Goal: Contribute content: Add original content to the website for others to see

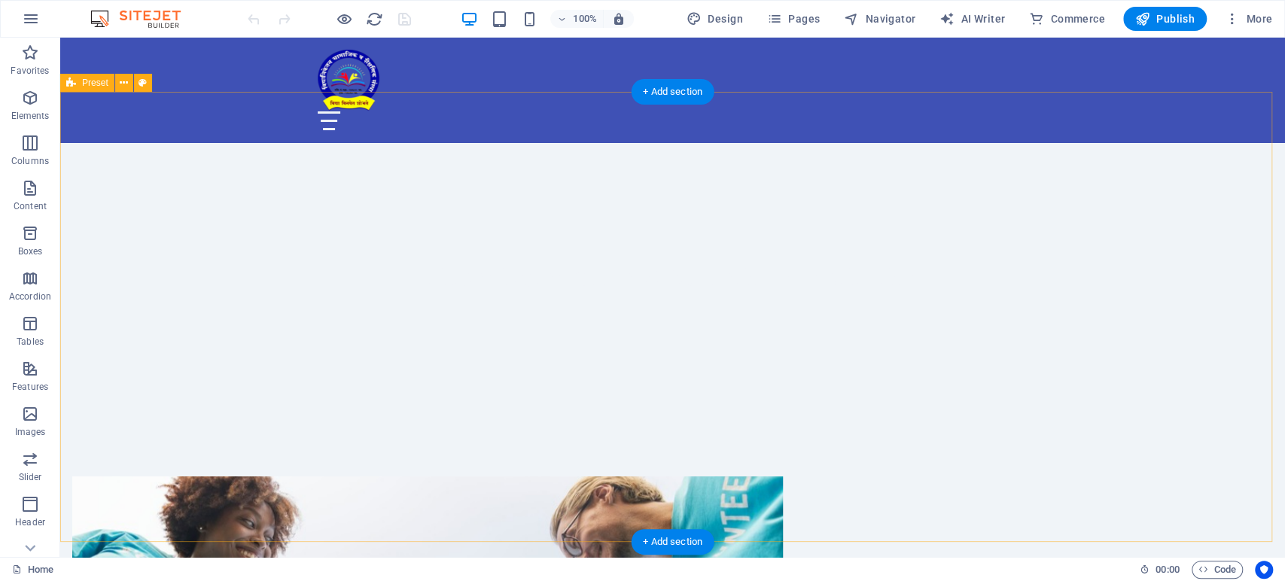
scroll to position [418, 0]
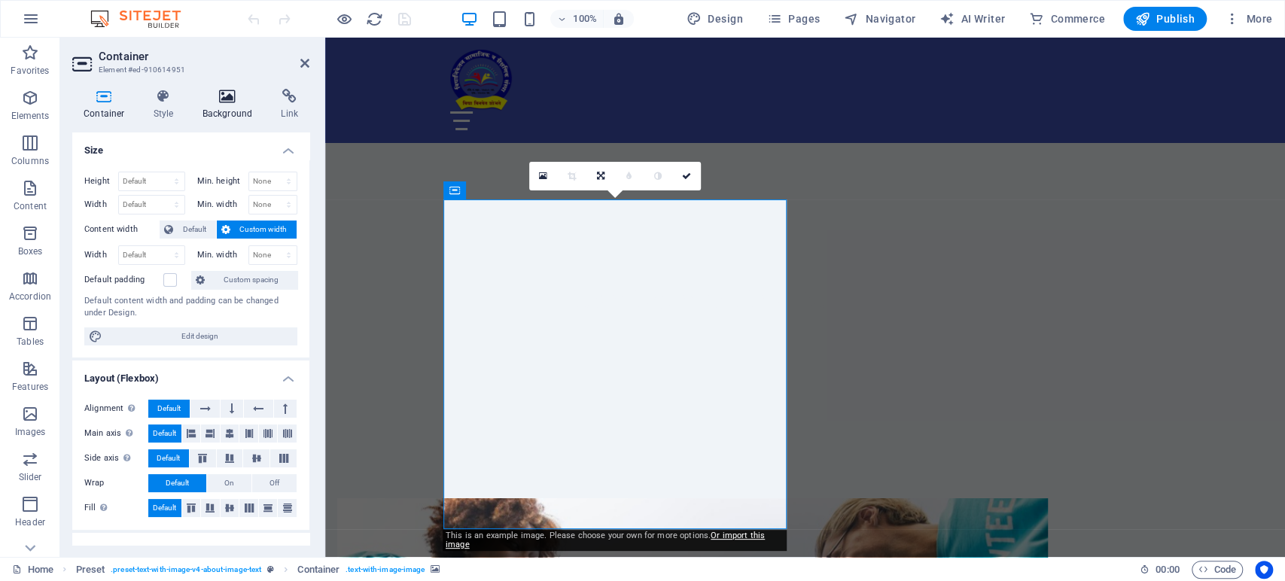
click at [223, 89] on icon at bounding box center [227, 96] width 73 height 15
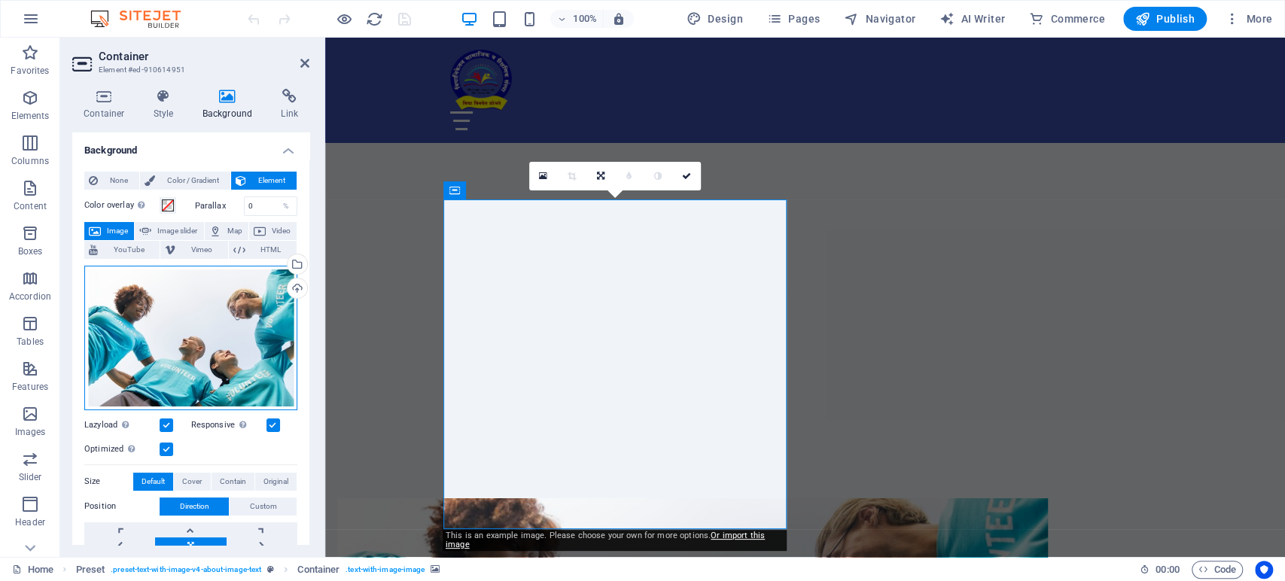
click at [189, 354] on div "Drag files here, click to choose files or select files from Files or our free s…" at bounding box center [190, 338] width 213 height 145
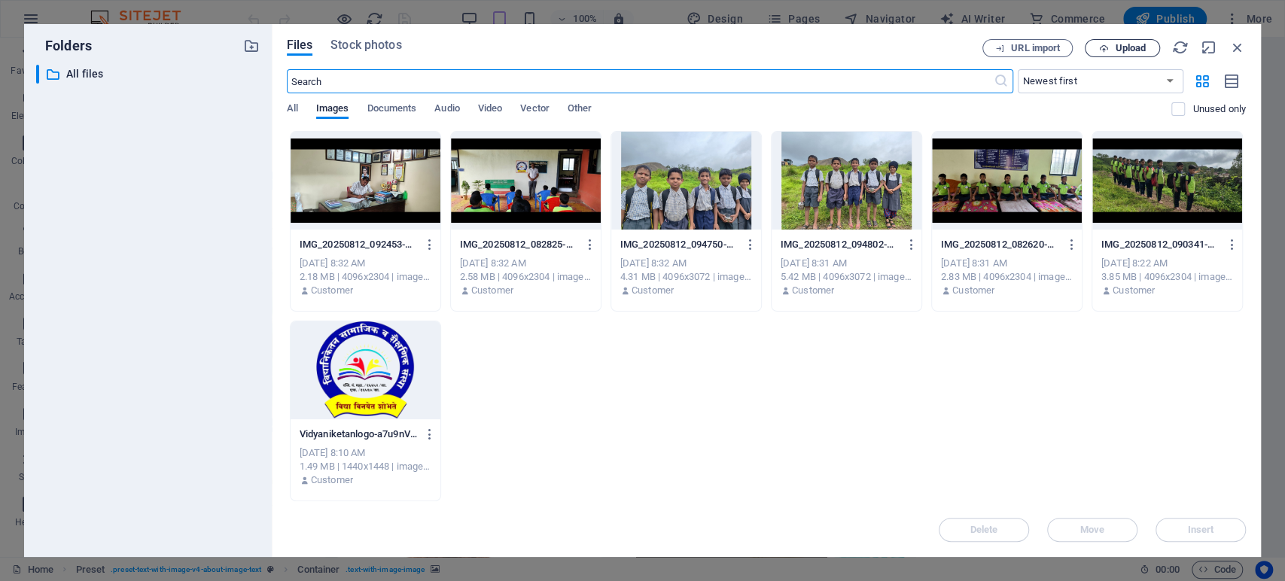
click at [1122, 47] on span "Upload" at bounding box center [1130, 48] width 31 height 9
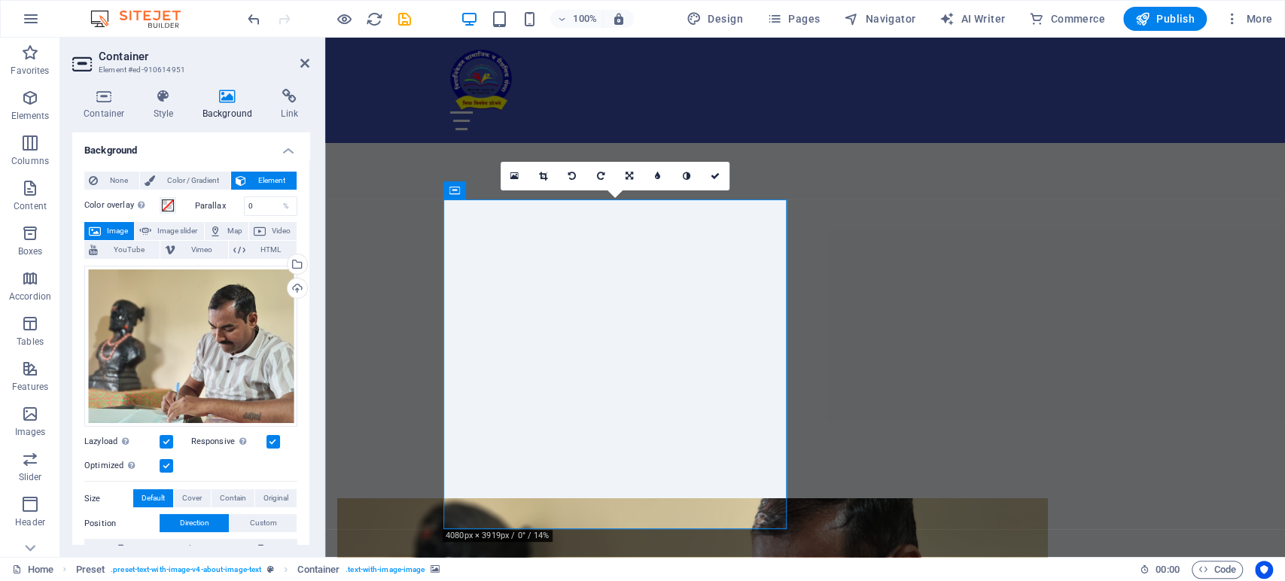
click at [223, 99] on icon at bounding box center [227, 96] width 73 height 15
click at [207, 341] on div "Drag files here, click to choose files or select files from Files or our free s…" at bounding box center [190, 347] width 213 height 162
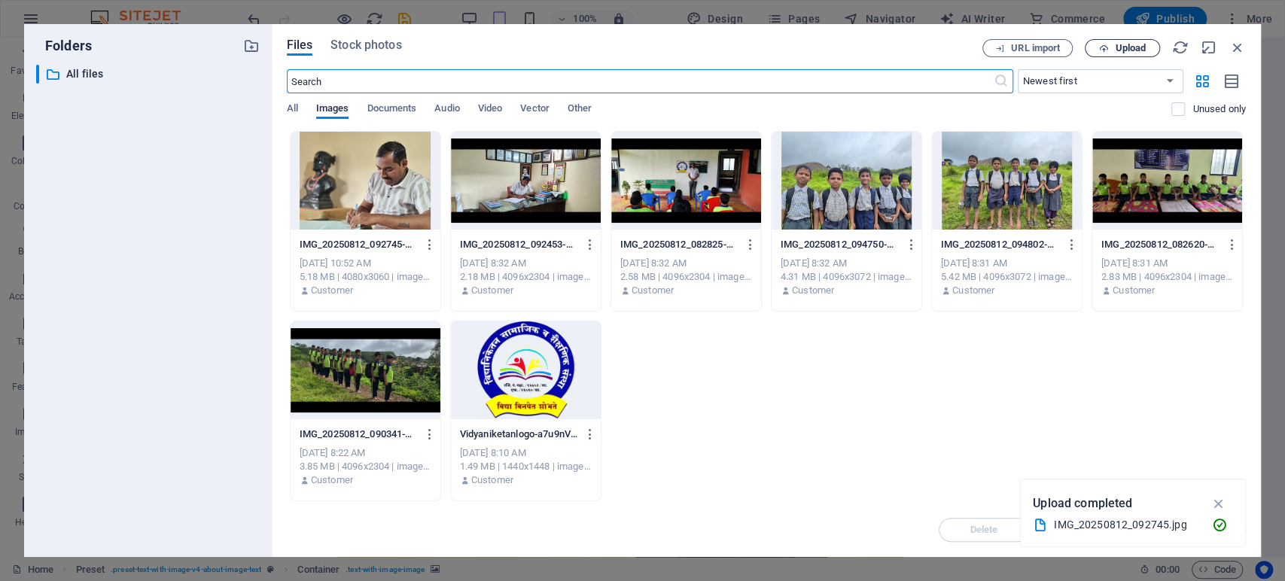
click at [1136, 48] on span "Upload" at bounding box center [1130, 48] width 31 height 9
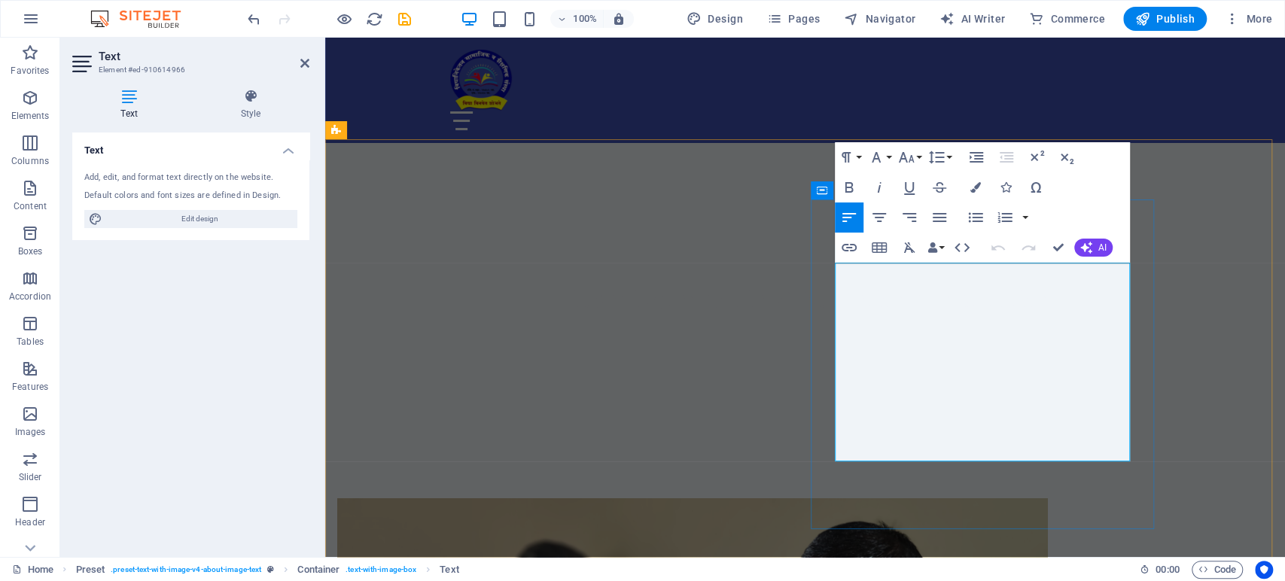
copy p "Vidyaniketan Social & Educational Institution is committed to nurturing the pot…"
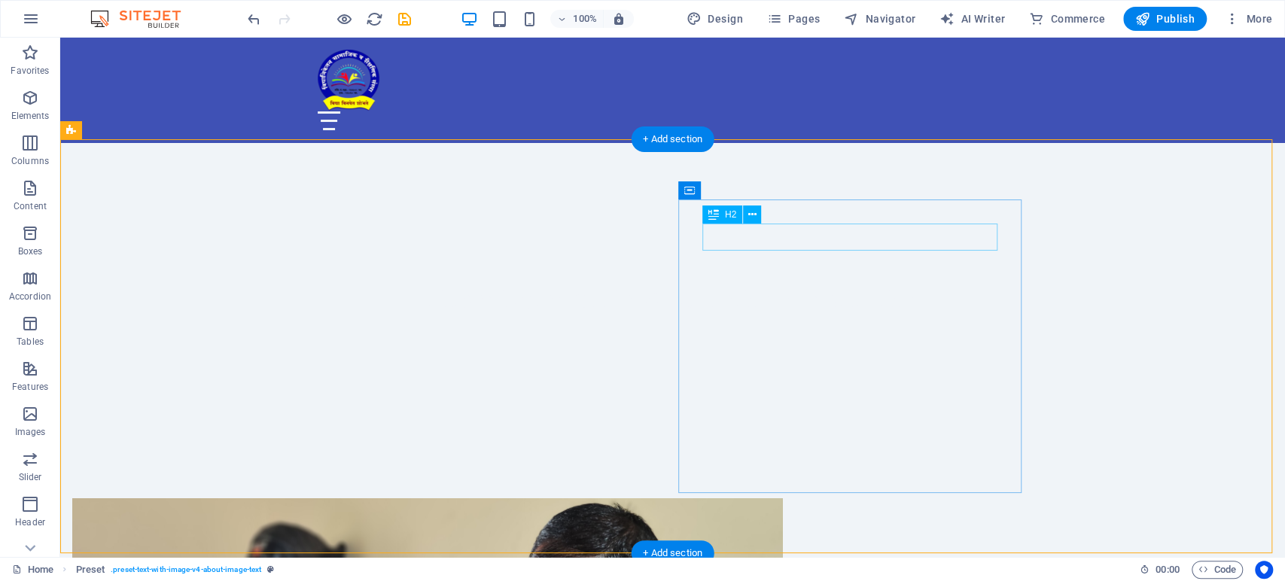
click at [752, 217] on icon at bounding box center [752, 215] width 8 height 16
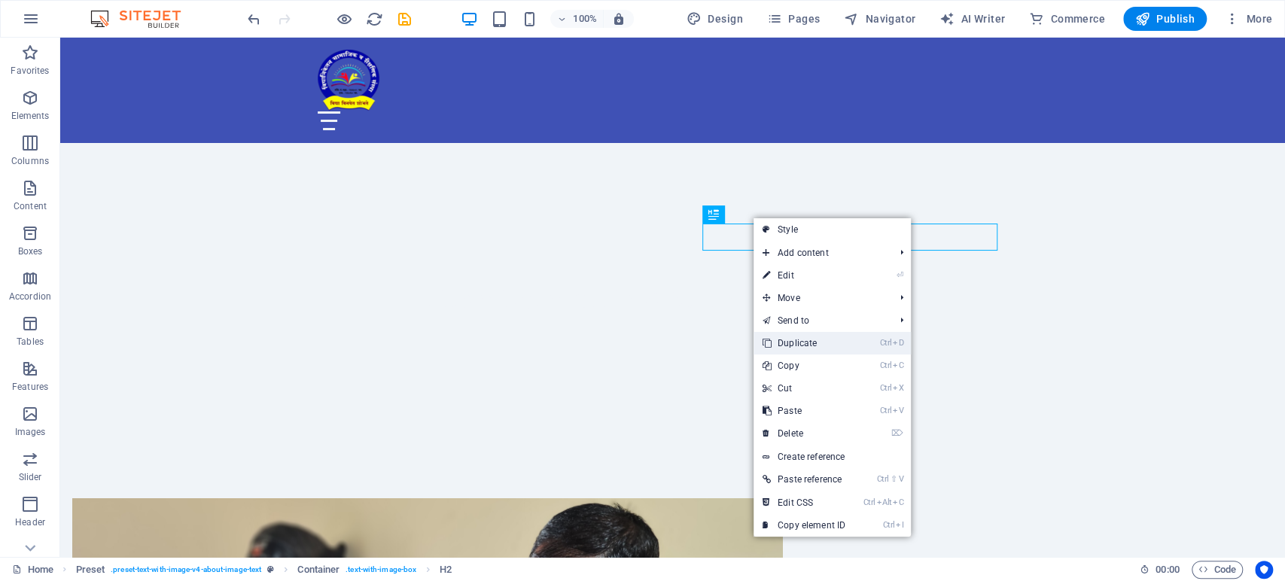
click at [799, 339] on link "Ctrl D Duplicate" at bounding box center [804, 343] width 101 height 23
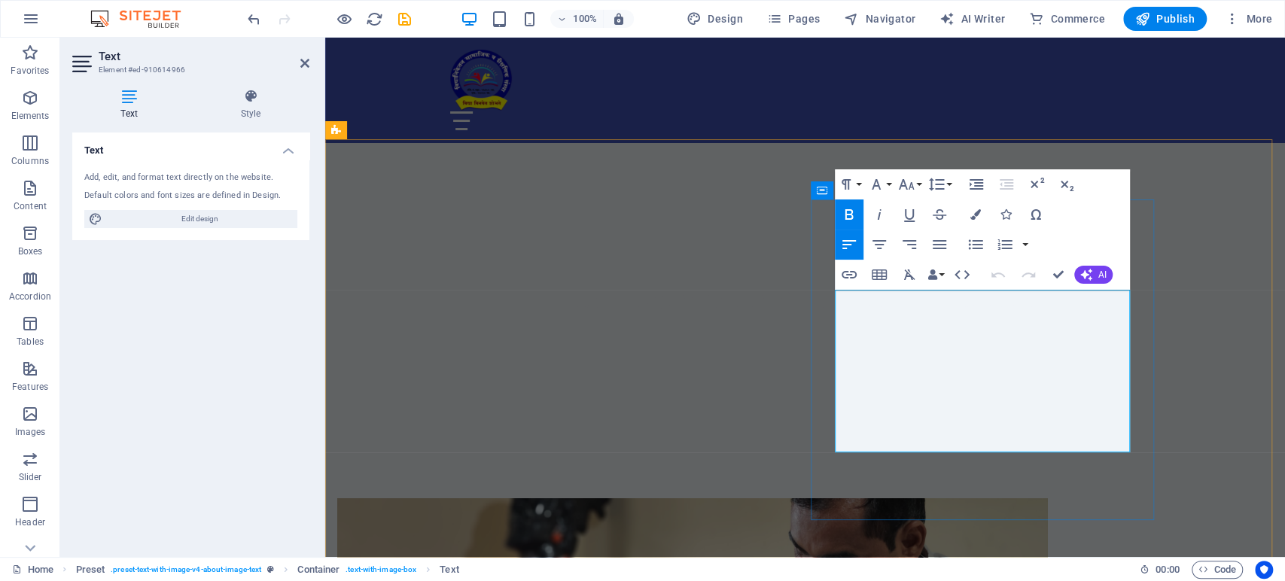
drag, startPoint x: 1018, startPoint y: 297, endPoint x: 836, endPoint y: 299, distance: 182.2
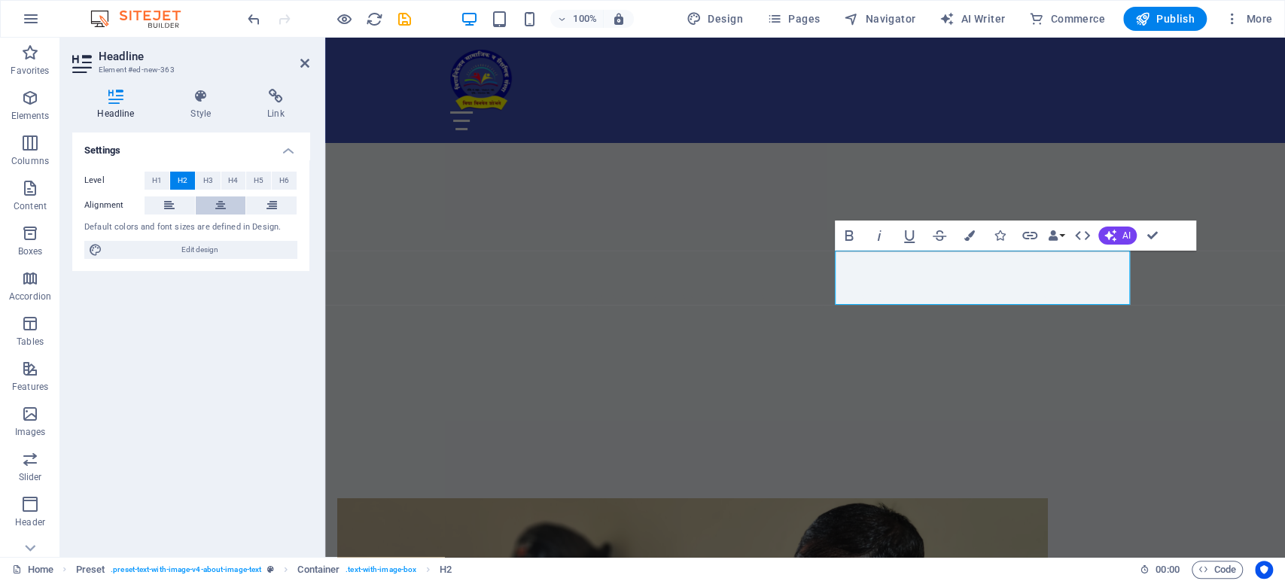
click at [229, 197] on button at bounding box center [221, 205] width 50 height 18
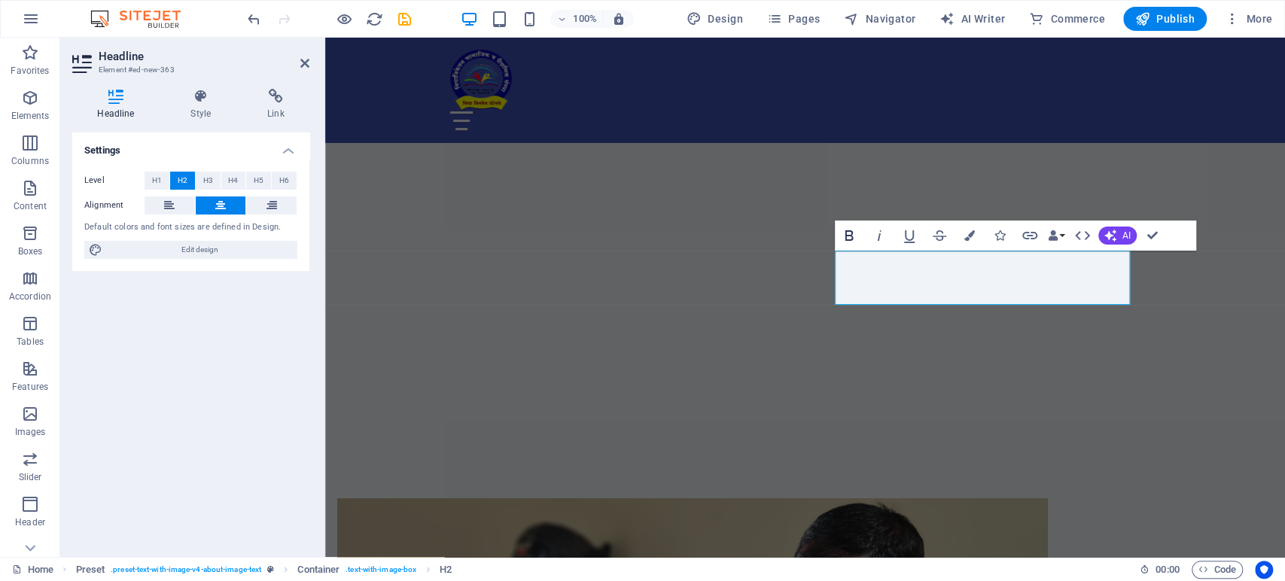
click at [846, 227] on icon "button" at bounding box center [849, 236] width 18 height 18
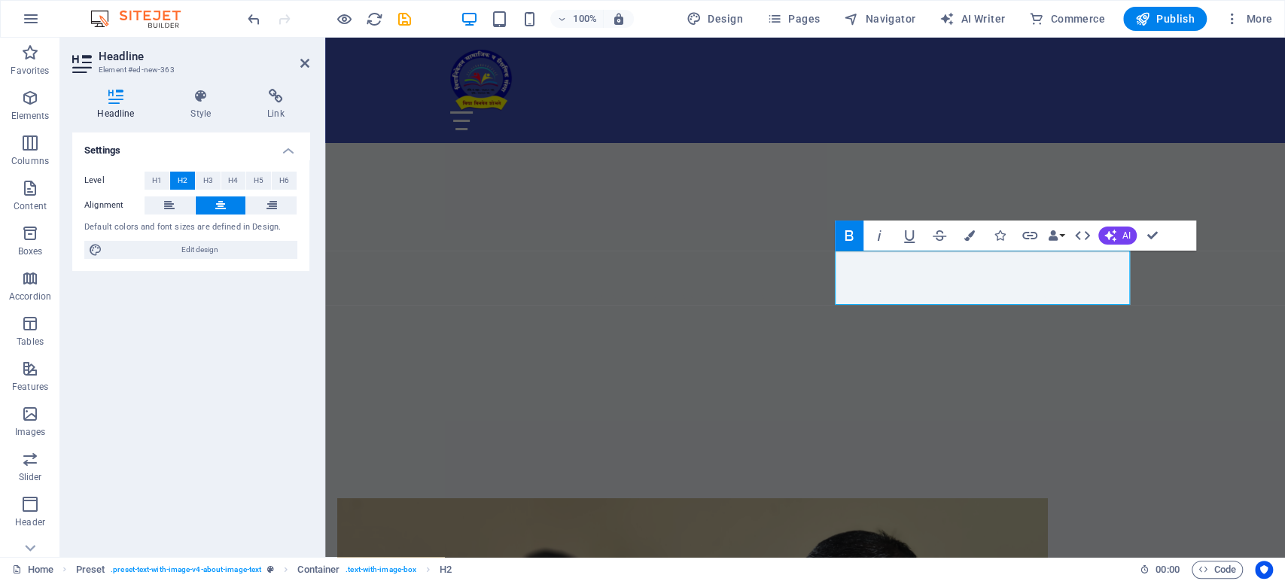
click at [849, 240] on icon "button" at bounding box center [849, 235] width 8 height 11
click at [199, 251] on span "Edit design" at bounding box center [200, 250] width 186 height 18
select select "px"
select select "200"
select select "px"
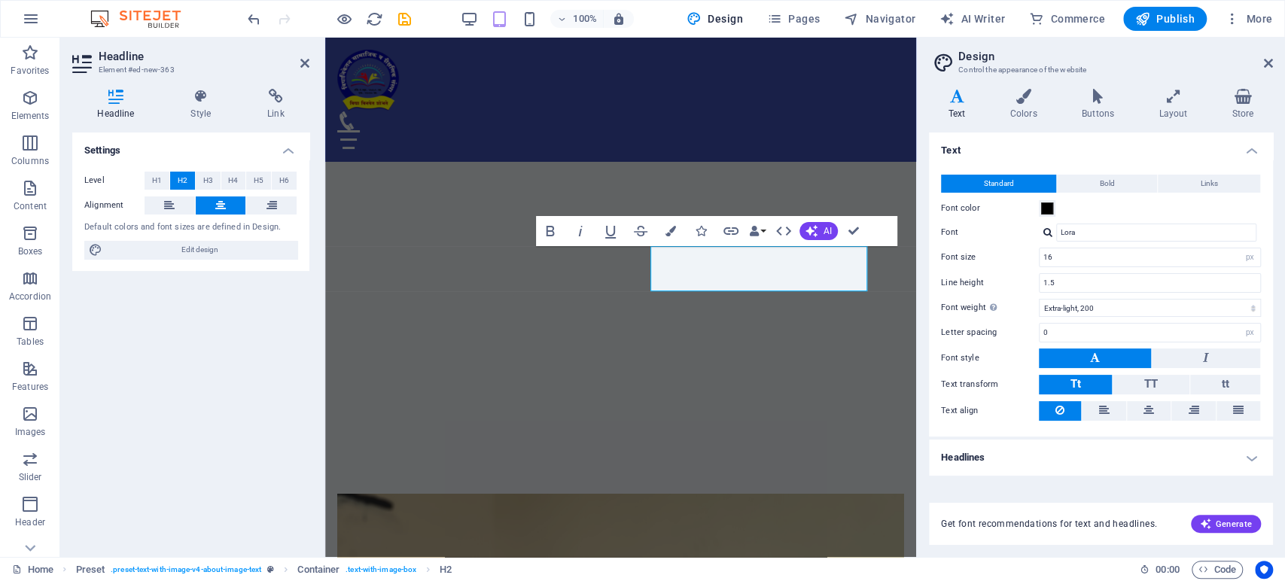
click at [1155, 455] on h4 "Headlines" at bounding box center [1101, 458] width 344 height 36
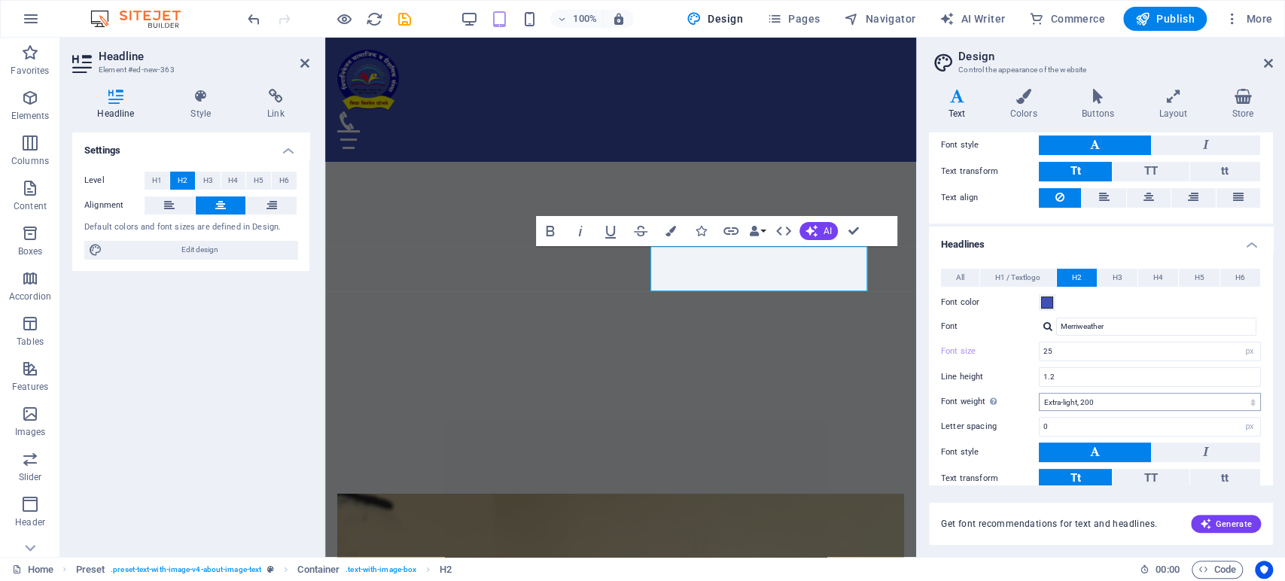
scroll to position [251, 0]
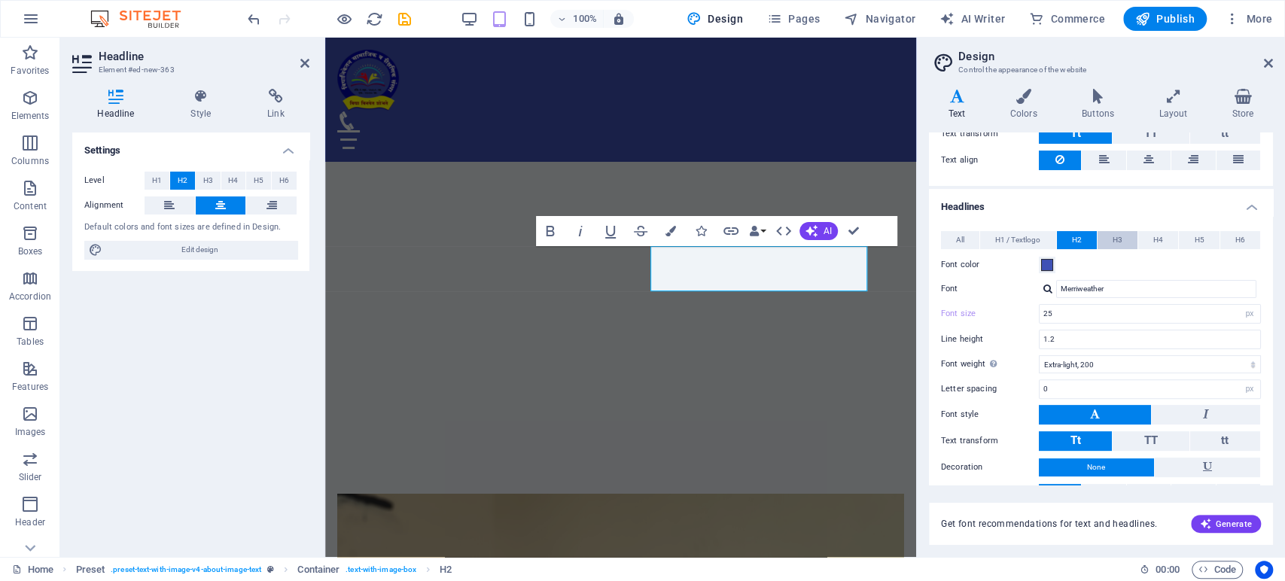
click at [1126, 242] on button "H3" at bounding box center [1118, 240] width 40 height 18
click at [1155, 203] on h4 "Headlines" at bounding box center [1101, 202] width 344 height 27
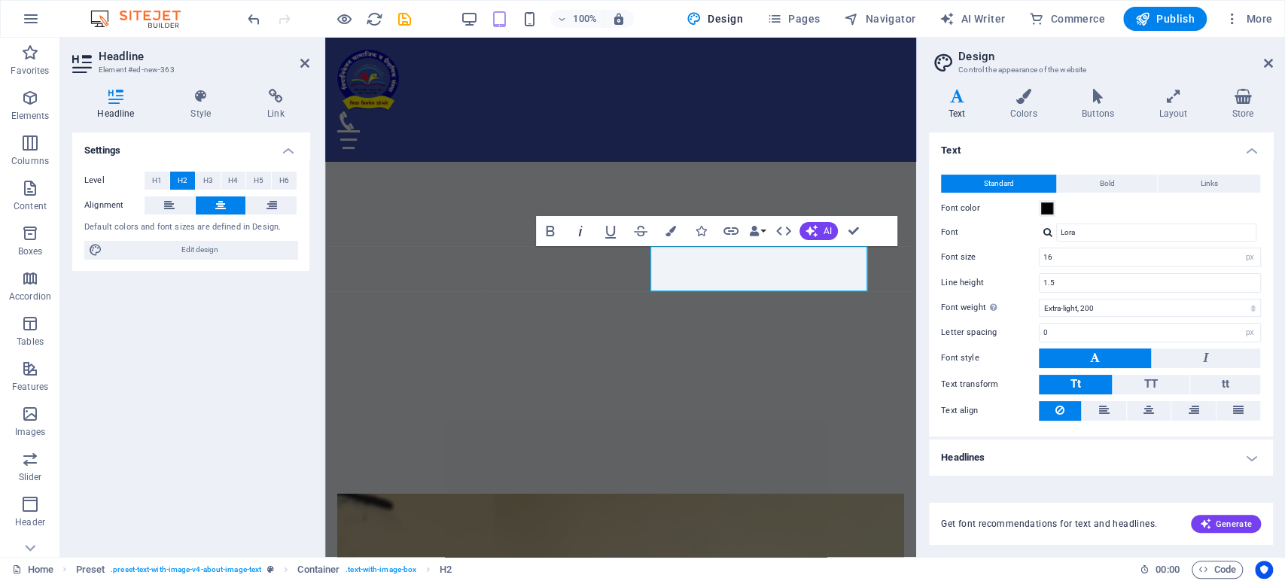
click at [581, 232] on icon "button" at bounding box center [580, 231] width 18 height 18
click at [1155, 65] on header "Design Control the appearance of the website" at bounding box center [1102, 57] width 341 height 39
click at [1155, 57] on icon at bounding box center [1268, 63] width 9 height 12
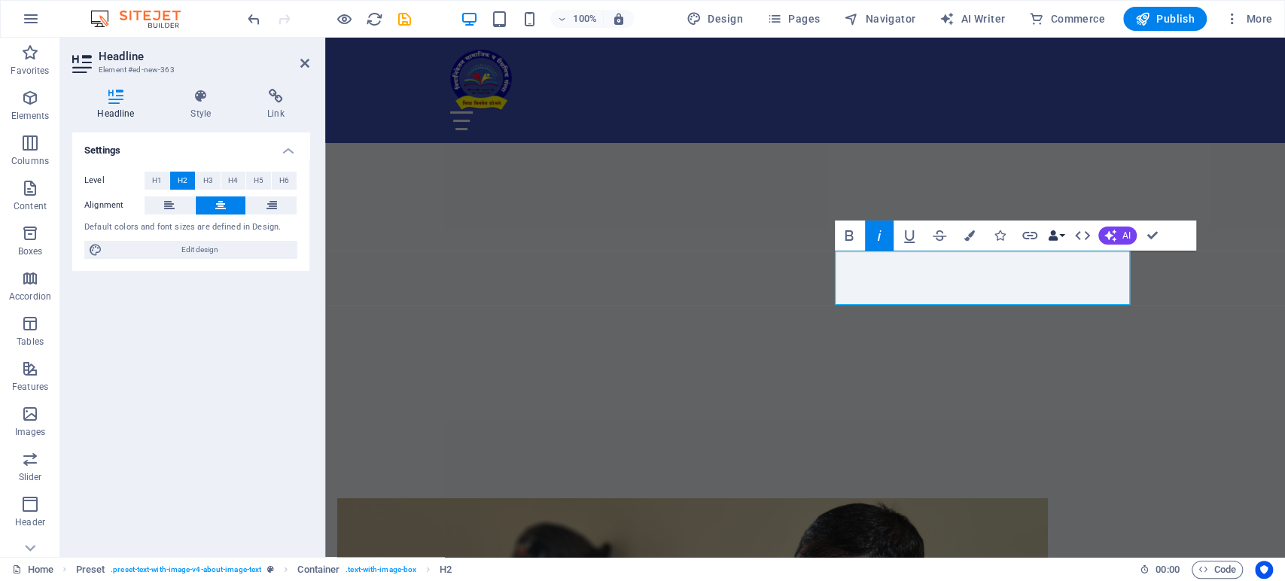
click at [1063, 231] on button "Data Bindings" at bounding box center [1056, 236] width 21 height 30
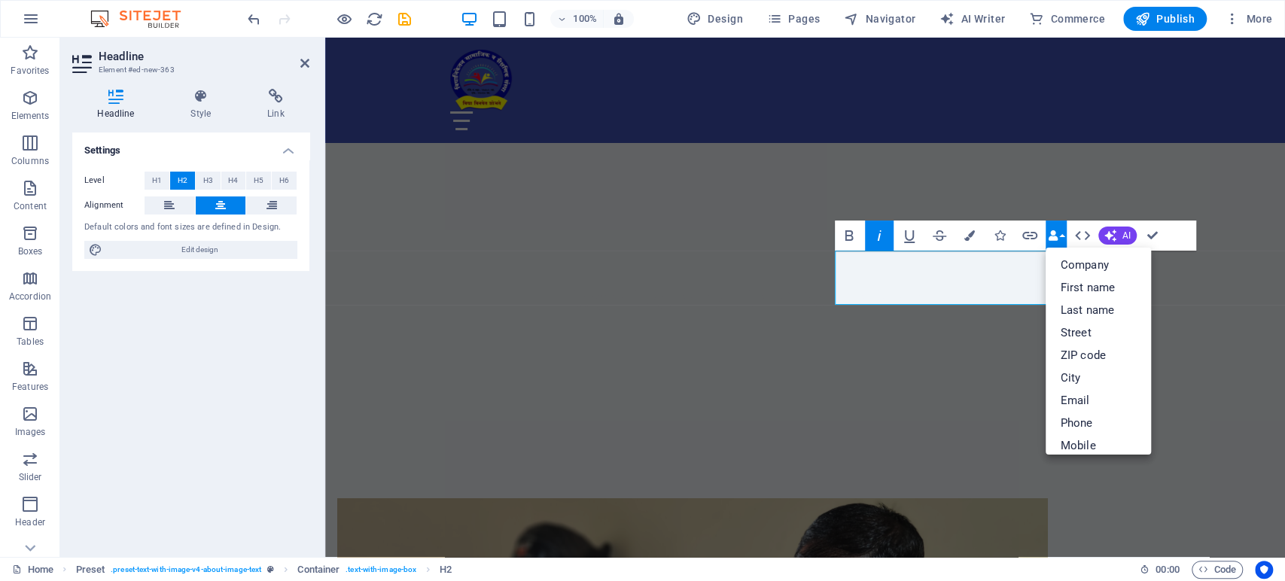
click at [1063, 231] on button "Data Bindings" at bounding box center [1056, 236] width 21 height 30
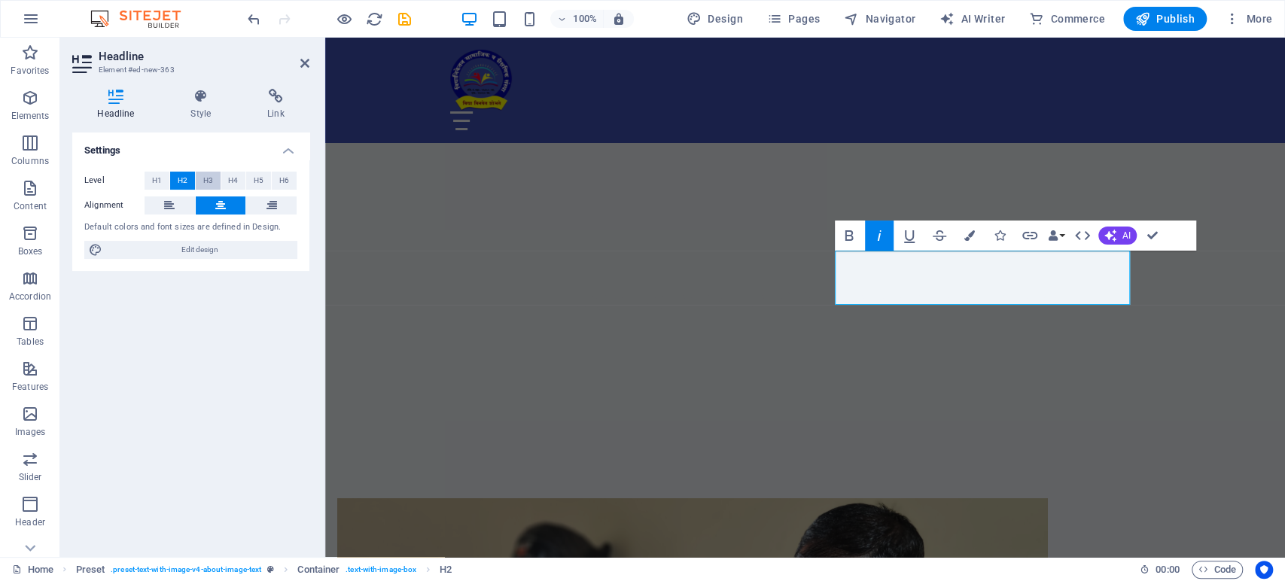
click at [205, 177] on span "H3" at bounding box center [208, 181] width 10 height 18
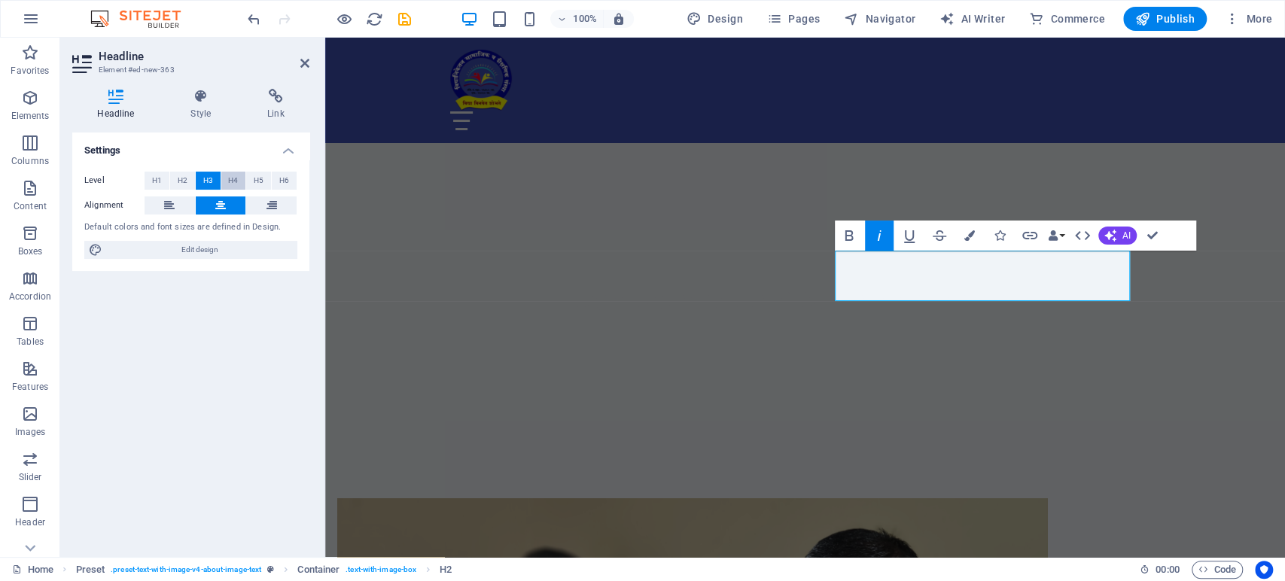
click at [225, 178] on button "H4" at bounding box center [233, 181] width 25 height 18
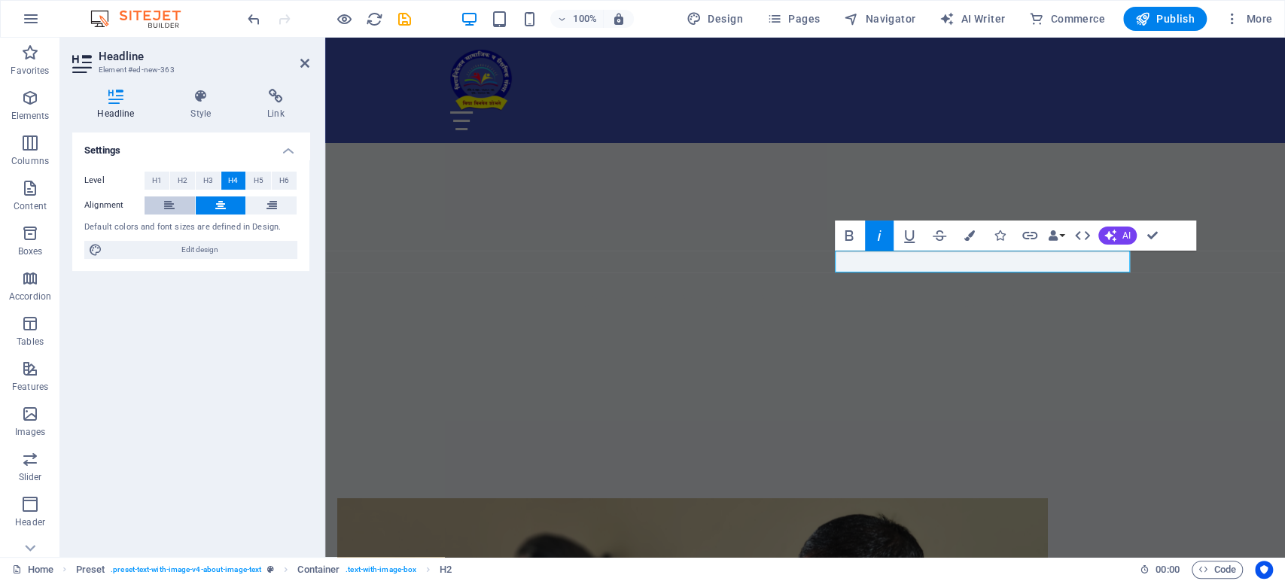
click at [156, 209] on button at bounding box center [170, 205] width 50 height 18
click at [258, 372] on div "Settings Level H1 H2 H3 H4 H5 H6 Alignment Default colors and font sizes are de…" at bounding box center [190, 338] width 237 height 413
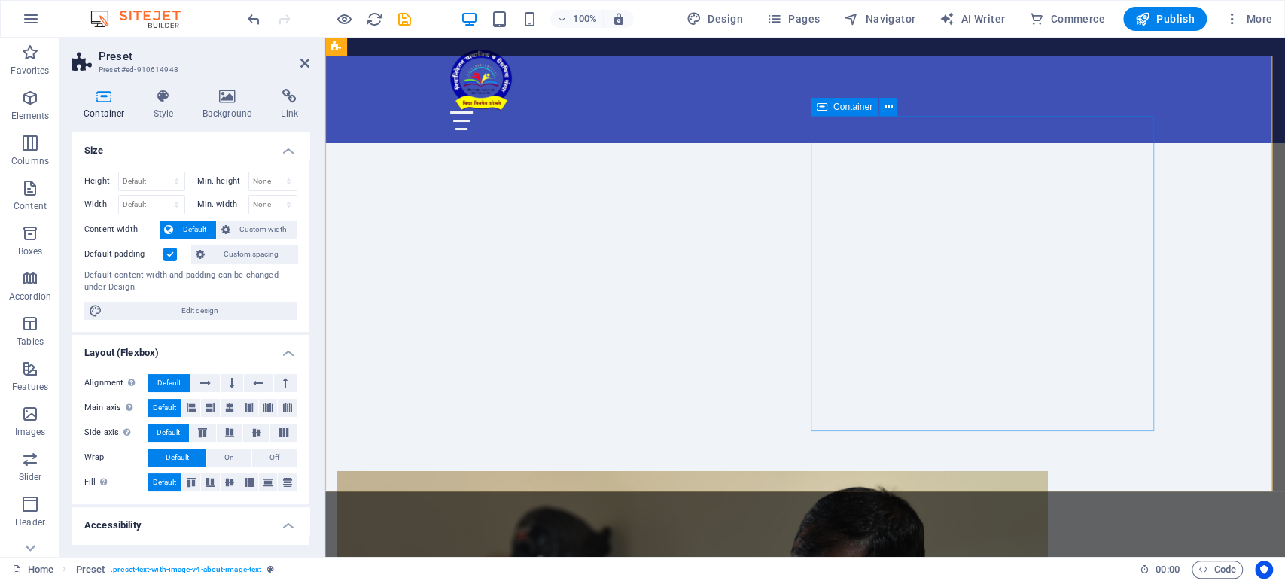
scroll to position [418, 0]
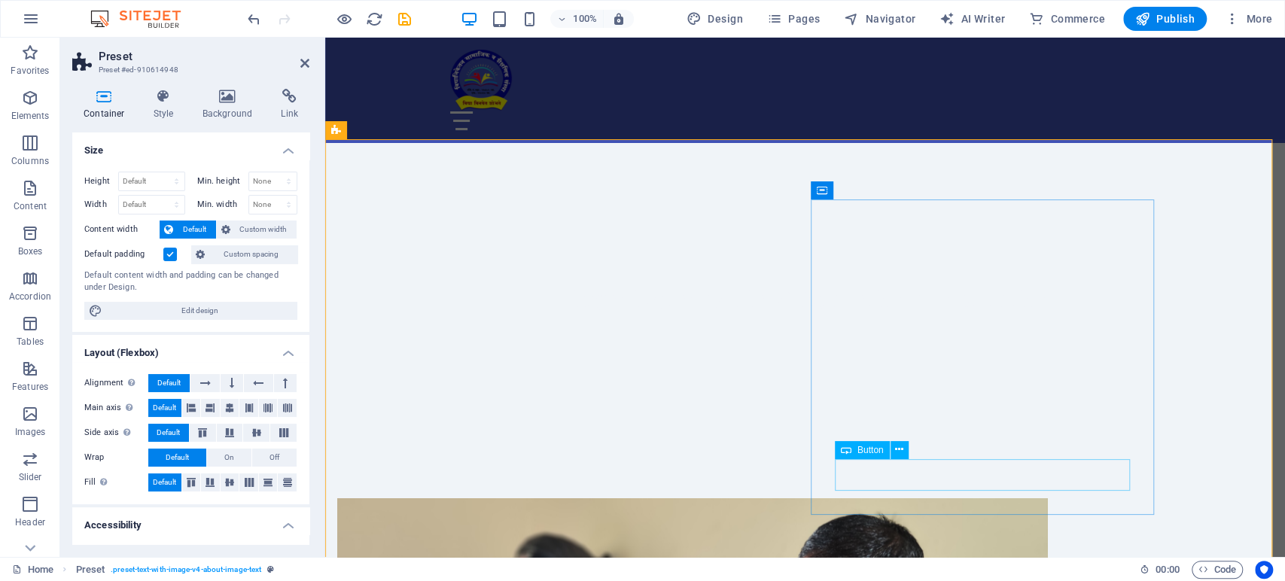
click at [901, 447] on icon at bounding box center [899, 450] width 8 height 16
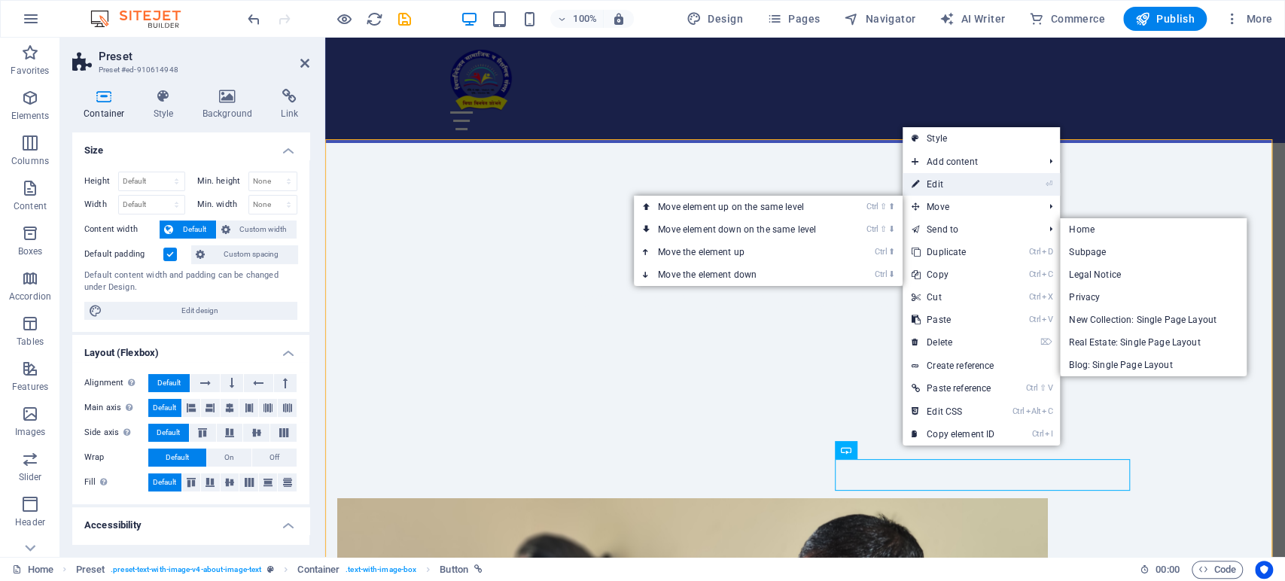
click at [940, 179] on link "⏎ Edit" at bounding box center [953, 184] width 101 height 23
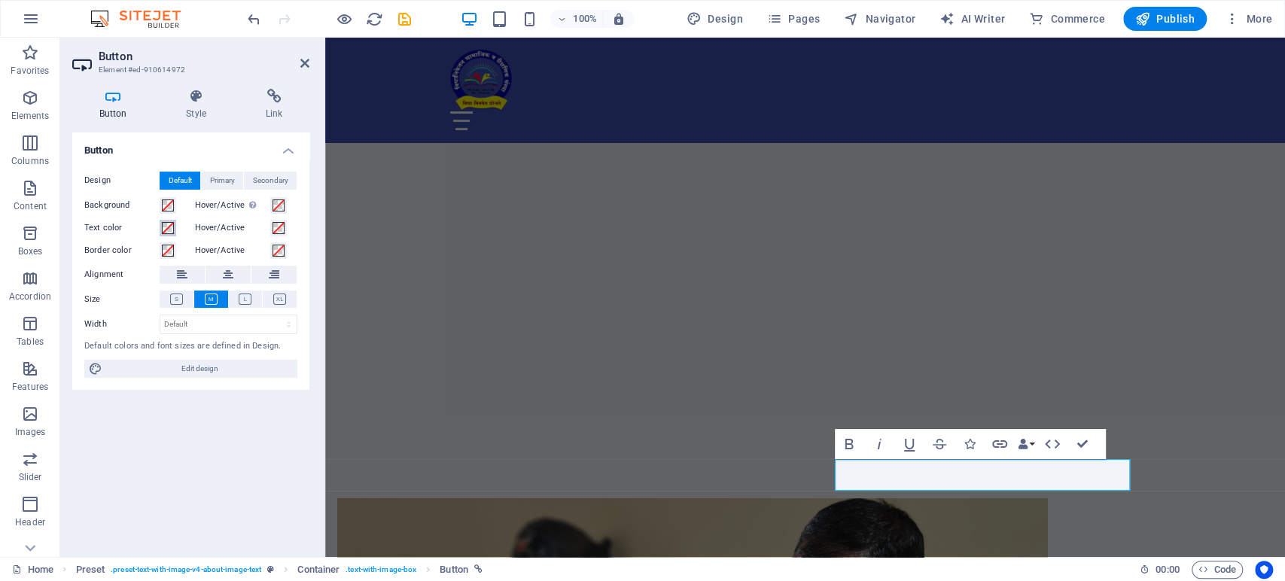
click at [165, 227] on span at bounding box center [168, 228] width 12 height 12
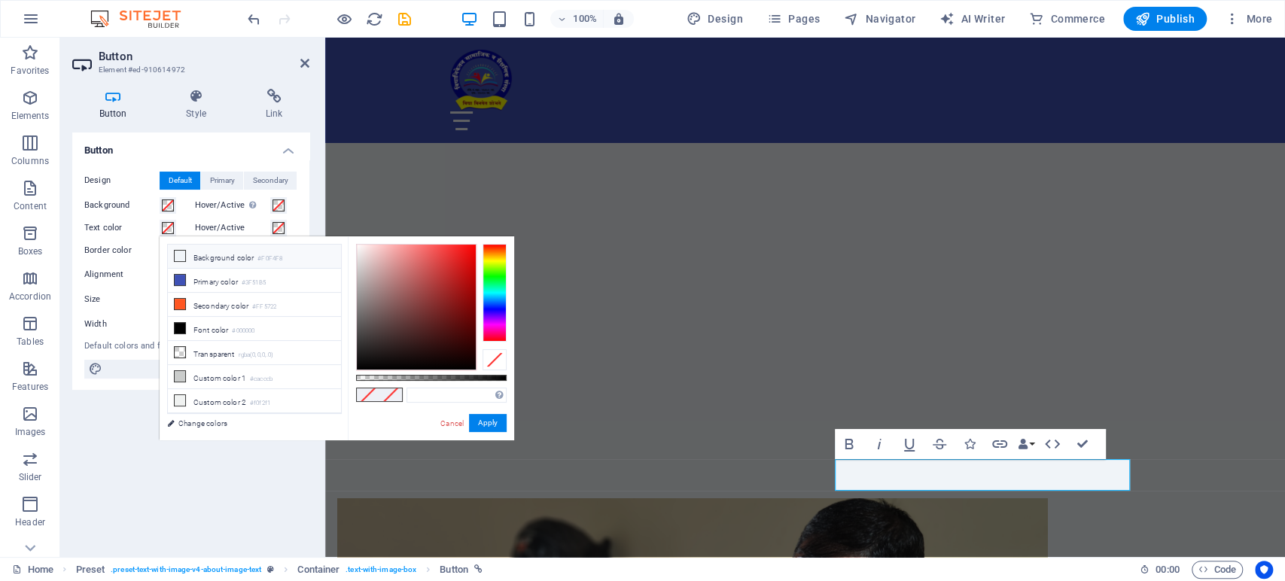
click at [181, 252] on icon at bounding box center [180, 256] width 11 height 11
type input "#f0f4f8"
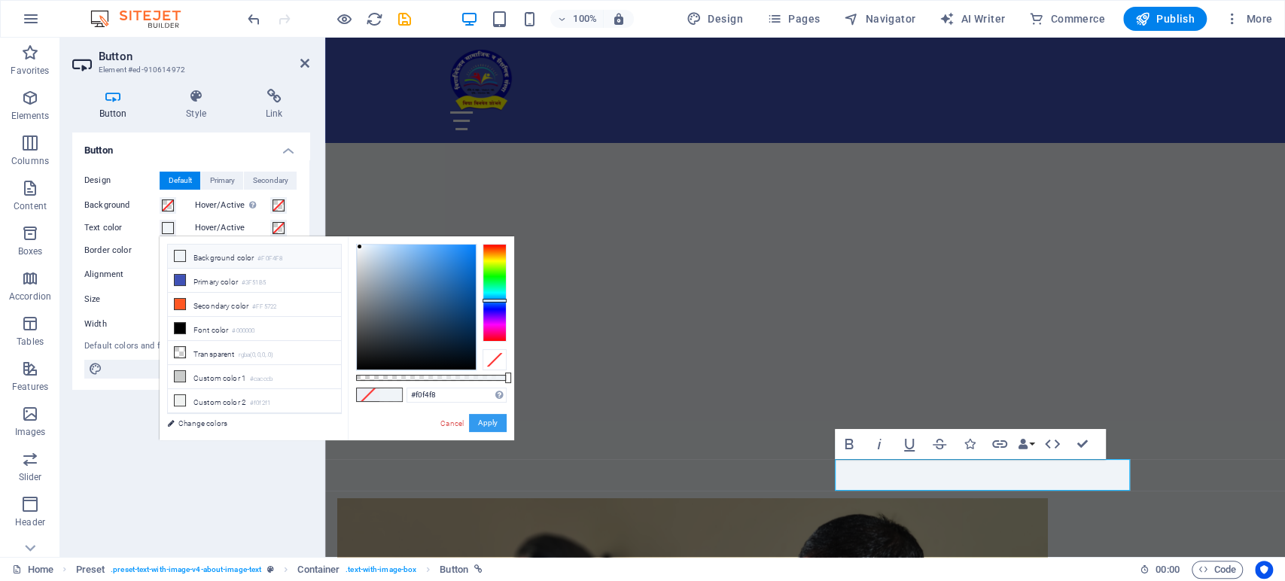
click at [484, 422] on button "Apply" at bounding box center [488, 423] width 38 height 18
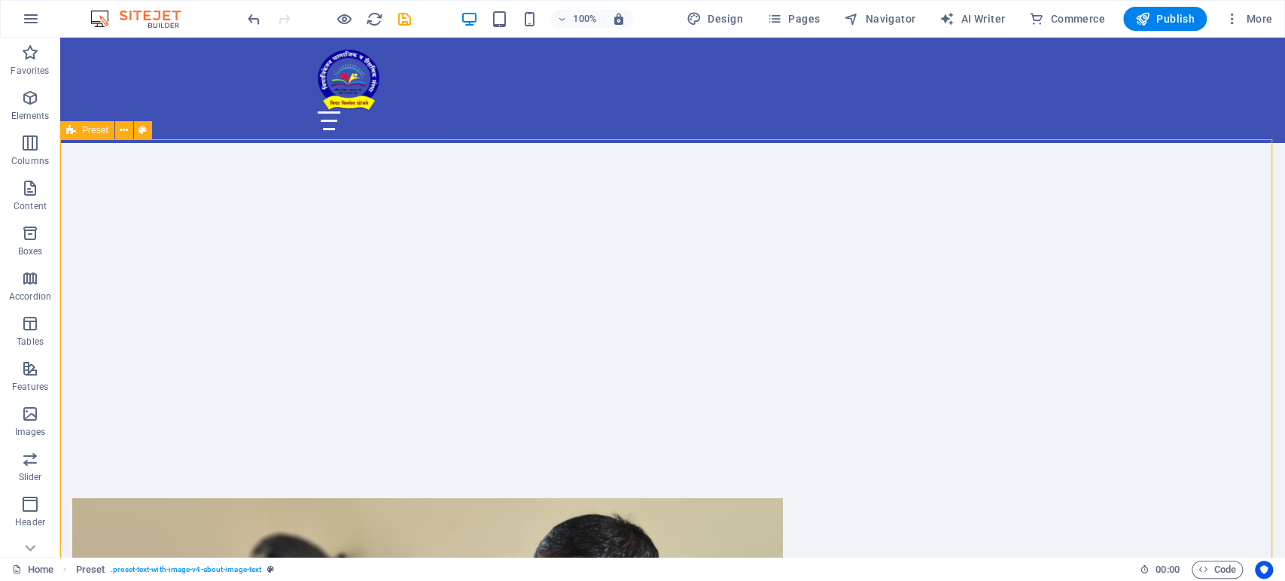
click at [1155, 16] on span "Publish" at bounding box center [1164, 18] width 59 height 15
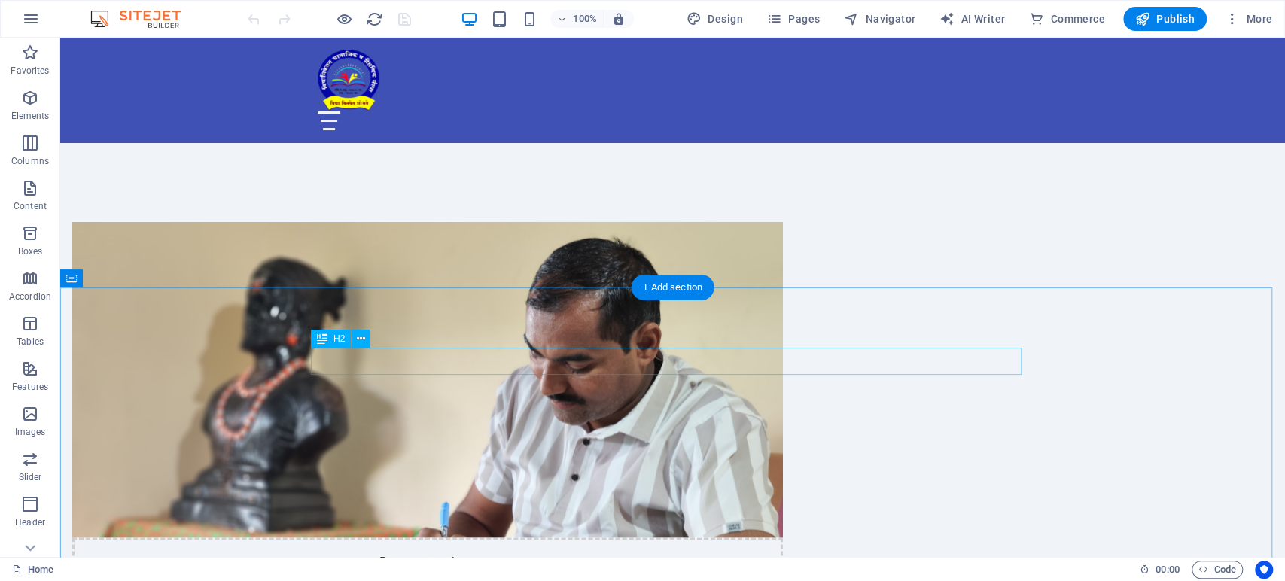
scroll to position [753, 0]
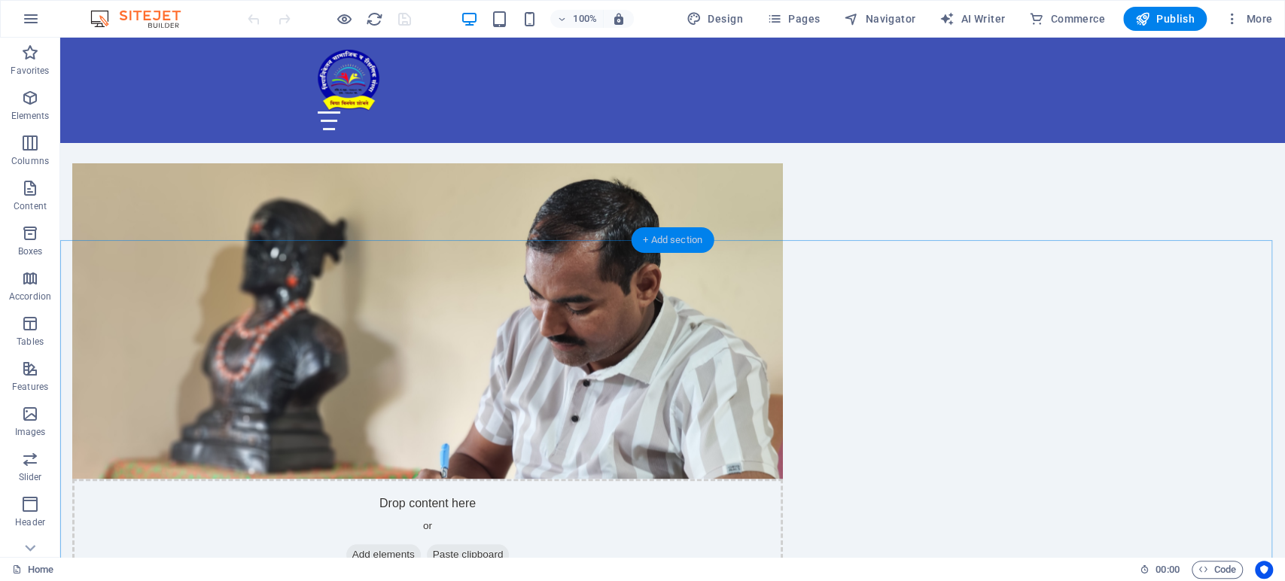
click at [677, 240] on div "+ Add section" at bounding box center [673, 240] width 84 height 26
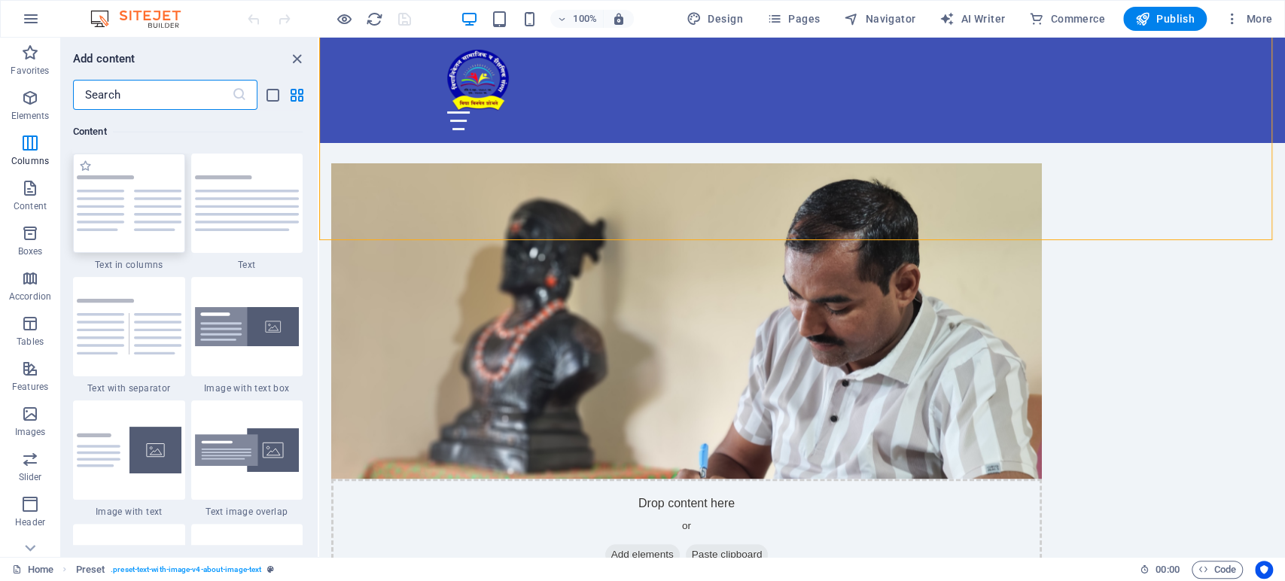
scroll to position [2550, 0]
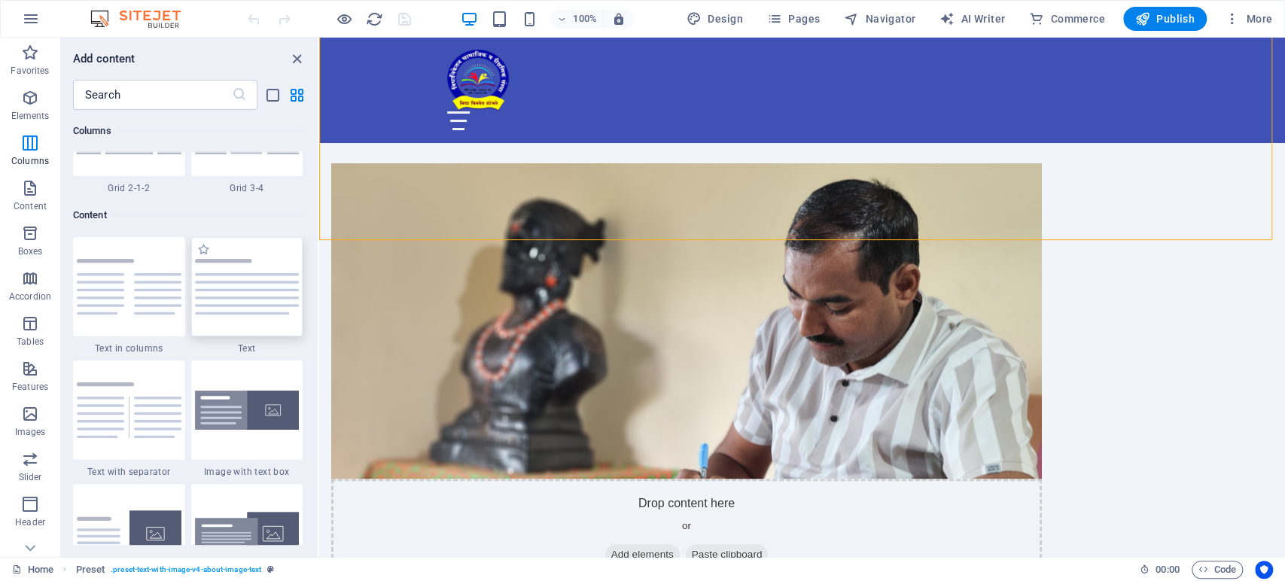
click at [229, 285] on img at bounding box center [247, 287] width 105 height 56
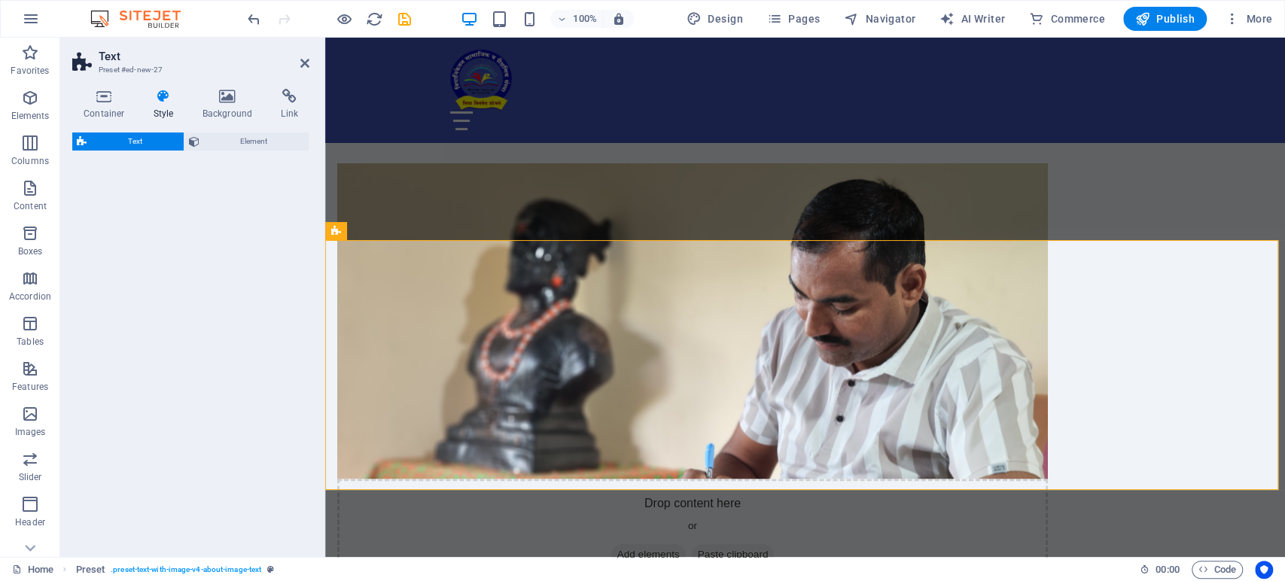
select select "preset-text-v2-default"
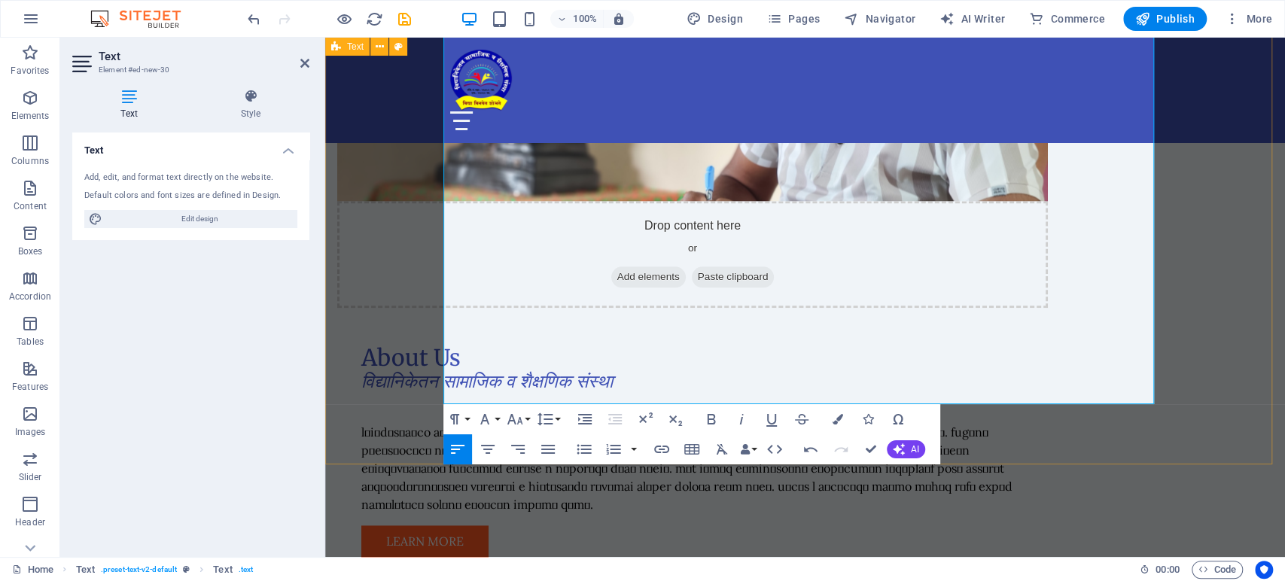
scroll to position [836, 0]
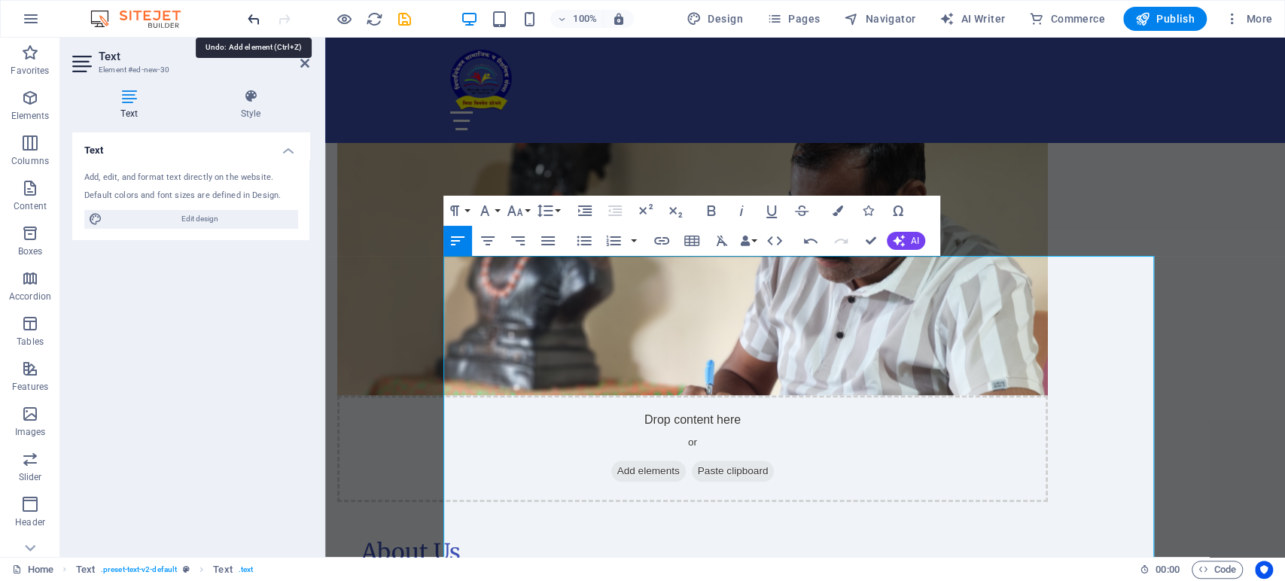
click at [256, 13] on icon "undo" at bounding box center [253, 19] width 17 height 17
click at [254, 19] on icon "undo" at bounding box center [253, 19] width 17 height 17
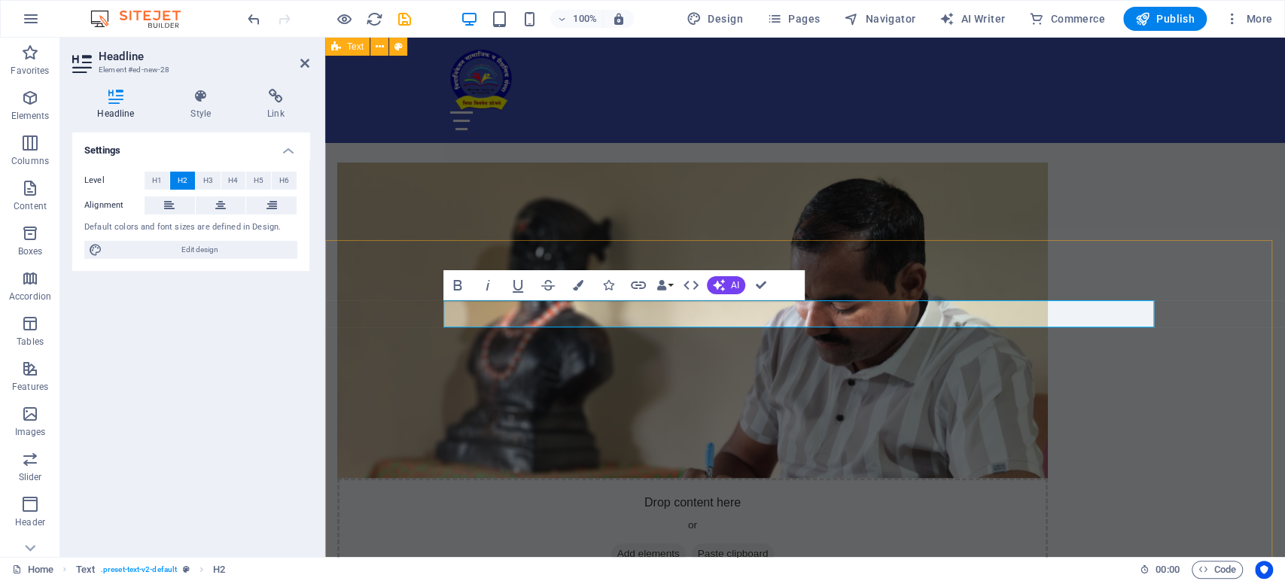
scroll to position [753, 0]
click at [251, 12] on icon "undo" at bounding box center [253, 19] width 17 height 17
click at [255, 15] on icon "undo" at bounding box center [253, 19] width 17 height 17
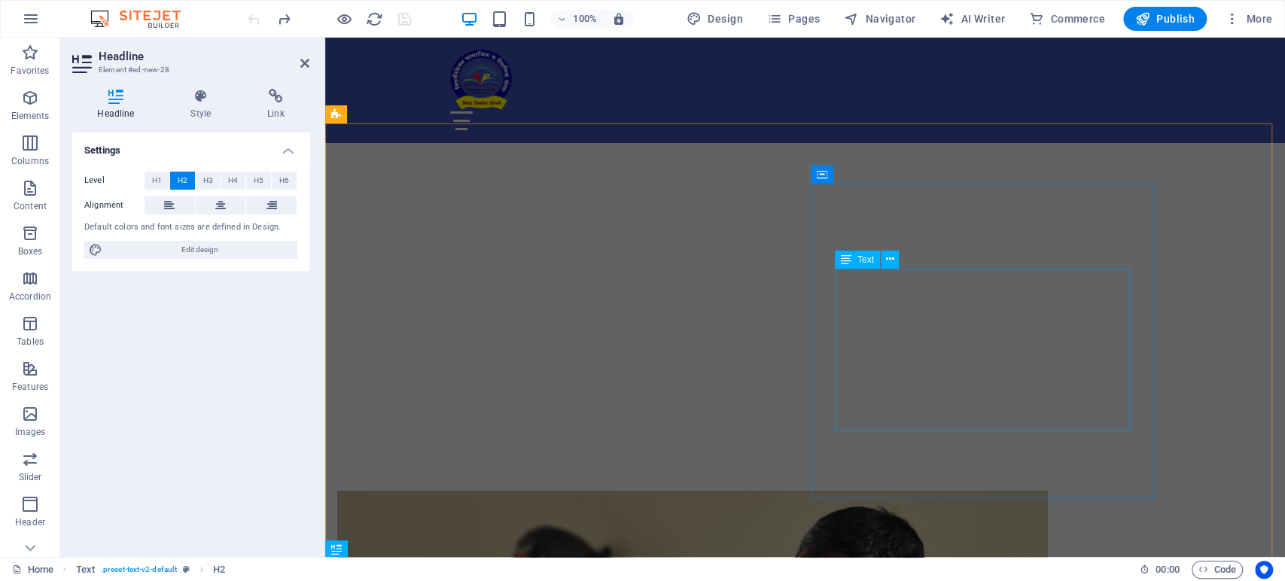
scroll to position [418, 0]
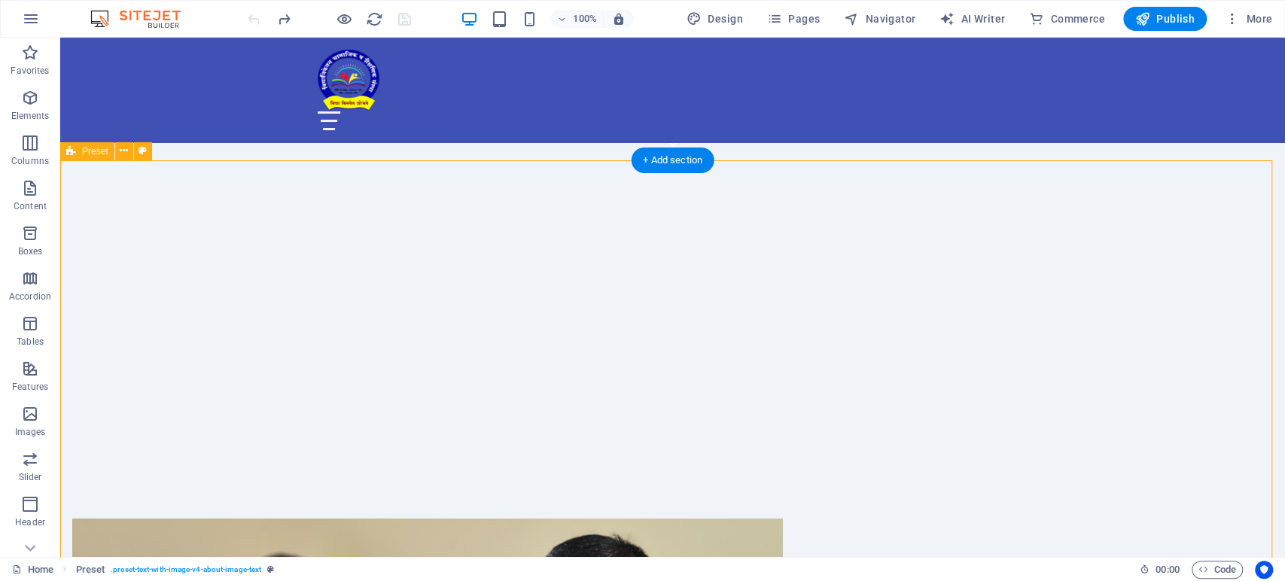
scroll to position [251, 0]
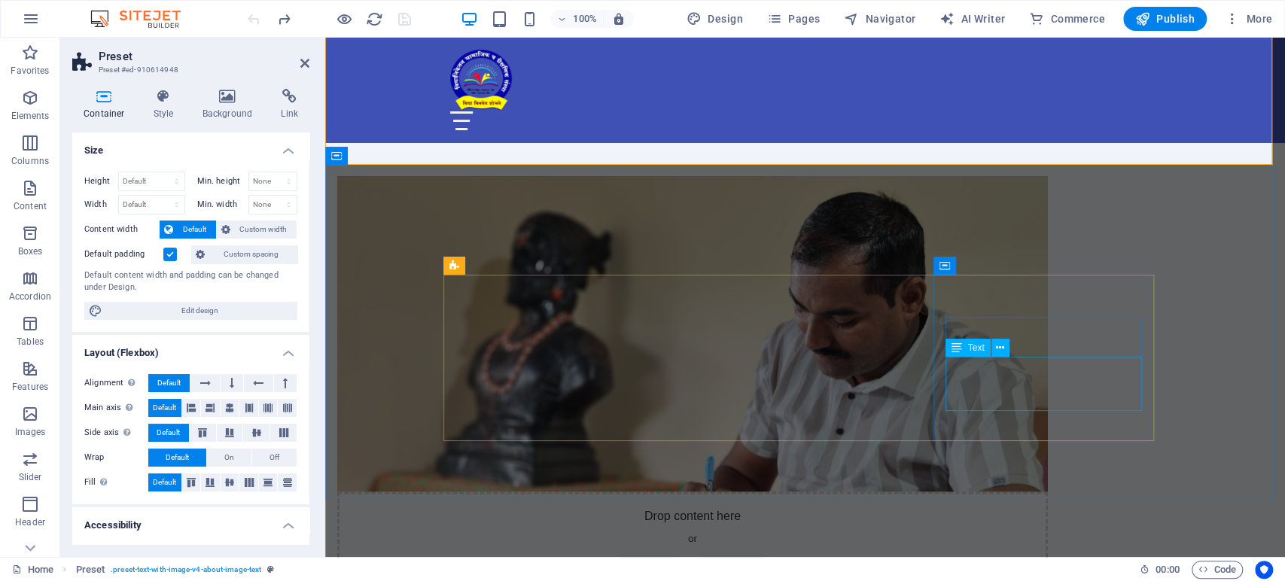
scroll to position [836, 0]
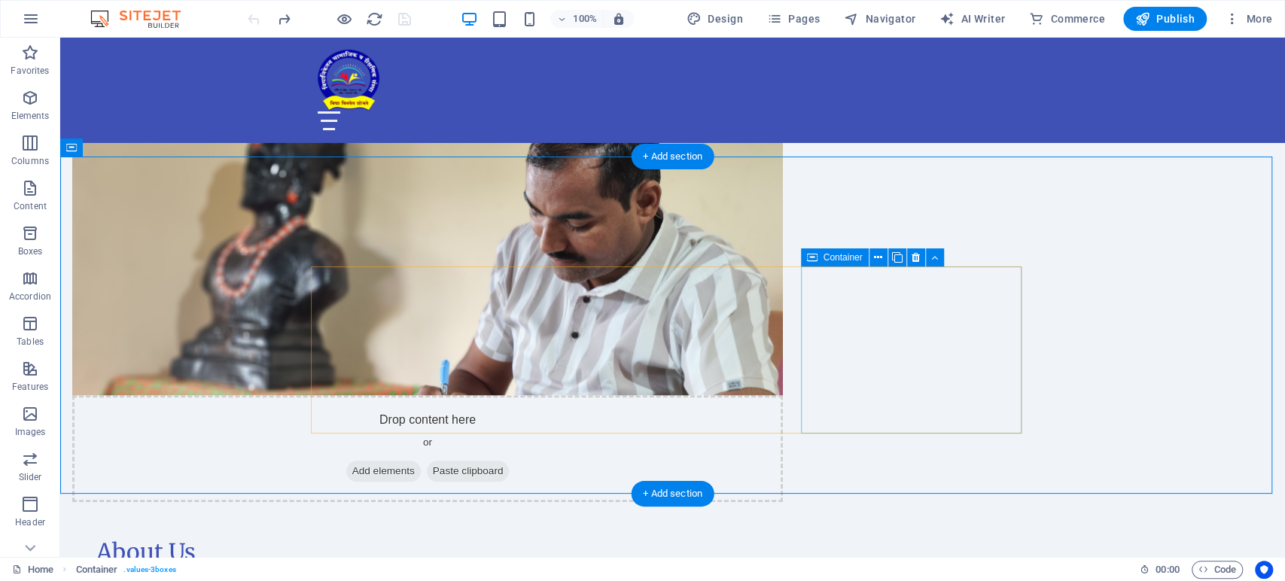
scroll to position [334, 0]
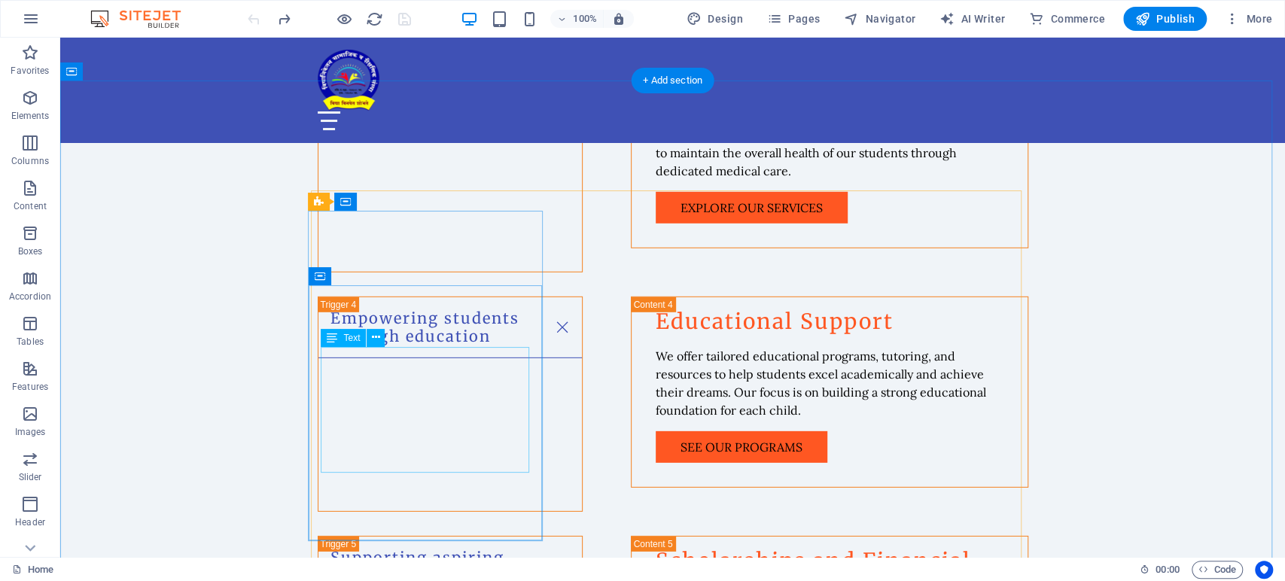
scroll to position [2843, 0]
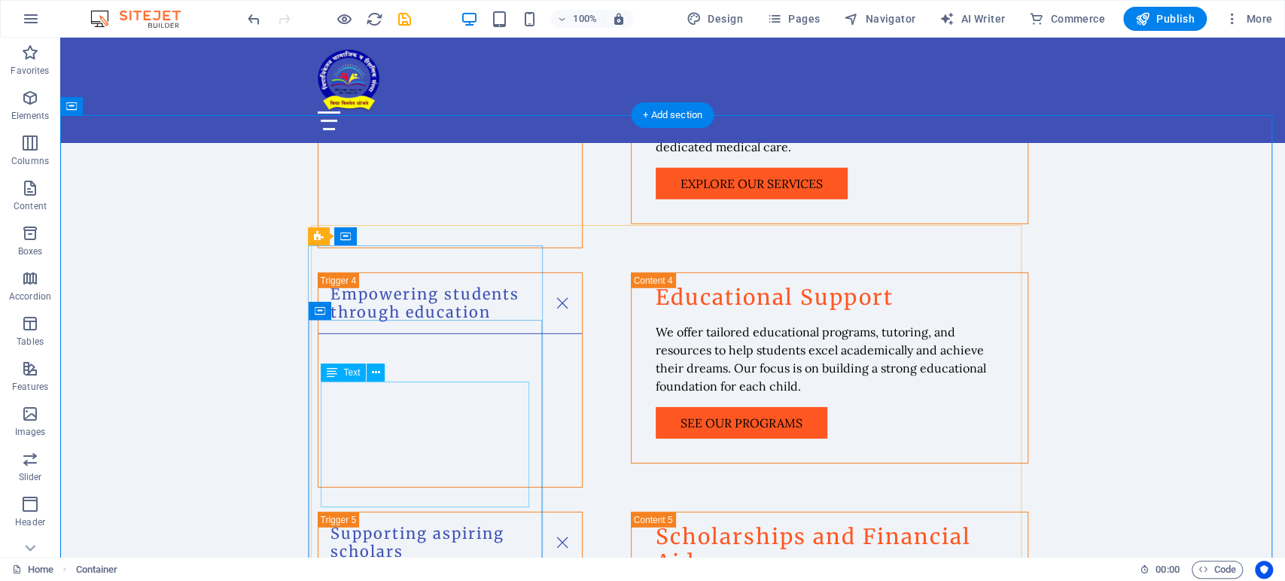
scroll to position [2927, 0]
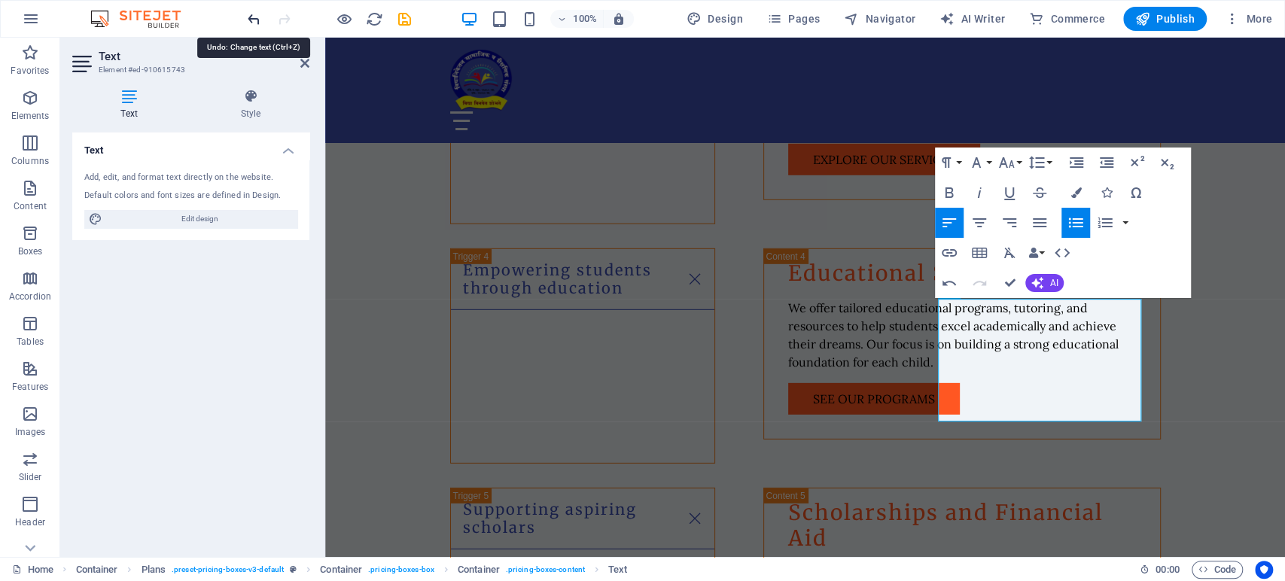
click at [248, 17] on icon "undo" at bounding box center [253, 19] width 17 height 17
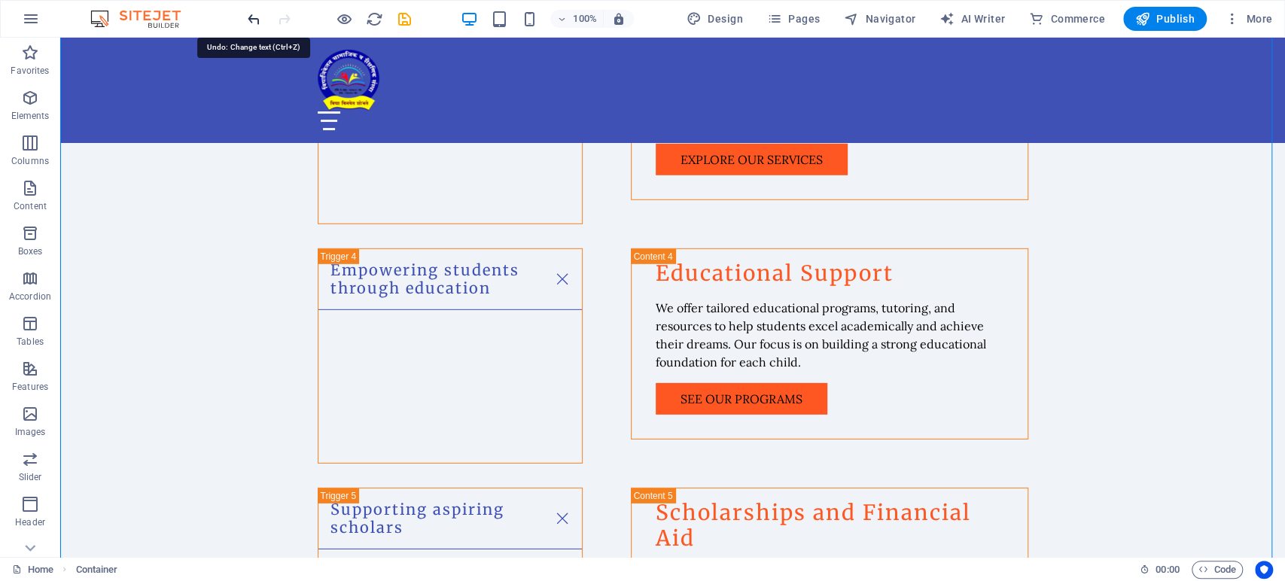
click at [253, 14] on icon "undo" at bounding box center [253, 19] width 17 height 17
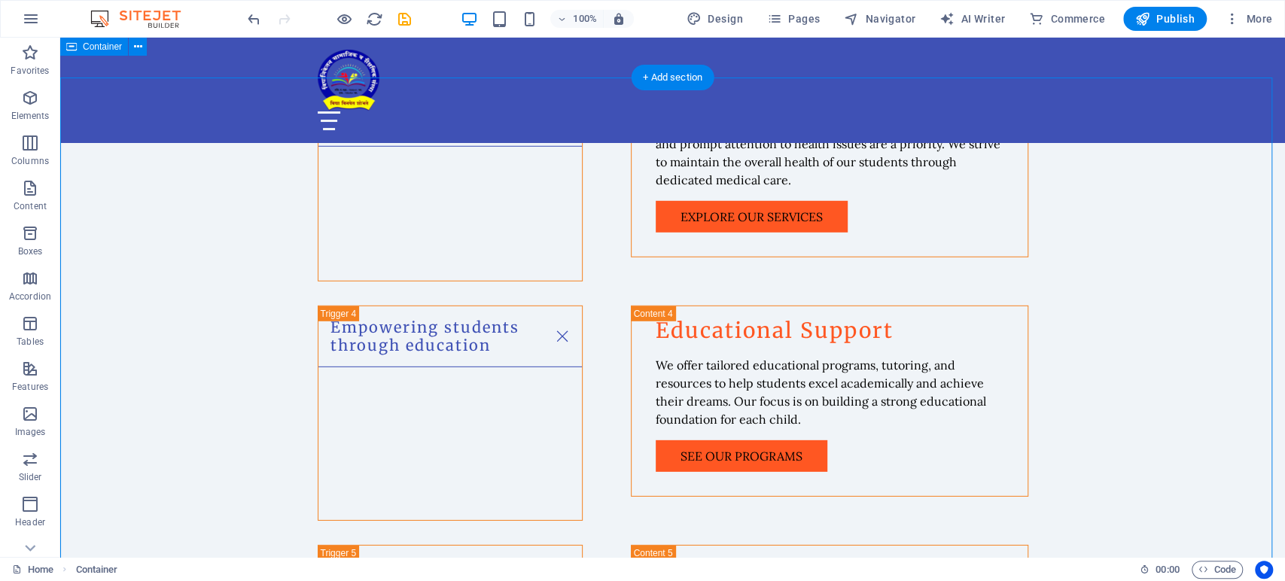
scroll to position [2843, 0]
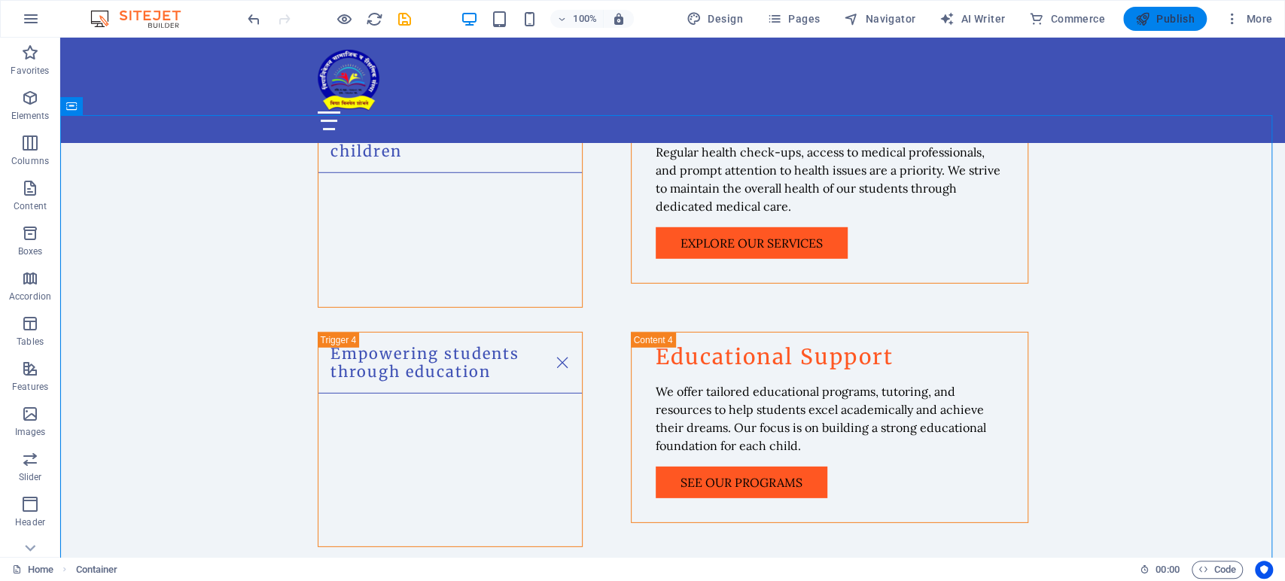
click at [1167, 17] on span "Publish" at bounding box center [1164, 18] width 59 height 15
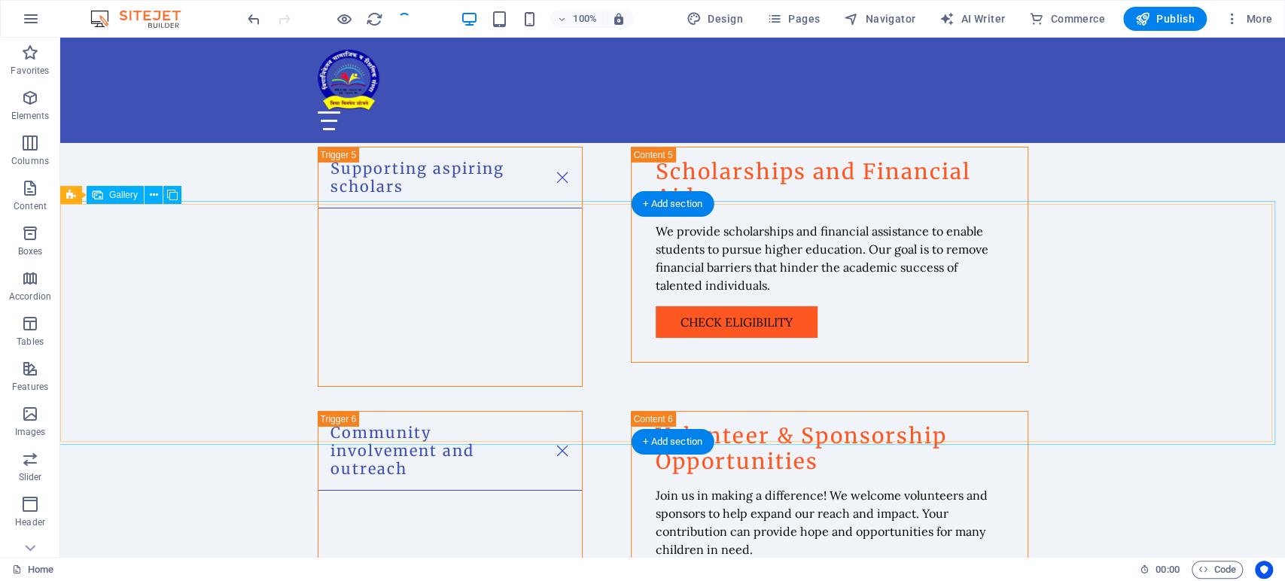
scroll to position [3262, 0]
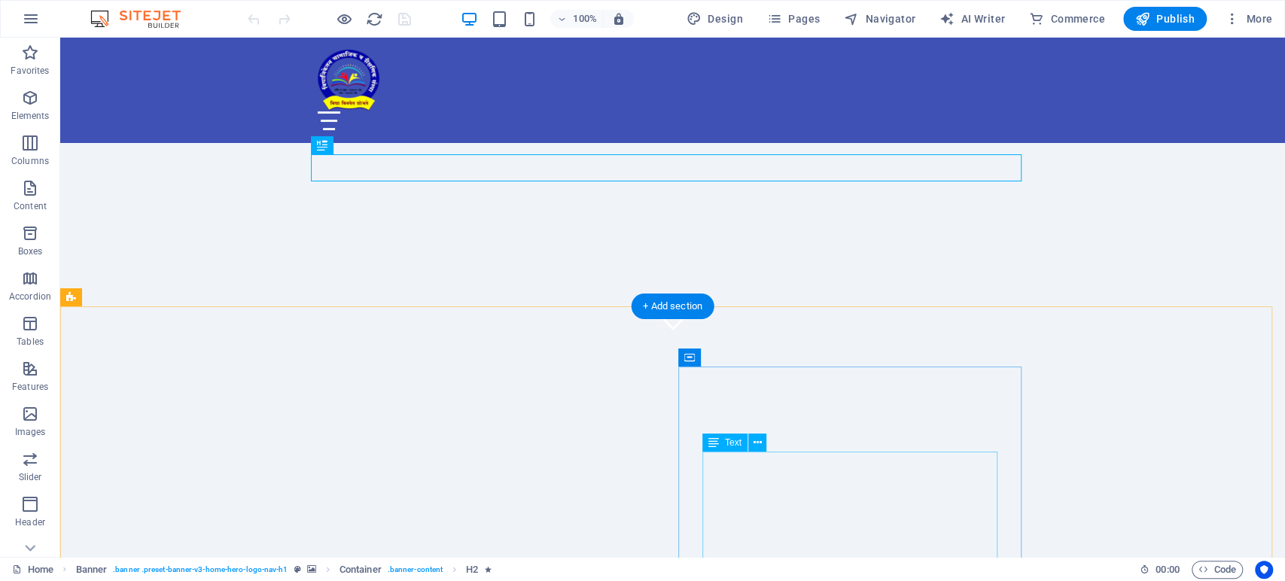
scroll to position [251, 0]
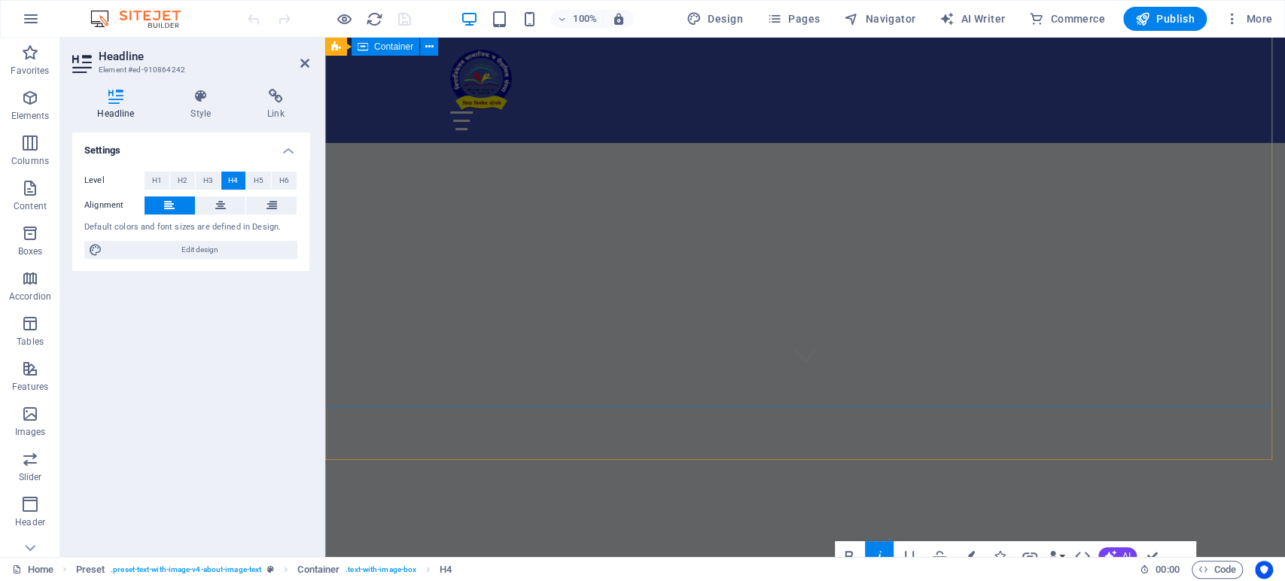
scroll to position [84, 0]
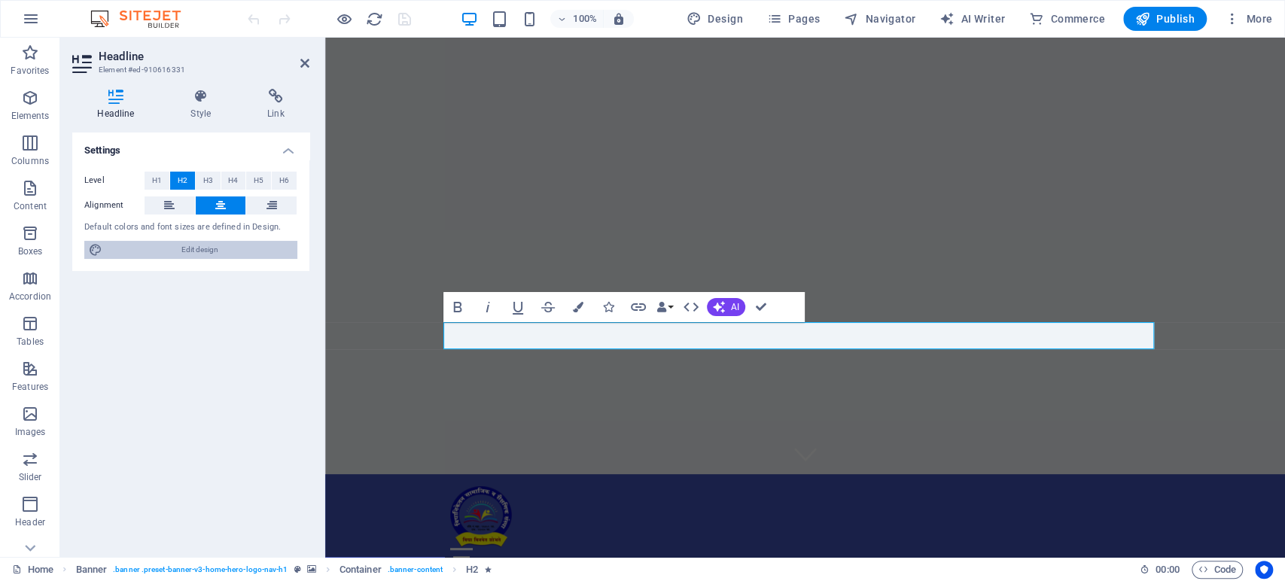
click at [163, 243] on span "Edit design" at bounding box center [200, 250] width 186 height 18
select select "px"
select select "200"
select select "px"
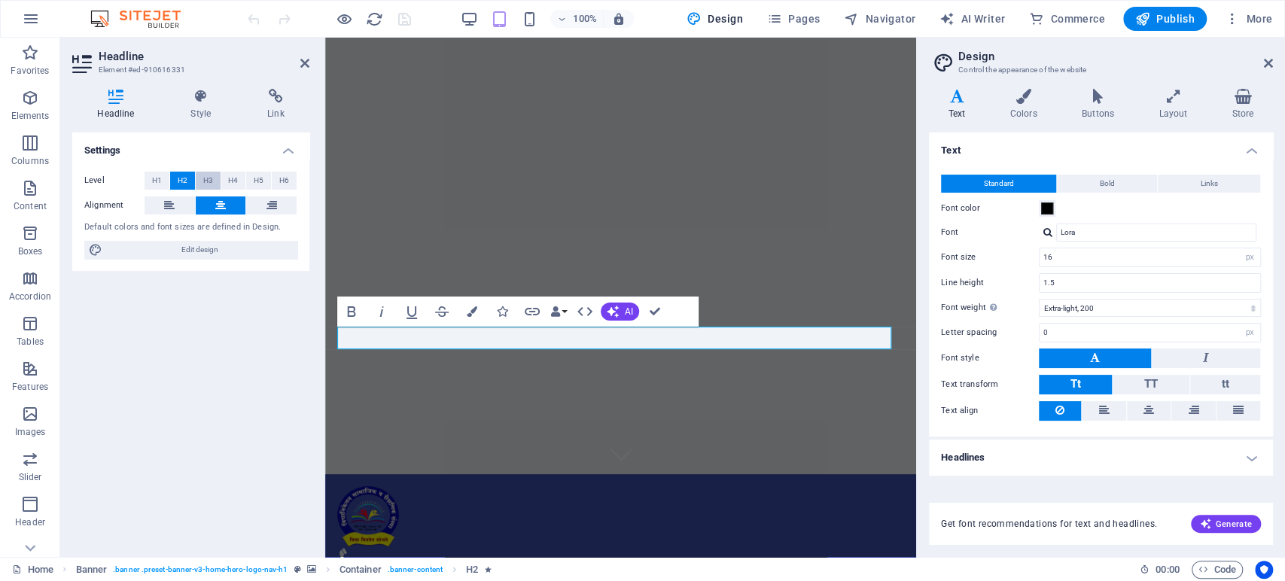
click at [206, 178] on span "H3" at bounding box center [208, 181] width 10 height 18
click at [160, 178] on span "H1" at bounding box center [157, 181] width 10 height 18
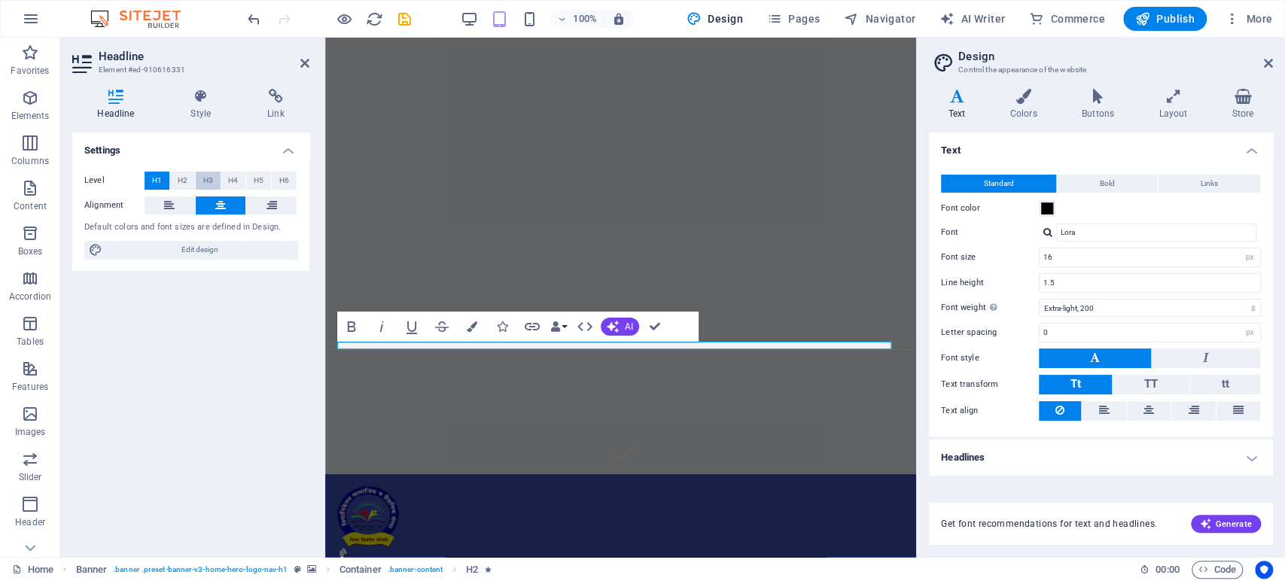
click at [196, 178] on button "H3" at bounding box center [208, 181] width 25 height 18
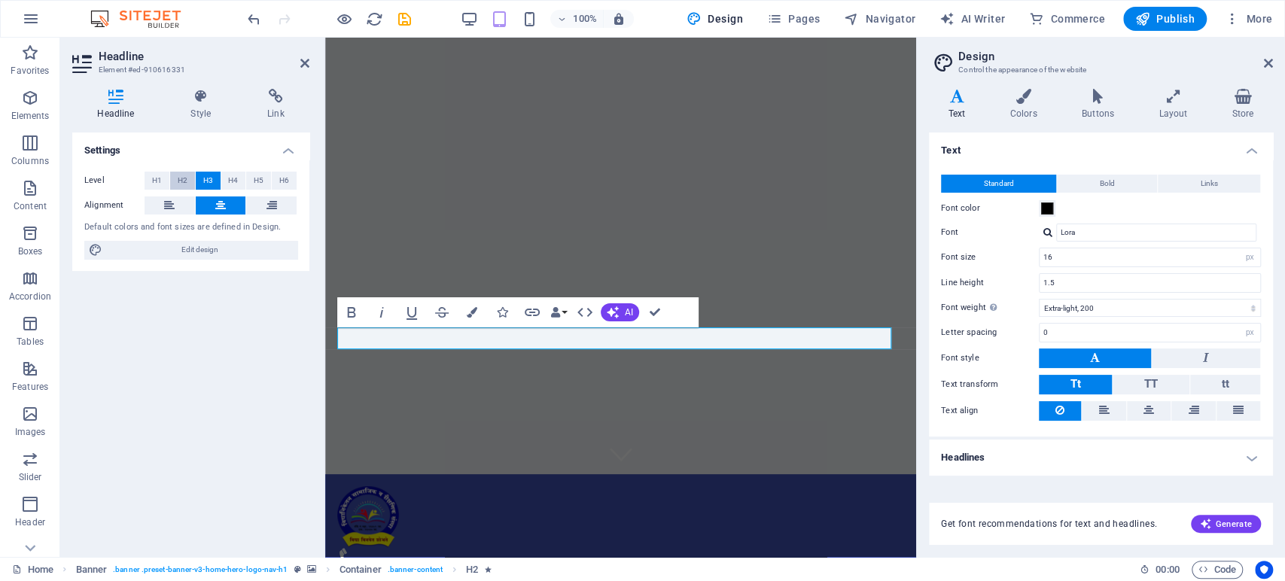
click at [184, 179] on span "H2" at bounding box center [183, 181] width 10 height 18
click at [233, 179] on span "H4" at bounding box center [233, 181] width 10 height 18
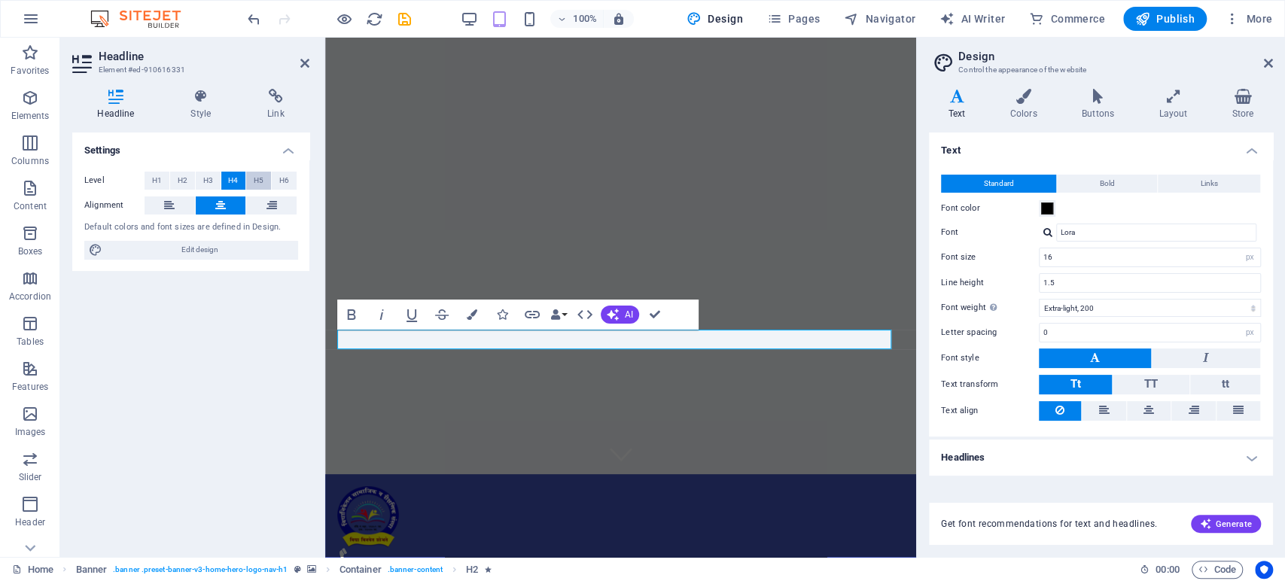
click at [256, 181] on span "H5" at bounding box center [259, 181] width 10 height 18
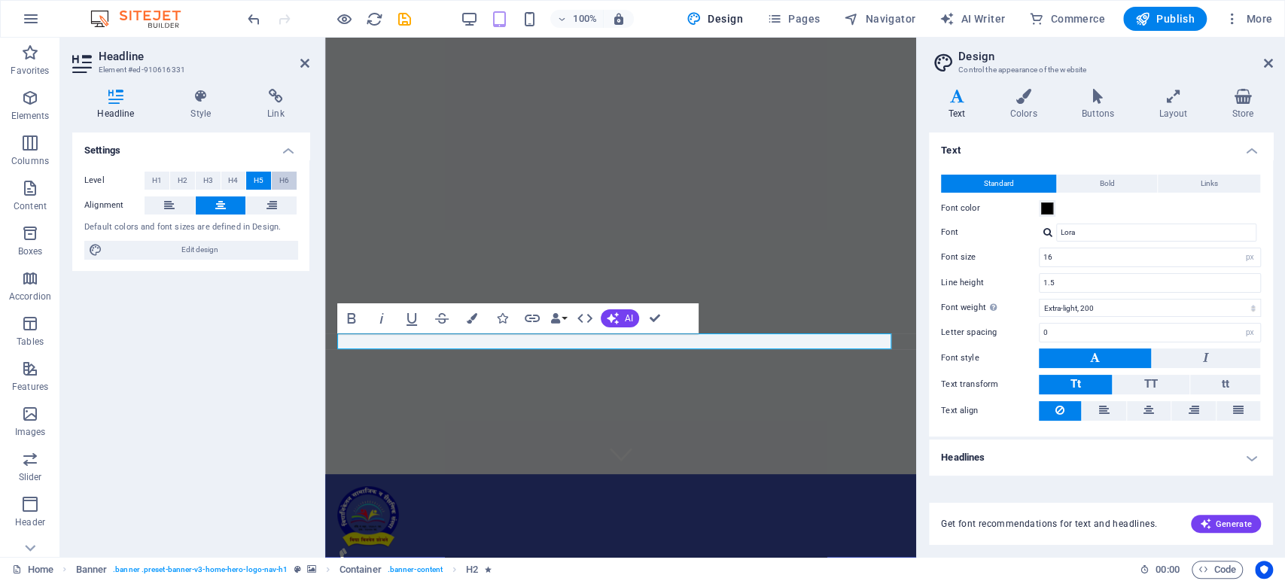
click at [294, 184] on button "H6" at bounding box center [284, 181] width 25 height 18
click at [185, 183] on span "H2" at bounding box center [183, 181] width 10 height 18
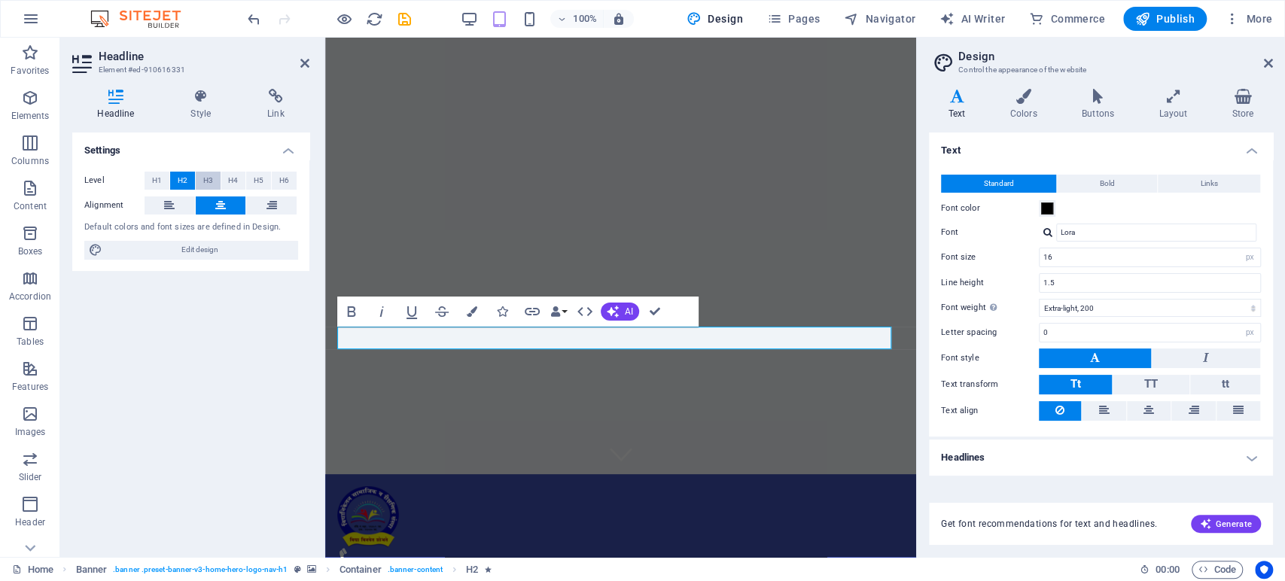
click at [207, 179] on span "H3" at bounding box center [208, 181] width 10 height 18
click at [202, 98] on icon at bounding box center [201, 96] width 71 height 15
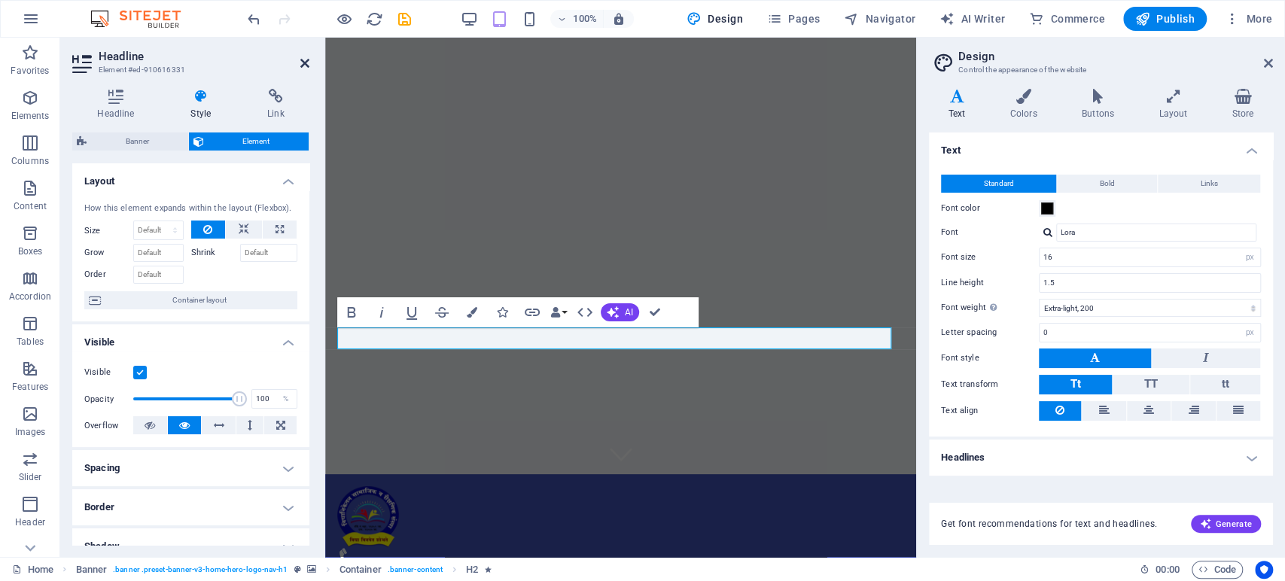
click at [306, 64] on icon at bounding box center [304, 63] width 9 height 12
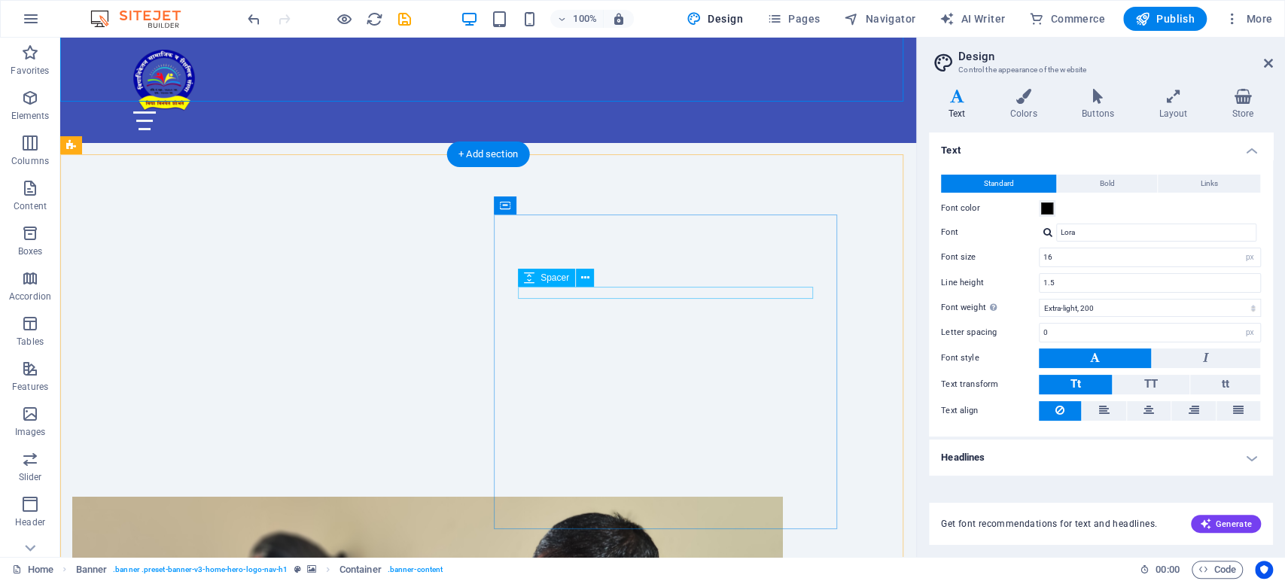
scroll to position [0, 0]
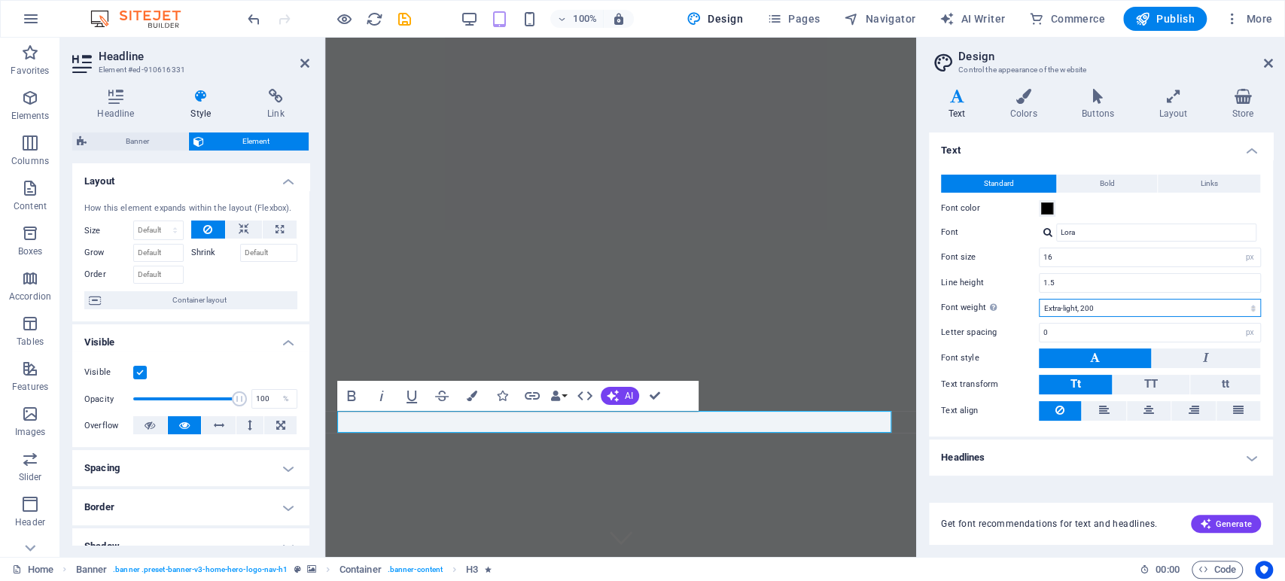
click at [1252, 307] on select "Thin, 100 Extra-light, 200 Light, 300 Regular, 400 Medium, 500 Semi-bold, 600 B…" at bounding box center [1150, 308] width 222 height 18
click at [1039, 299] on select "Thin, 100 Extra-light, 200 Light, 300 Regular, 400 Medium, 500 Semi-bold, 600 B…" at bounding box center [1150, 308] width 222 height 18
click at [248, 18] on icon "undo" at bounding box center [253, 19] width 17 height 17
select select "200"
click at [1248, 454] on h4 "Headlines" at bounding box center [1101, 458] width 344 height 36
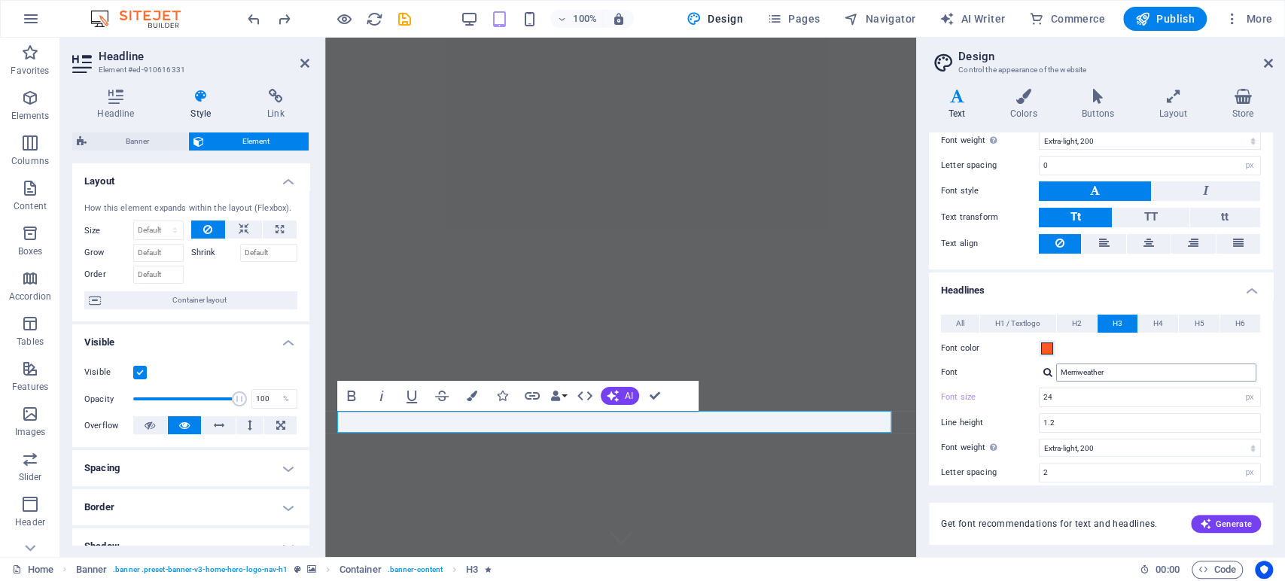
scroll to position [251, 0]
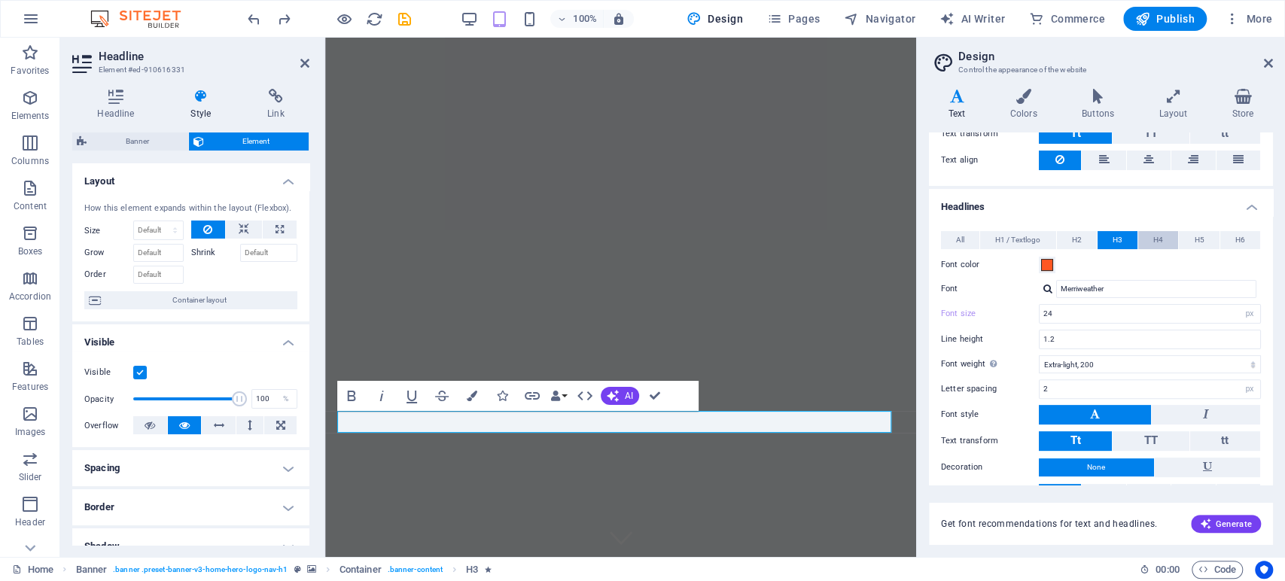
click at [1156, 239] on span "H4" at bounding box center [1158, 240] width 10 height 18
click at [1113, 238] on span "H3" at bounding box center [1118, 240] width 10 height 18
click at [1077, 236] on span "H2" at bounding box center [1077, 240] width 10 height 18
click at [1124, 236] on button "H3" at bounding box center [1118, 240] width 40 height 18
click at [1153, 233] on span "H4" at bounding box center [1158, 240] width 10 height 18
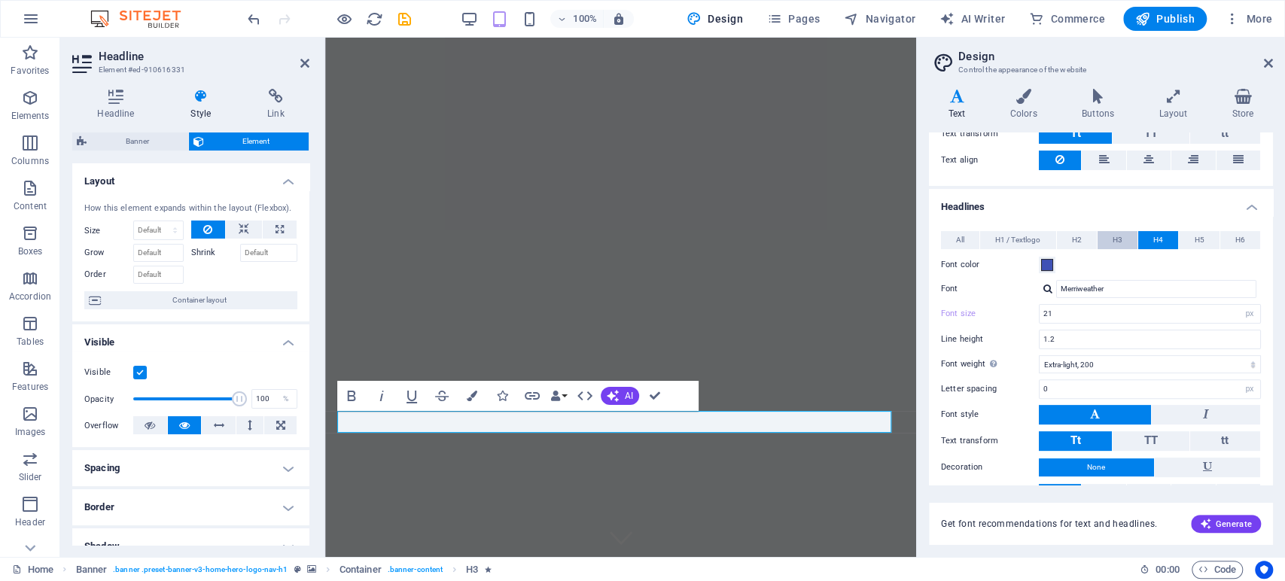
click at [1120, 233] on span "H3" at bounding box center [1118, 240] width 10 height 18
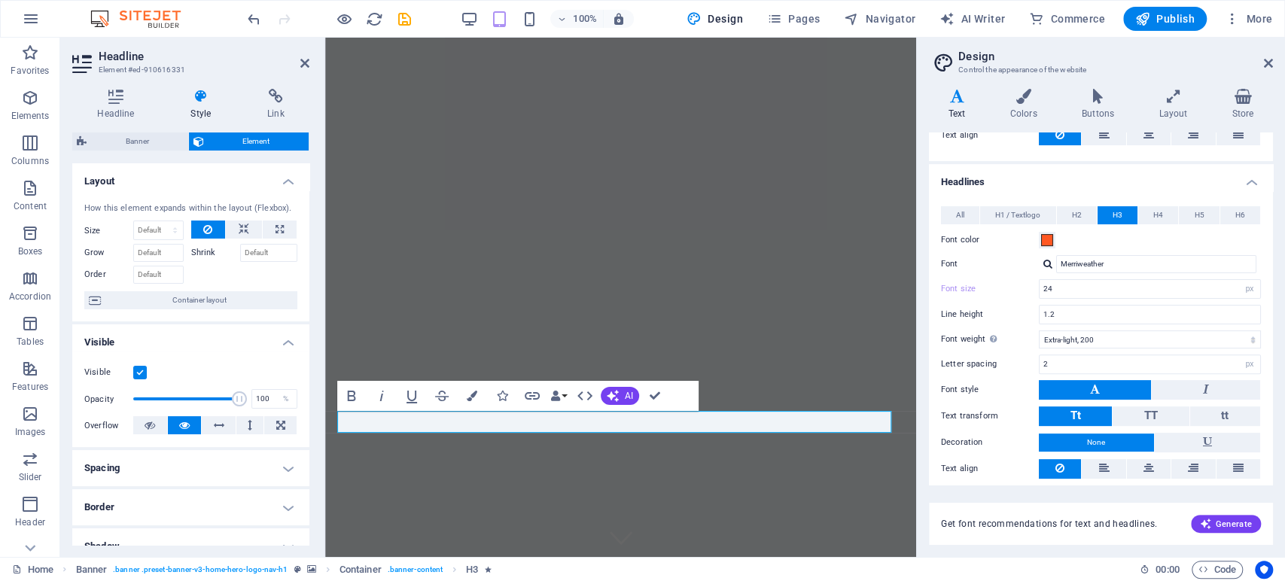
scroll to position [307, 0]
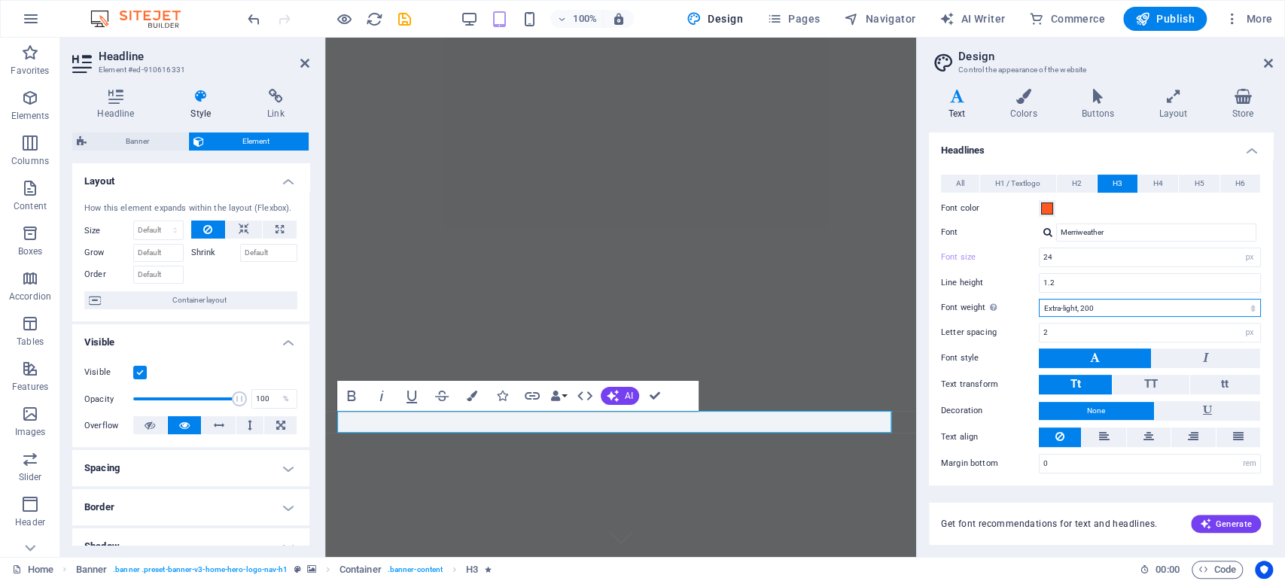
click at [1249, 305] on select "Thin, 100 Extra-light, 200 Light, 300 Regular, 400 Medium, 500 Semi-bold, 600 B…" at bounding box center [1150, 308] width 222 height 18
select select "400"
click at [1039, 299] on select "Thin, 100 Extra-light, 200 Light, 300 Regular, 400 Medium, 500 Semi-bold, 600 B…" at bounding box center [1150, 308] width 222 height 18
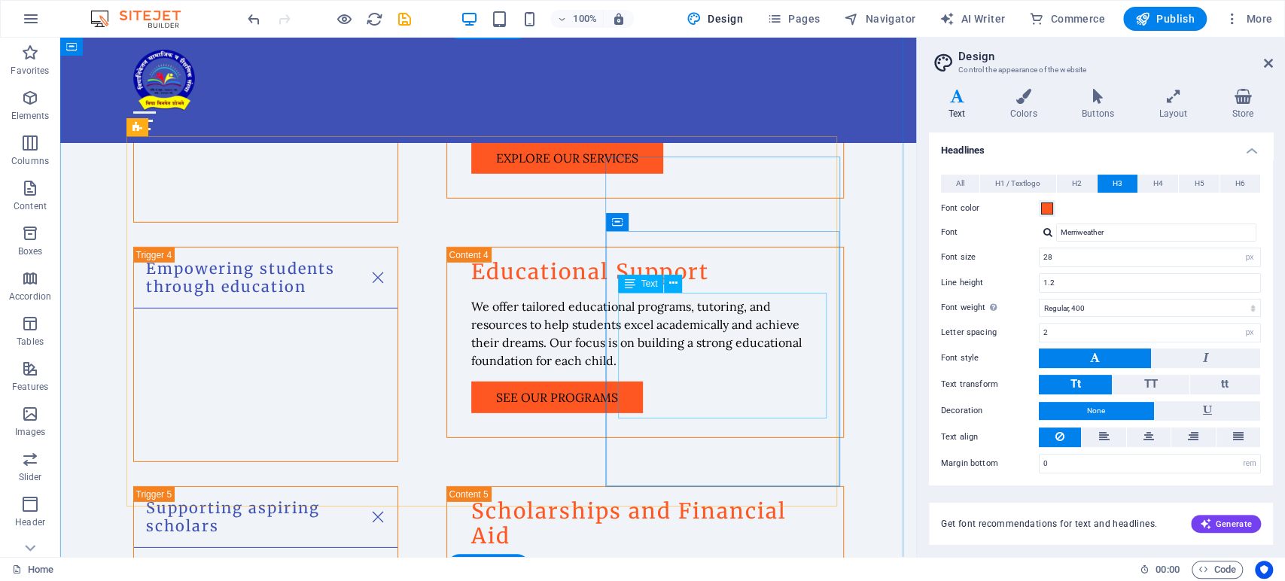
scroll to position [3095, 0]
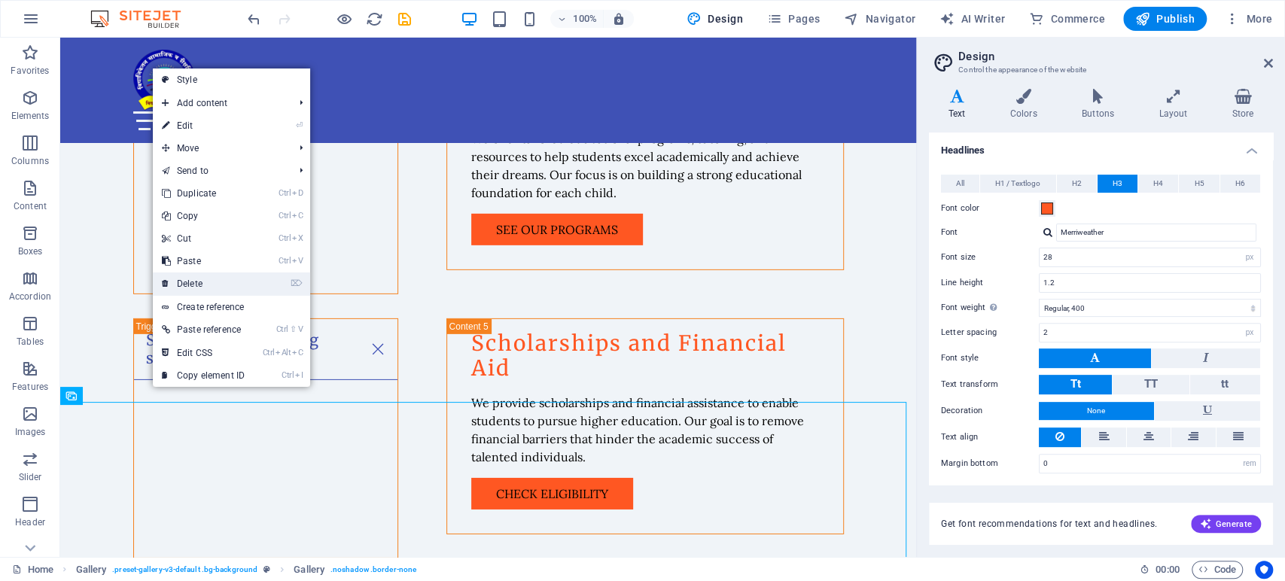
click at [193, 280] on link "⌦ Delete" at bounding box center [203, 283] width 101 height 23
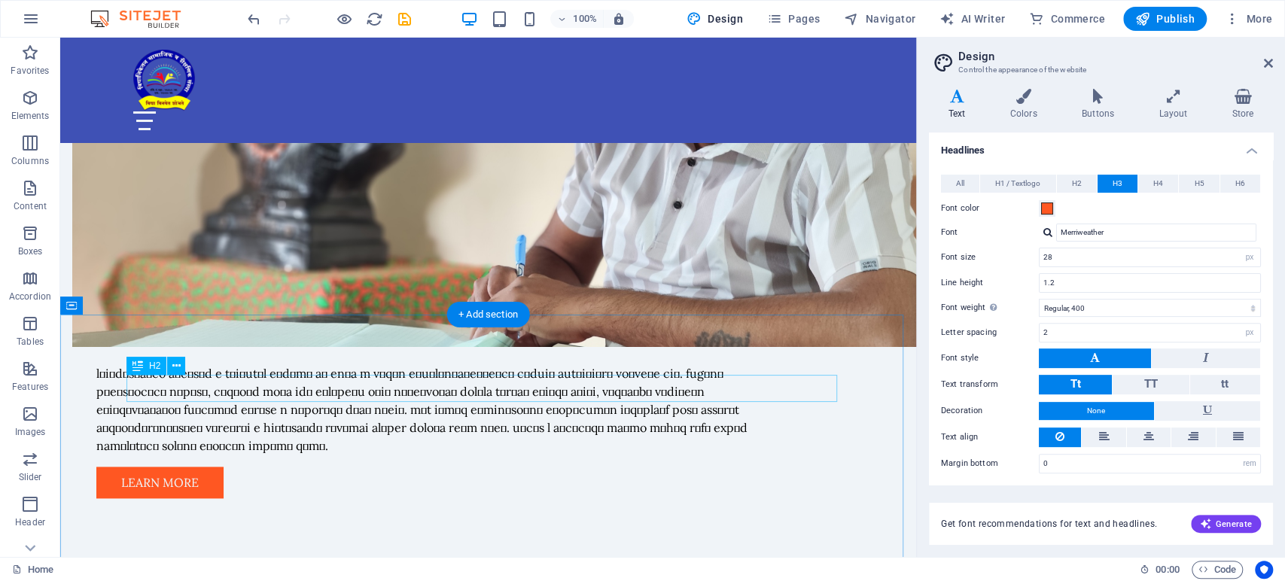
scroll to position [920, 0]
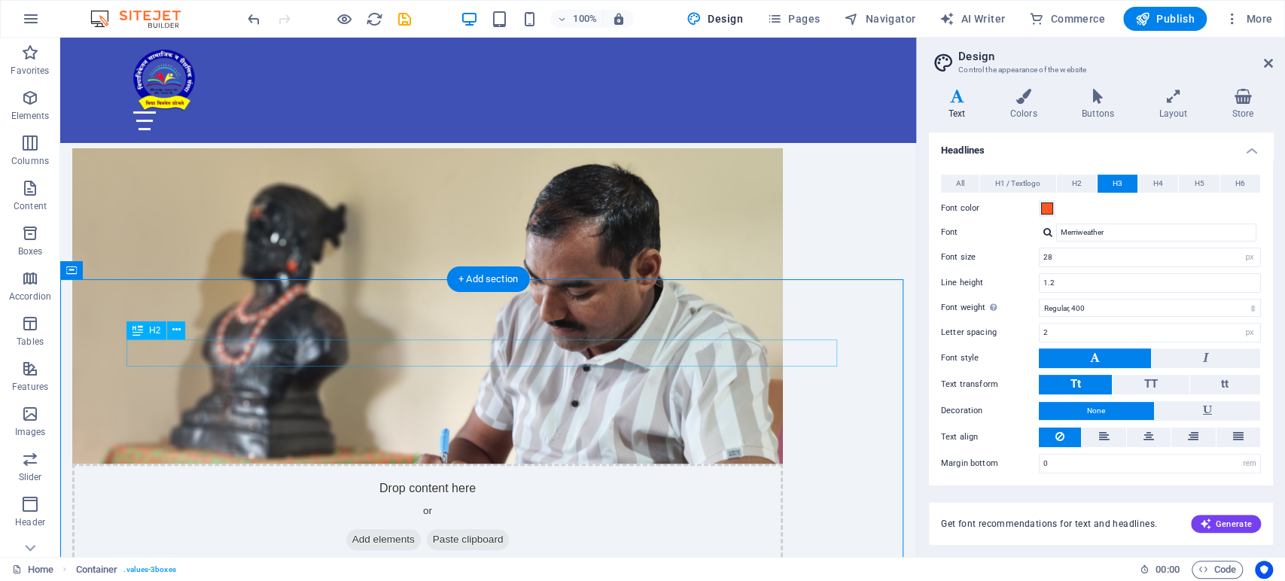
scroll to position [585, 0]
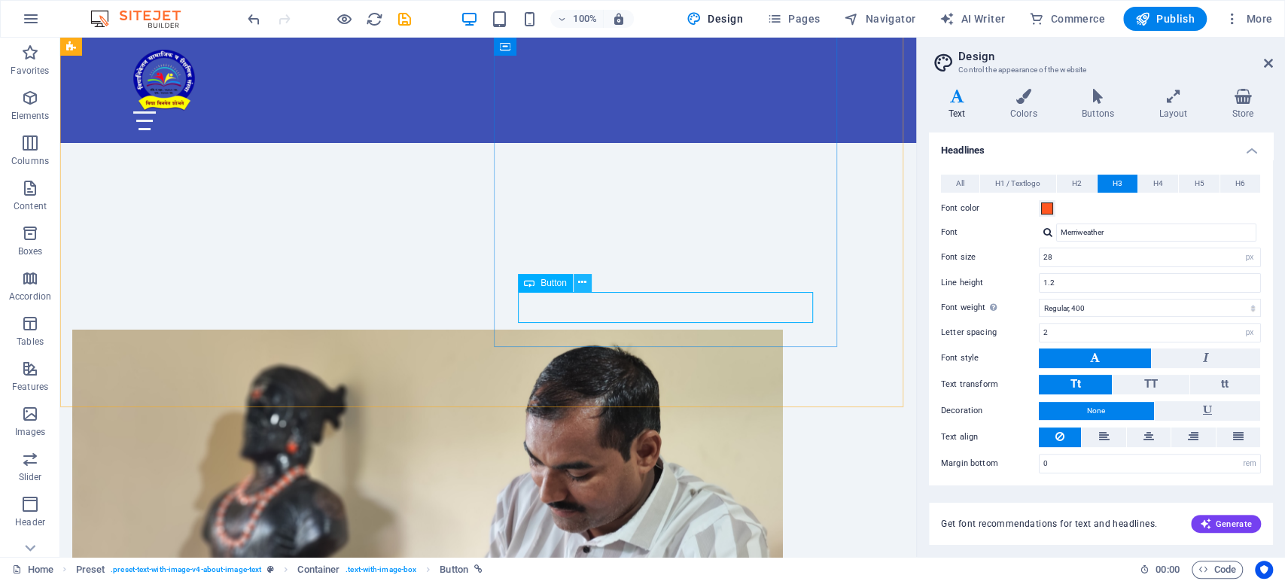
click at [580, 282] on icon at bounding box center [582, 283] width 8 height 16
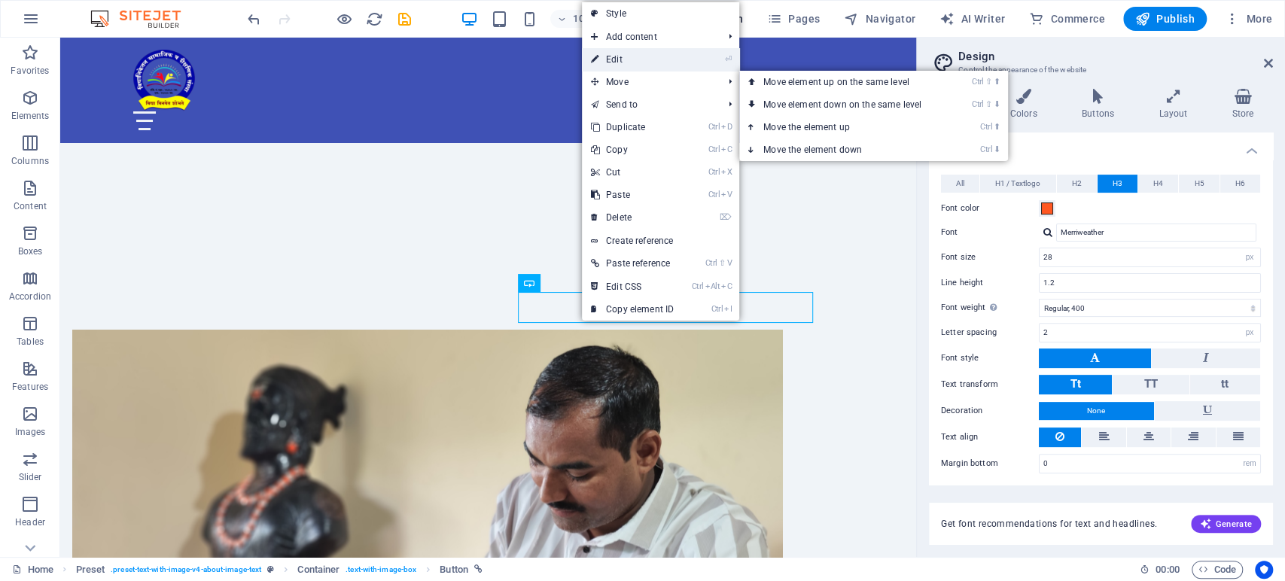
click at [613, 59] on link "⏎ Edit" at bounding box center [632, 59] width 101 height 23
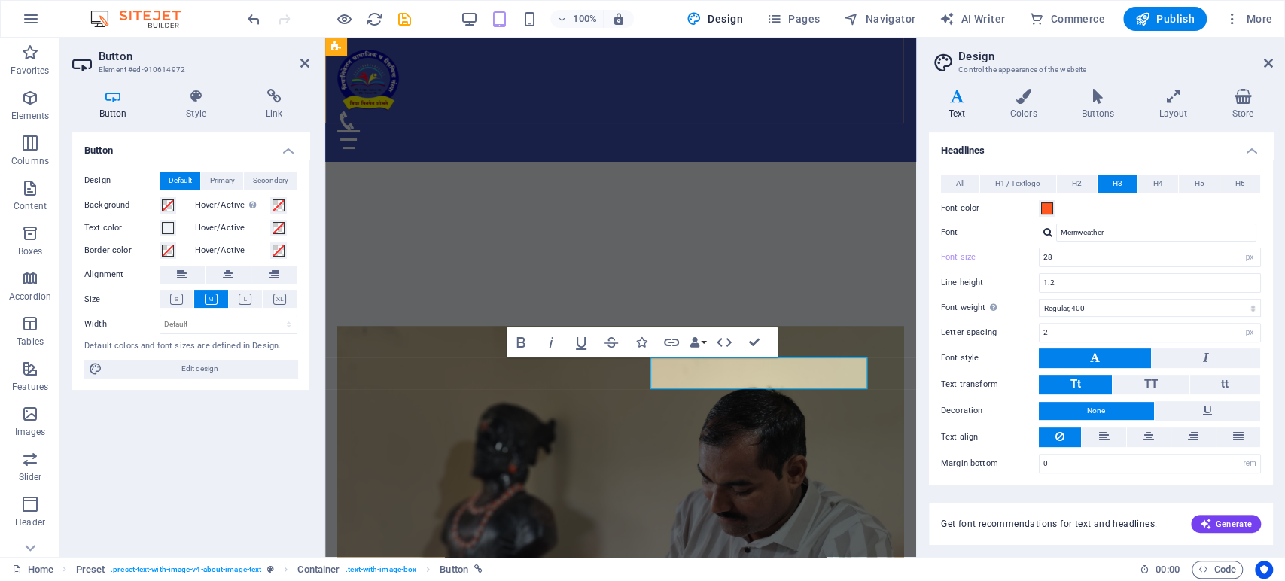
type input "24"
click at [271, 97] on icon at bounding box center [274, 96] width 71 height 15
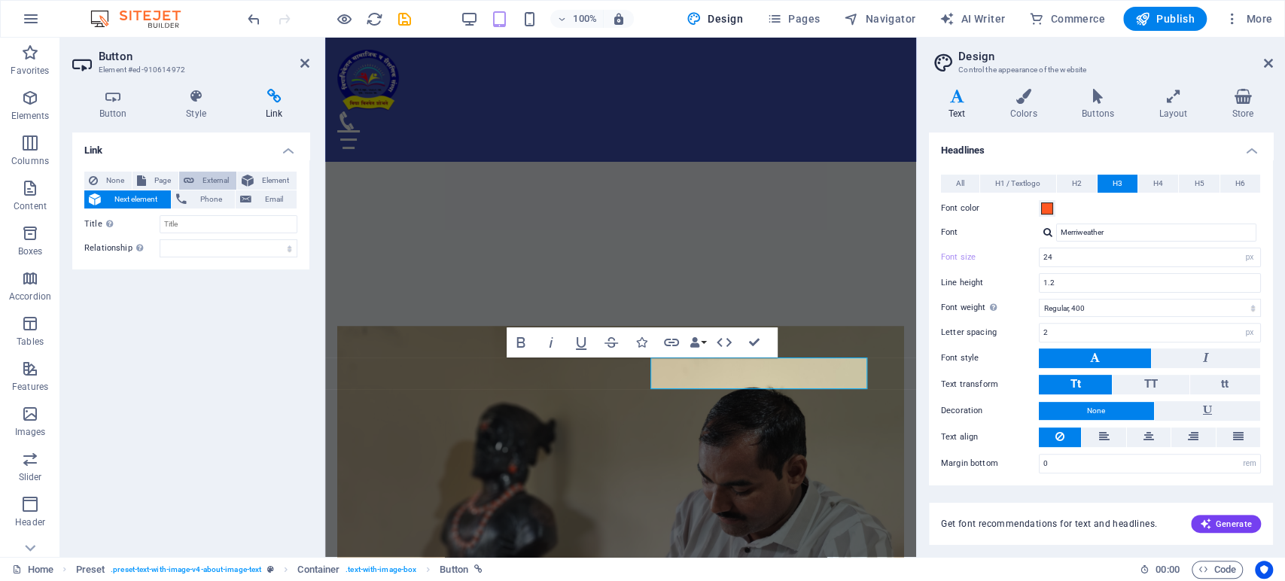
click at [211, 177] on span "External" at bounding box center [215, 181] width 33 height 18
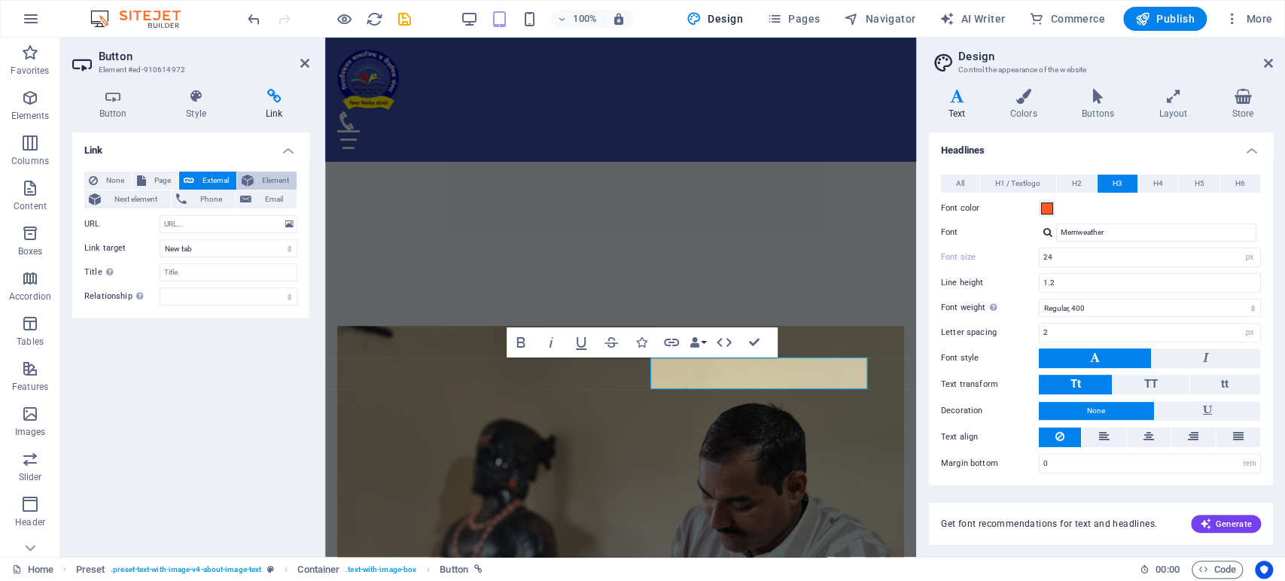
click at [271, 179] on span "Element" at bounding box center [275, 181] width 34 height 18
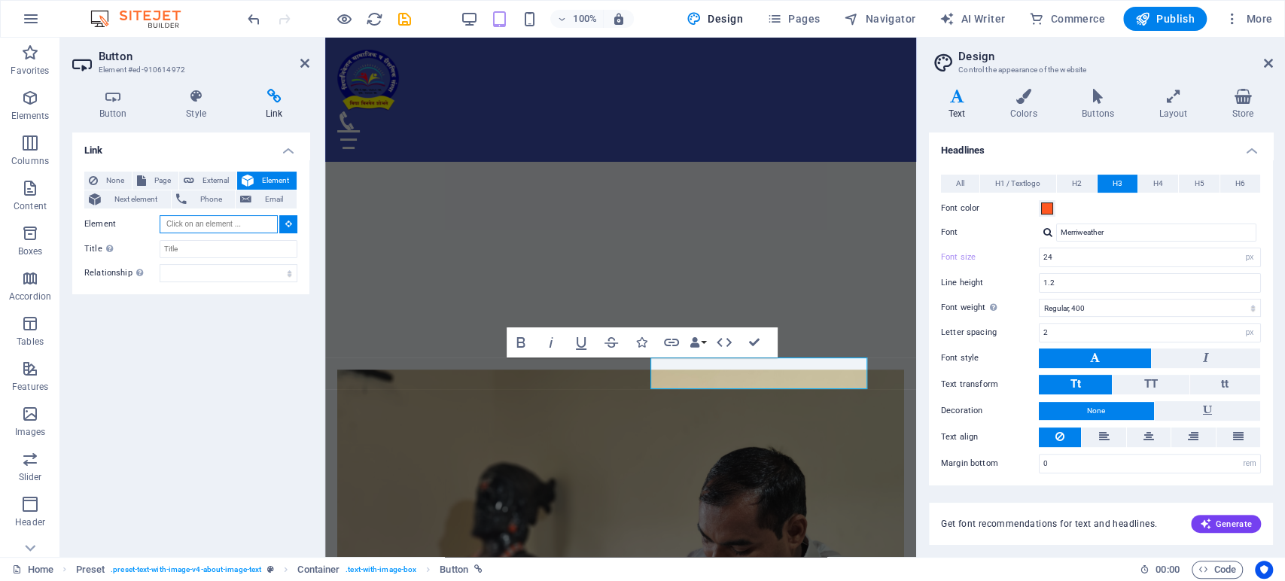
scroll to position [500, 0]
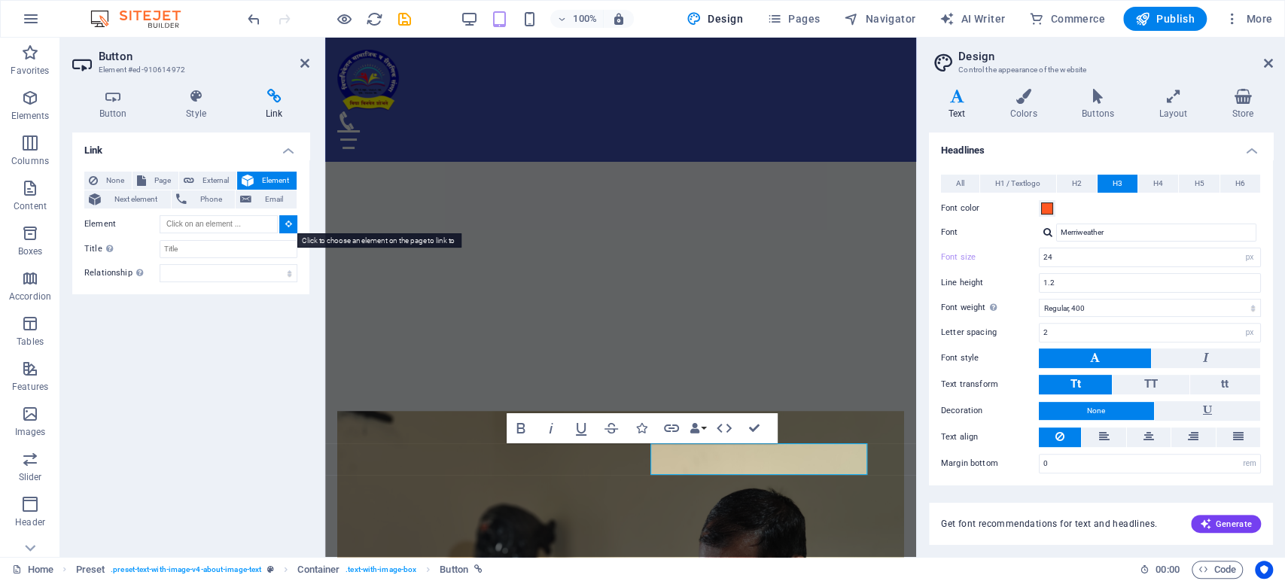
click at [286, 226] on icon at bounding box center [288, 224] width 7 height 8
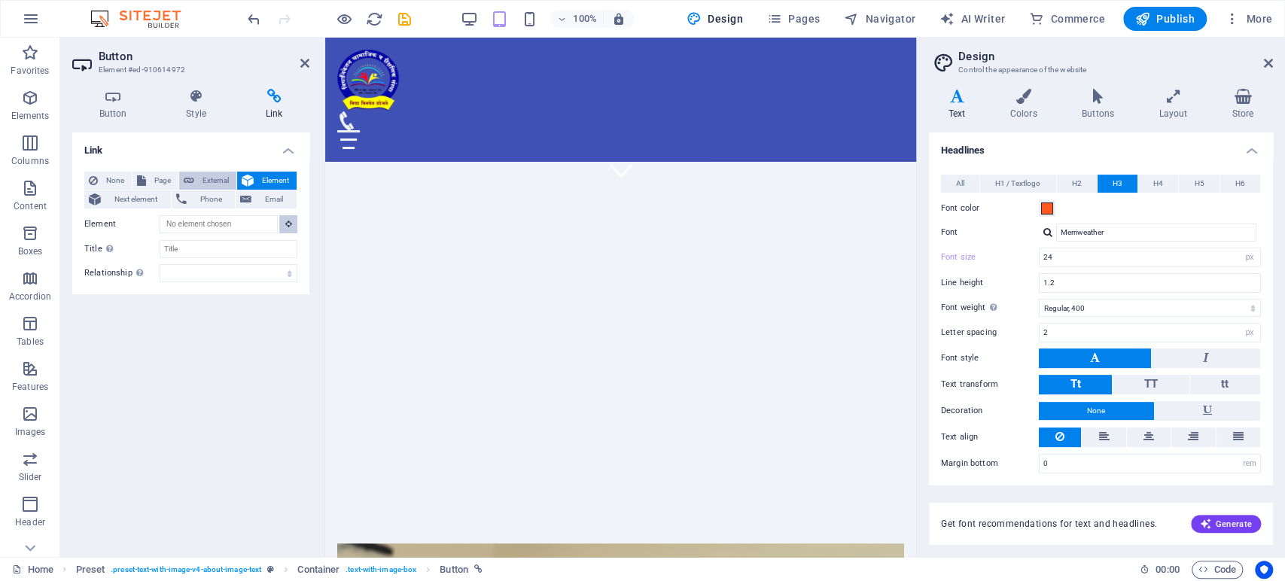
scroll to position [328, 0]
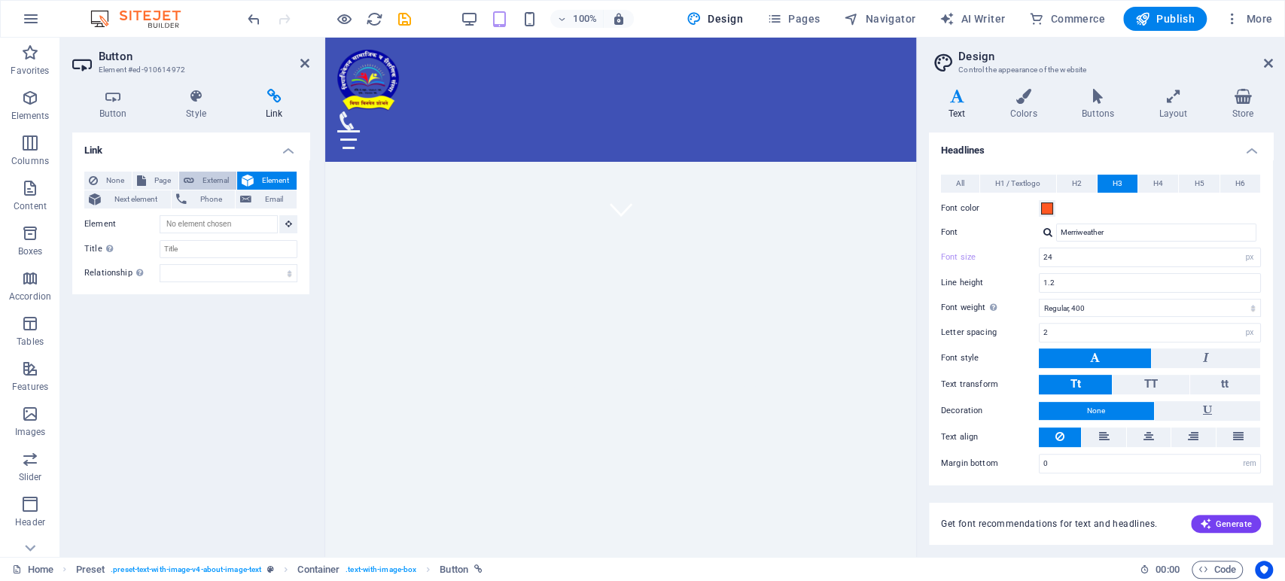
click at [209, 178] on span "External" at bounding box center [215, 181] width 33 height 18
select select "blank"
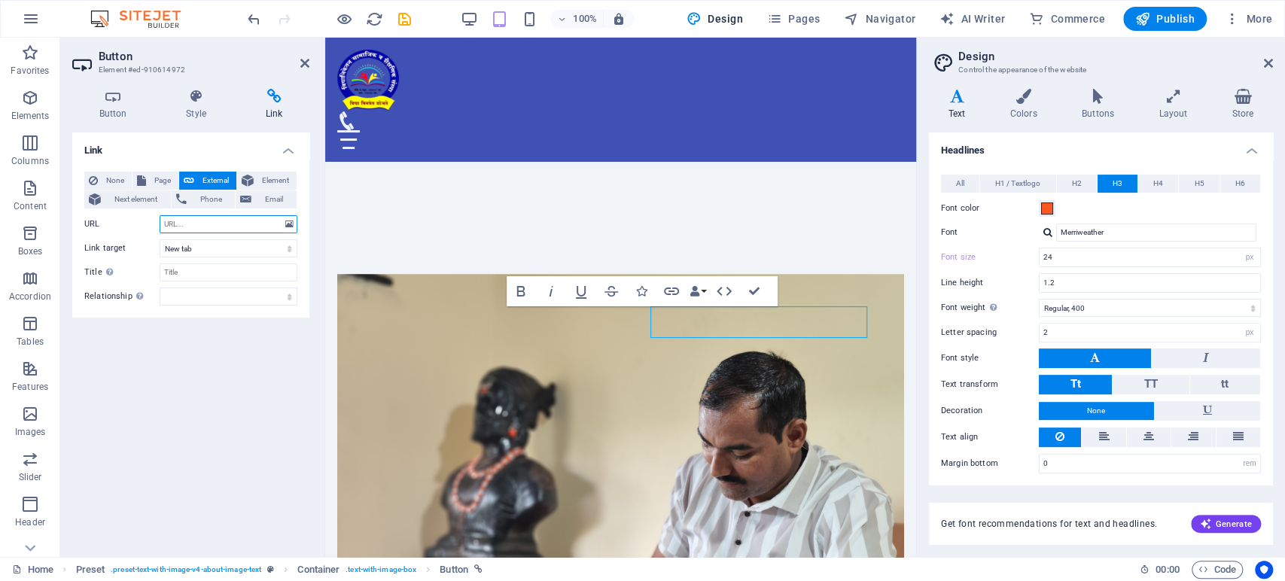
scroll to position [661, 0]
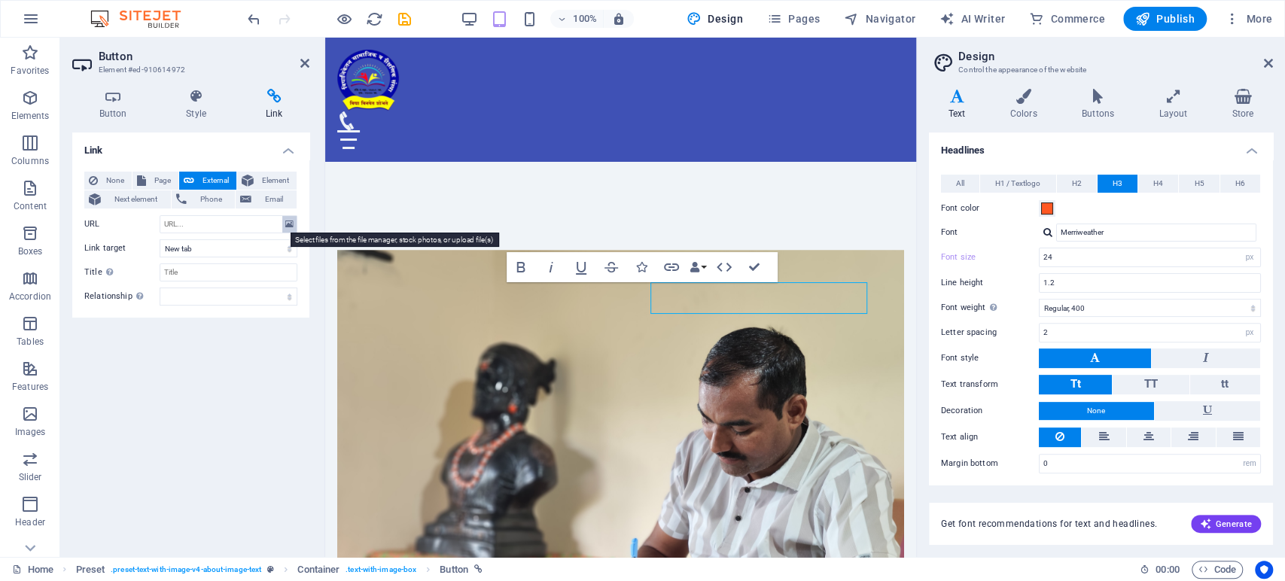
click at [291, 224] on icon at bounding box center [289, 224] width 8 height 17
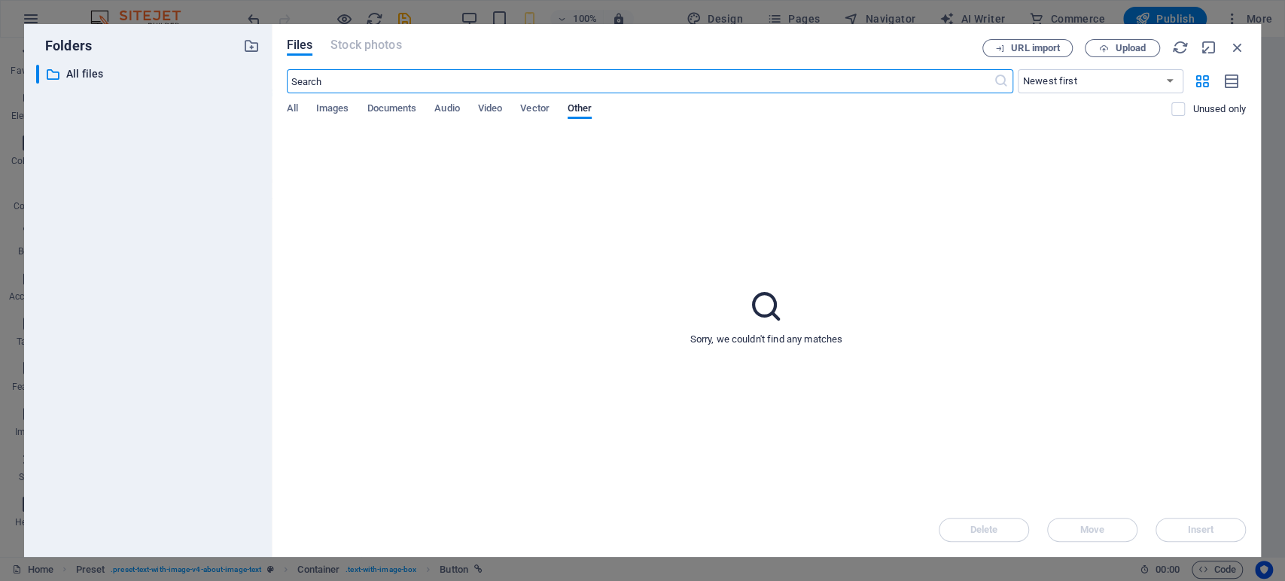
type input "20"
click at [397, 110] on span "Documents" at bounding box center [392, 109] width 50 height 21
click at [1111, 50] on span "Upload" at bounding box center [1122, 49] width 62 height 10
type input "https://cdn1.site-media.eu/images/document/18989287/VidyaniketanDocuments-h6Uuj…"
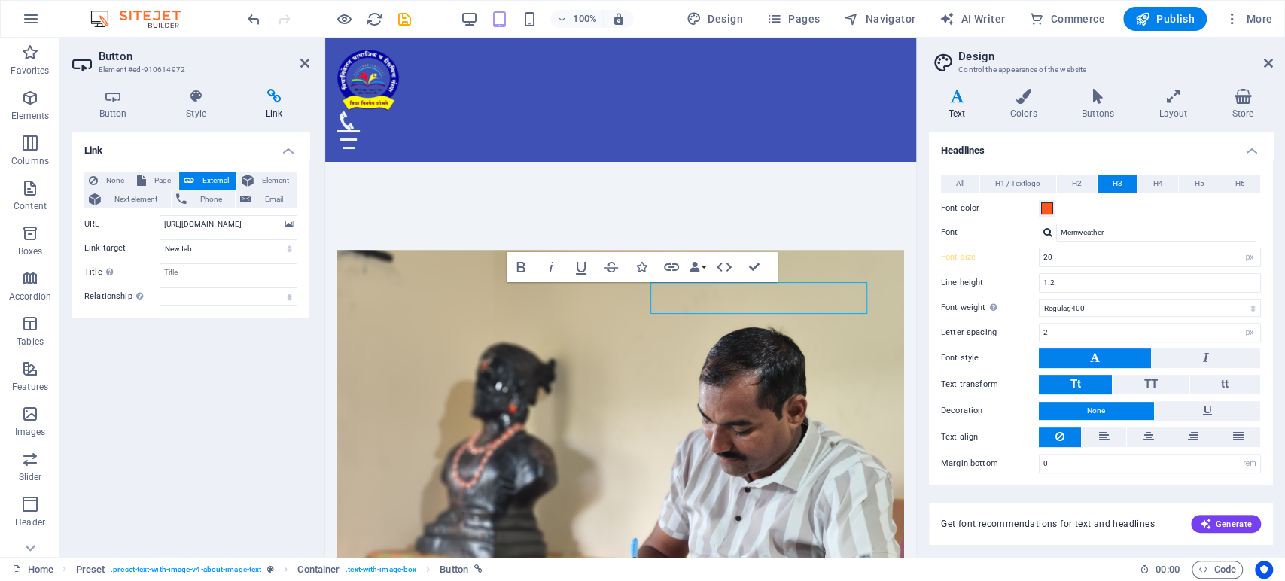
type input "24"
click at [235, 268] on input "Title Additional link description, should not be the same as the link text. The…" at bounding box center [229, 272] width 138 height 18
type input "Know More About Vidyaniketan Sanstha"
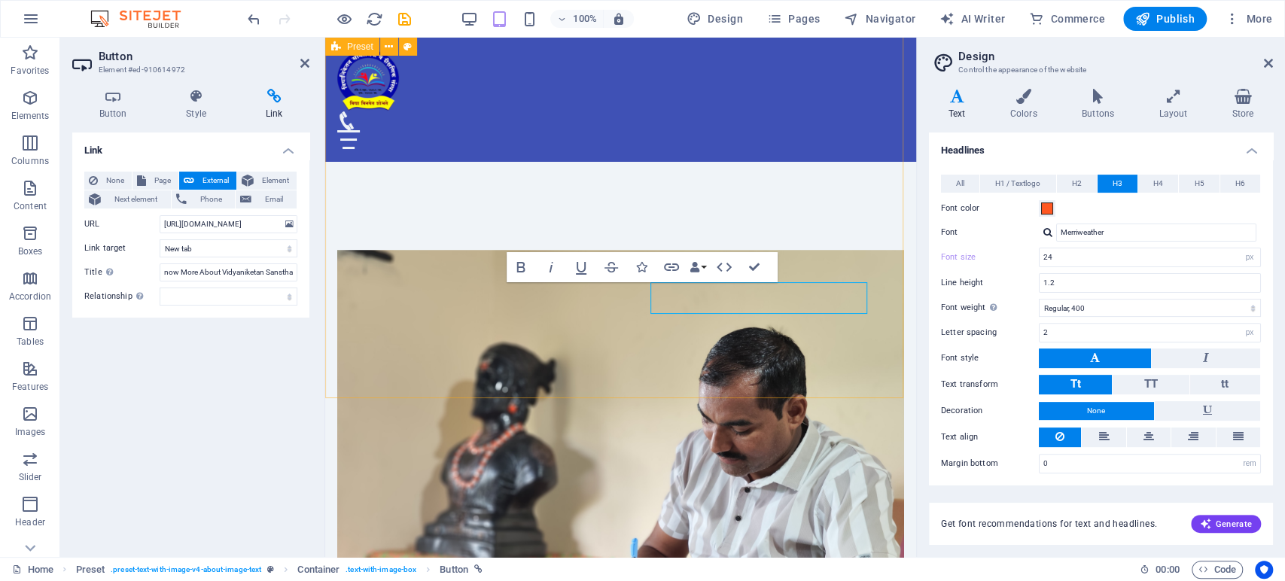
scroll to position [0, 0]
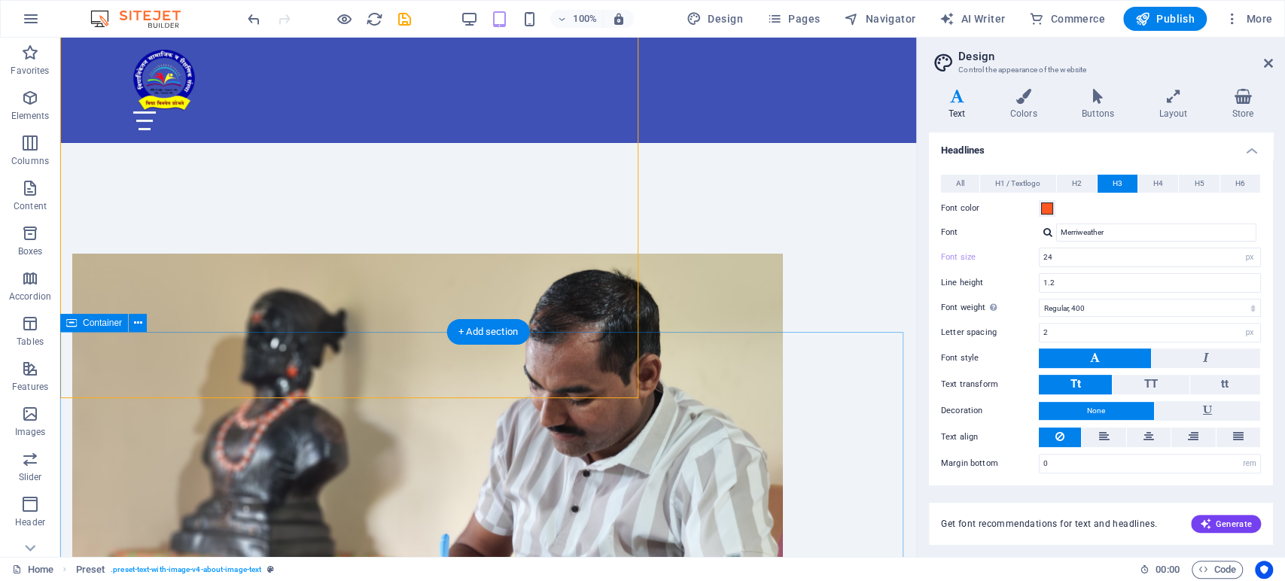
type input "28"
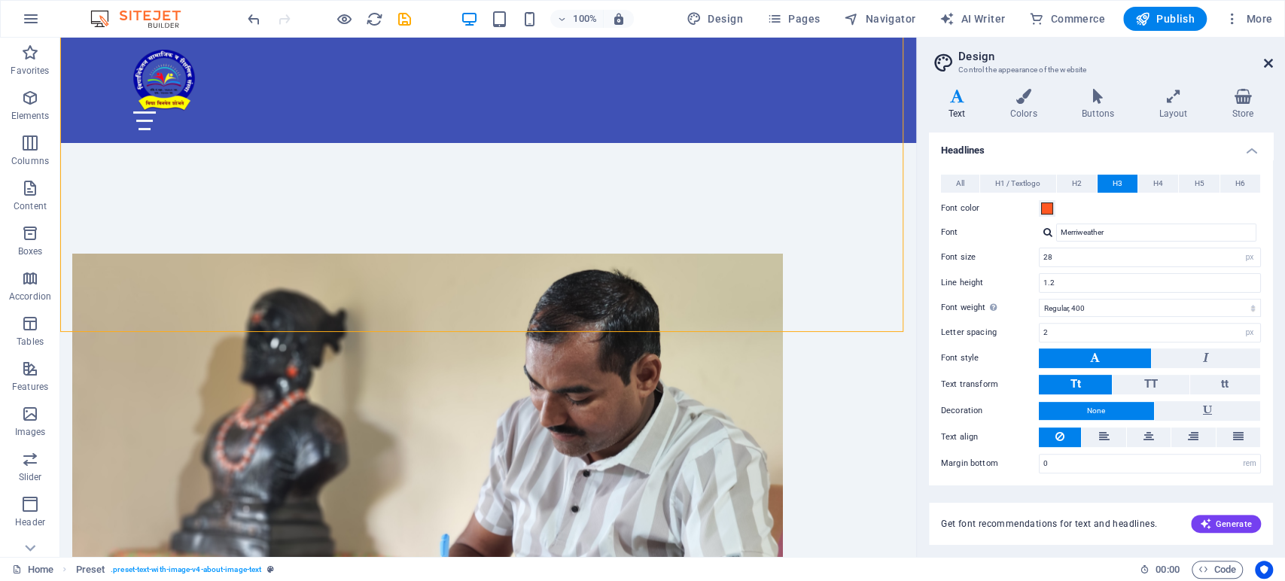
click at [1271, 65] on icon at bounding box center [1268, 63] width 9 height 12
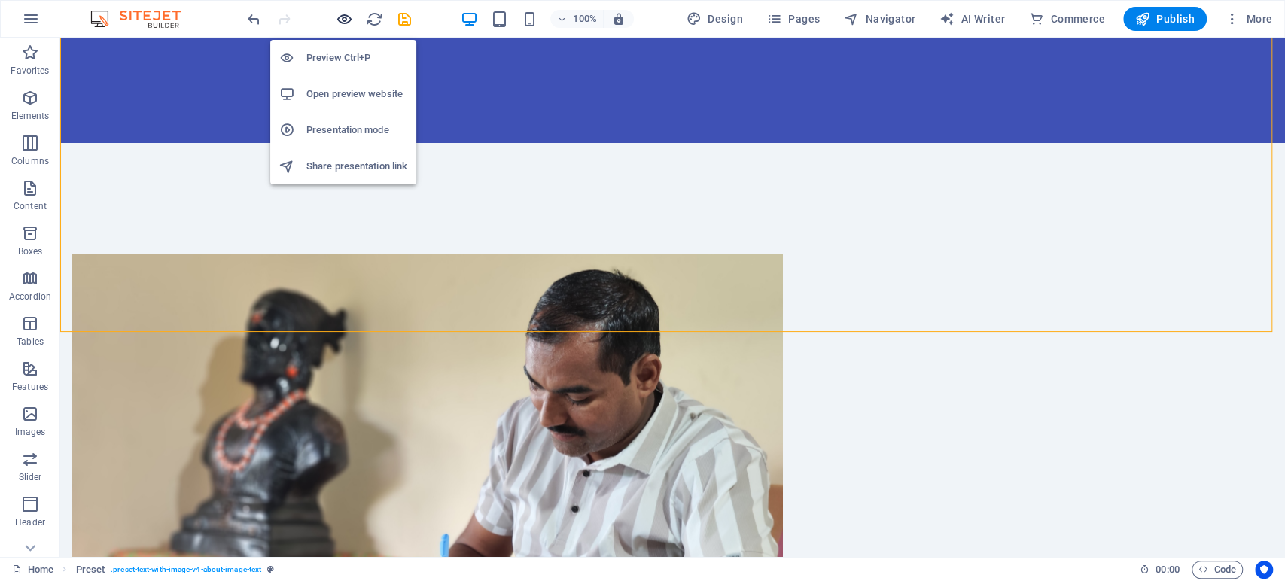
click at [337, 18] on icon "button" at bounding box center [344, 19] width 17 height 17
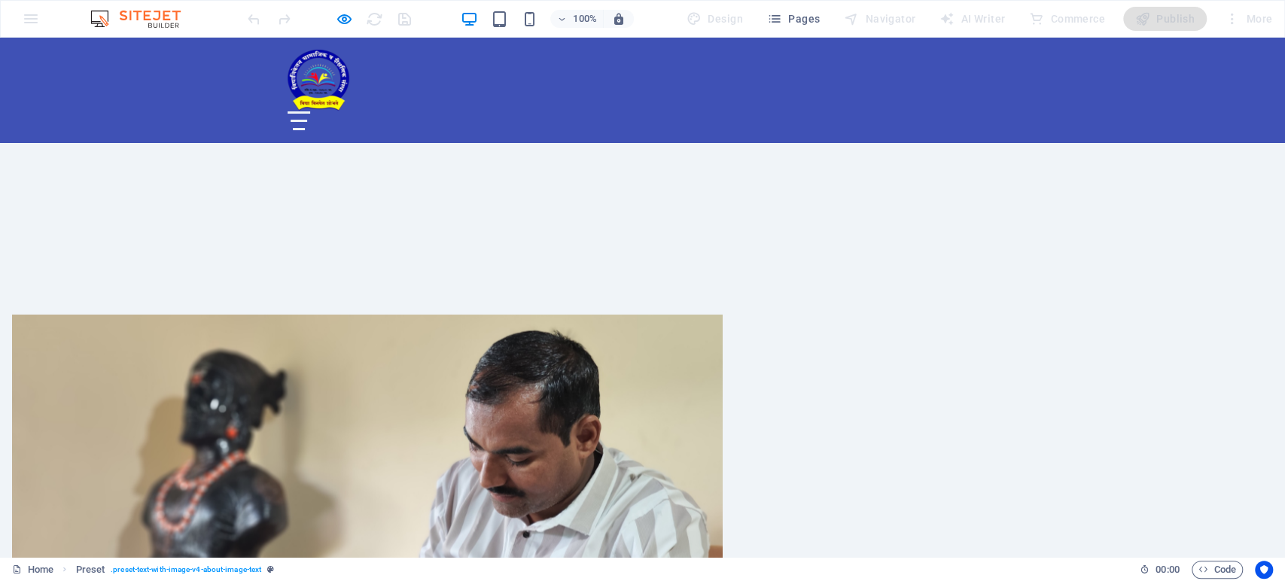
scroll to position [577, 0]
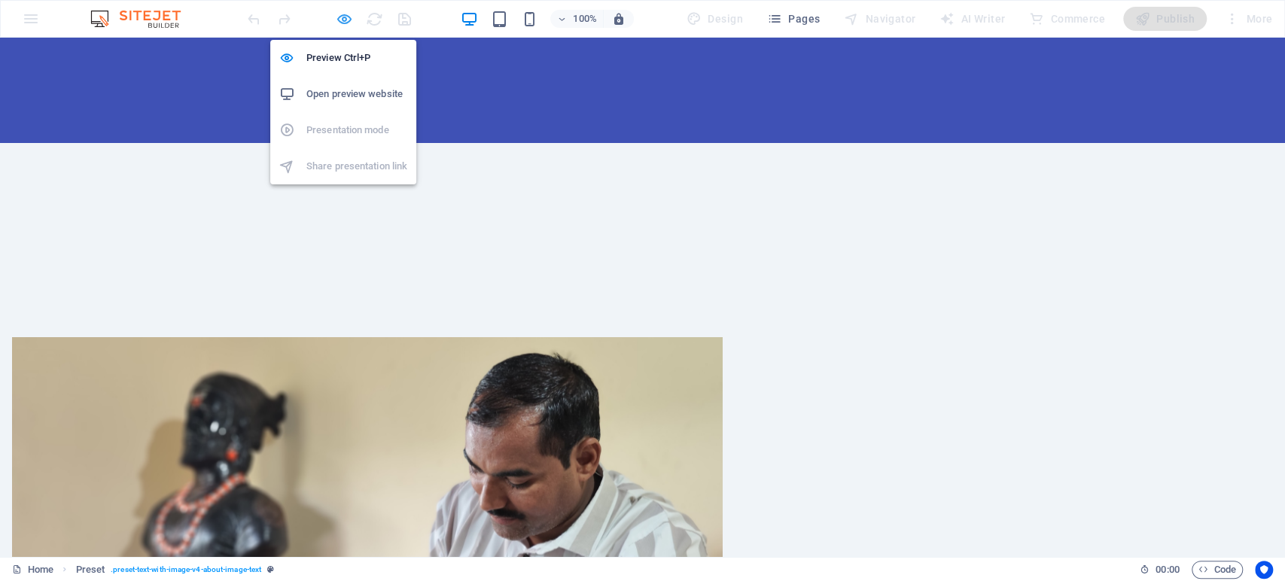
click at [343, 22] on icon "button" at bounding box center [344, 19] width 17 height 17
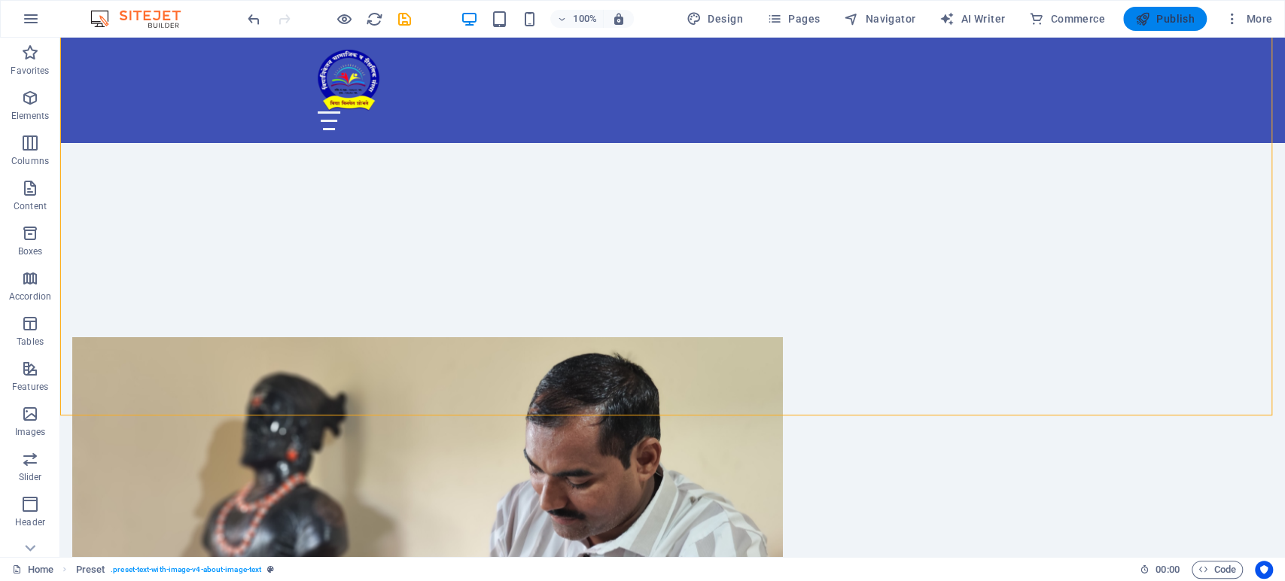
click at [1175, 7] on button "Publish" at bounding box center [1165, 19] width 84 height 24
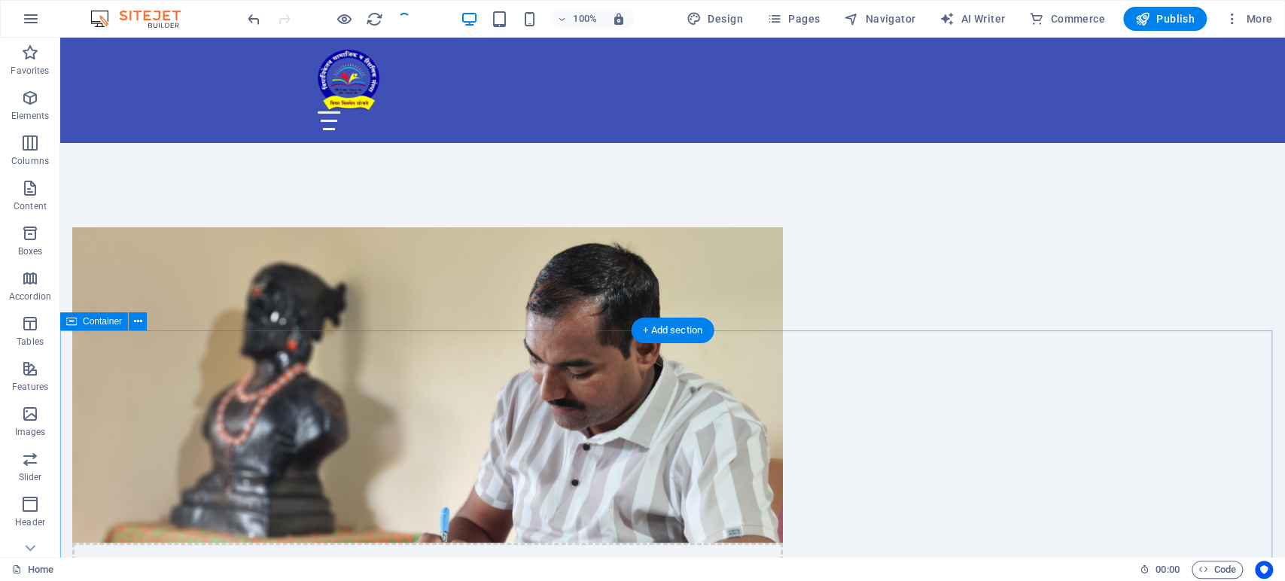
scroll to position [744, 0]
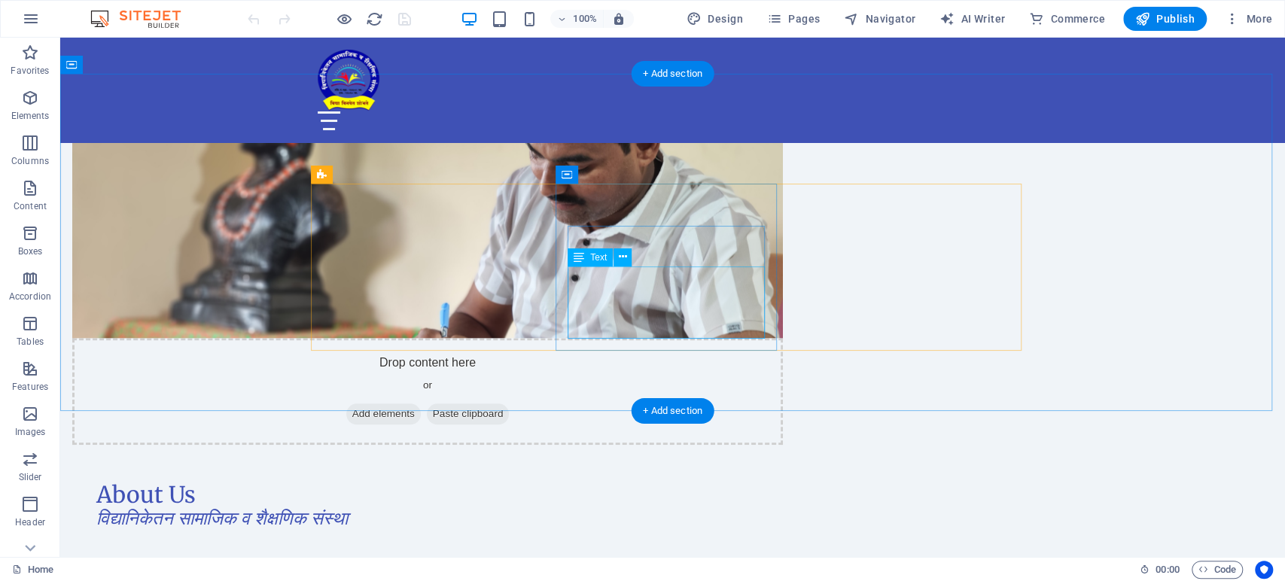
scroll to position [920, 0]
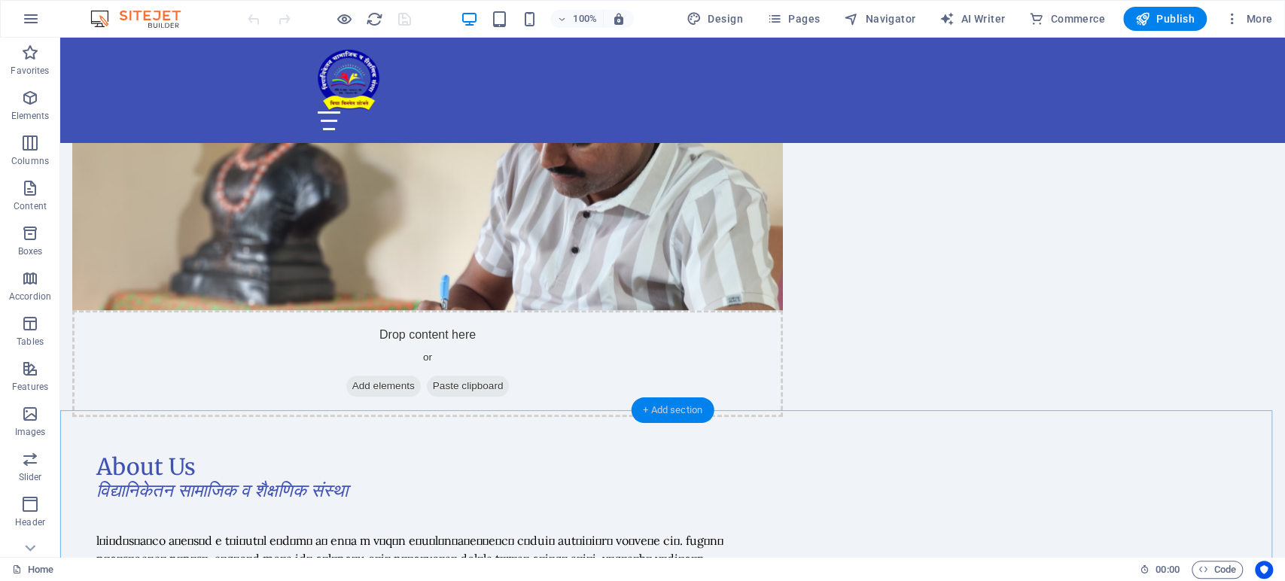
click at [677, 407] on div "+ Add section" at bounding box center [673, 410] width 84 height 26
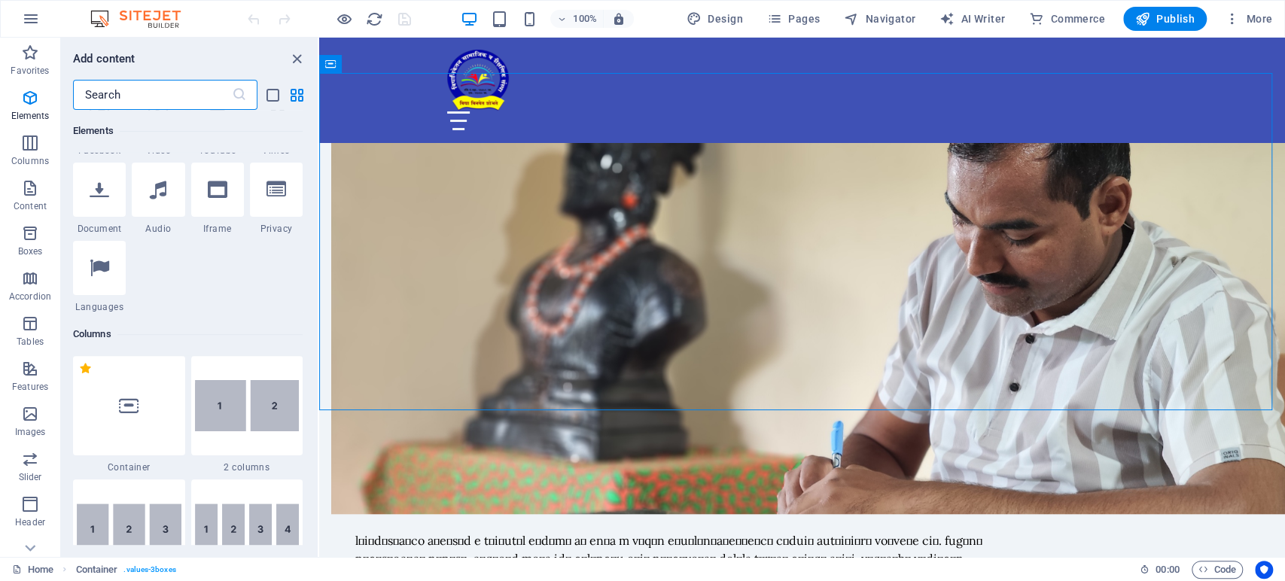
scroll to position [41, 0]
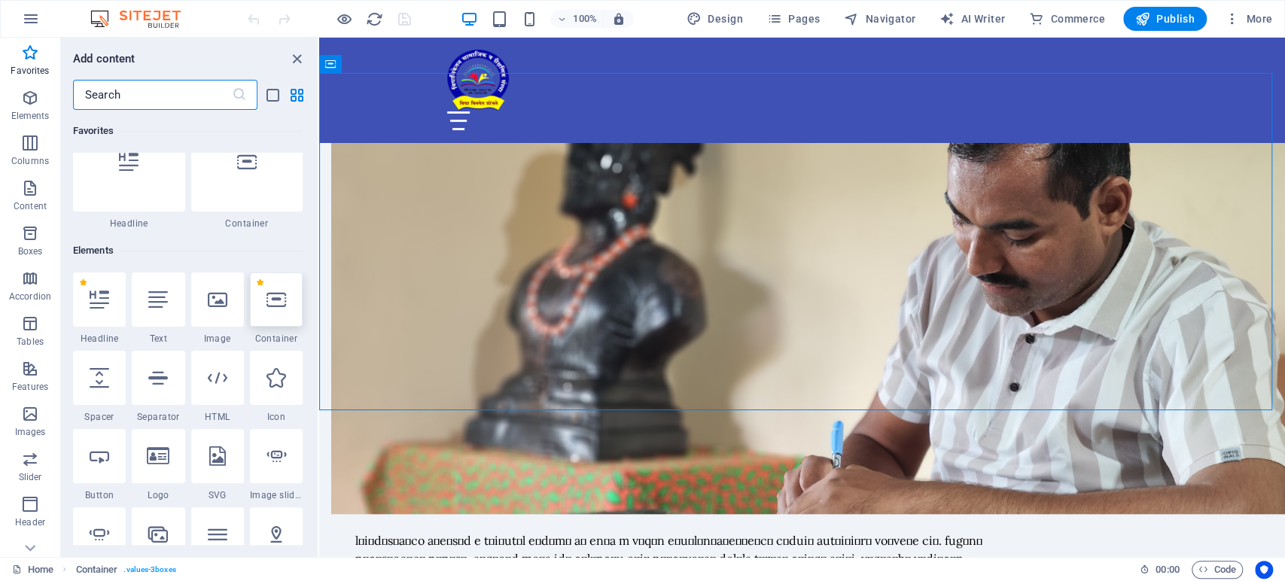
click at [283, 303] on icon at bounding box center [276, 300] width 20 height 20
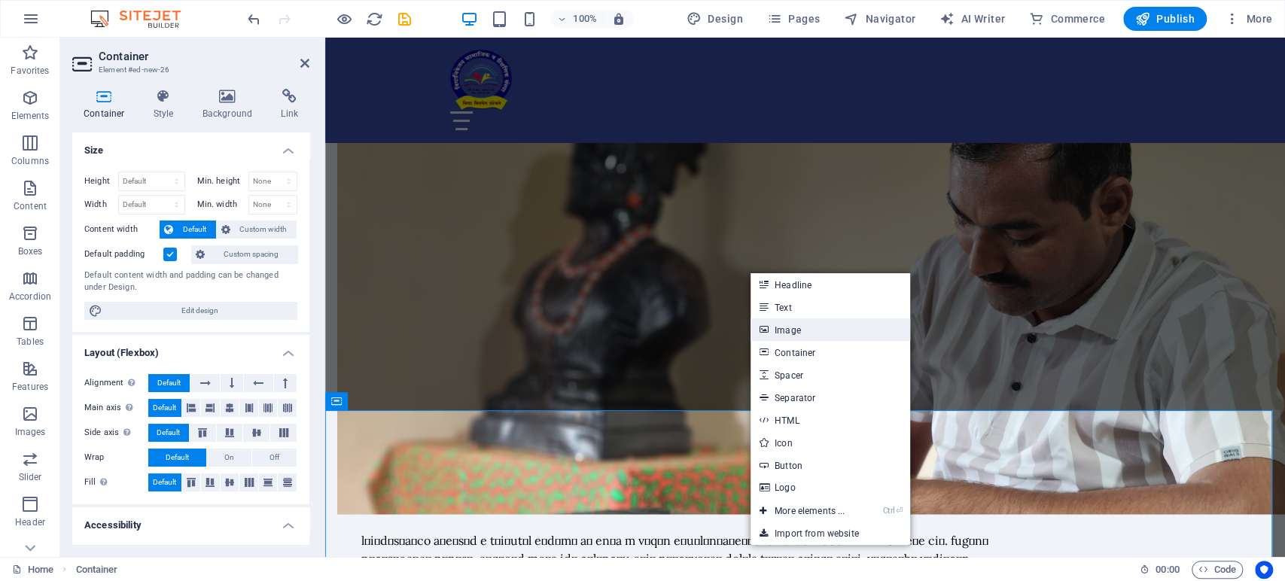
click at [782, 327] on link "Image" at bounding box center [830, 329] width 160 height 23
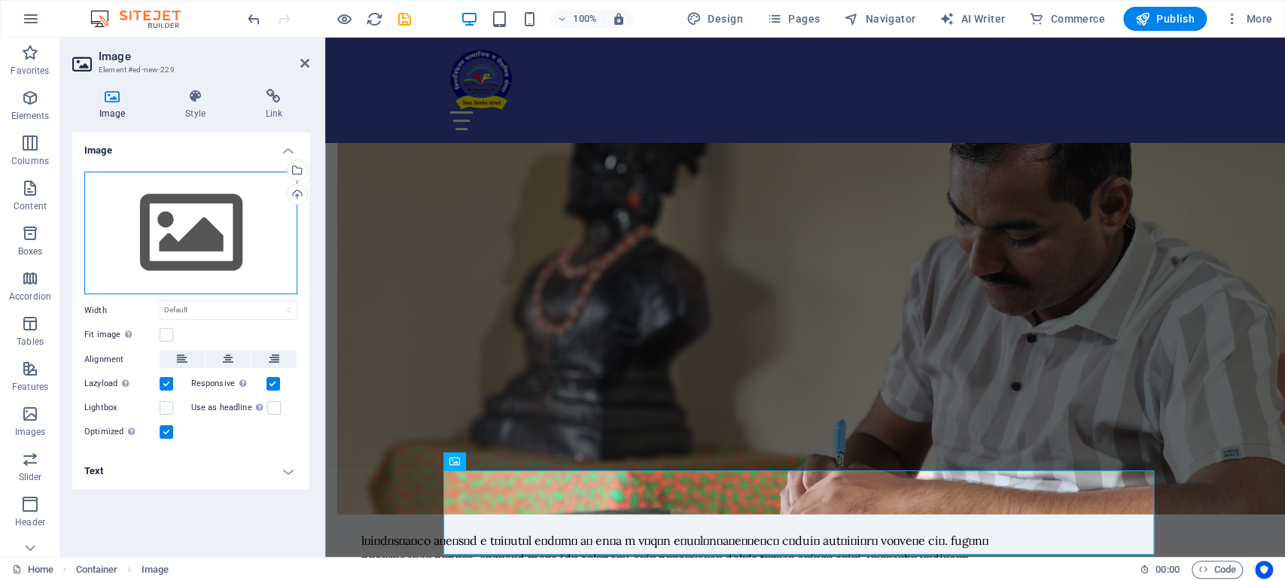
click at [183, 226] on div "Drag files here, click to choose files or select files from Files or our free s…" at bounding box center [190, 233] width 213 height 123
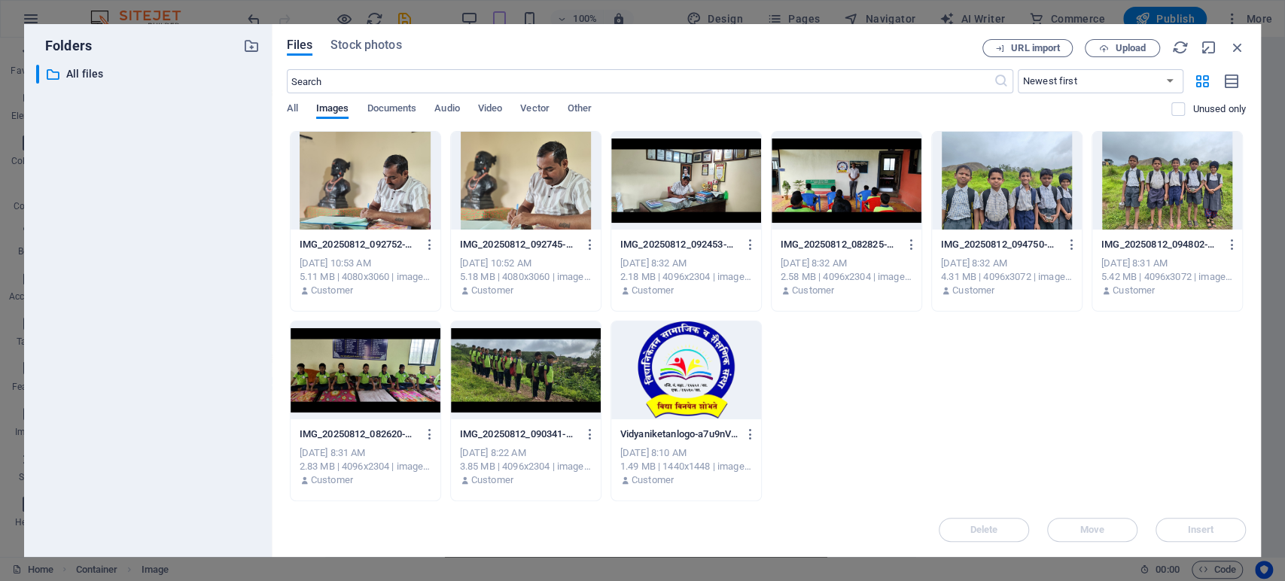
click at [995, 196] on div at bounding box center [1007, 181] width 150 height 98
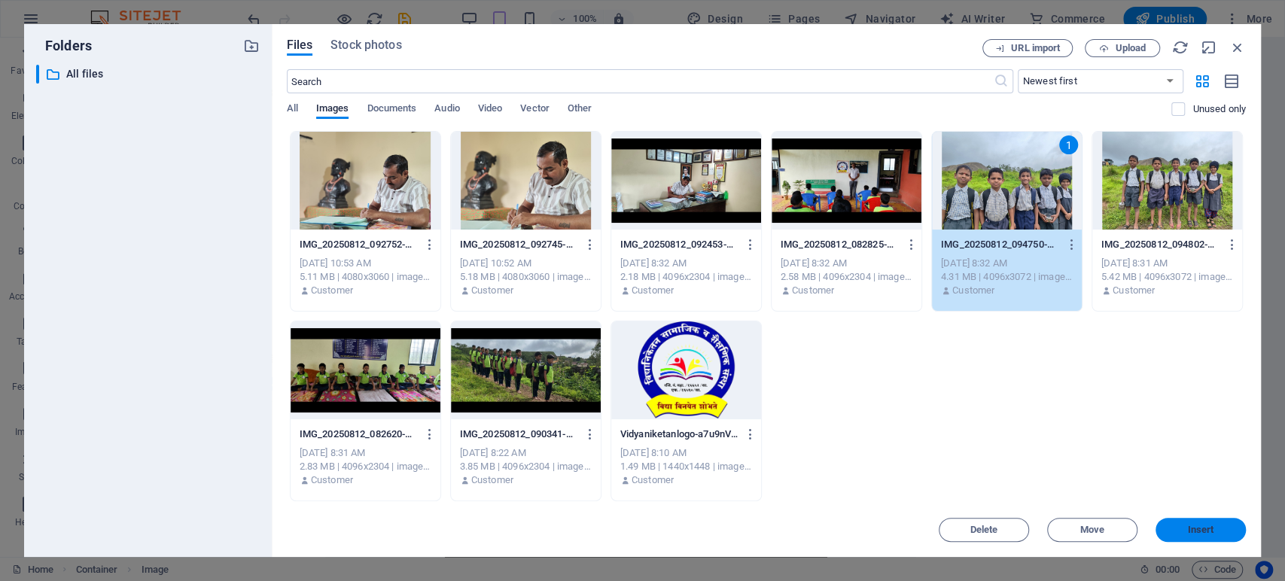
click at [1201, 539] on button "Insert" at bounding box center [1200, 530] width 90 height 24
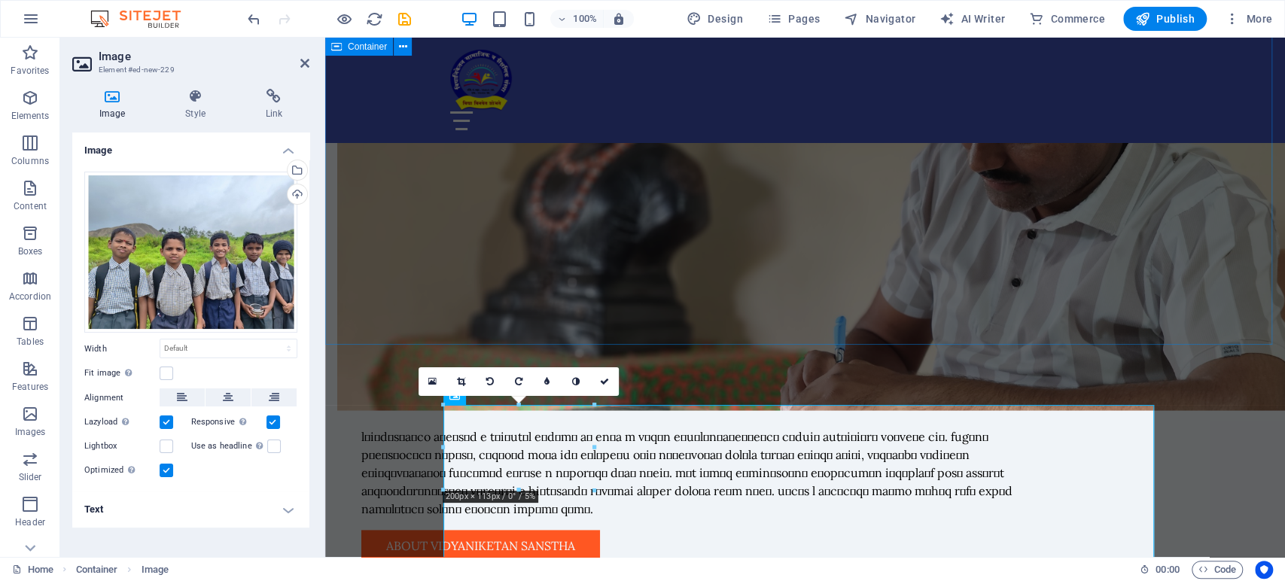
scroll to position [985, 0]
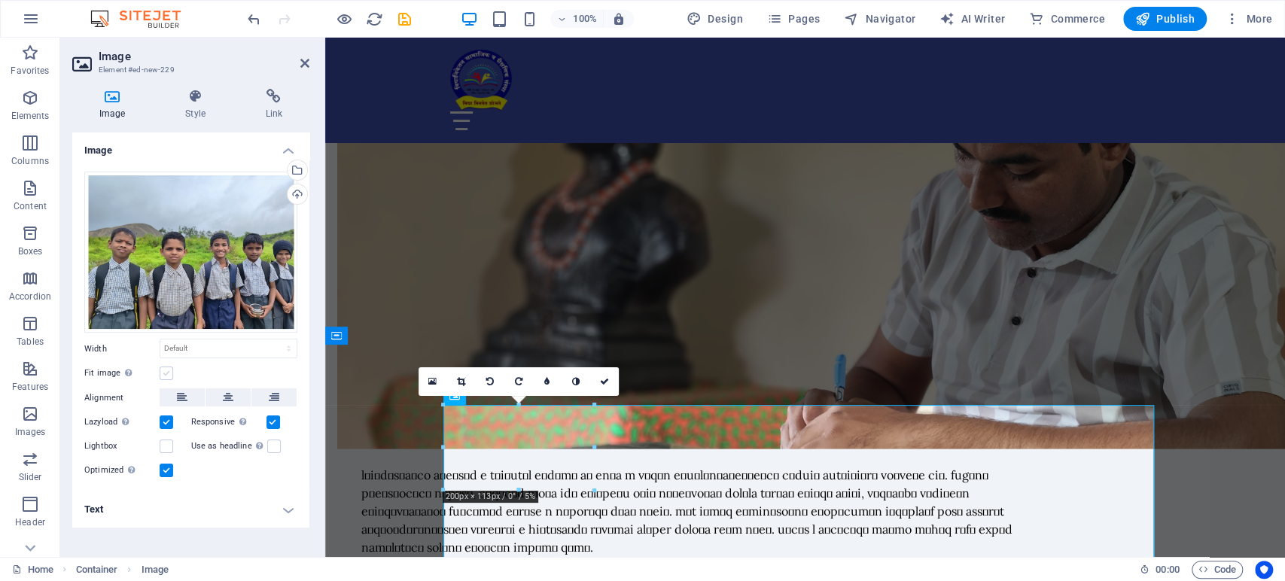
click at [168, 374] on label at bounding box center [167, 374] width 14 height 14
click at [0, 0] on input "Fit image Automatically fit image to a fixed width and height" at bounding box center [0, 0] width 0 height 0
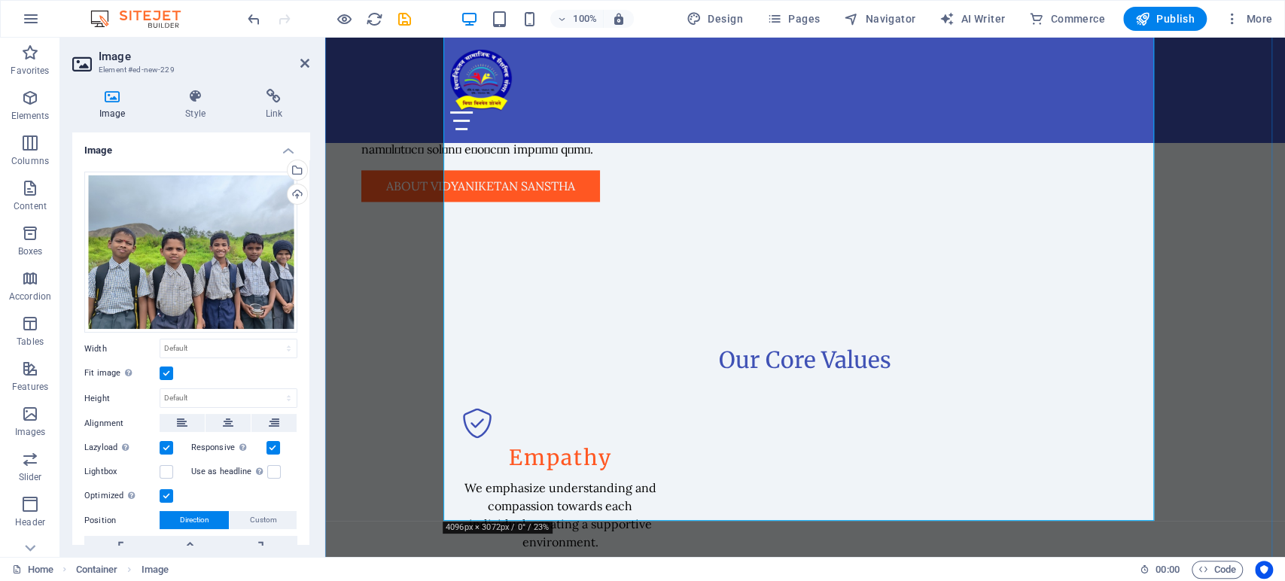
scroll to position [1403, 0]
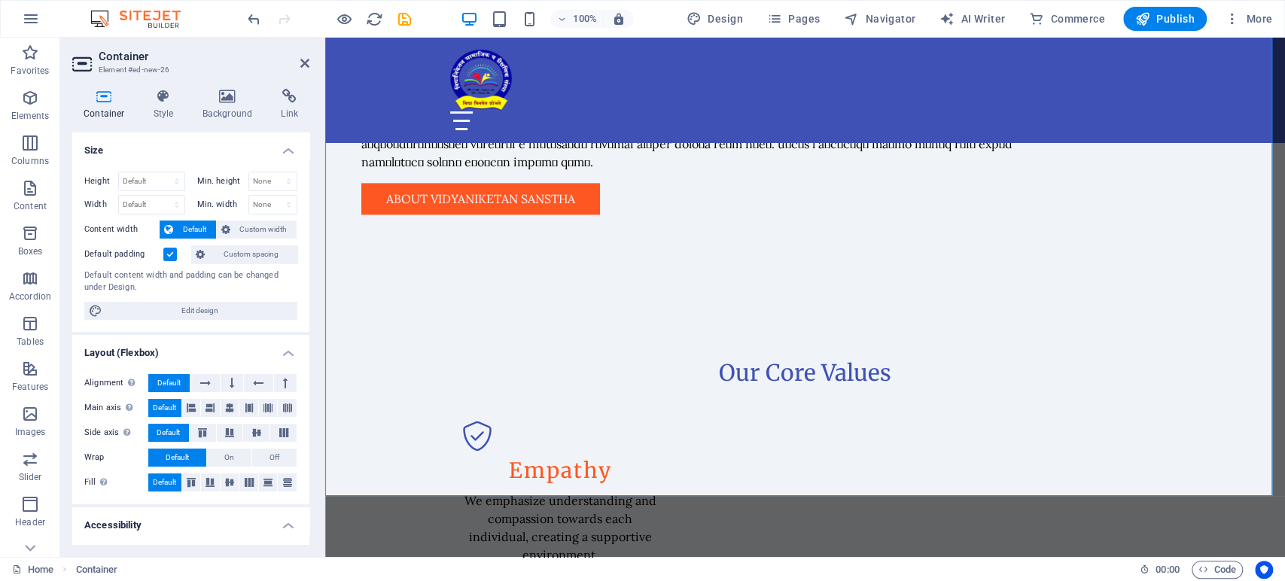
scroll to position [1487, 0]
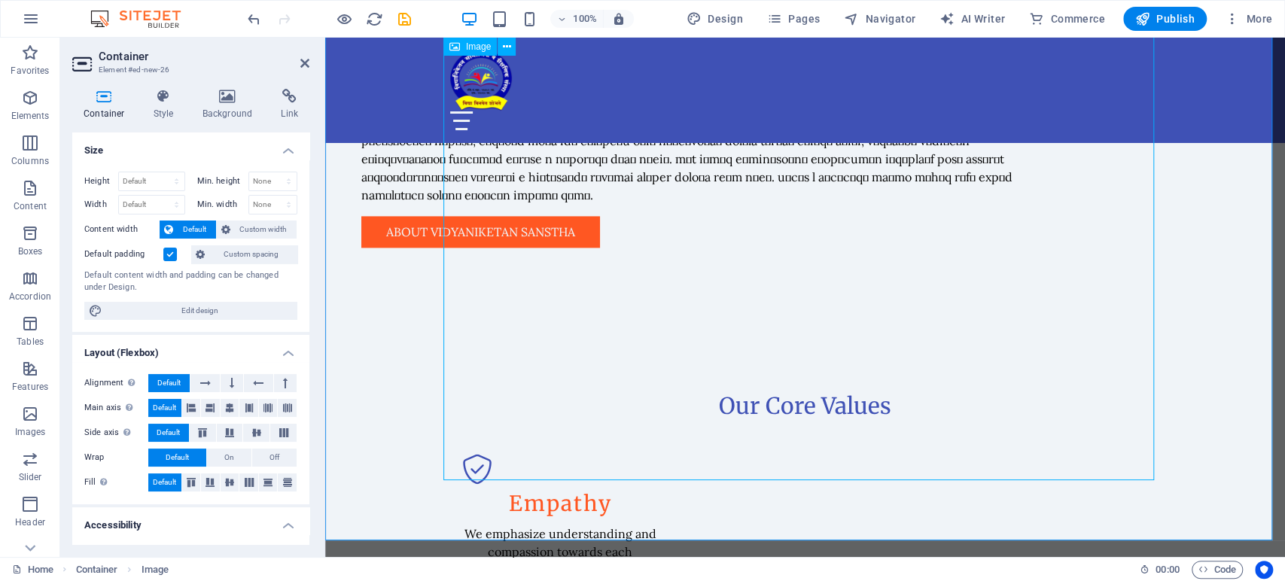
scroll to position [1236, 0]
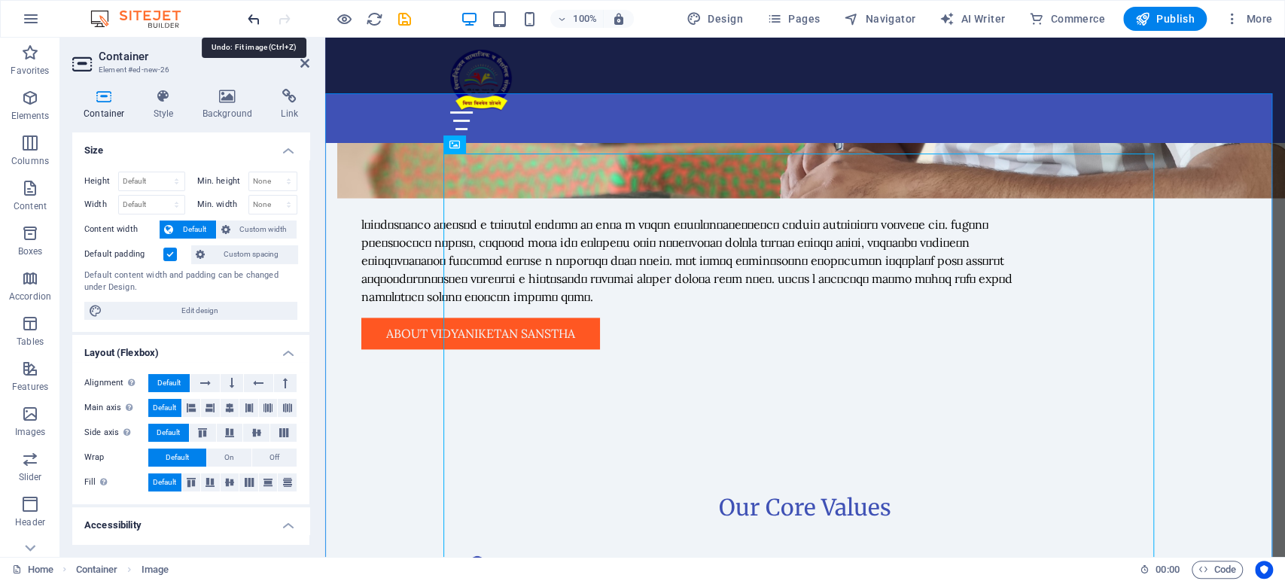
click at [252, 18] on icon "undo" at bounding box center [253, 19] width 17 height 17
click at [251, 17] on icon "undo" at bounding box center [253, 19] width 17 height 17
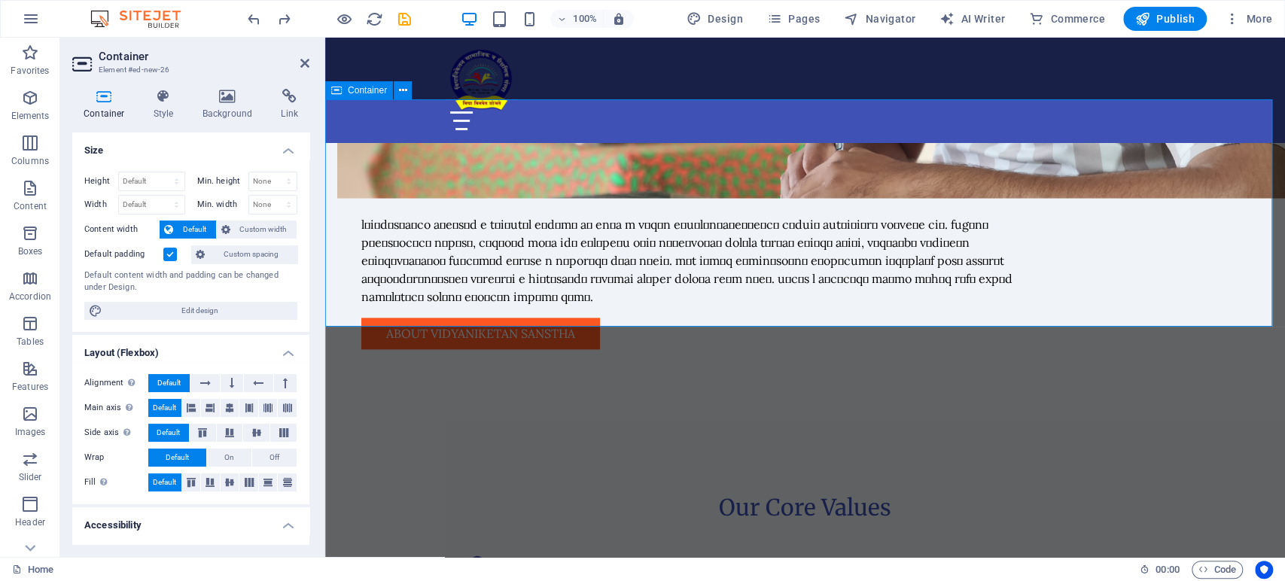
scroll to position [1069, 0]
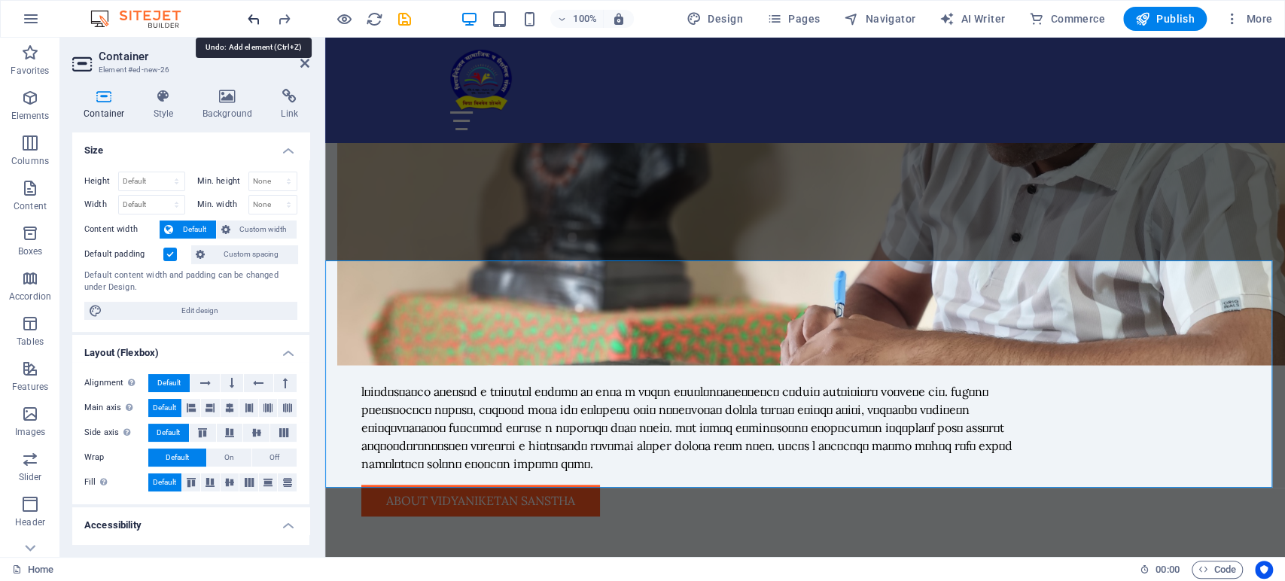
click at [254, 19] on icon "undo" at bounding box center [253, 19] width 17 height 17
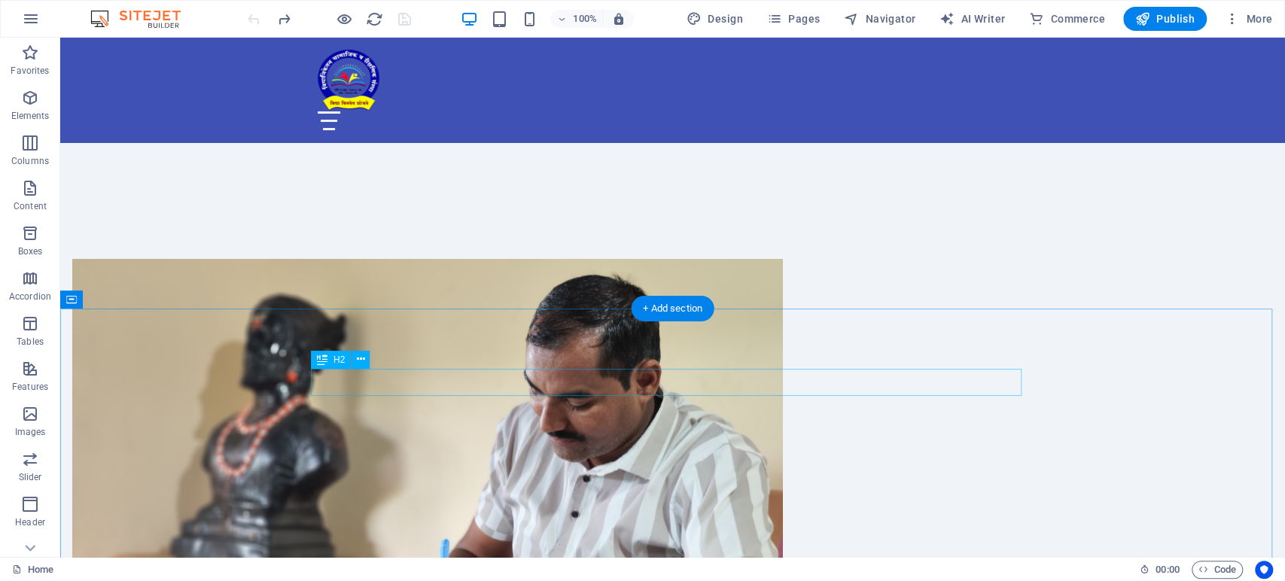
scroll to position [650, 0]
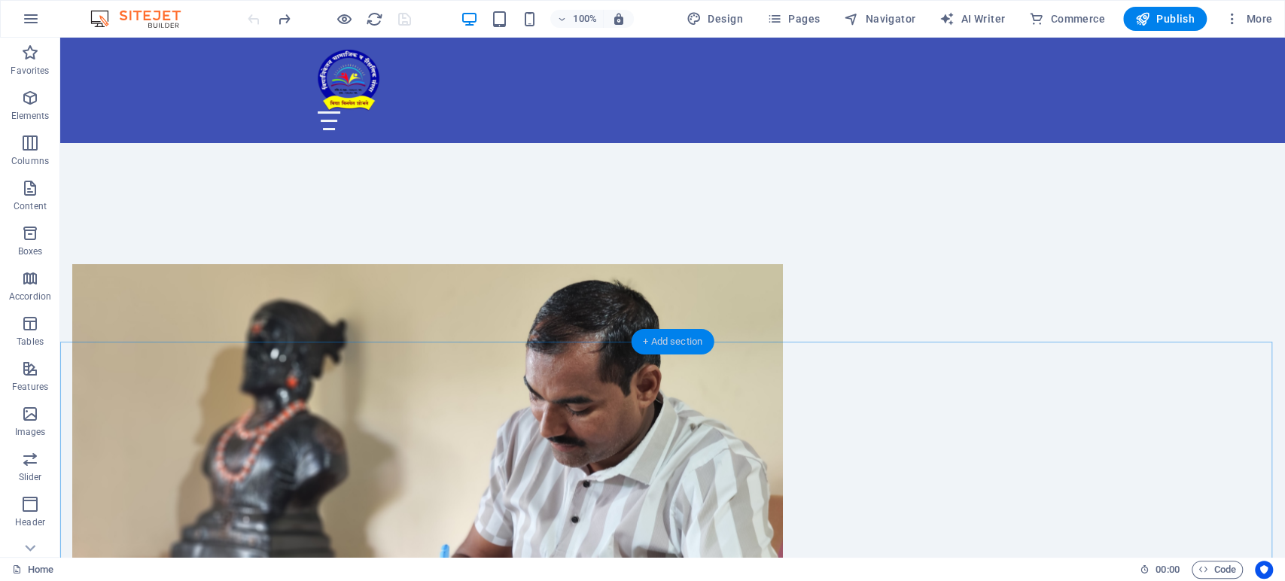
click at [677, 336] on div "+ Add section" at bounding box center [673, 342] width 84 height 26
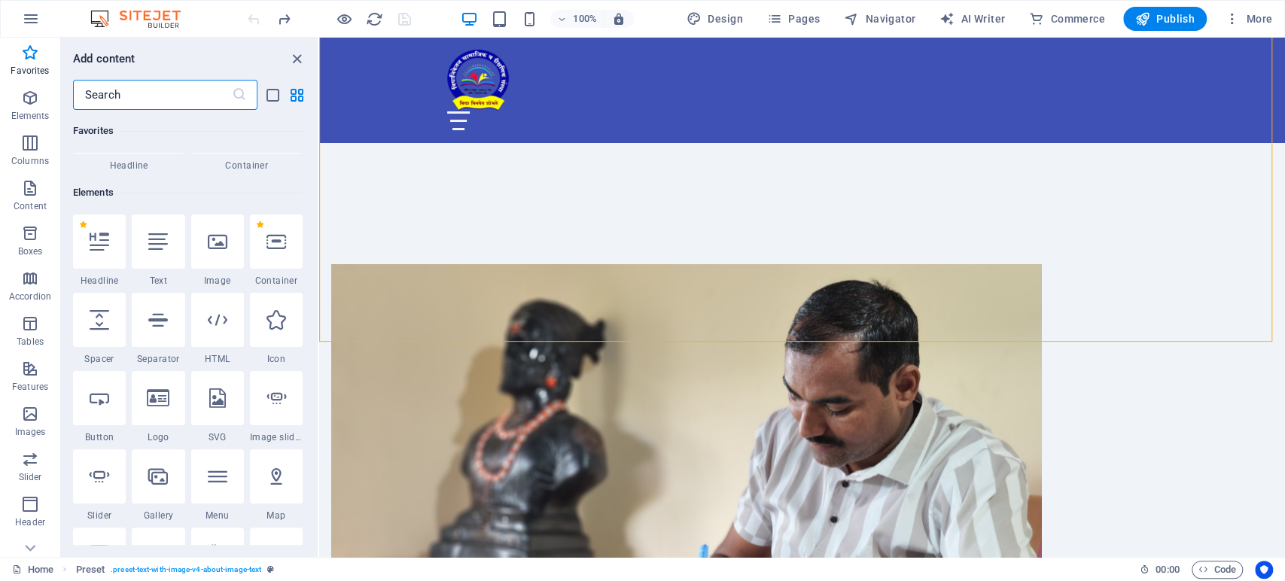
scroll to position [167, 0]
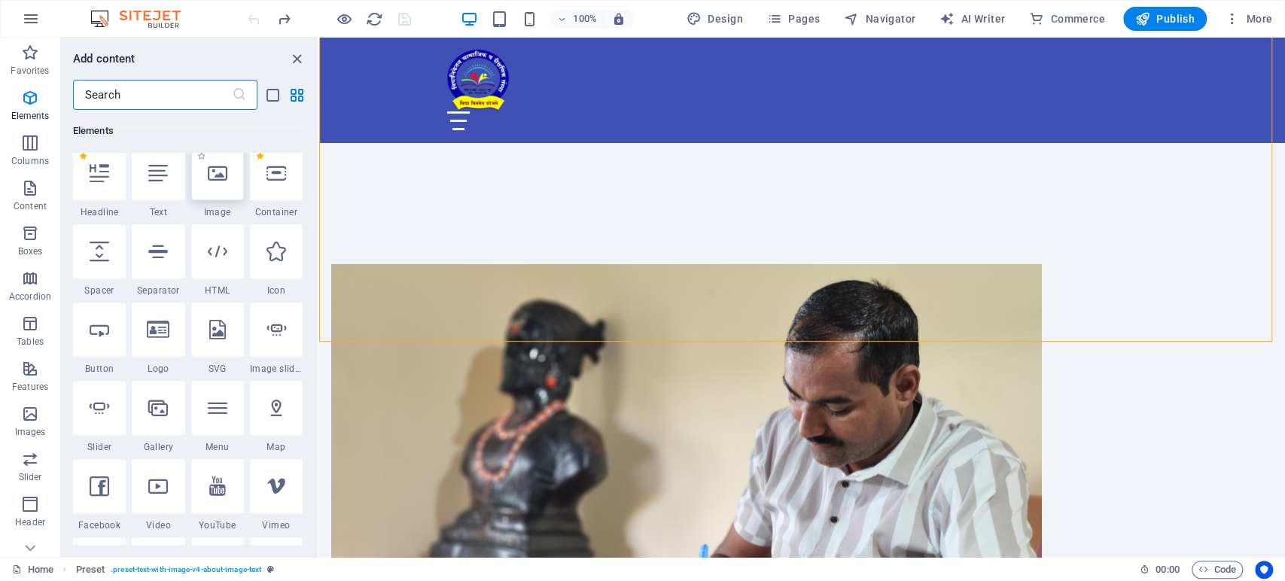
click at [214, 172] on icon at bounding box center [218, 173] width 20 height 20
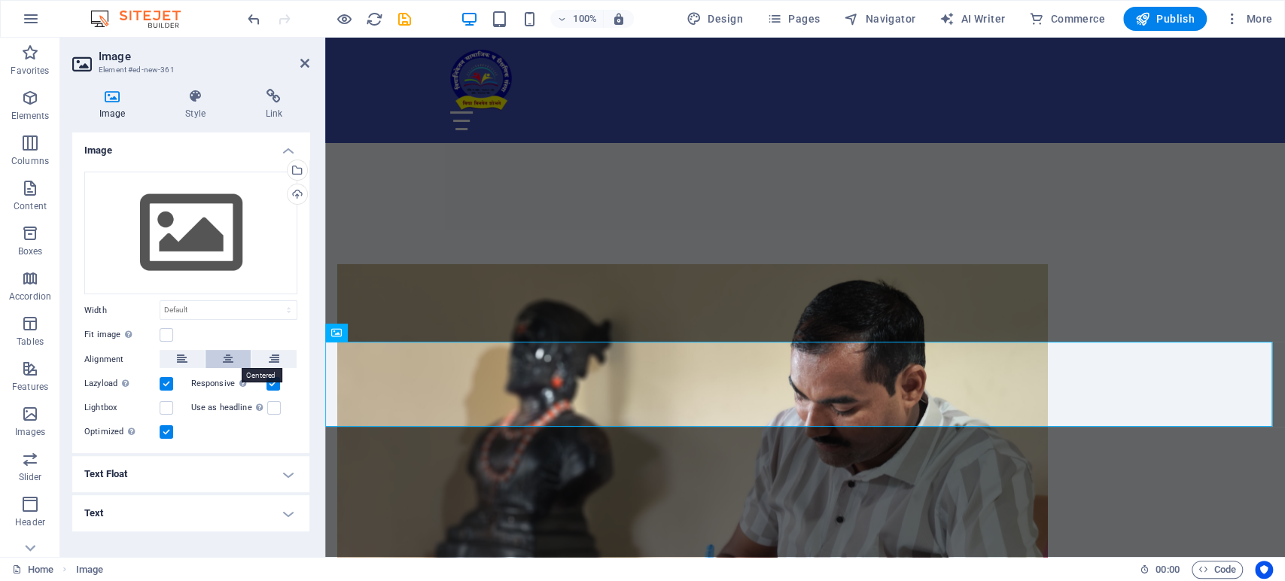
click at [229, 355] on icon at bounding box center [228, 359] width 11 height 18
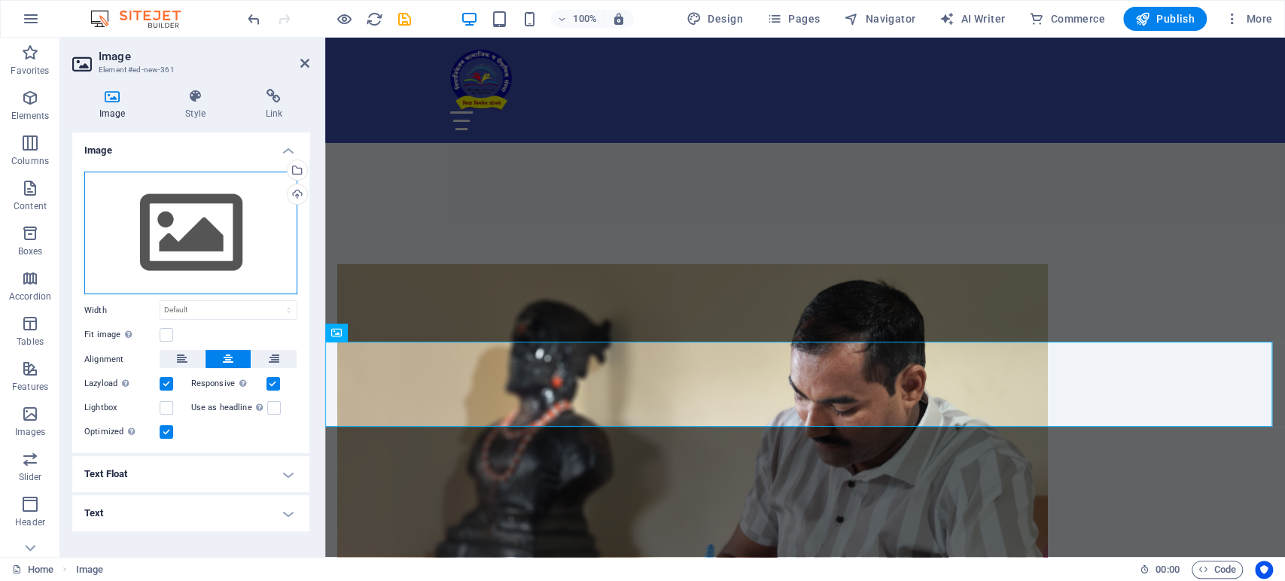
click at [194, 241] on div "Drag files here, click to choose files or select files from Files or our free s…" at bounding box center [190, 233] width 213 height 123
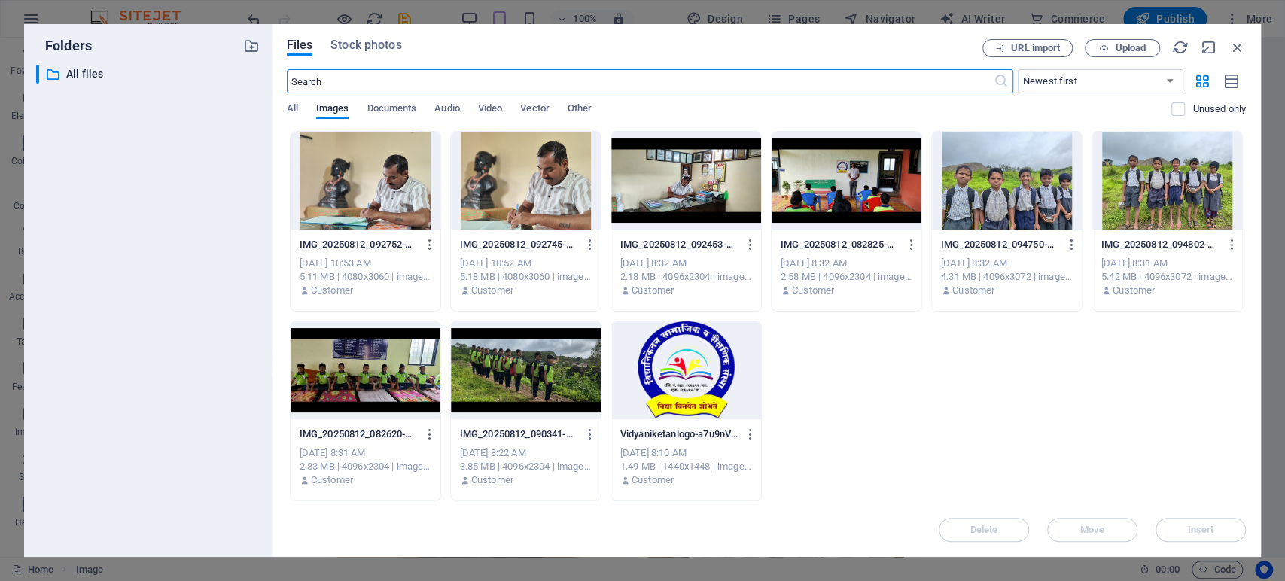
click at [194, 241] on div "​ All files All files" at bounding box center [148, 305] width 224 height 480
click at [1177, 190] on div at bounding box center [1167, 181] width 150 height 98
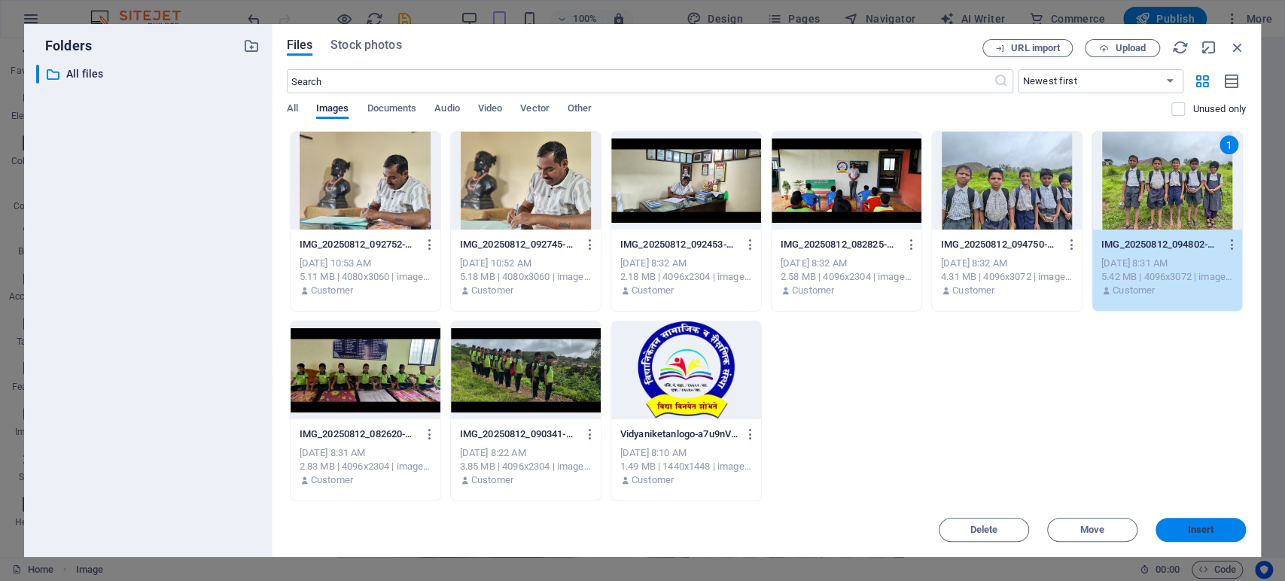
click at [1198, 528] on span "Insert" at bounding box center [1201, 529] width 26 height 9
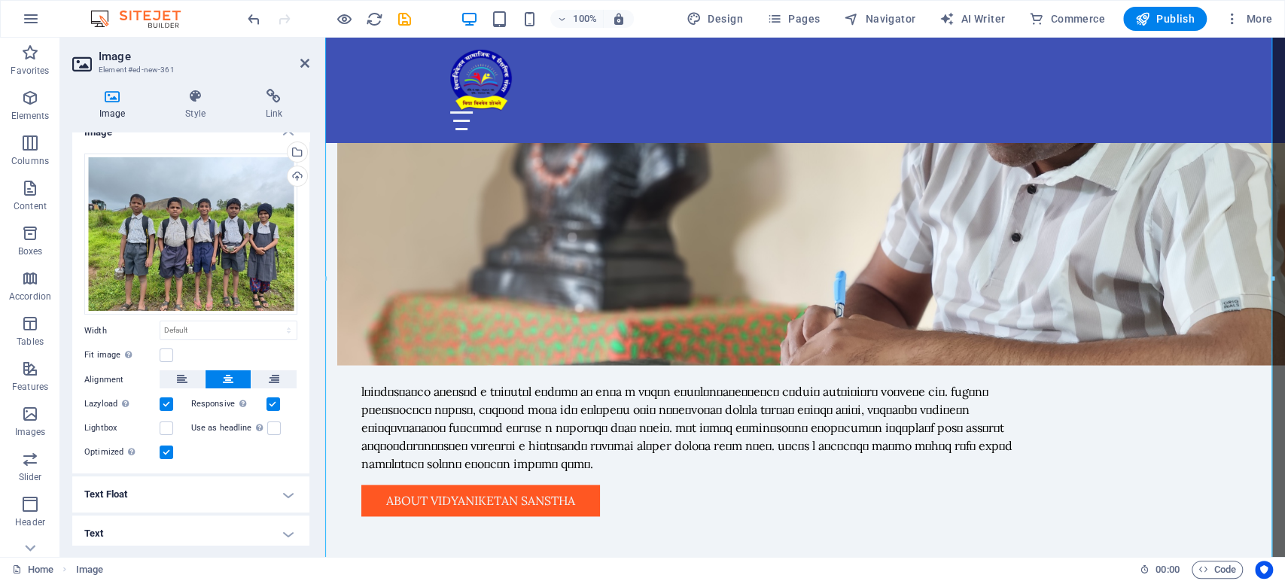
scroll to position [23, 0]
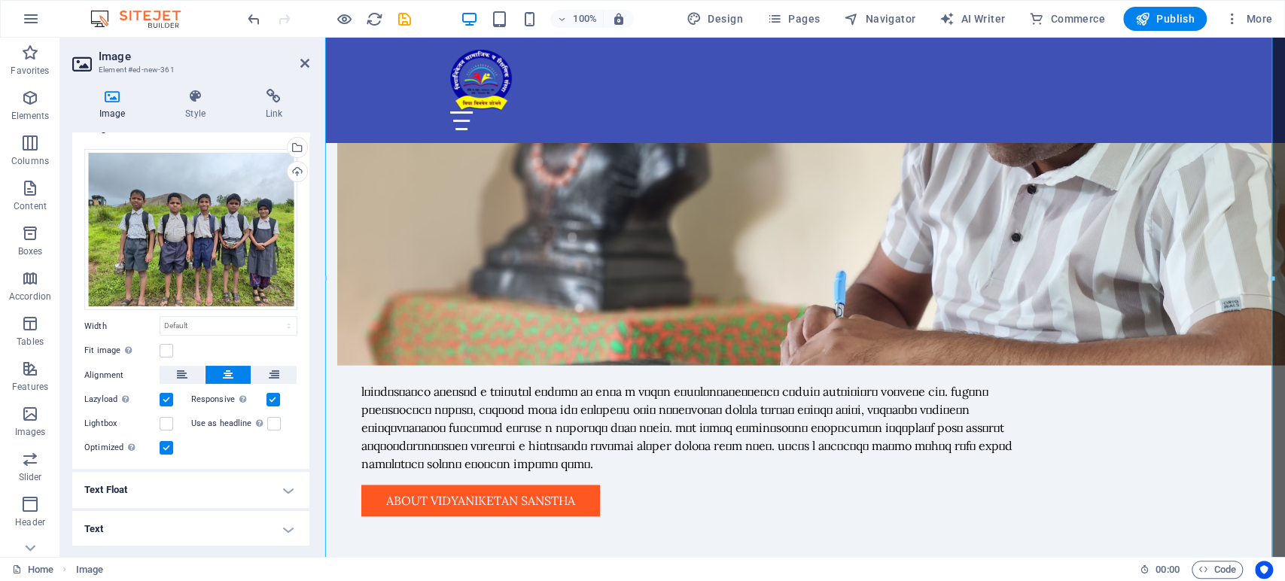
click at [284, 486] on h4 "Text Float" at bounding box center [190, 490] width 237 height 36
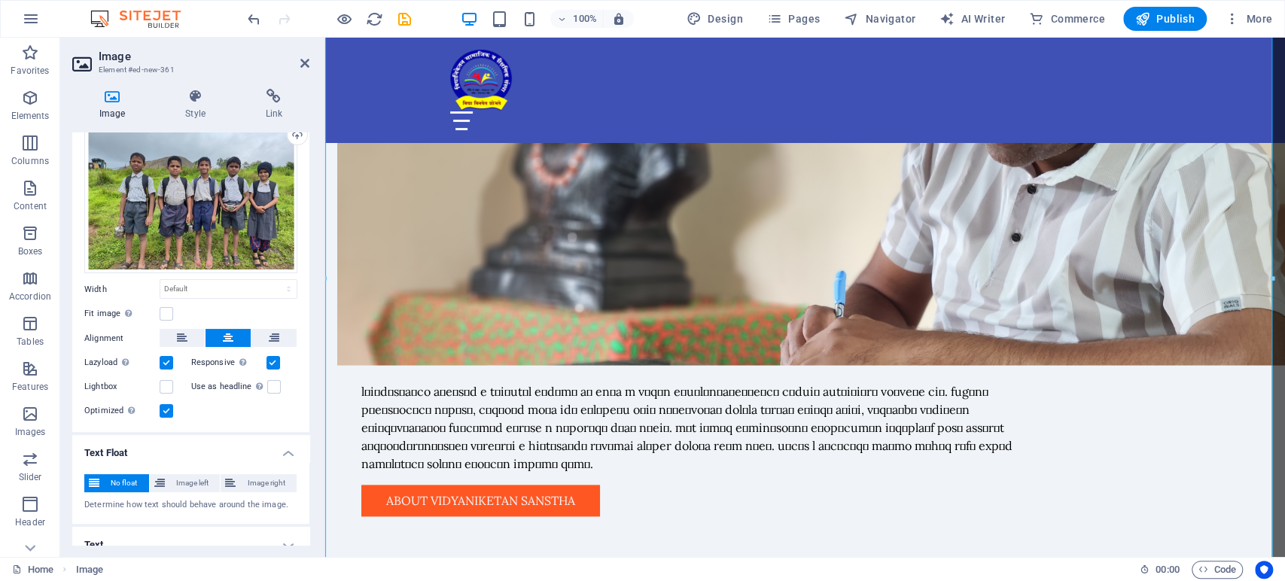
scroll to position [75, 0]
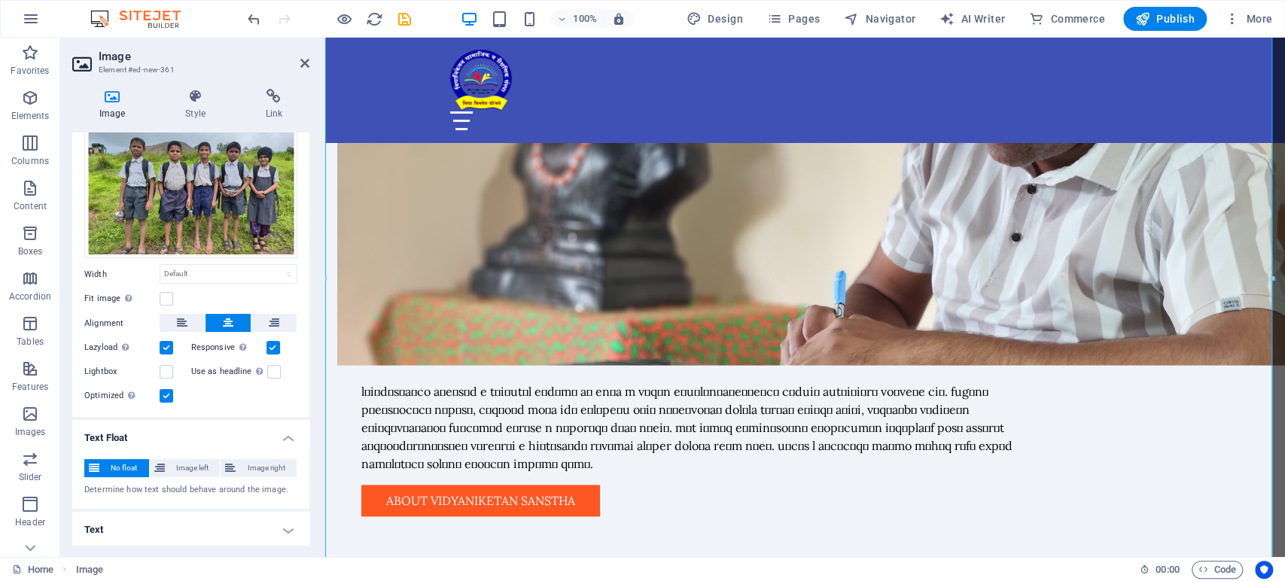
click at [290, 435] on h4 "Text Float" at bounding box center [190, 433] width 237 height 27
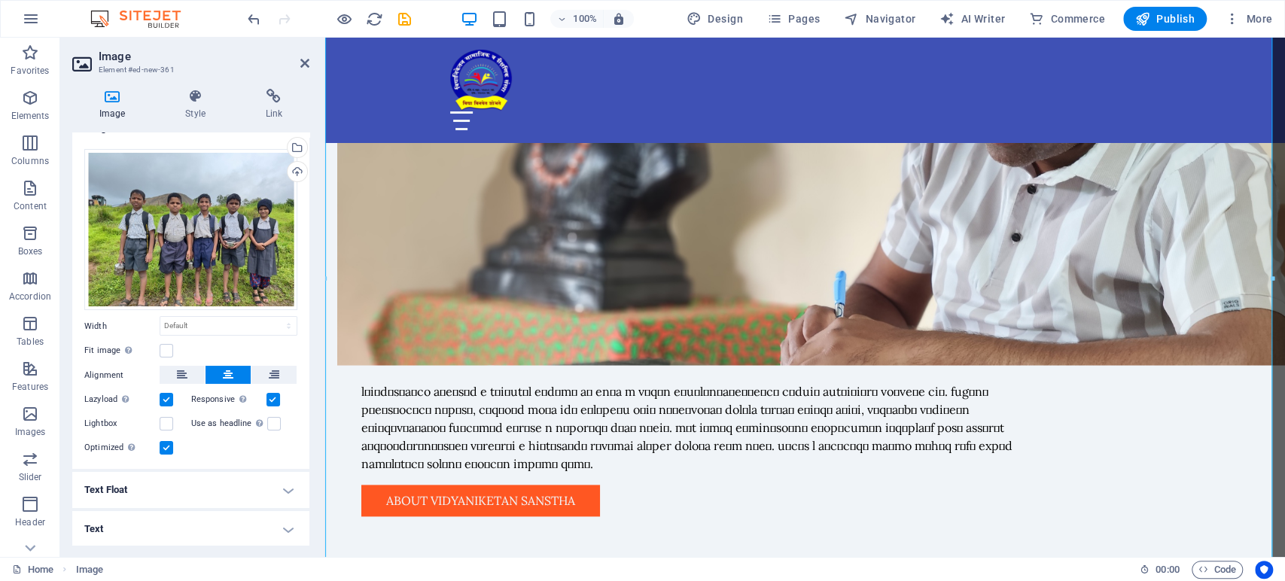
click at [285, 530] on h4 "Text" at bounding box center [190, 529] width 237 height 36
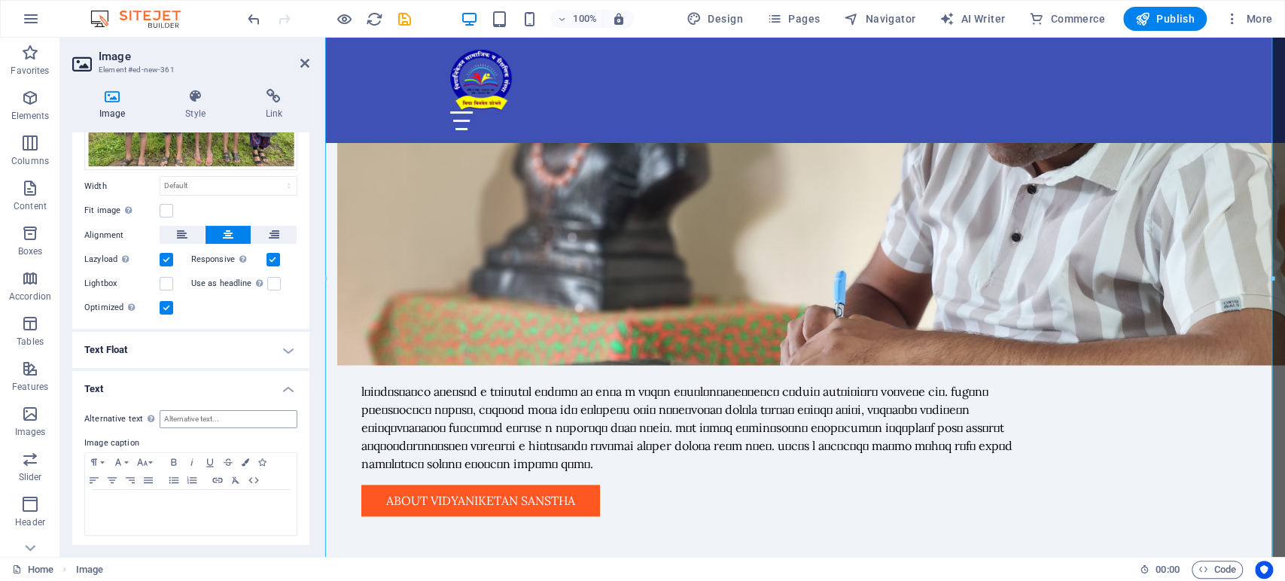
scroll to position [163, 0]
click at [283, 384] on h4 "Text" at bounding box center [190, 383] width 237 height 27
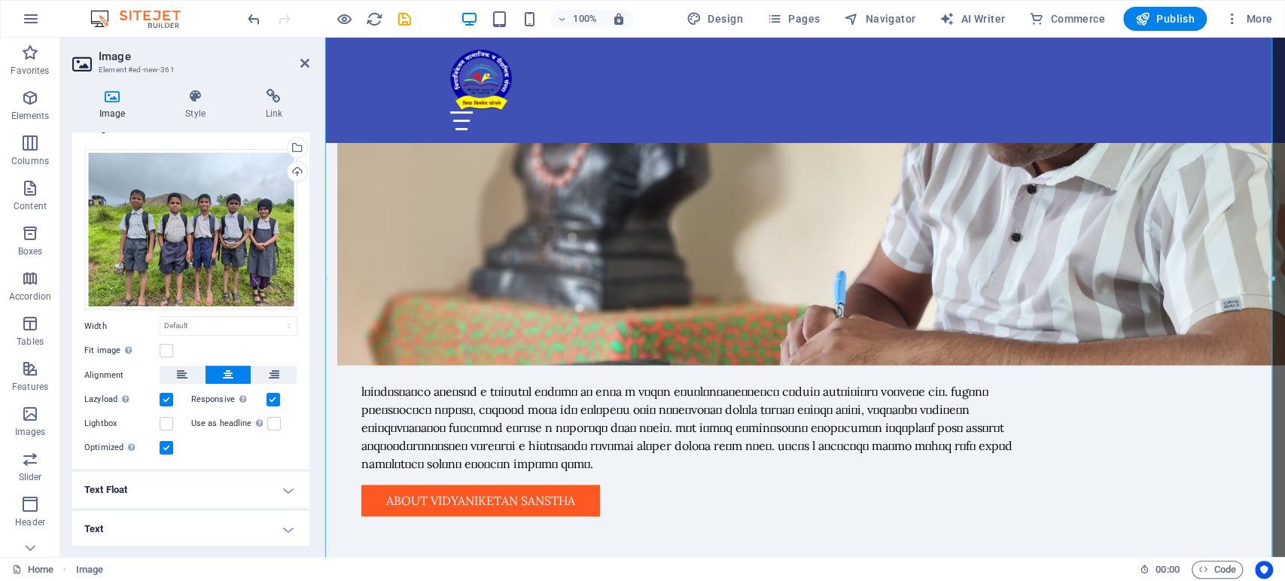
click at [278, 525] on h4 "Text" at bounding box center [190, 529] width 237 height 36
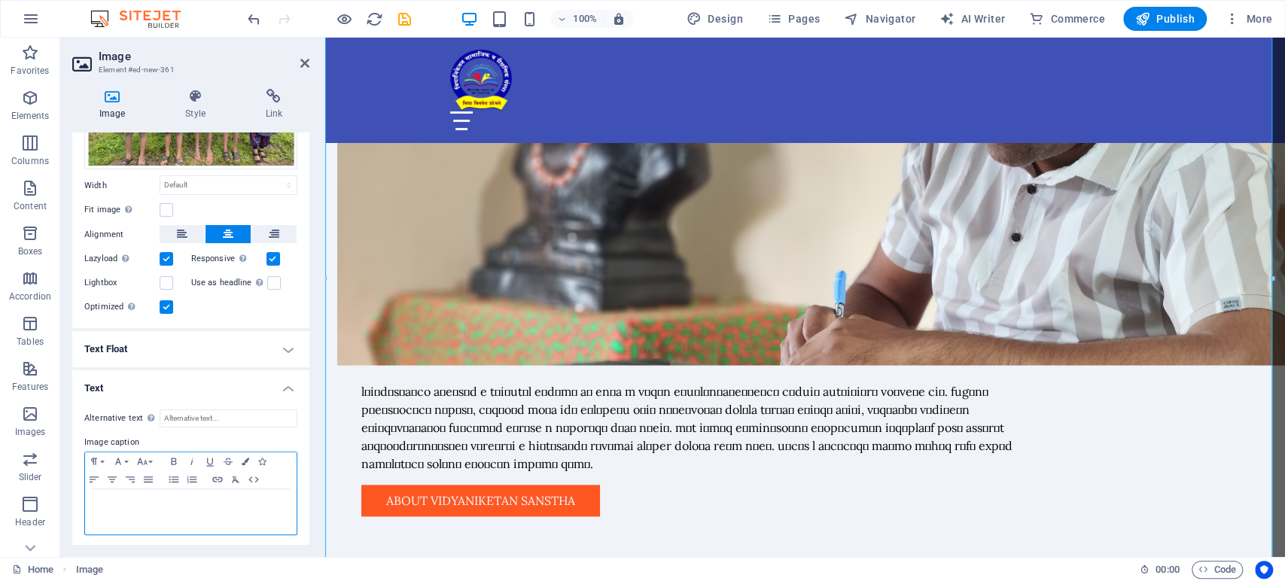
click at [212, 501] on p at bounding box center [191, 504] width 196 height 14
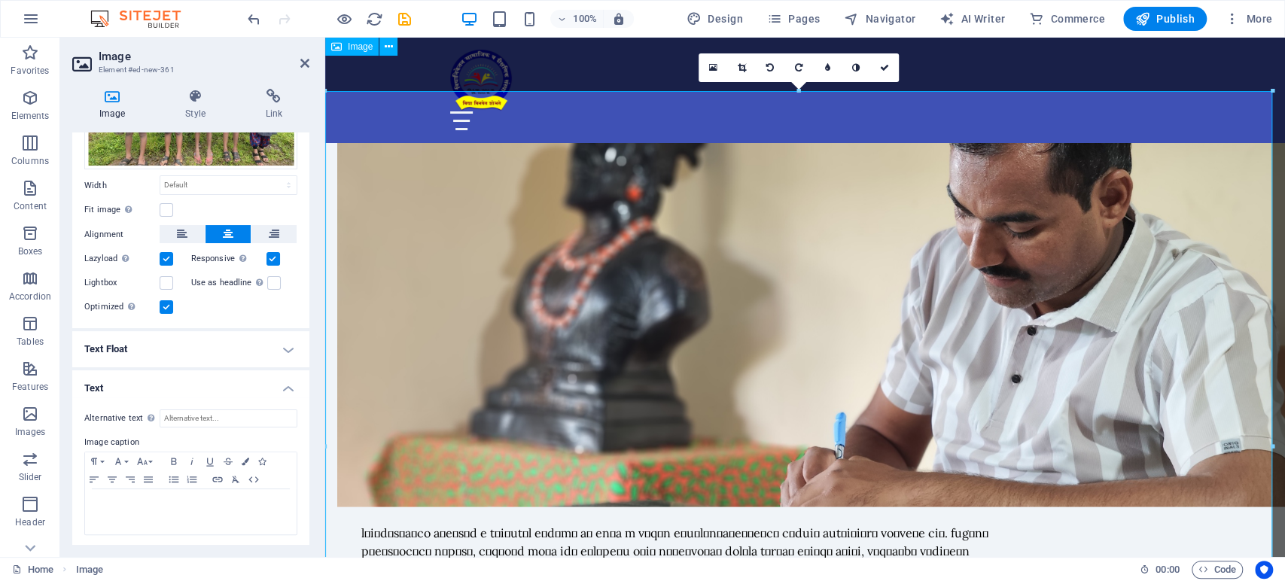
scroll to position [902, 0]
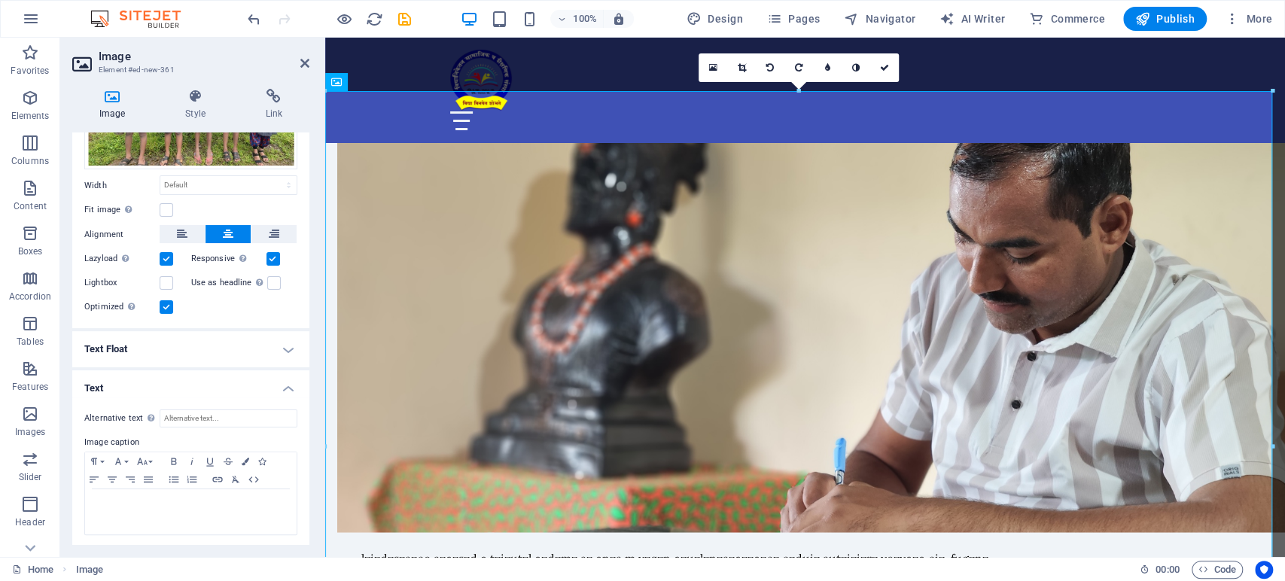
click at [284, 387] on h4 "Text" at bounding box center [190, 383] width 237 height 27
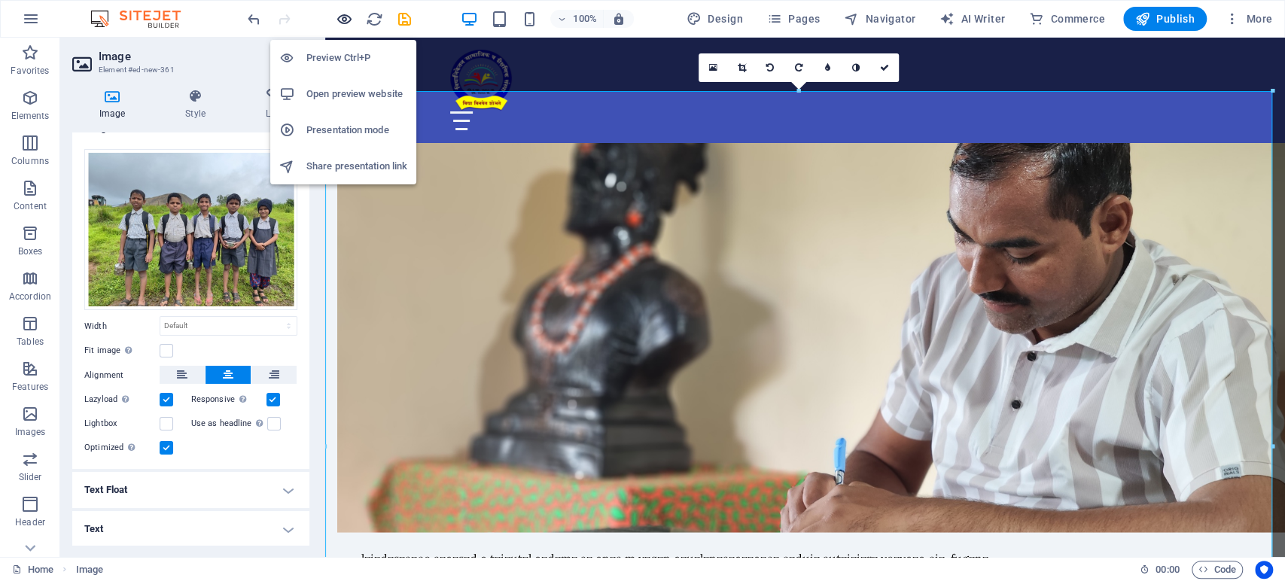
click at [349, 19] on icon "button" at bounding box center [344, 19] width 17 height 17
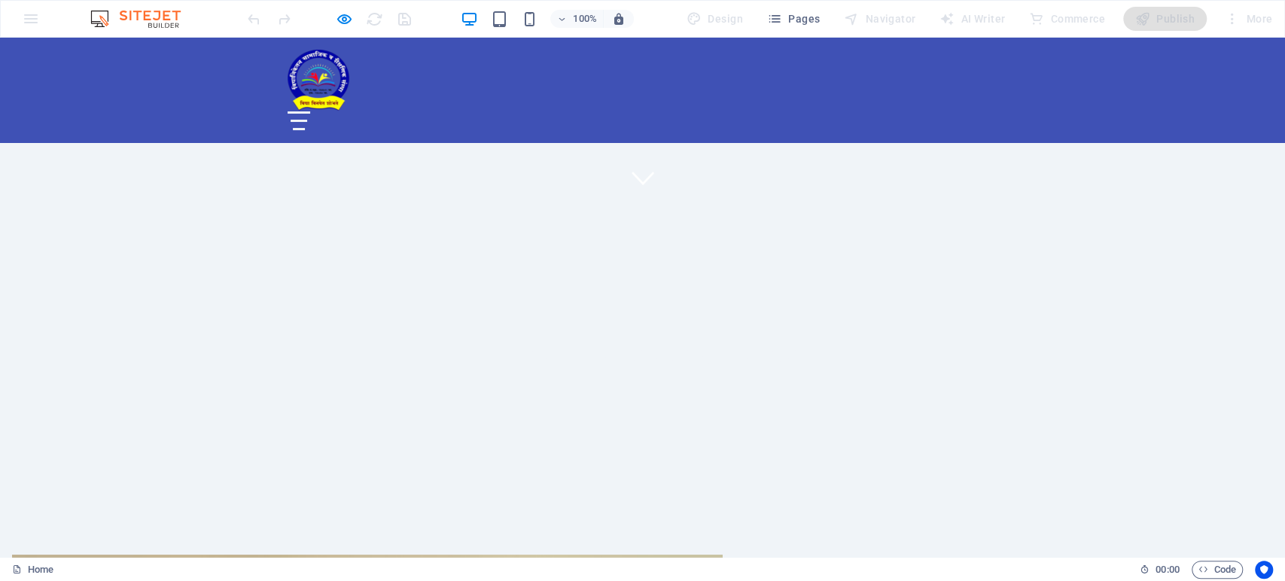
scroll to position [334, 0]
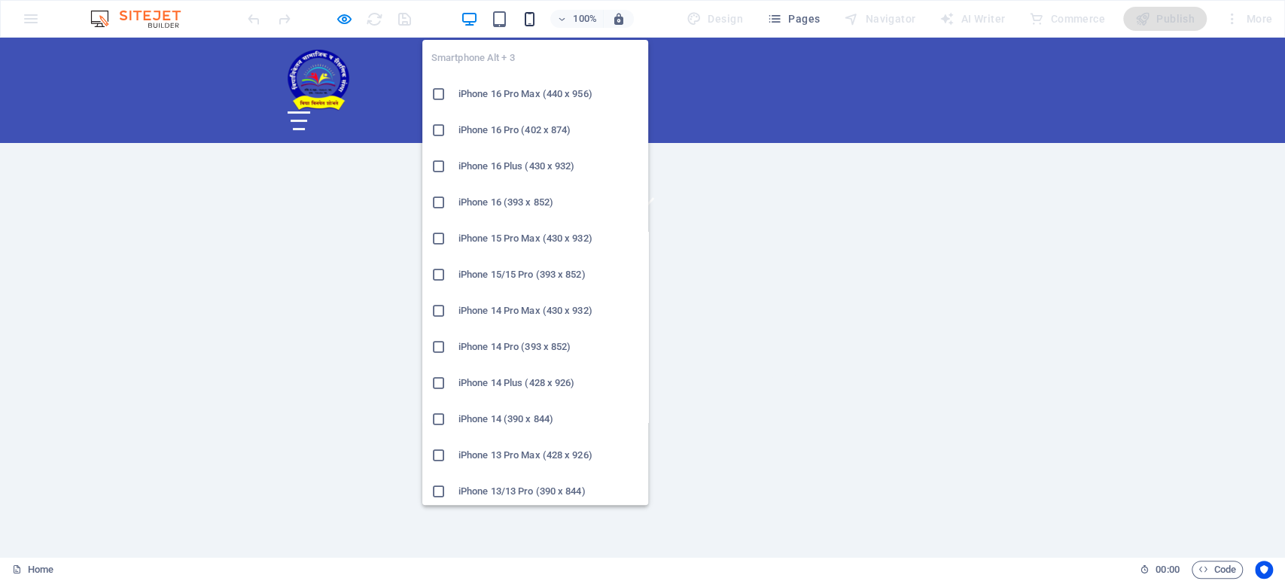
click at [531, 13] on icon "button" at bounding box center [528, 19] width 17 height 17
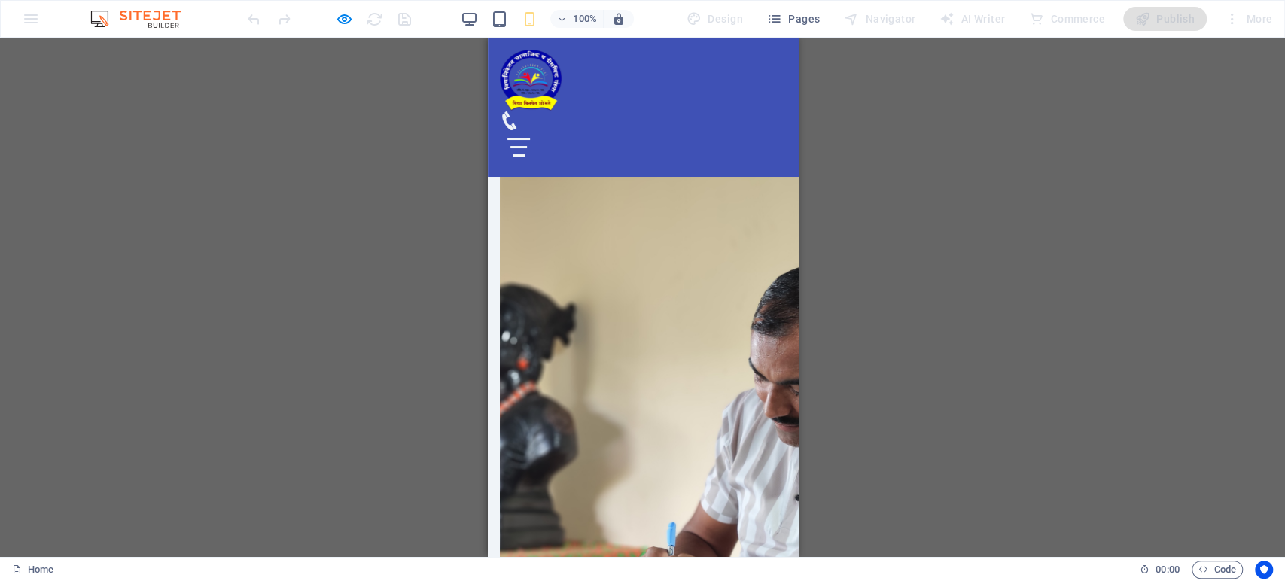
scroll to position [668, 0]
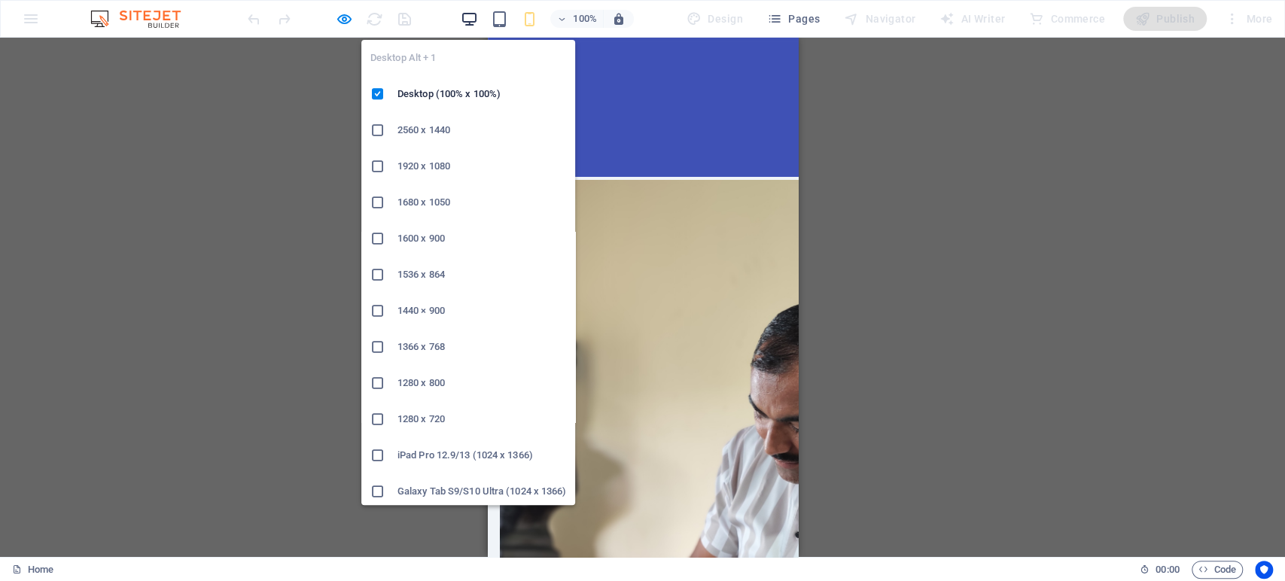
click at [470, 18] on icon "button" at bounding box center [468, 19] width 17 height 17
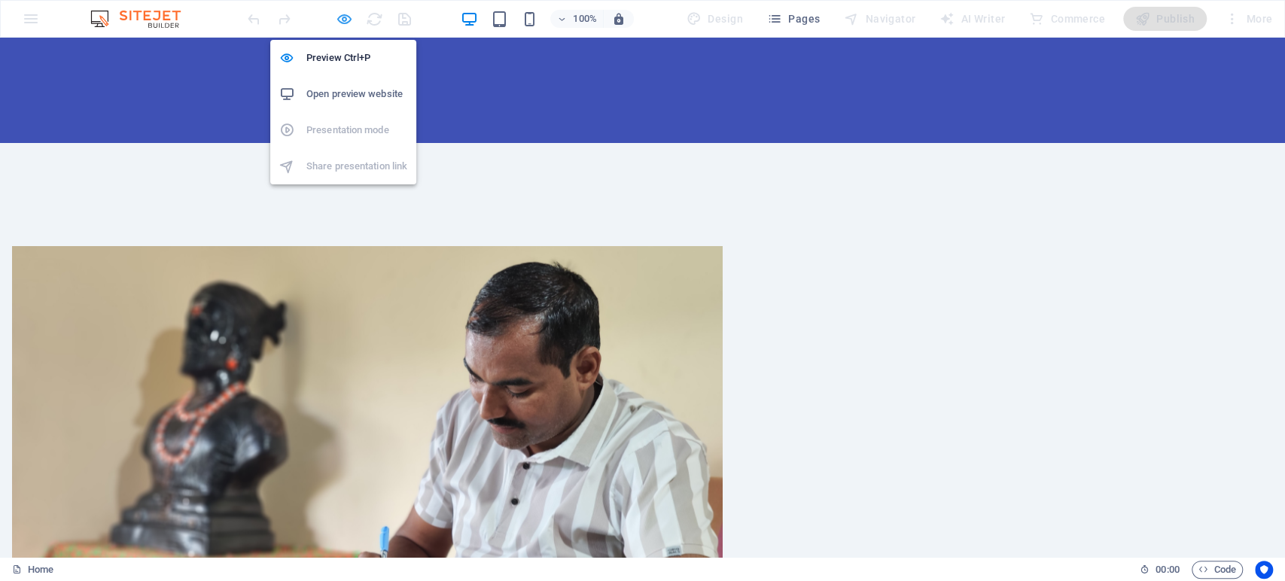
click at [343, 20] on icon "button" at bounding box center [344, 19] width 17 height 17
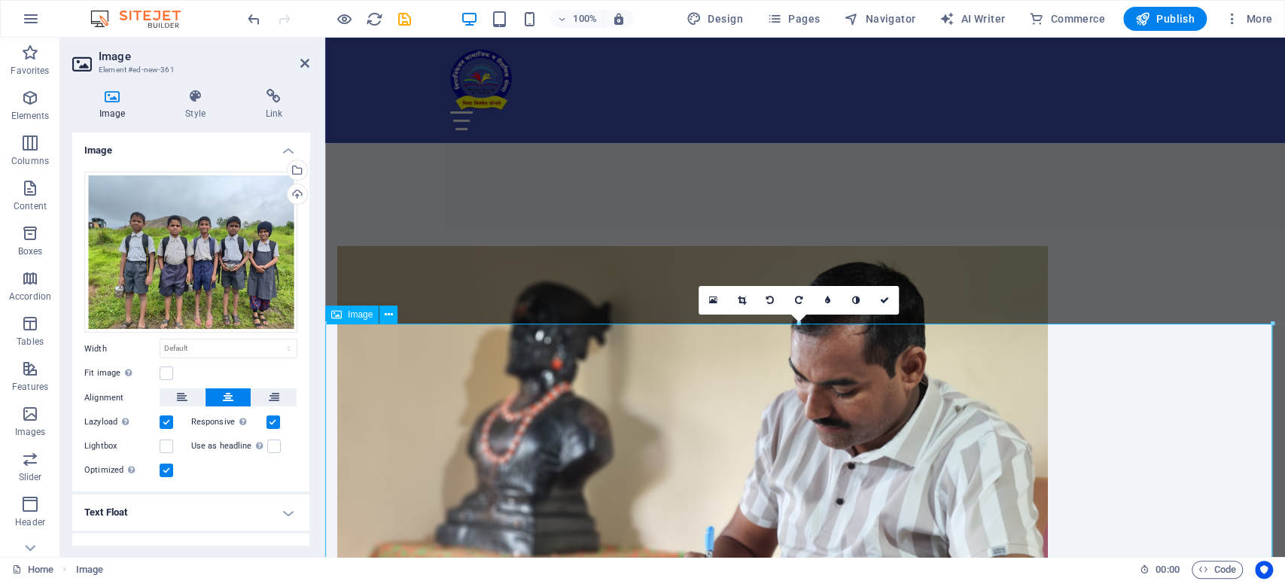
click at [165, 372] on label at bounding box center [167, 374] width 14 height 14
click at [0, 0] on input "Fit image Automatically fit image to a fixed width and height" at bounding box center [0, 0] width 0 height 0
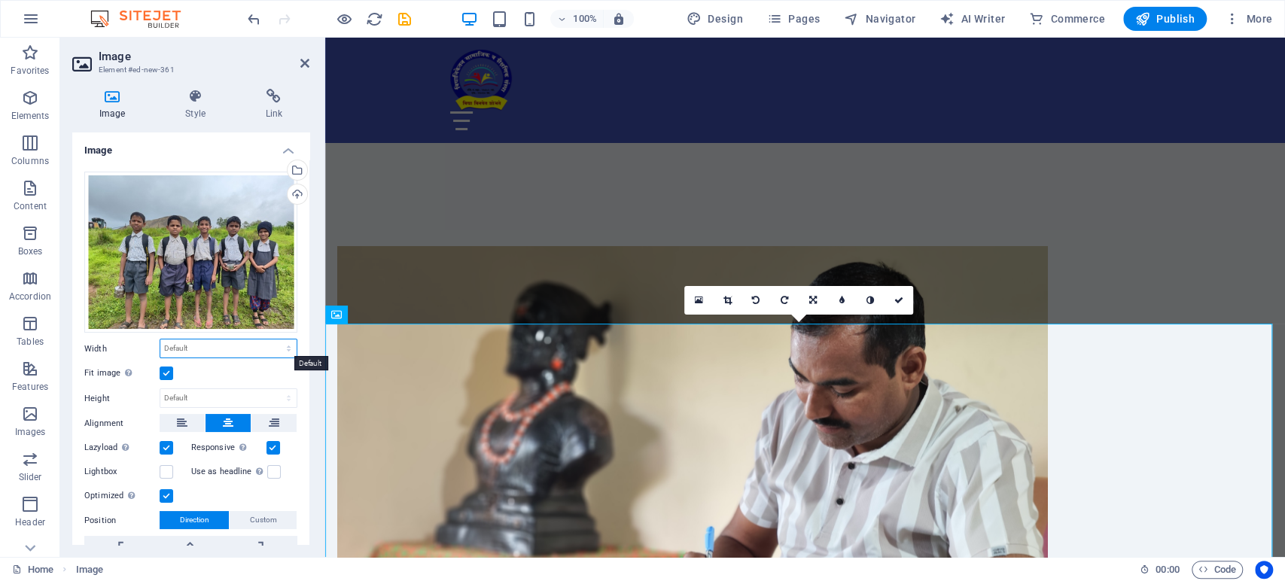
click at [256, 342] on select "Default auto px rem % em vh vw" at bounding box center [228, 348] width 136 height 18
click at [181, 391] on select "Default auto px" at bounding box center [228, 398] width 136 height 18
select select "px"
click at [272, 389] on select "Default auto px" at bounding box center [228, 398] width 136 height 18
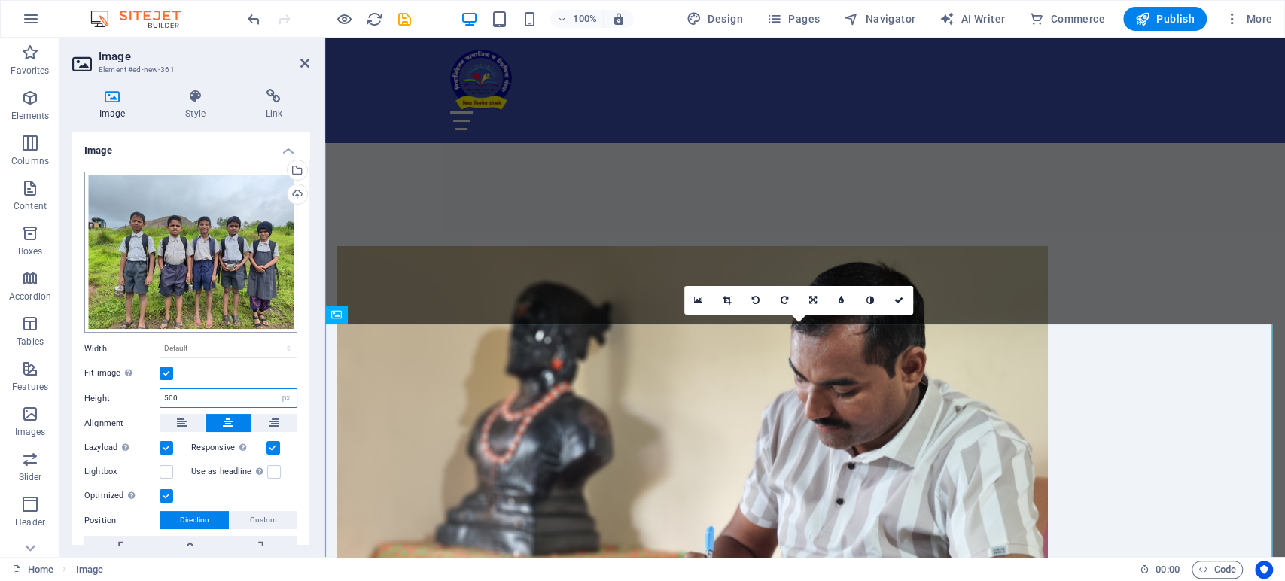
type input "500"
click at [229, 350] on select "Default auto px rem % em vh vw" at bounding box center [228, 348] width 136 height 18
click at [160, 339] on select "Default auto px rem % em vh vw" at bounding box center [228, 348] width 136 height 18
select select "DISABLED_OPTION_VALUE"
click at [163, 367] on label at bounding box center [167, 374] width 14 height 14
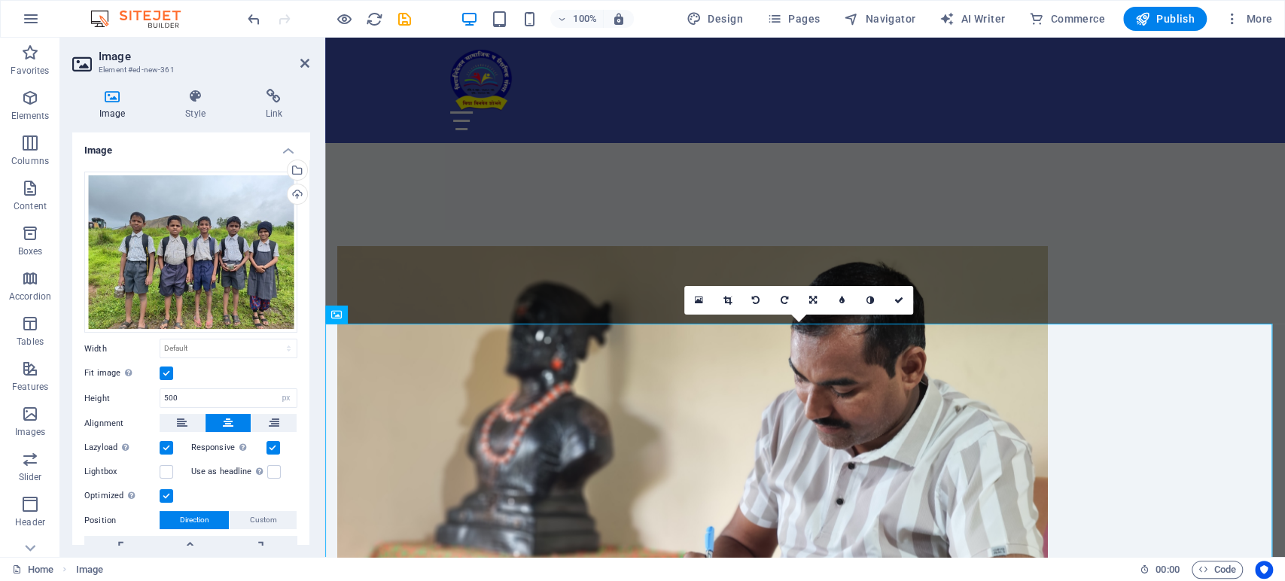
click at [0, 0] on input "Fit image Automatically fit image to a fixed width and height" at bounding box center [0, 0] width 0 height 0
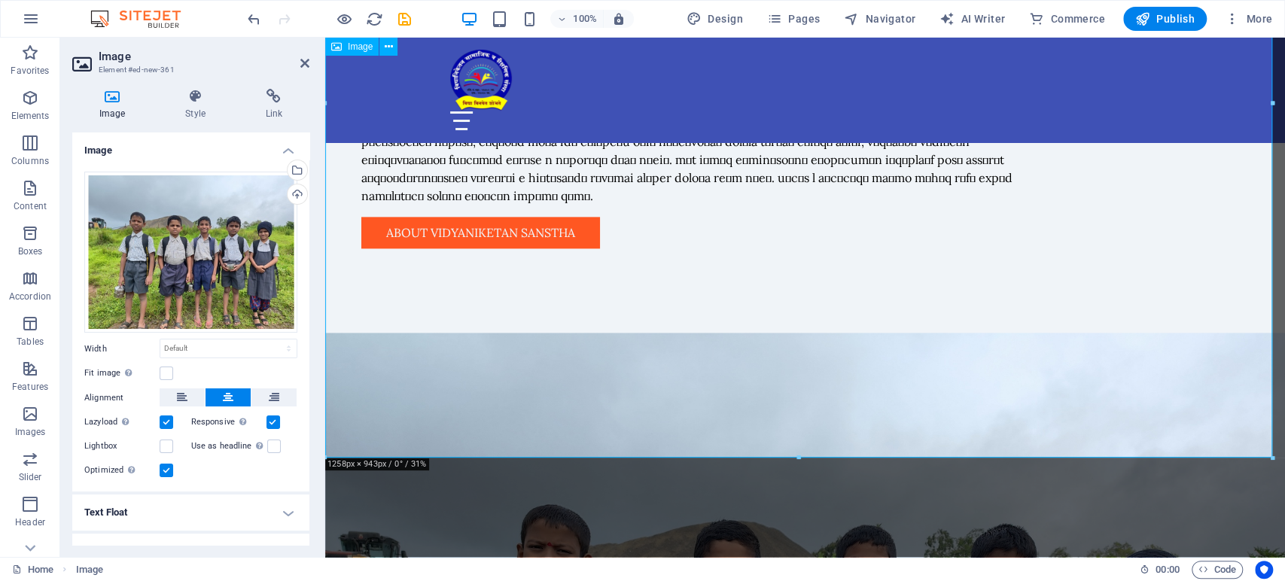
scroll to position [1338, 0]
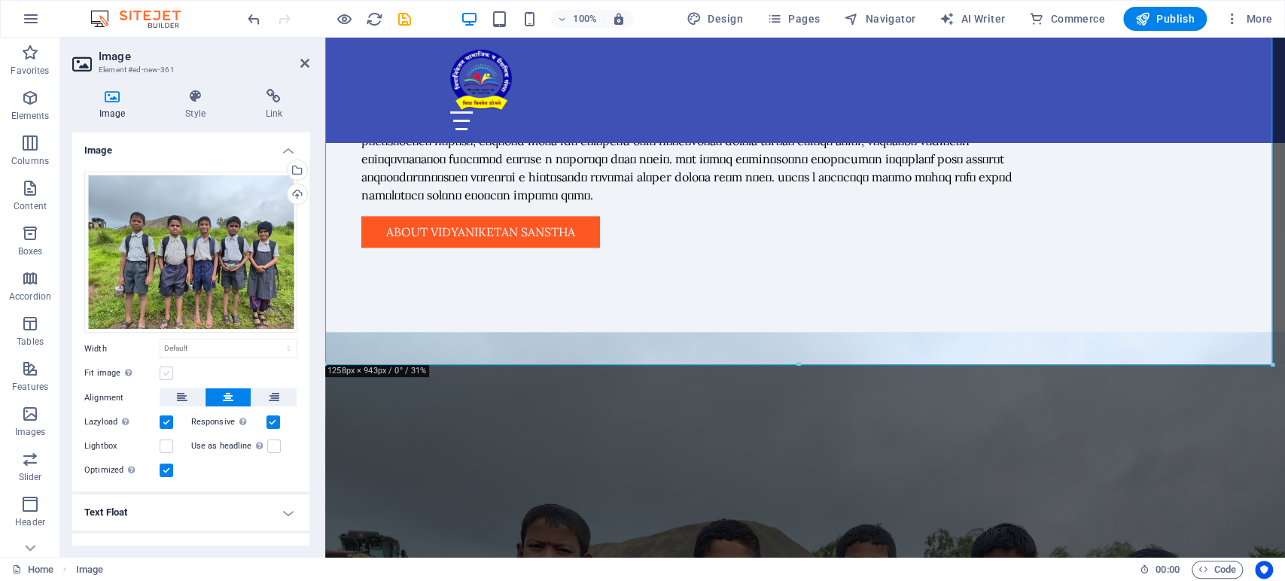
click at [163, 368] on label at bounding box center [167, 374] width 14 height 14
click at [0, 0] on input "Fit image Automatically fit image to a fixed width and height" at bounding box center [0, 0] width 0 height 0
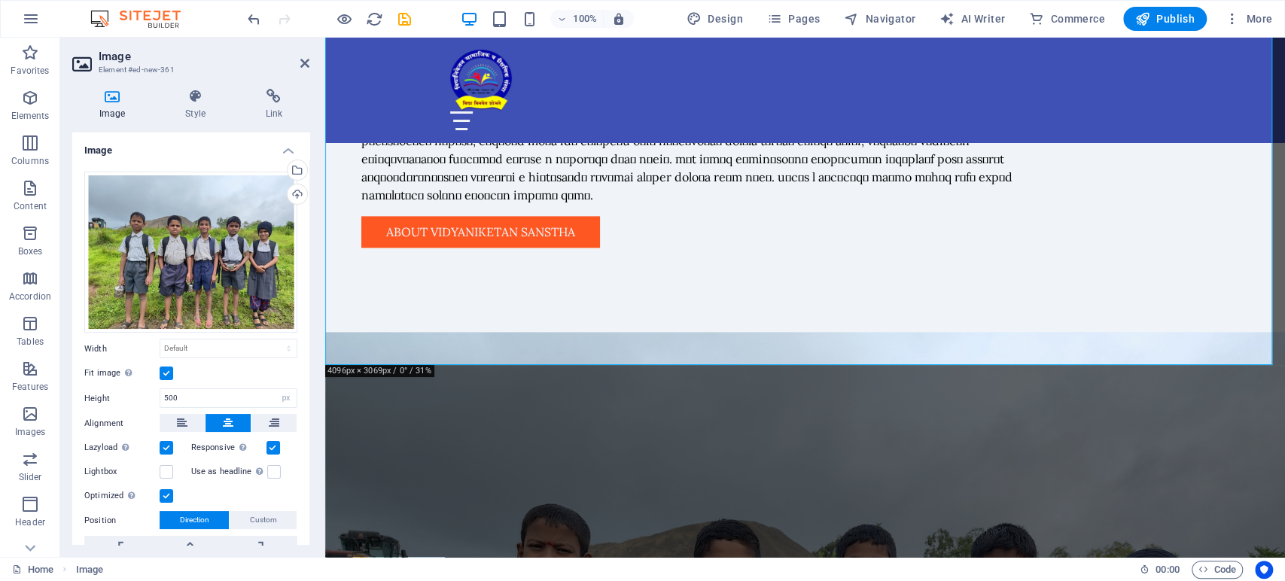
scroll to position [84, 0]
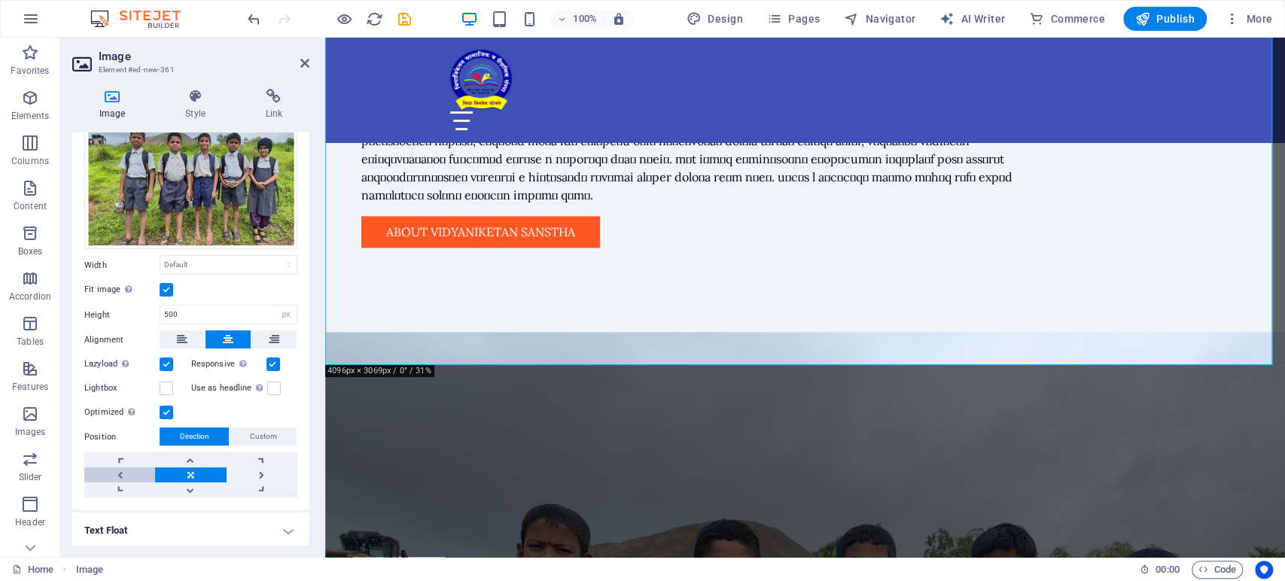
click at [123, 467] on link at bounding box center [119, 474] width 71 height 15
click at [190, 467] on link at bounding box center [190, 474] width 71 height 15
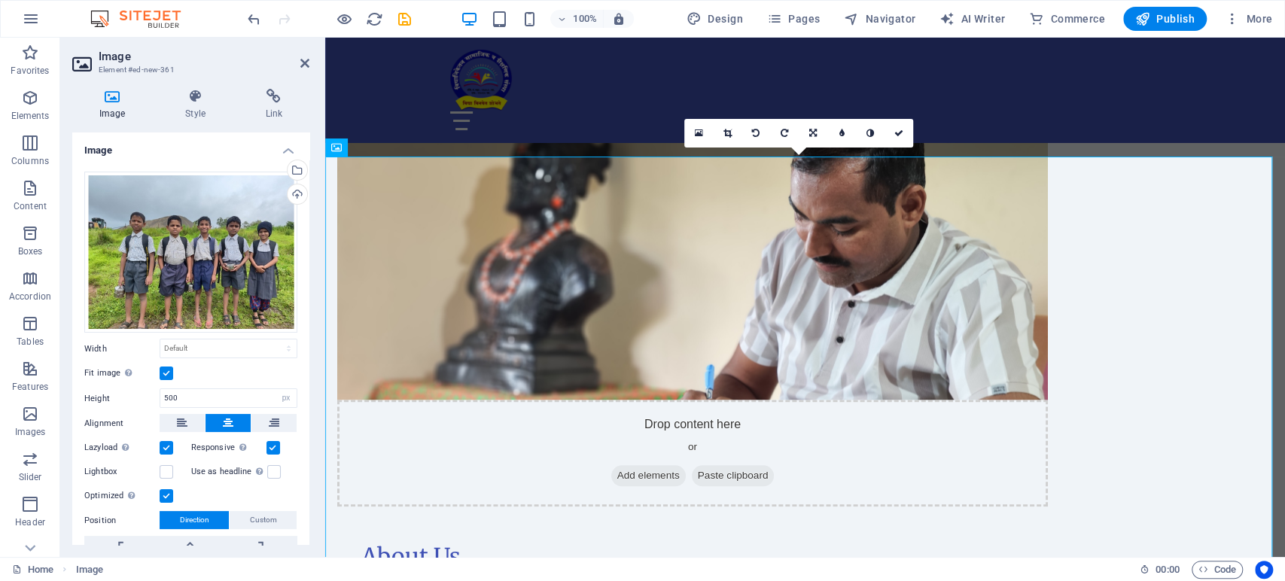
scroll to position [836, 0]
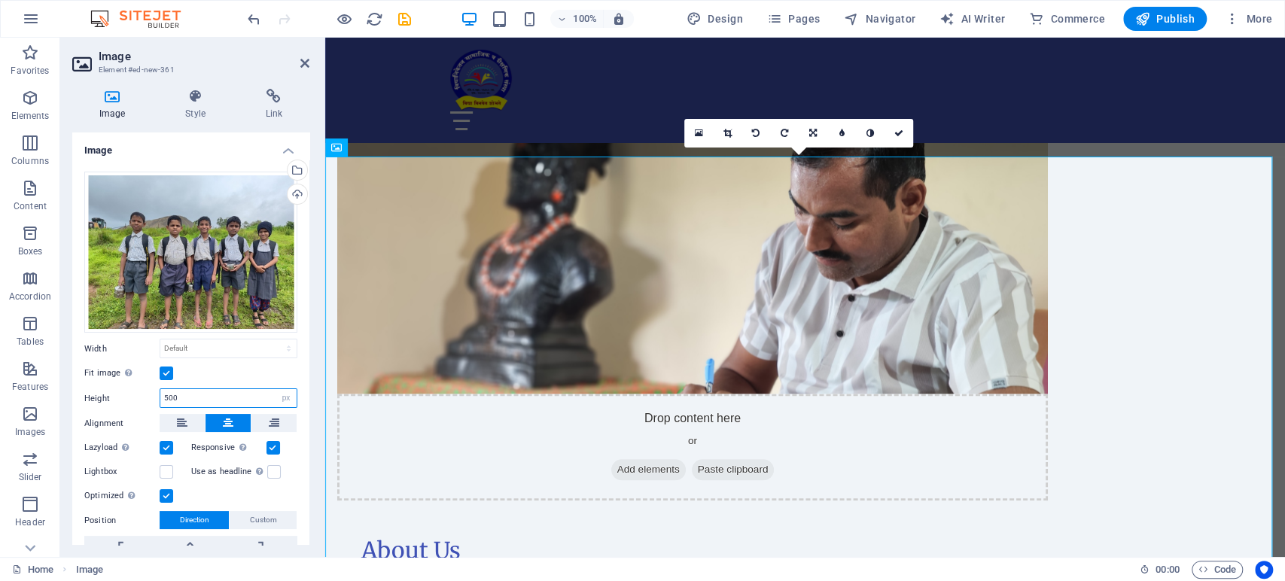
click at [212, 397] on input "500" at bounding box center [228, 398] width 136 height 18
type input "1"
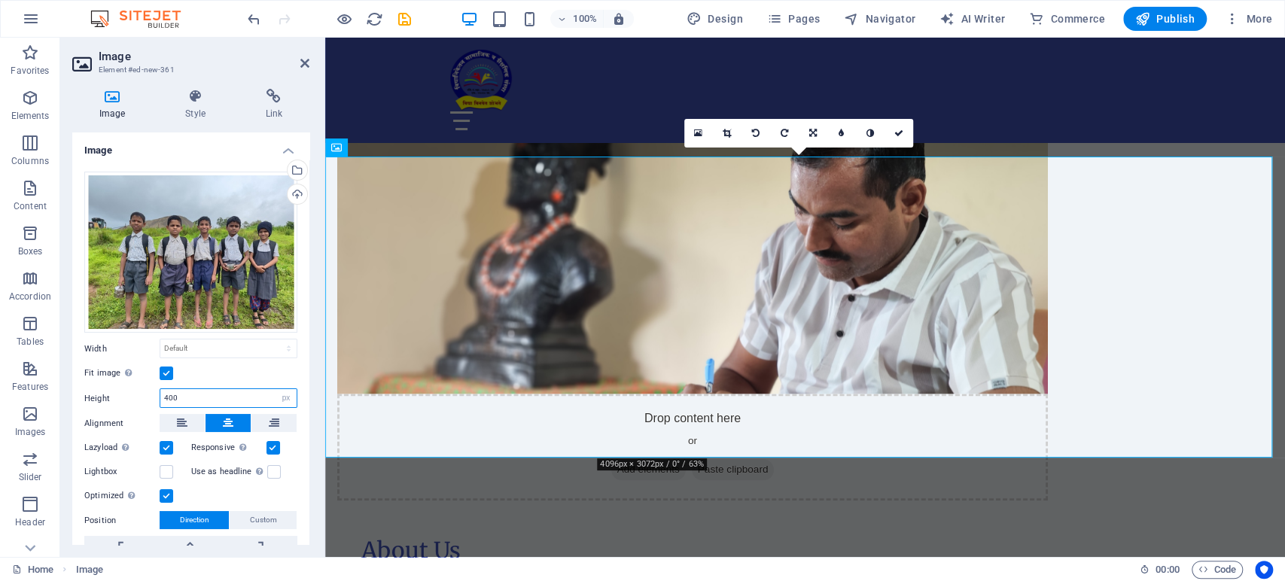
click at [221, 398] on input "400" at bounding box center [228, 398] width 136 height 18
type input "4"
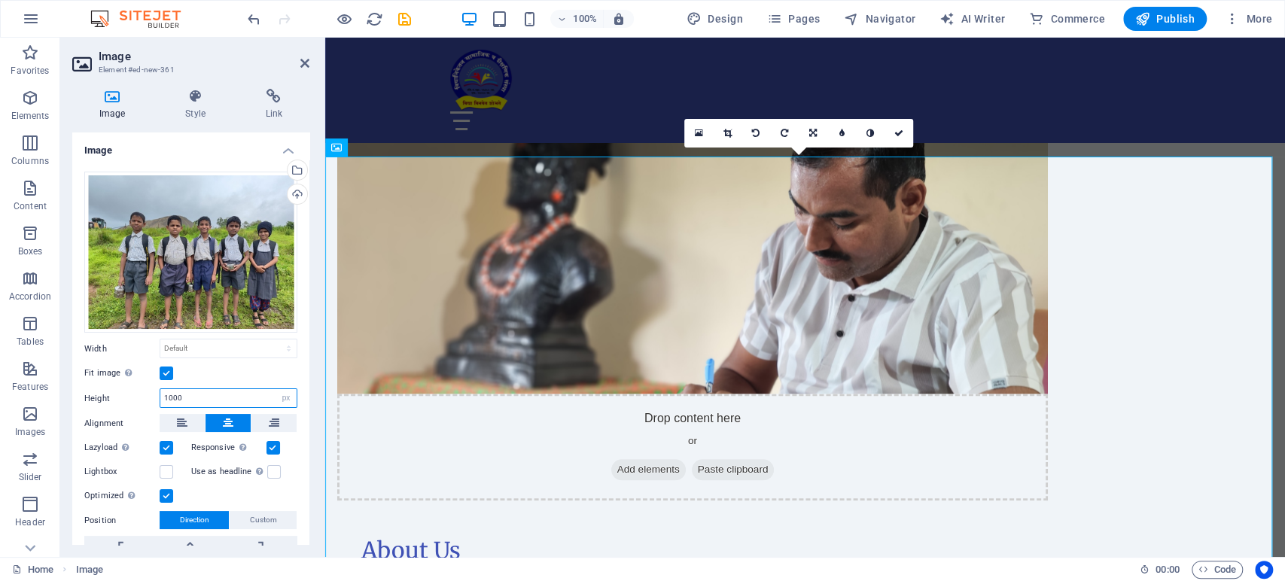
click at [220, 395] on input "1000" at bounding box center [228, 398] width 136 height 18
type input "1201"
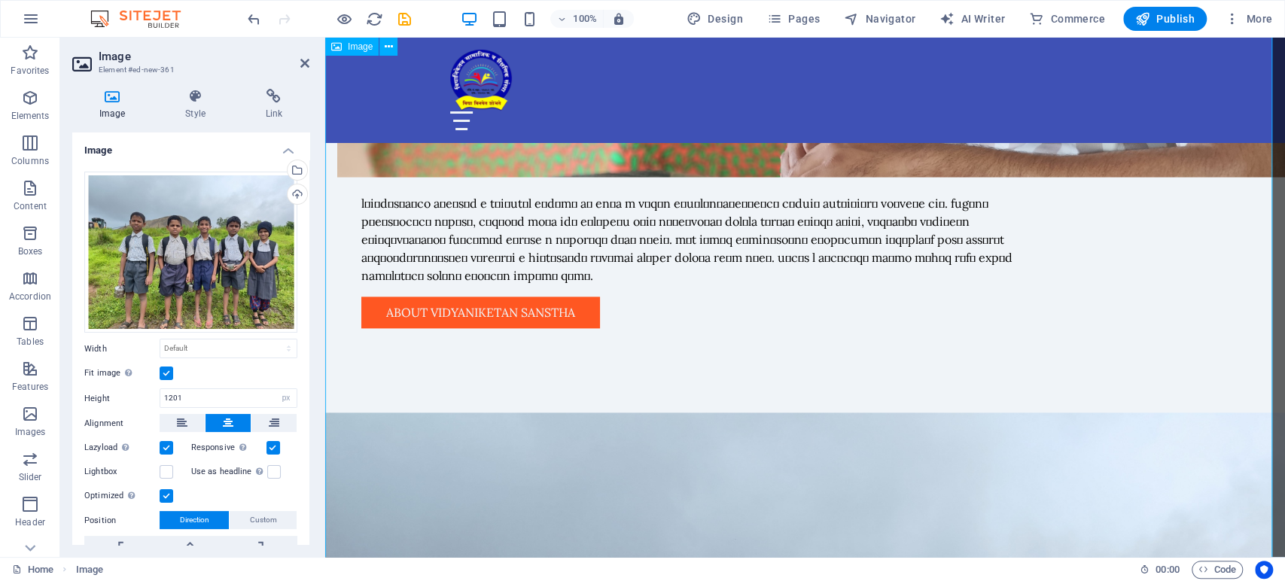
scroll to position [1254, 0]
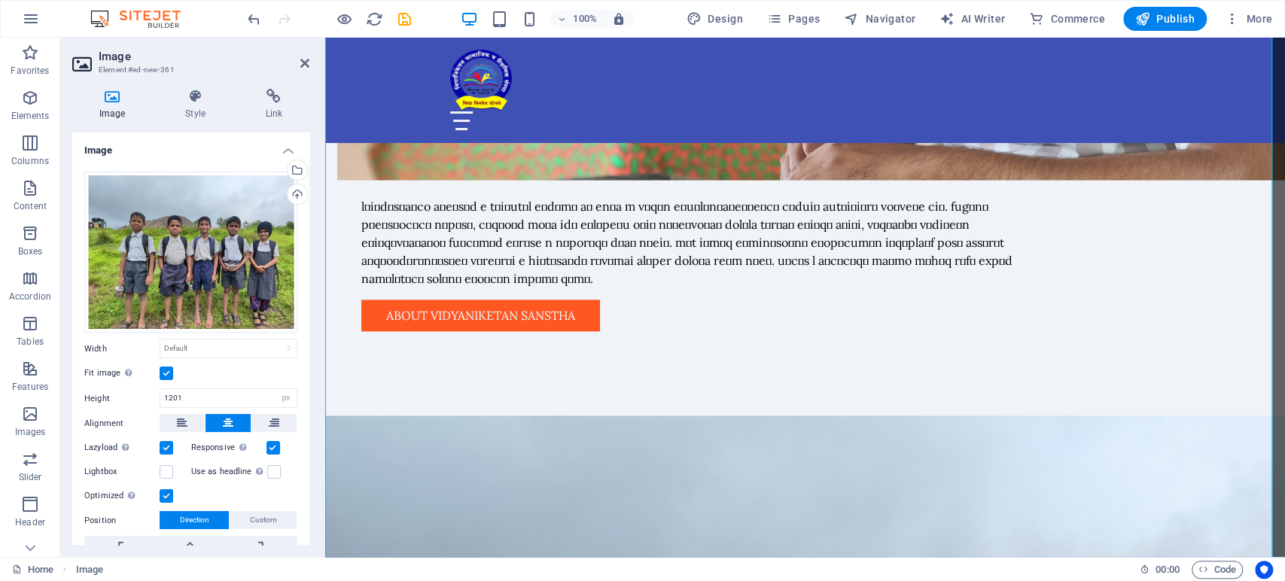
click at [169, 369] on label at bounding box center [167, 374] width 14 height 14
click at [0, 0] on input "Fit image Automatically fit image to a fixed width and height" at bounding box center [0, 0] width 0 height 0
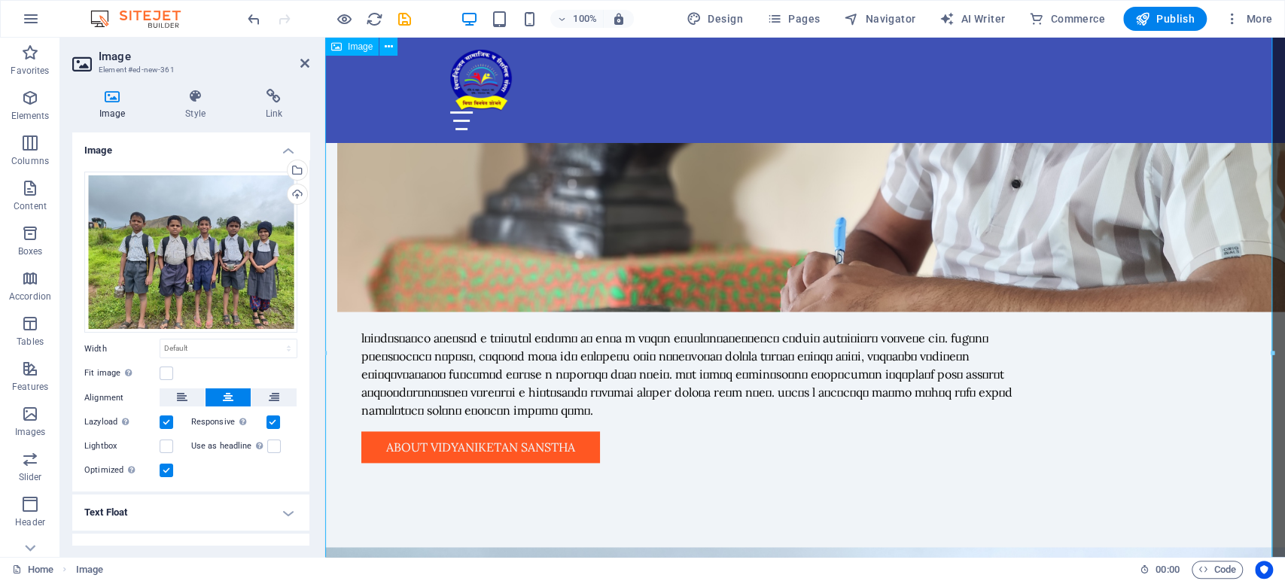
scroll to position [920, 0]
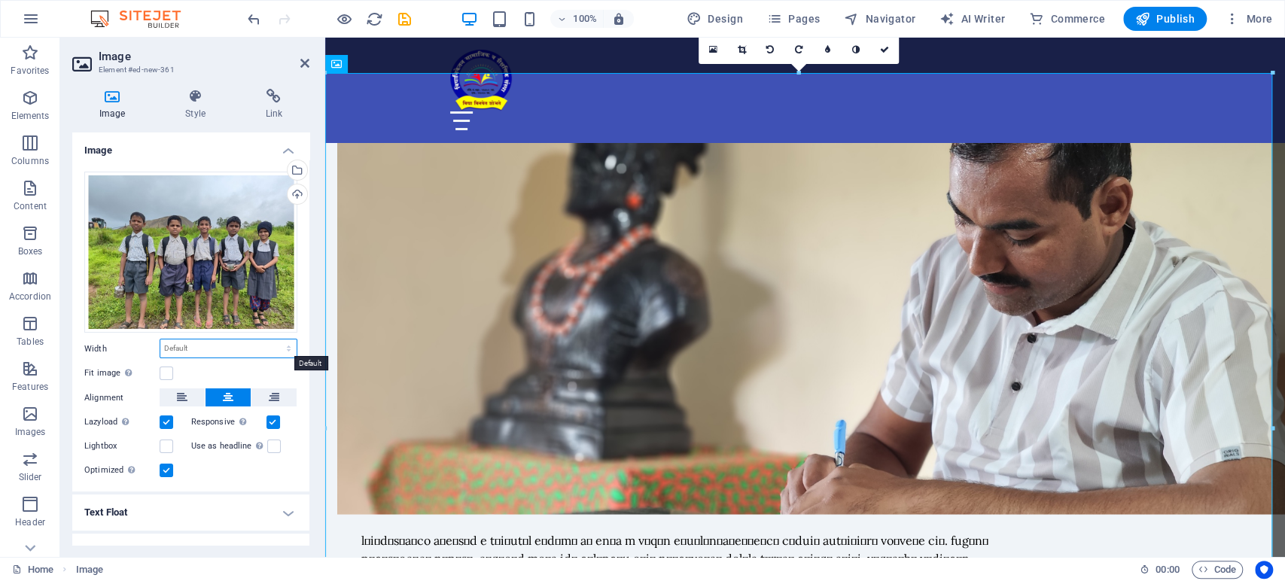
click at [277, 344] on select "Default auto px rem % em vh vw" at bounding box center [228, 348] width 136 height 18
select select "px"
click at [272, 339] on select "Default auto px rem % em vh vw" at bounding box center [228, 348] width 136 height 18
type input "1200"
click at [276, 369] on div "Fit image Automatically fit image to a fixed width and height" at bounding box center [190, 373] width 213 height 18
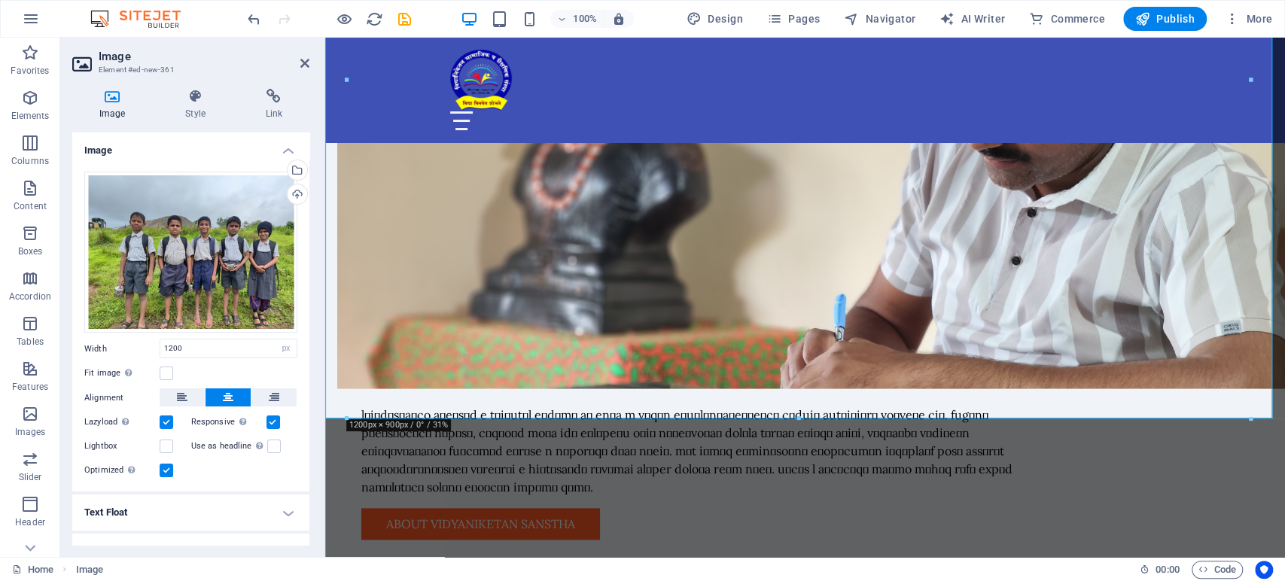
scroll to position [1254, 0]
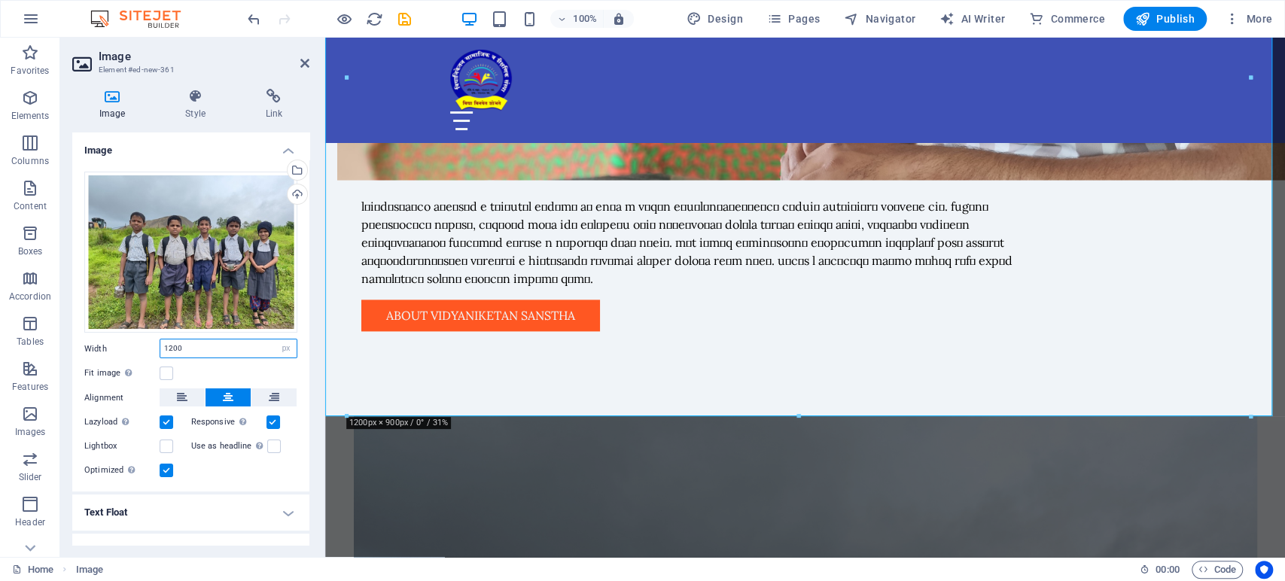
click at [254, 343] on input "1200" at bounding box center [228, 348] width 136 height 18
click at [289, 346] on select "Default auto px rem % em vh vw" at bounding box center [286, 348] width 21 height 18
select select "auto"
click at [276, 339] on select "Default auto px rem % em vh vw" at bounding box center [286, 348] width 21 height 18
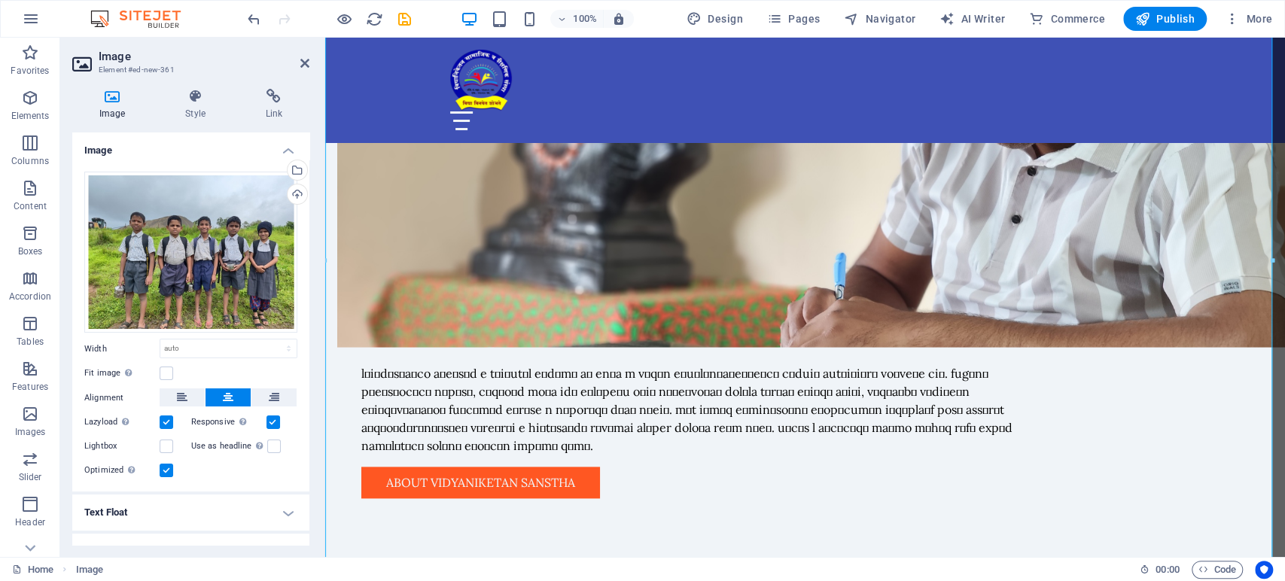
scroll to position [23, 0]
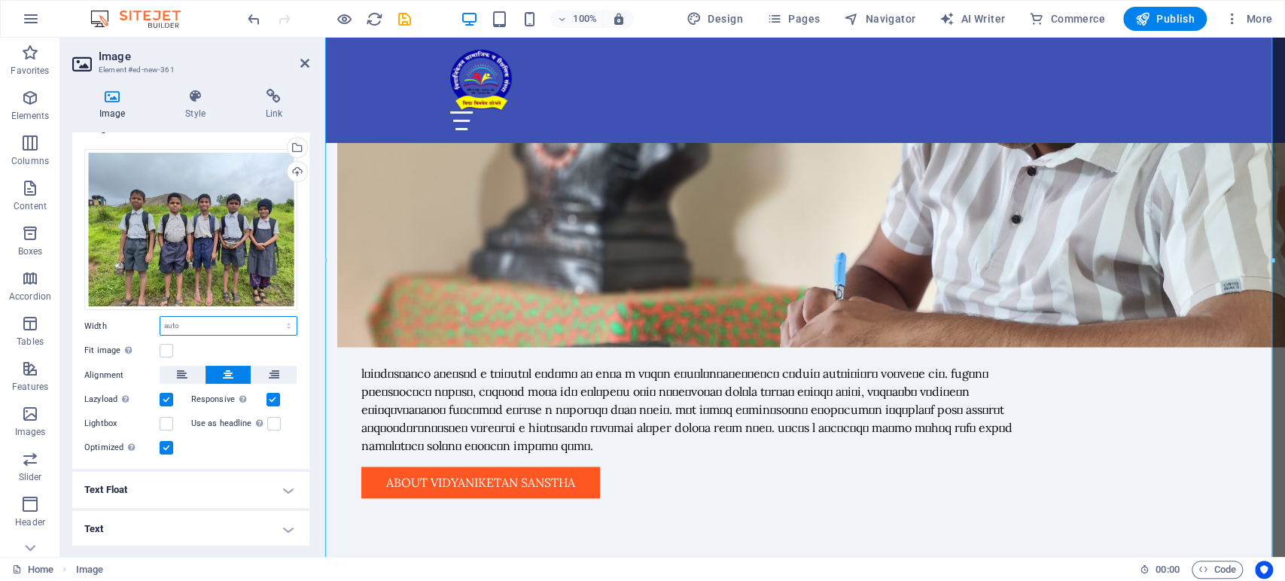
click at [266, 327] on select "Default auto px rem % em vh vw" at bounding box center [228, 326] width 136 height 18
select select "%"
click at [272, 317] on select "Default auto px rem % em vh vw" at bounding box center [228, 326] width 136 height 18
type input "80"
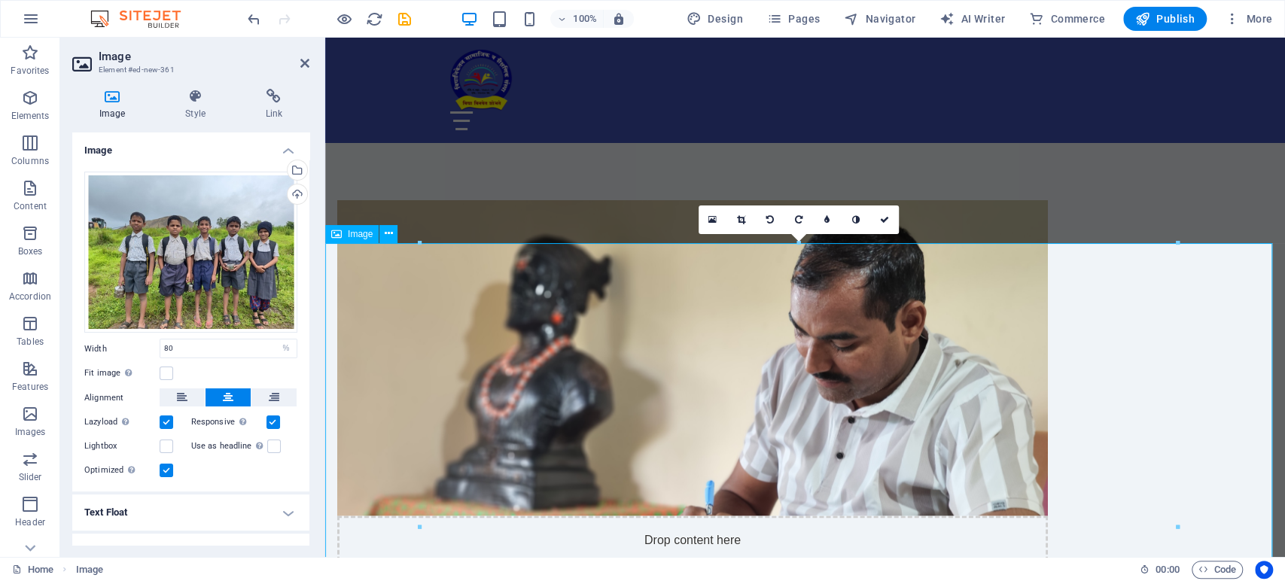
scroll to position [753, 0]
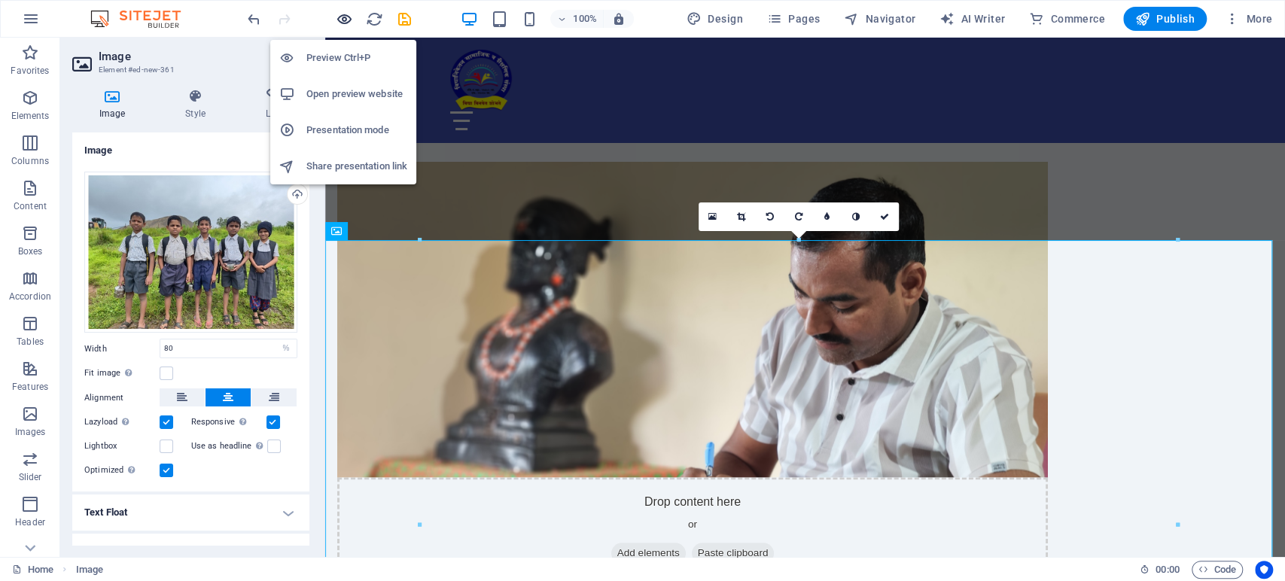
click at [339, 15] on icon "button" at bounding box center [344, 19] width 17 height 17
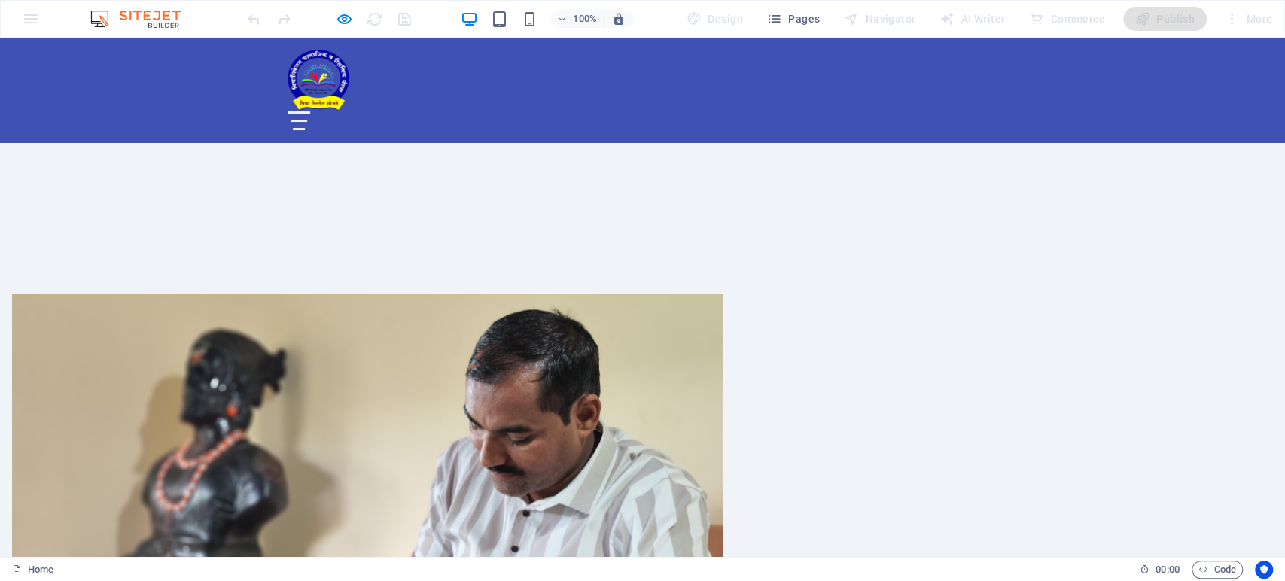
scroll to position [585, 0]
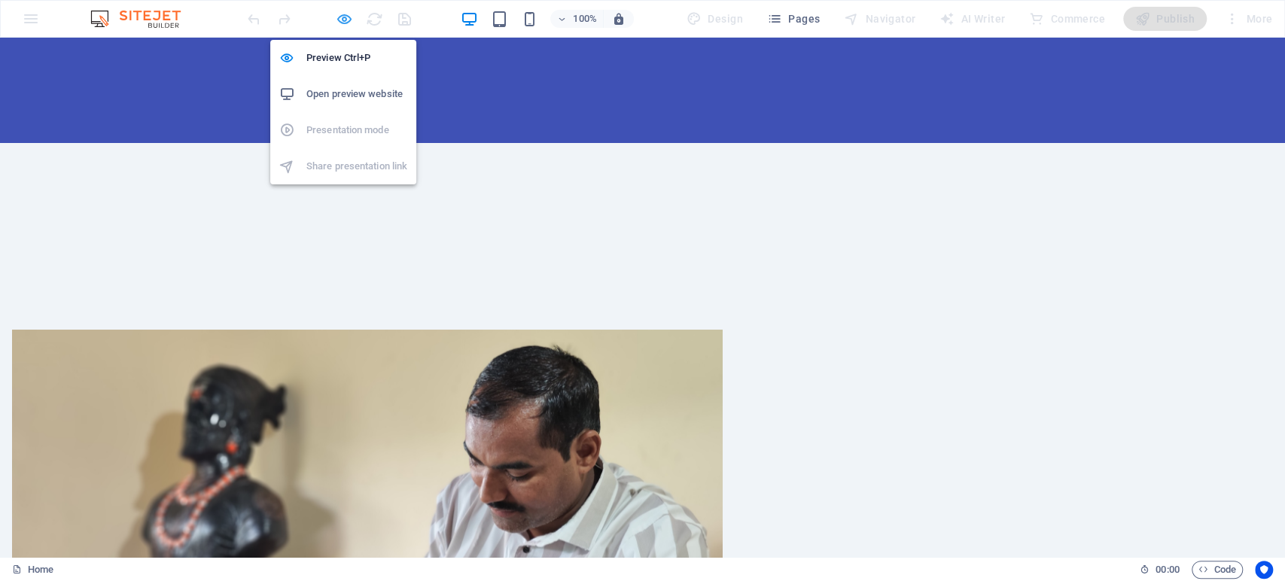
click at [344, 14] on icon "button" at bounding box center [344, 19] width 17 height 17
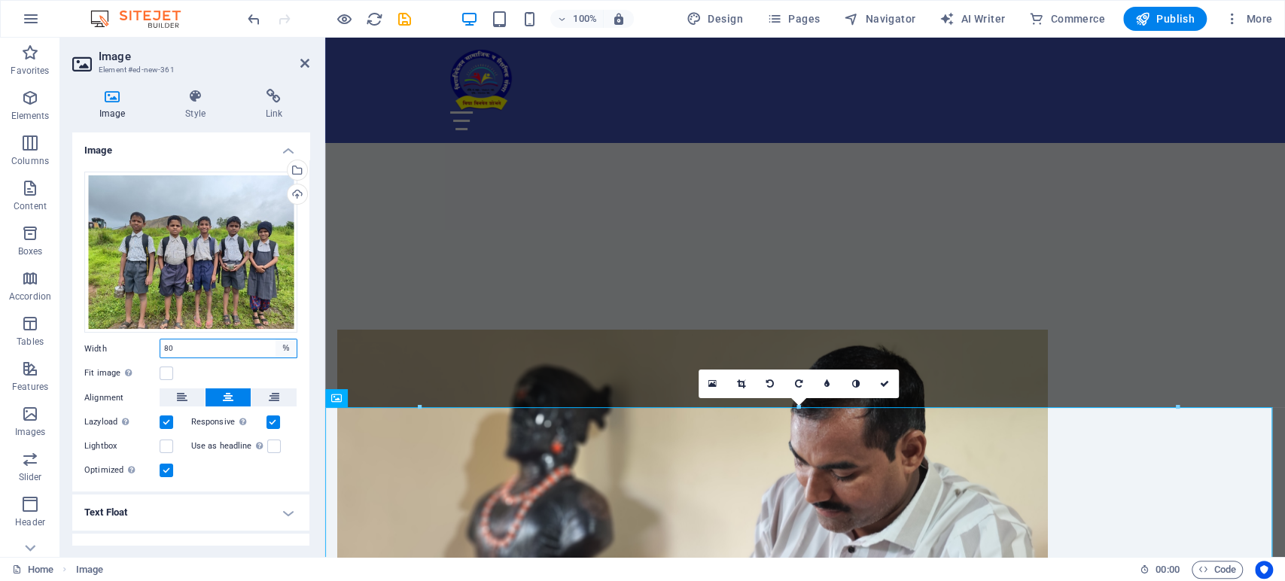
click at [282, 347] on select "Default auto px rem % em vh vw" at bounding box center [286, 348] width 21 height 18
select select "auto"
click at [276, 339] on select "Default auto px rem % em vh vw" at bounding box center [286, 348] width 21 height 18
select select "DISABLED_OPTION_VALUE"
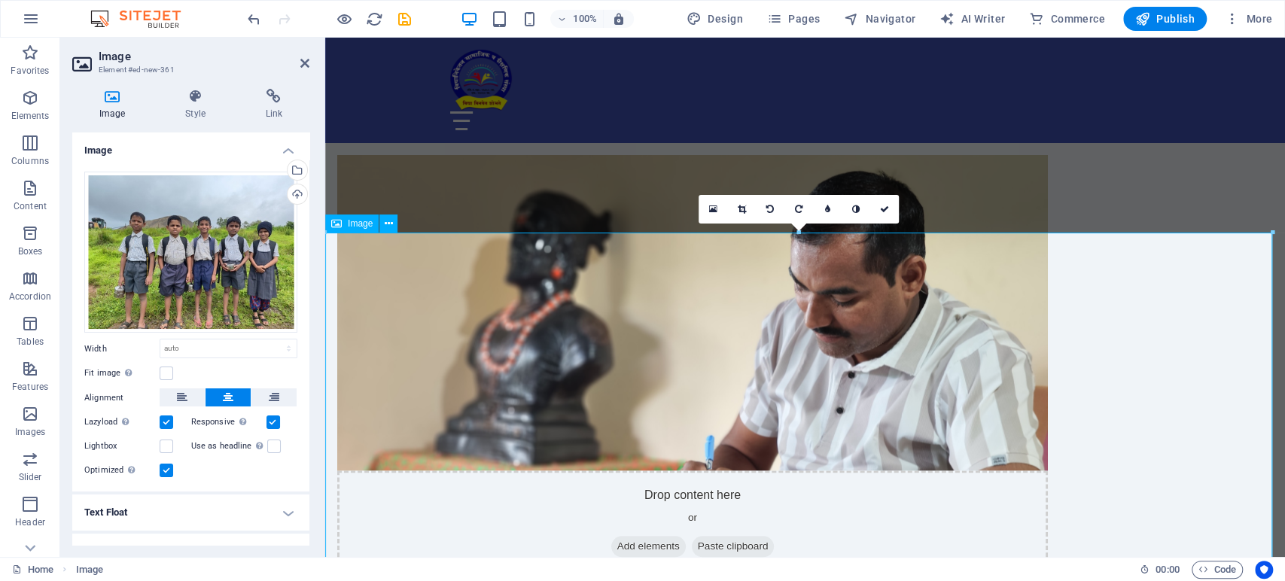
scroll to position [836, 0]
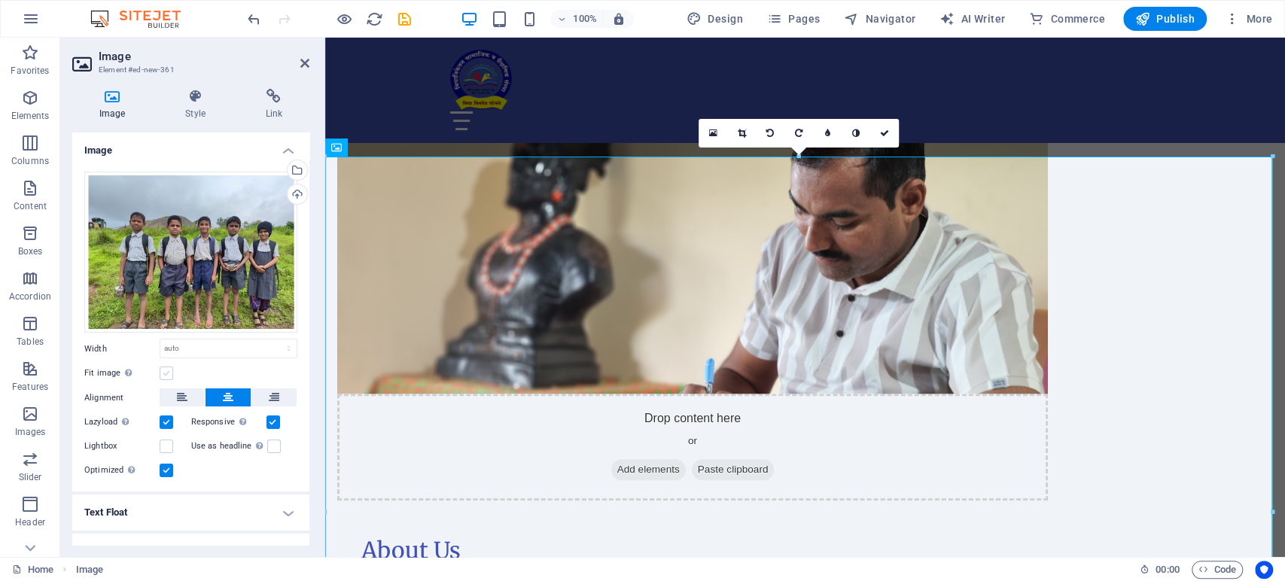
click at [169, 370] on label at bounding box center [167, 374] width 14 height 14
click at [0, 0] on input "Fit image Automatically fit image to a fixed width and height" at bounding box center [0, 0] width 0 height 0
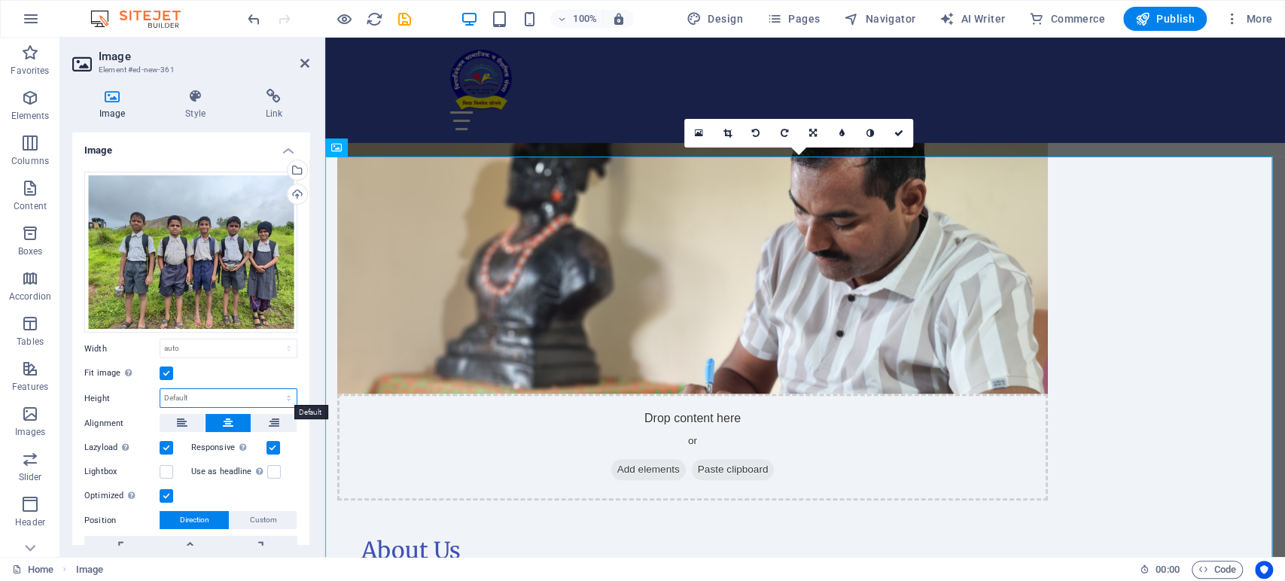
click at [227, 394] on select "Default auto px" at bounding box center [228, 398] width 136 height 18
click at [160, 389] on select "Default auto px" at bounding box center [228, 398] width 136 height 18
click at [228, 390] on select "Default auto px" at bounding box center [228, 398] width 136 height 18
select select "px"
click at [272, 389] on select "Default auto px" at bounding box center [228, 398] width 136 height 18
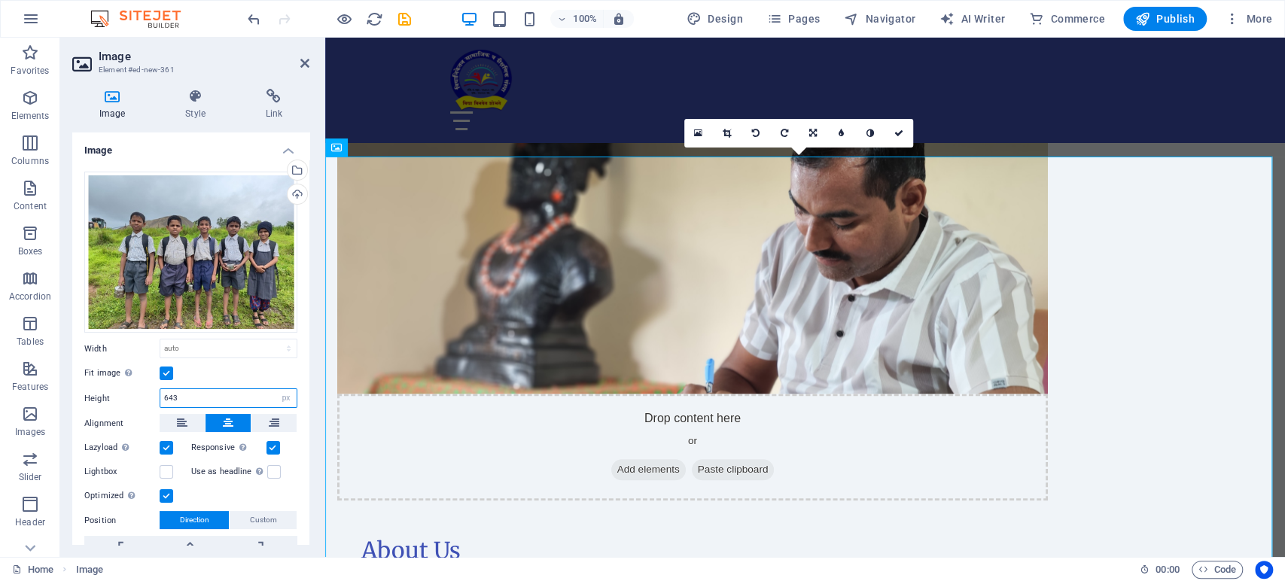
click at [221, 392] on input "643" at bounding box center [228, 398] width 136 height 18
type input "6"
type input "1000"
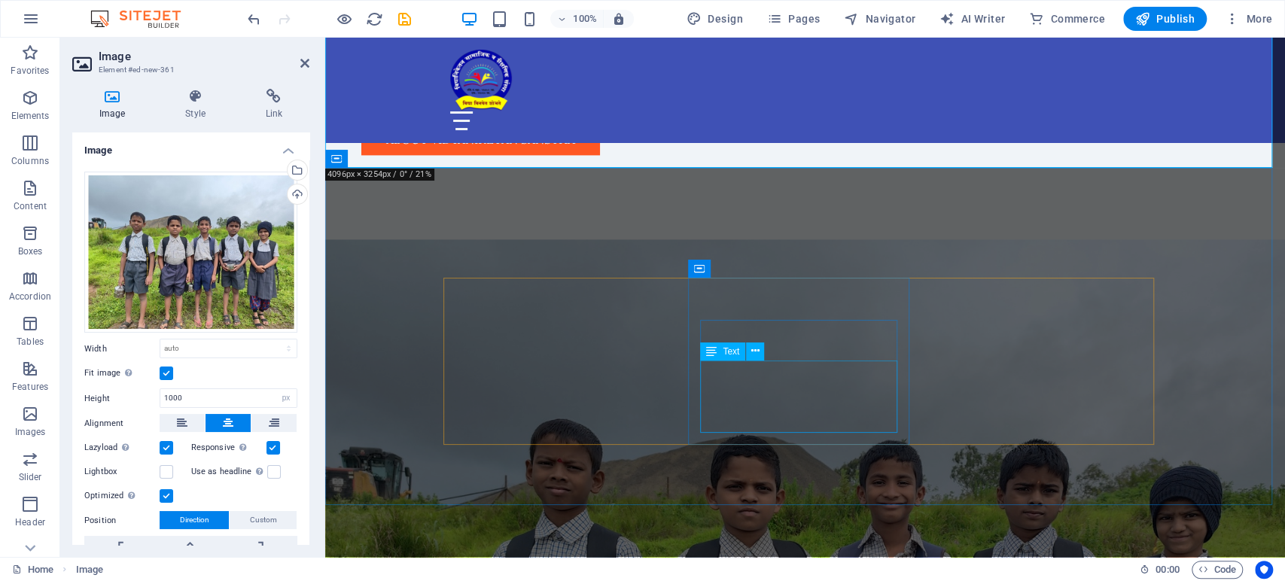
scroll to position [1589, 0]
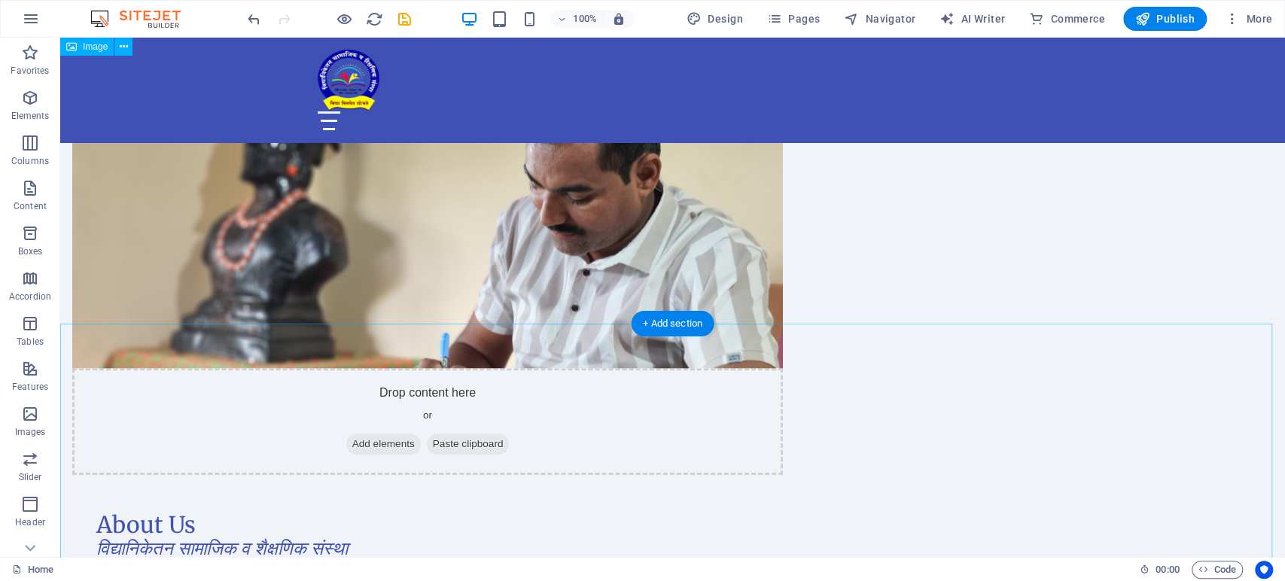
scroll to position [668, 0]
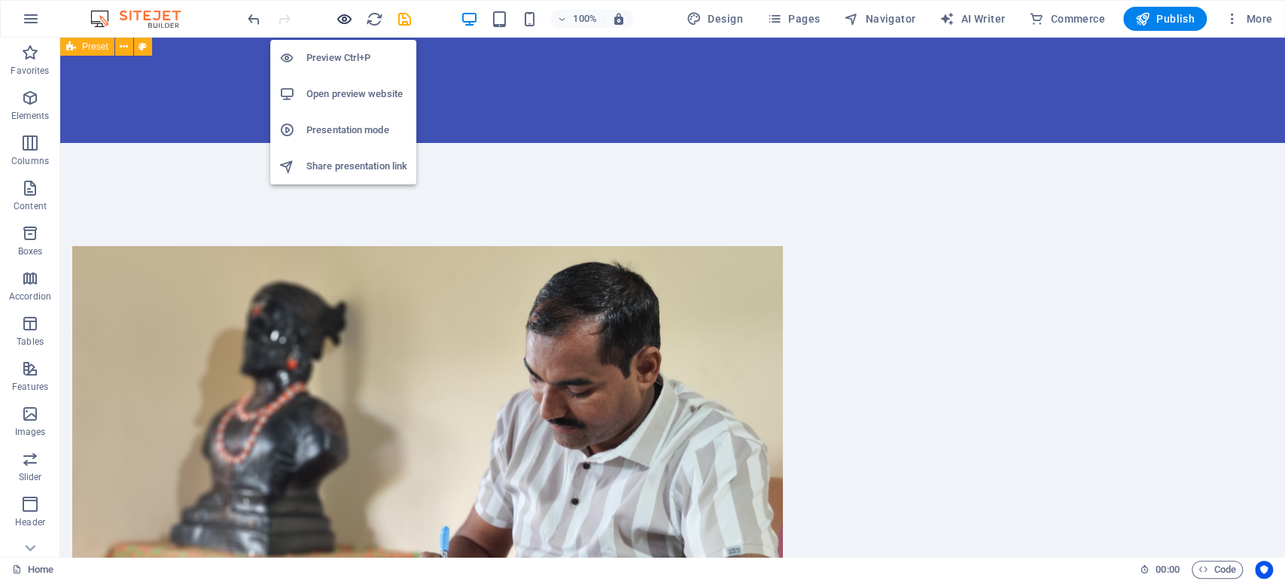
click at [343, 23] on icon "button" at bounding box center [344, 19] width 17 height 17
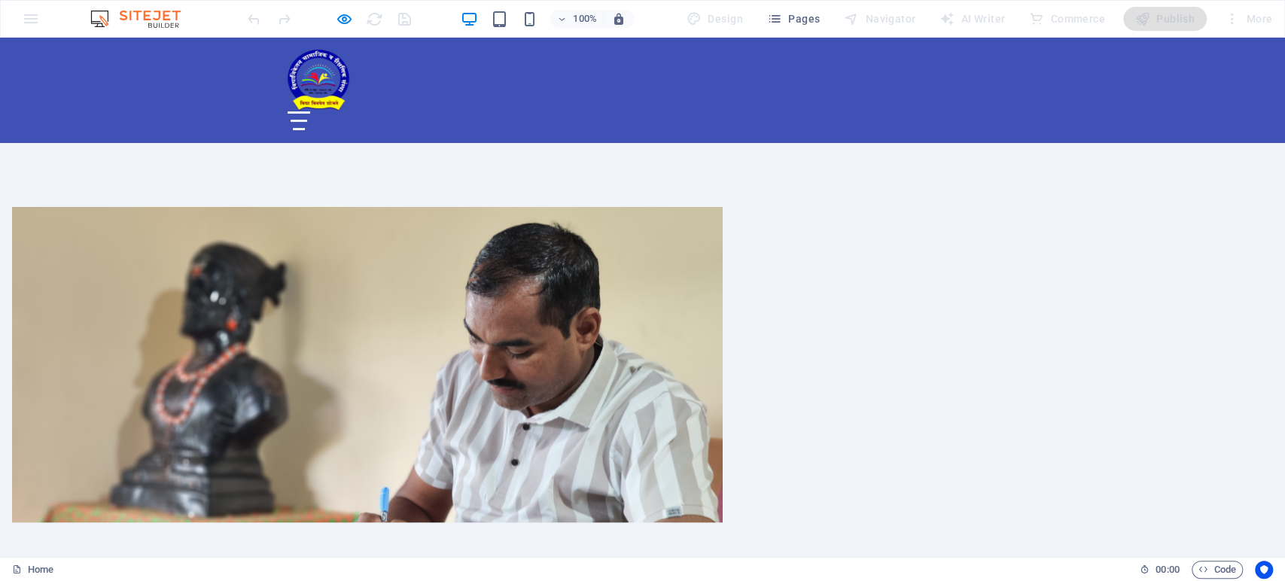
scroll to position [585, 0]
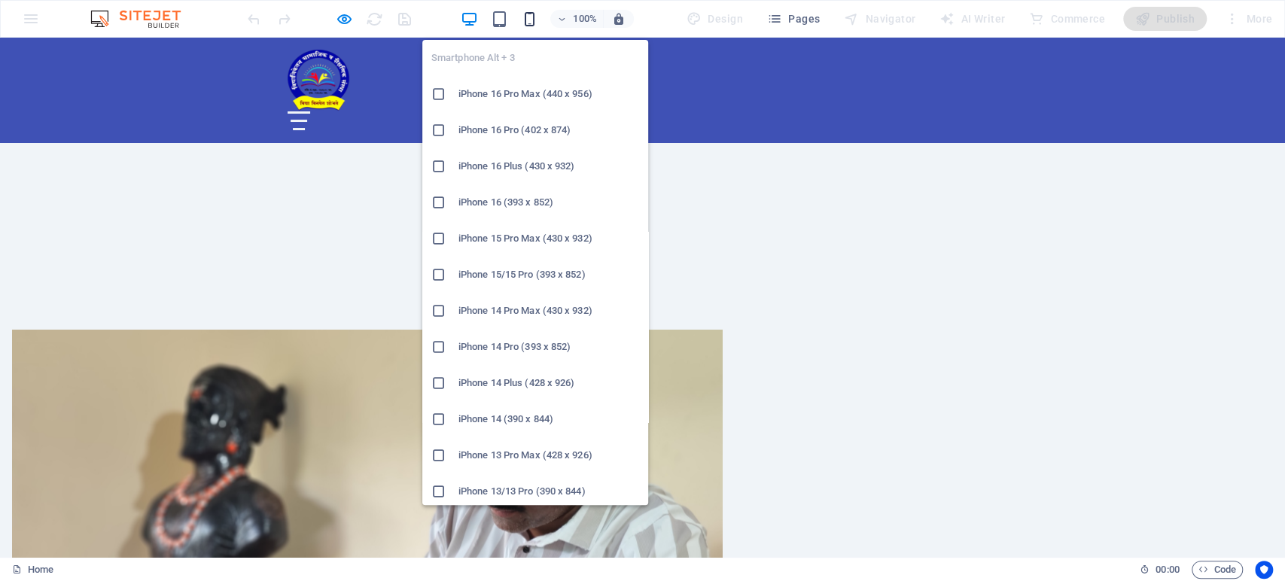
click at [536, 23] on icon "button" at bounding box center [528, 19] width 17 height 17
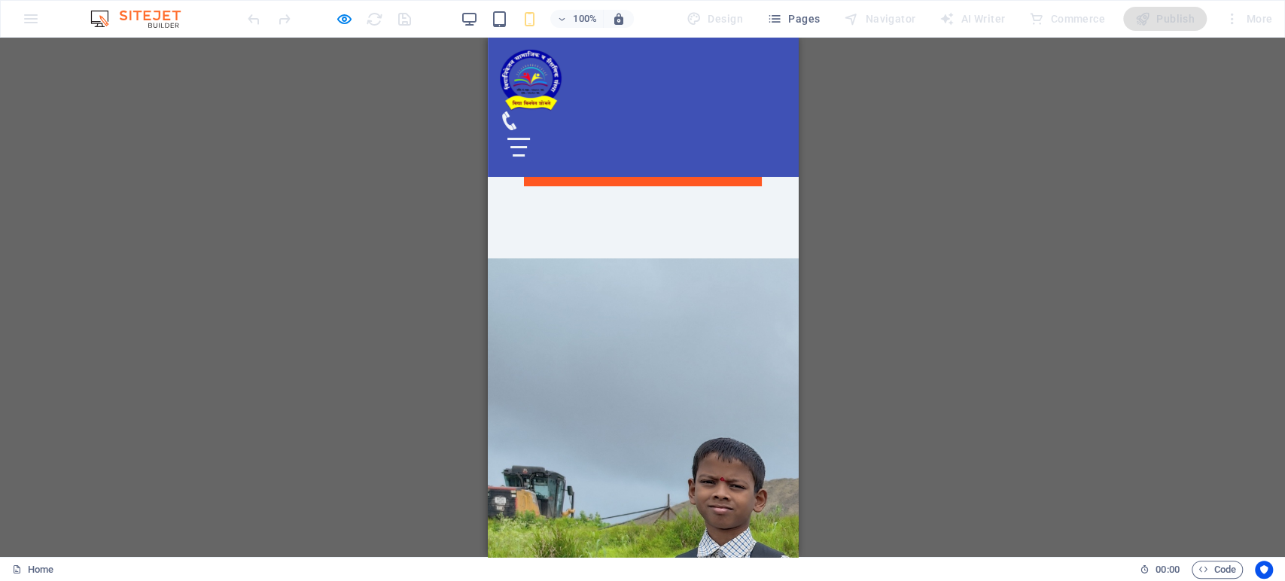
scroll to position [1171, 0]
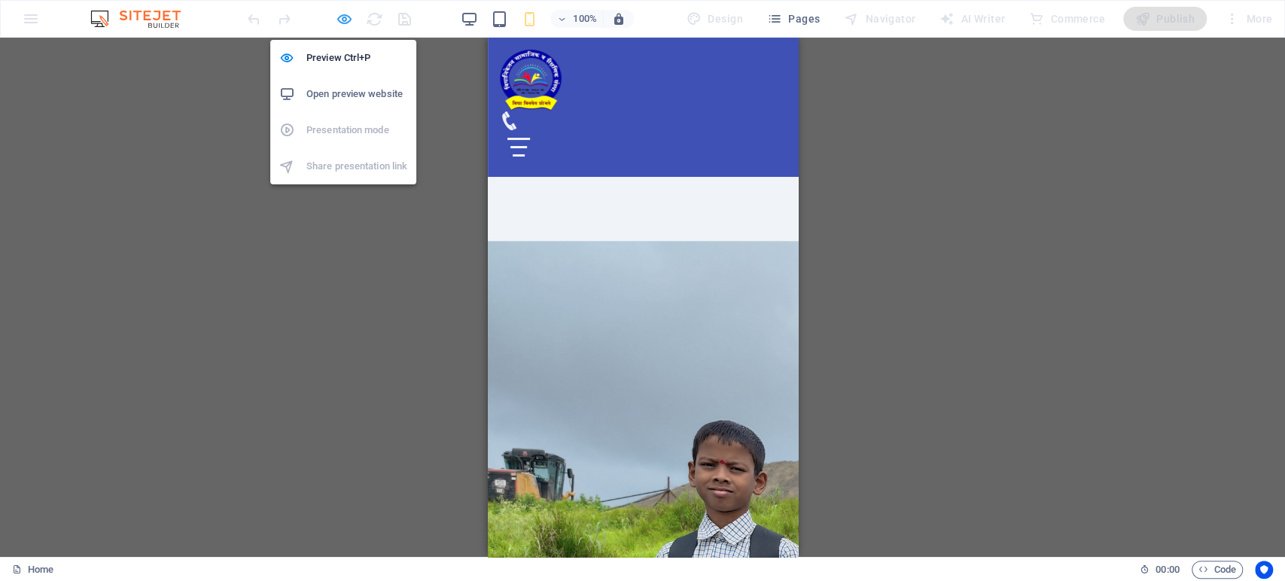
drag, startPoint x: 342, startPoint y: 14, endPoint x: 87, endPoint y: 172, distance: 300.2
click at [341, 14] on icon "button" at bounding box center [344, 19] width 17 height 17
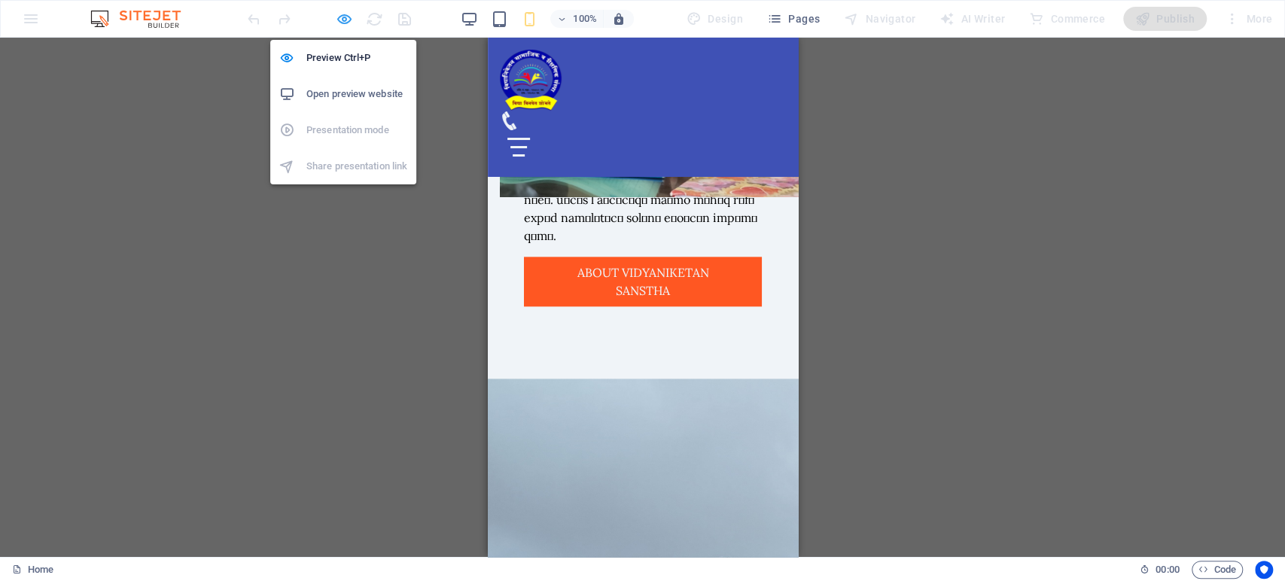
scroll to position [1201, 0]
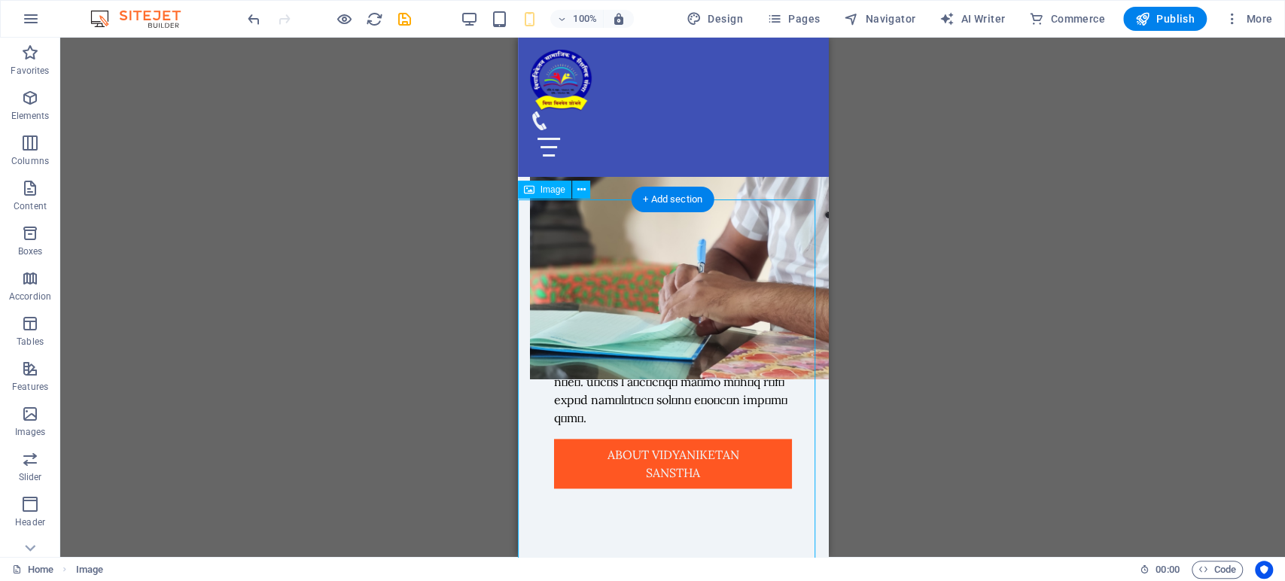
scroll to position [951, 0]
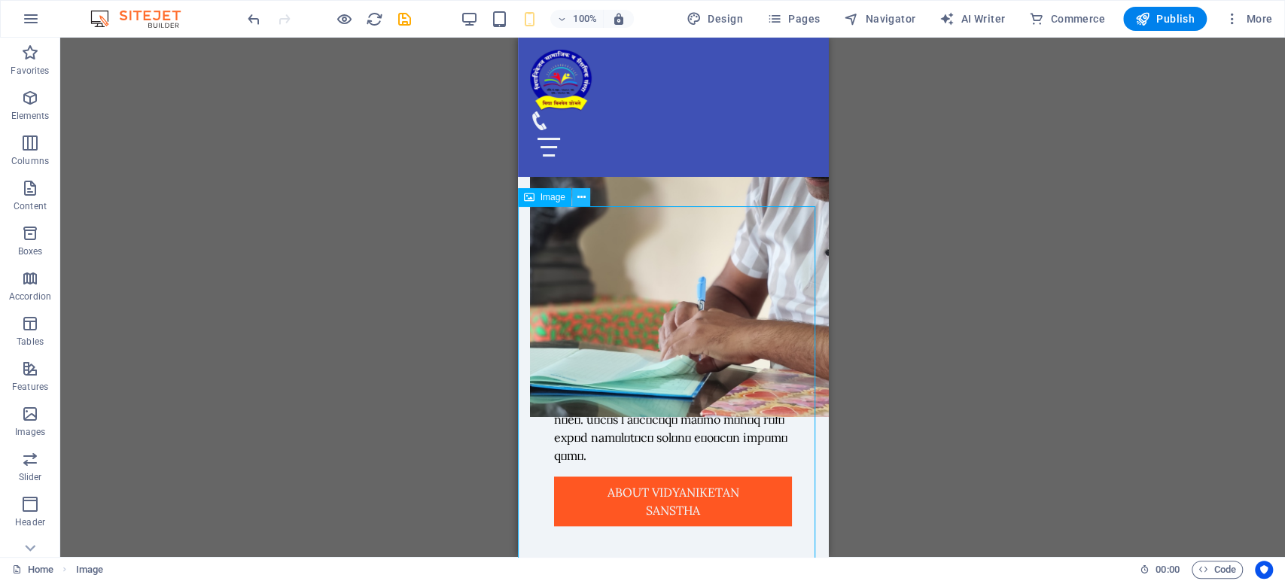
click at [580, 197] on icon at bounding box center [581, 198] width 8 height 16
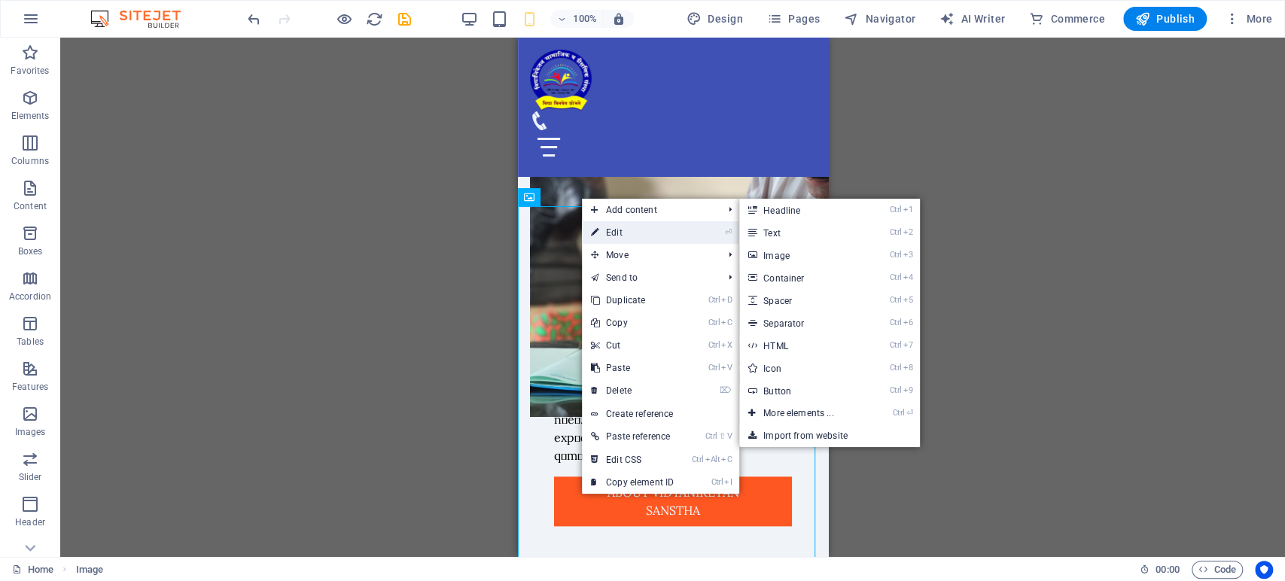
click at [633, 229] on link "⏎ Edit" at bounding box center [632, 232] width 101 height 23
select select "px"
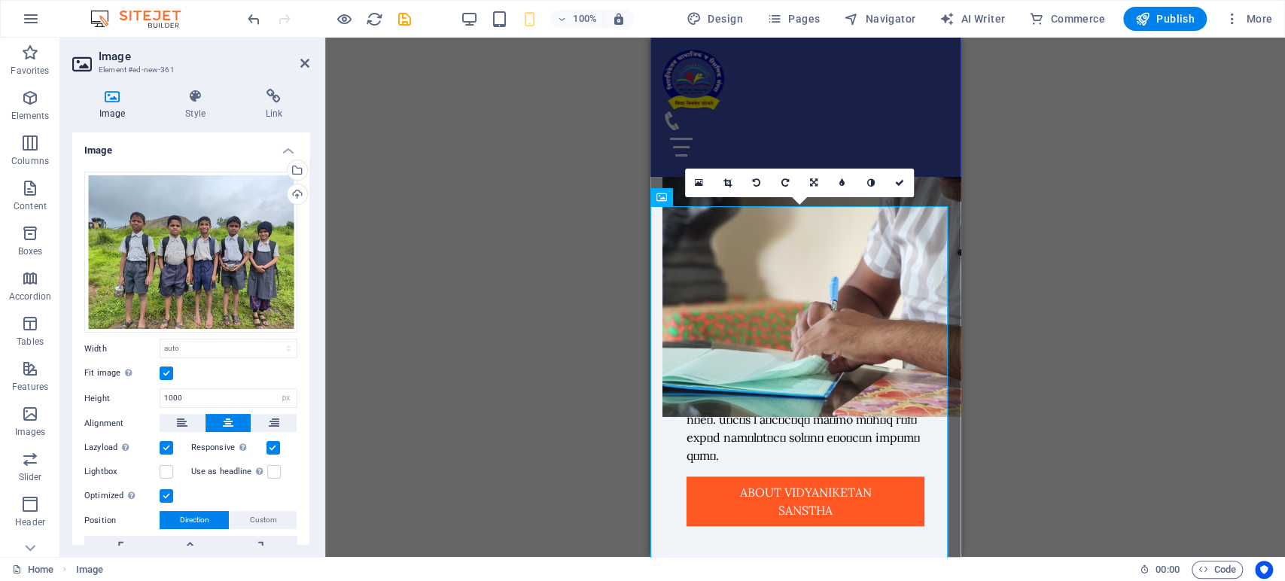
click at [169, 371] on label at bounding box center [167, 374] width 14 height 14
click at [0, 0] on input "Fit image Automatically fit image to a fixed width and height" at bounding box center [0, 0] width 0 height 0
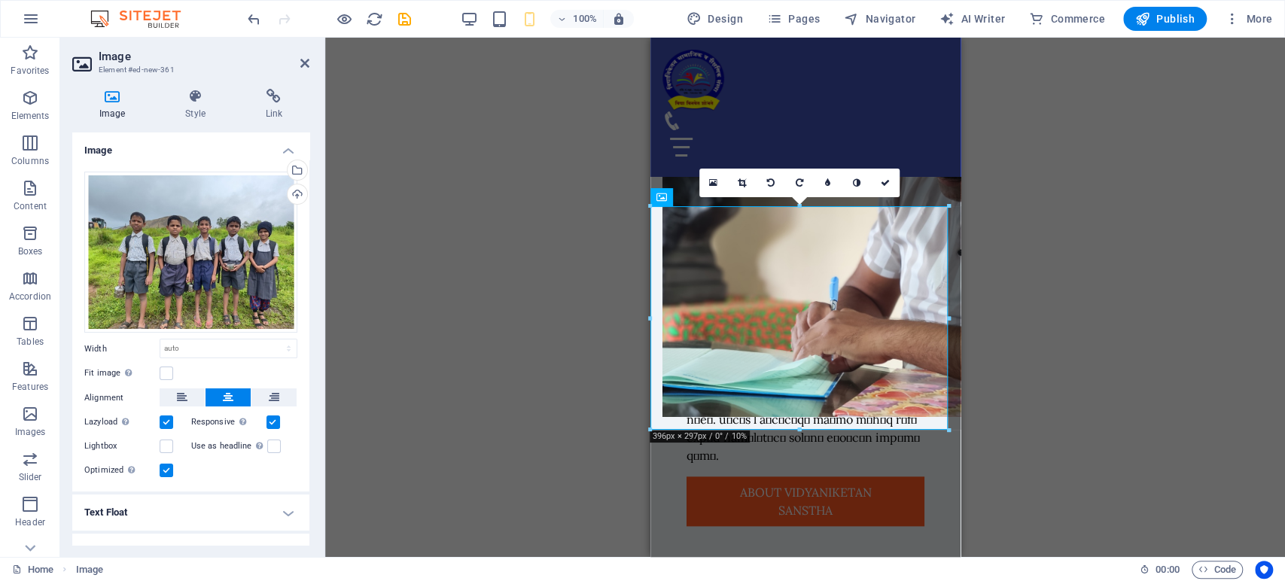
click at [501, 332] on div "Drag here to replace the existing content. Press “Ctrl” if you want to create a…" at bounding box center [805, 297] width 960 height 519
click at [1048, 330] on div "Drag here to replace the existing content. Press “Ctrl” if you want to create a…" at bounding box center [805, 297] width 960 height 519
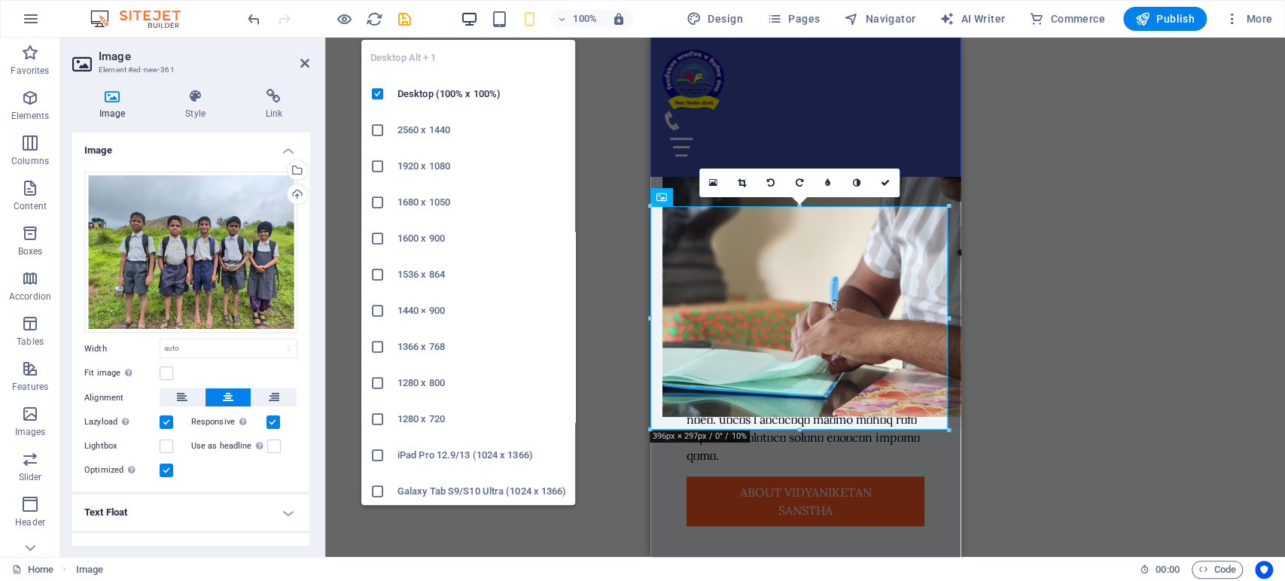
click at [472, 12] on icon "button" at bounding box center [468, 19] width 17 height 17
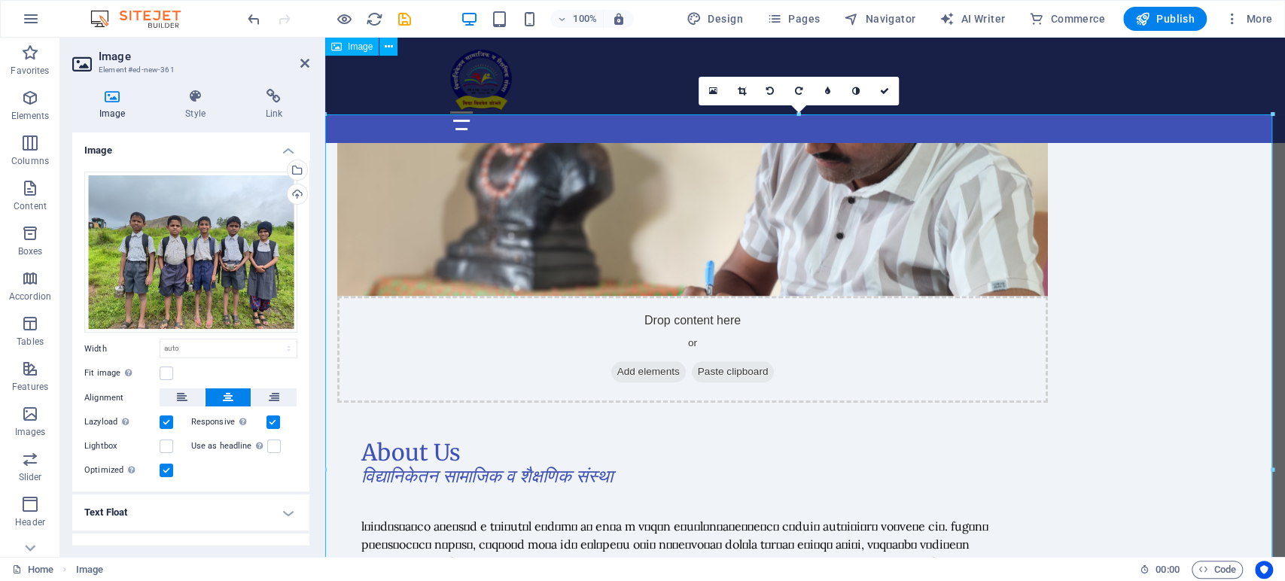
scroll to position [699, 0]
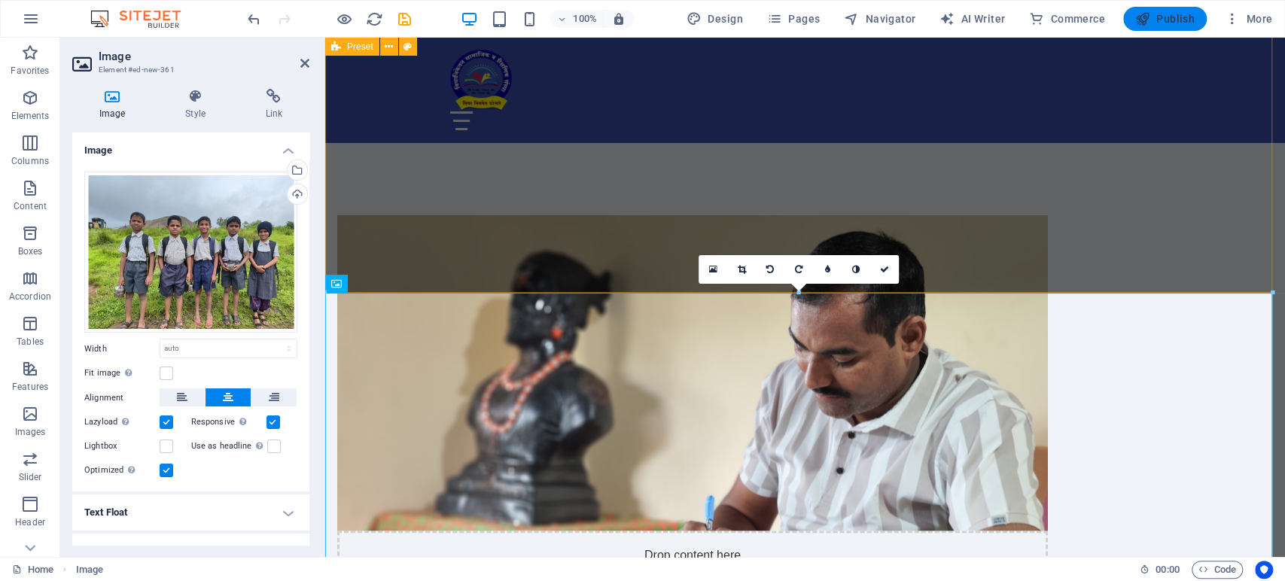
click at [1174, 23] on span "Publish" at bounding box center [1164, 18] width 59 height 15
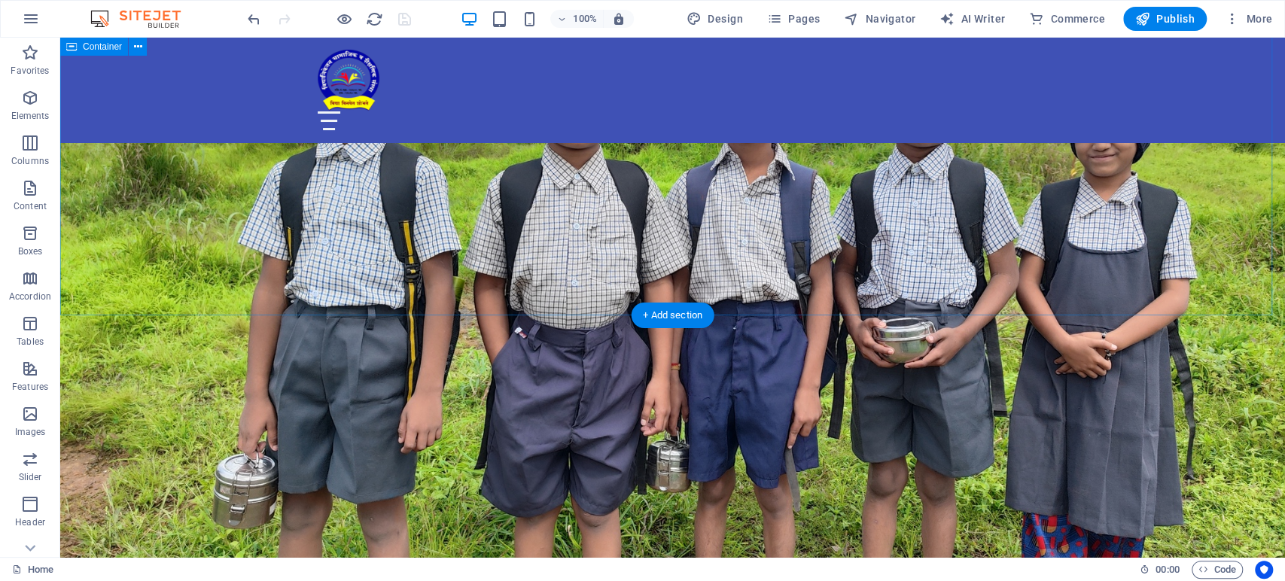
scroll to position [1954, 0]
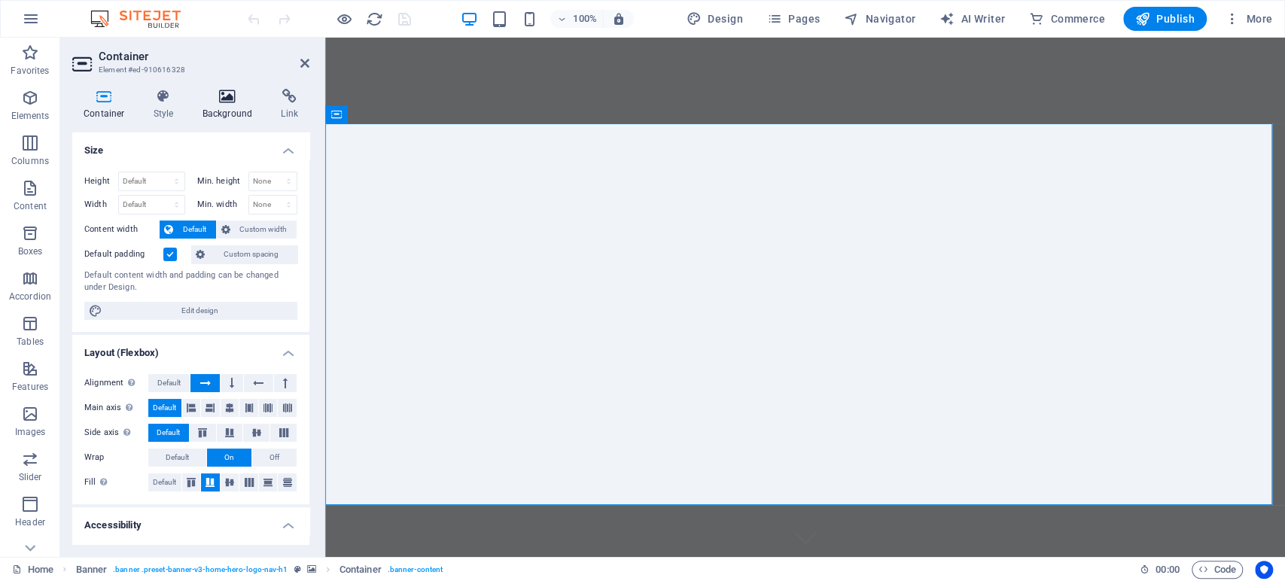
click at [211, 91] on icon at bounding box center [227, 96] width 73 height 15
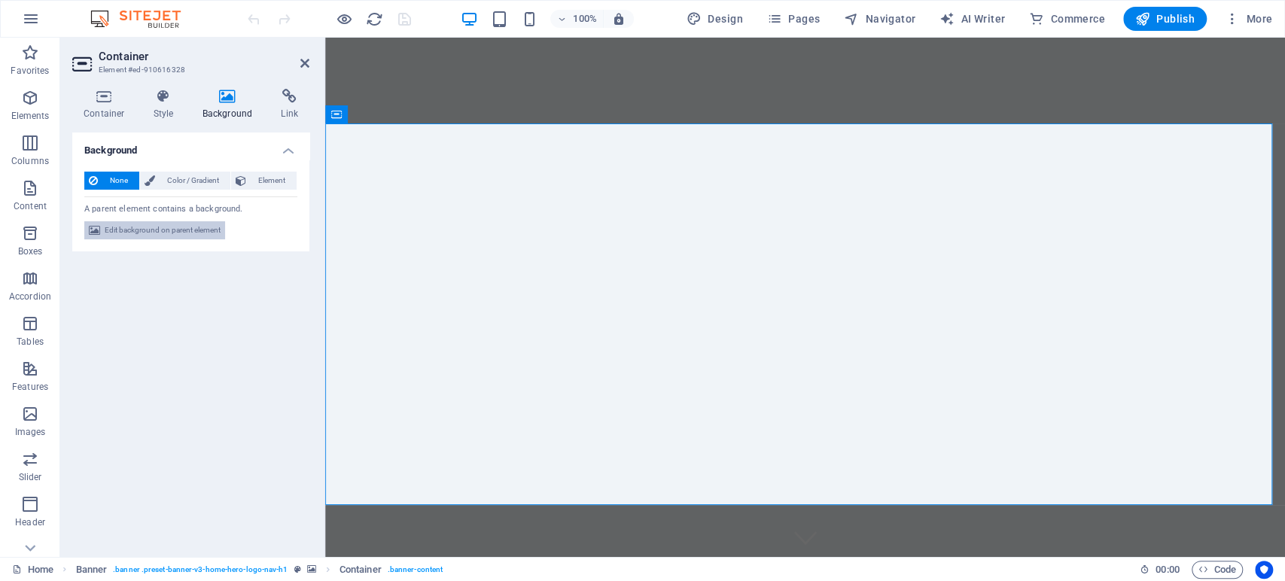
click at [168, 224] on span "Edit background on parent element" at bounding box center [163, 230] width 116 height 18
select select "ms"
select select "s"
select select "progressive"
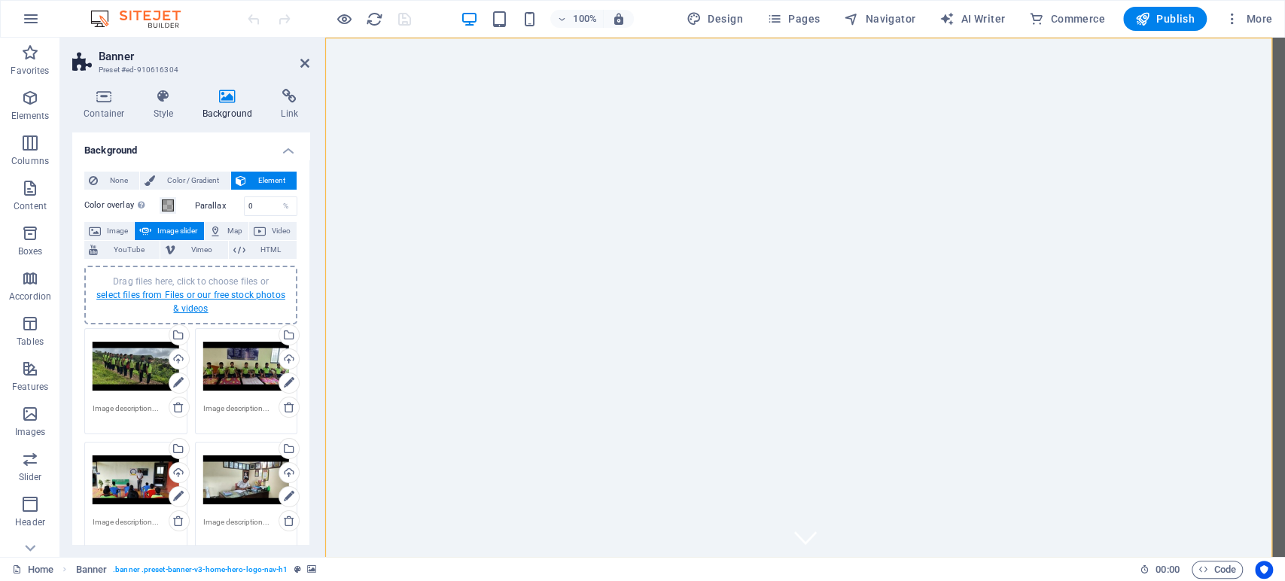
click at [178, 291] on link "select files from Files or our free stock photos & videos" at bounding box center [190, 302] width 189 height 24
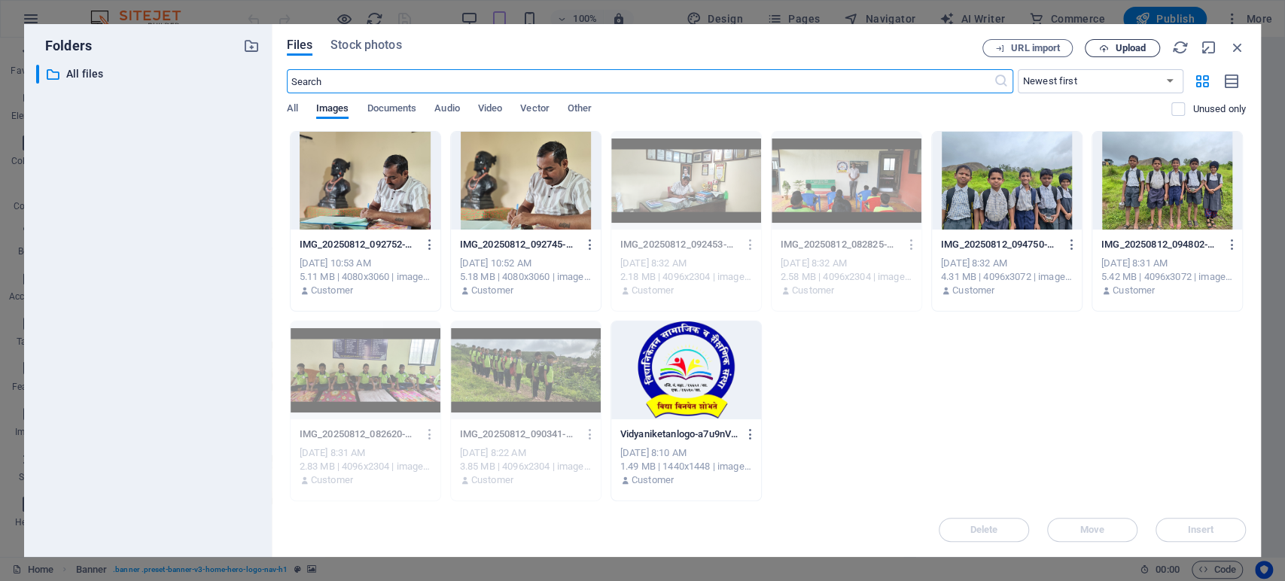
click at [1125, 50] on span "Upload" at bounding box center [1130, 48] width 31 height 9
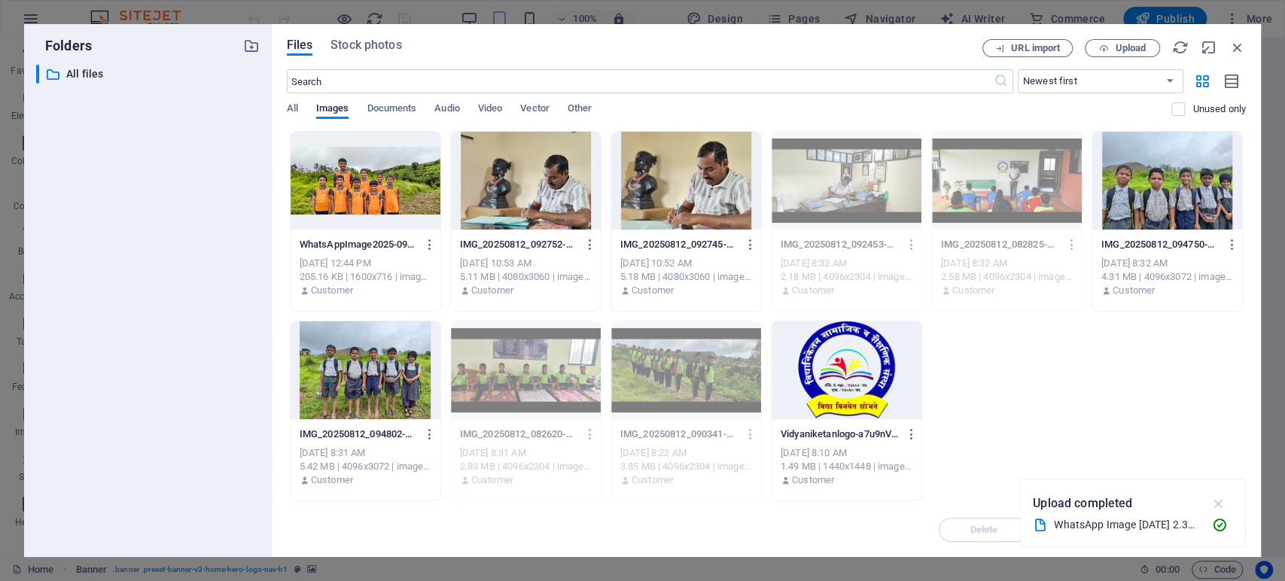
click at [1218, 508] on icon "button" at bounding box center [1218, 503] width 17 height 17
click at [367, 188] on div at bounding box center [366, 181] width 150 height 98
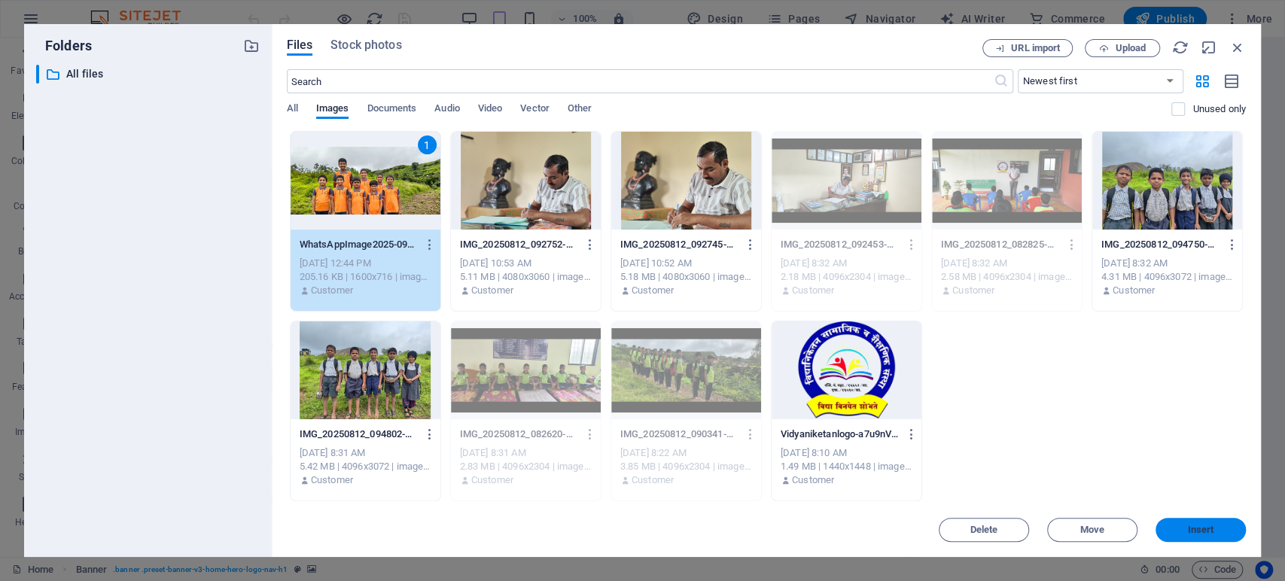
click at [1198, 525] on span "Insert" at bounding box center [1201, 529] width 26 height 9
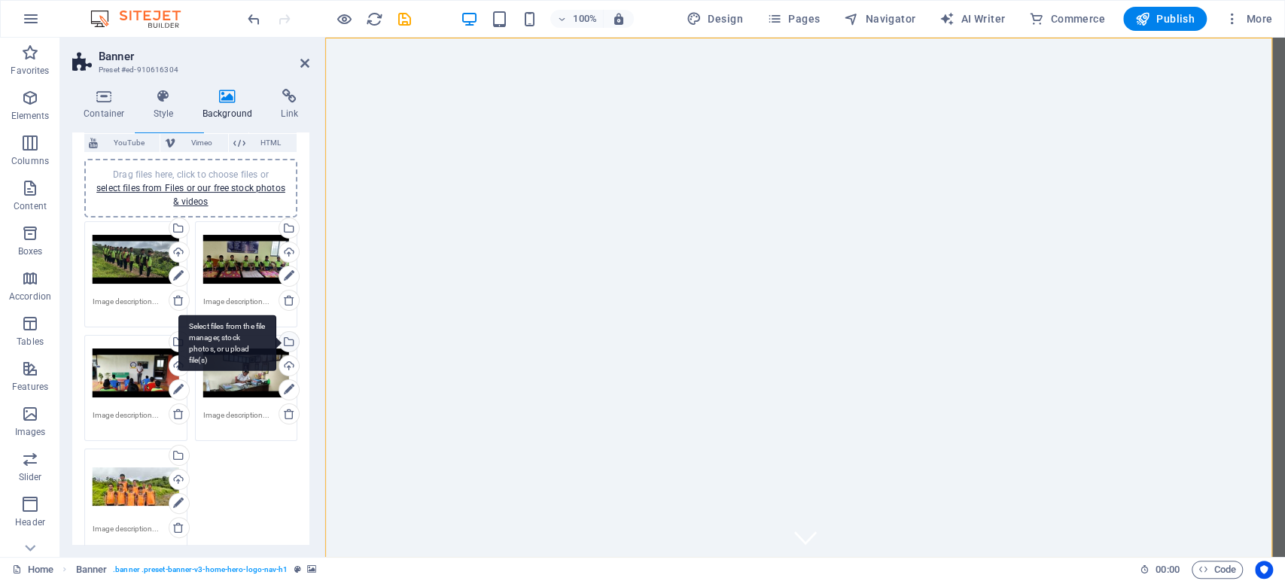
scroll to position [167, 0]
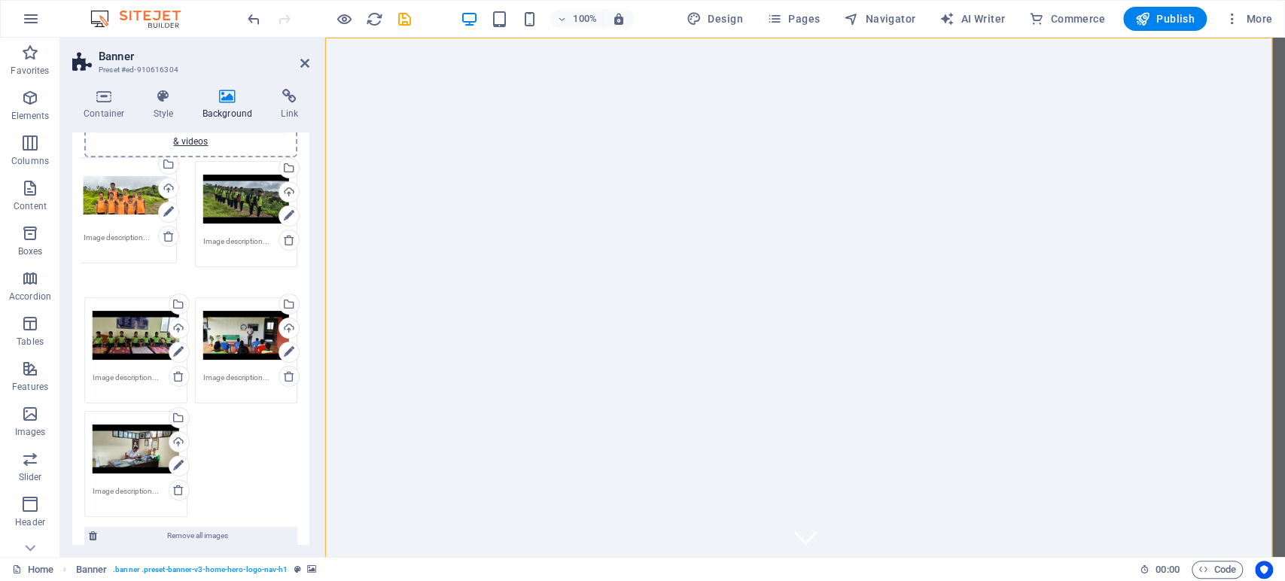
drag, startPoint x: 132, startPoint y: 422, endPoint x: 123, endPoint y: 191, distance: 231.3
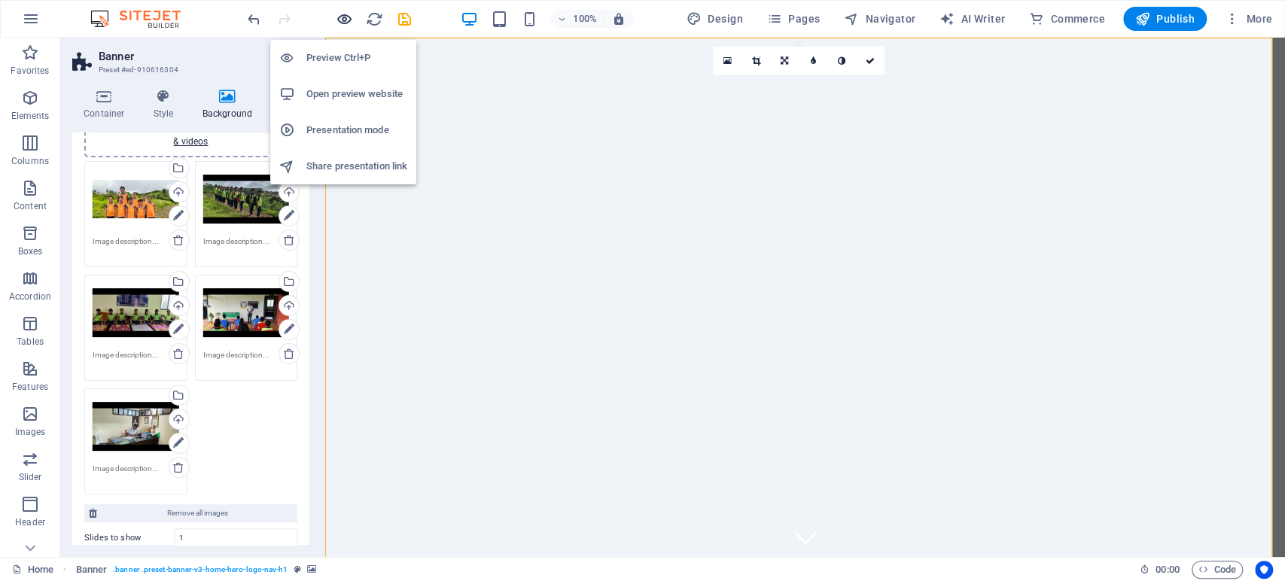
click at [342, 13] on icon "button" at bounding box center [344, 19] width 17 height 17
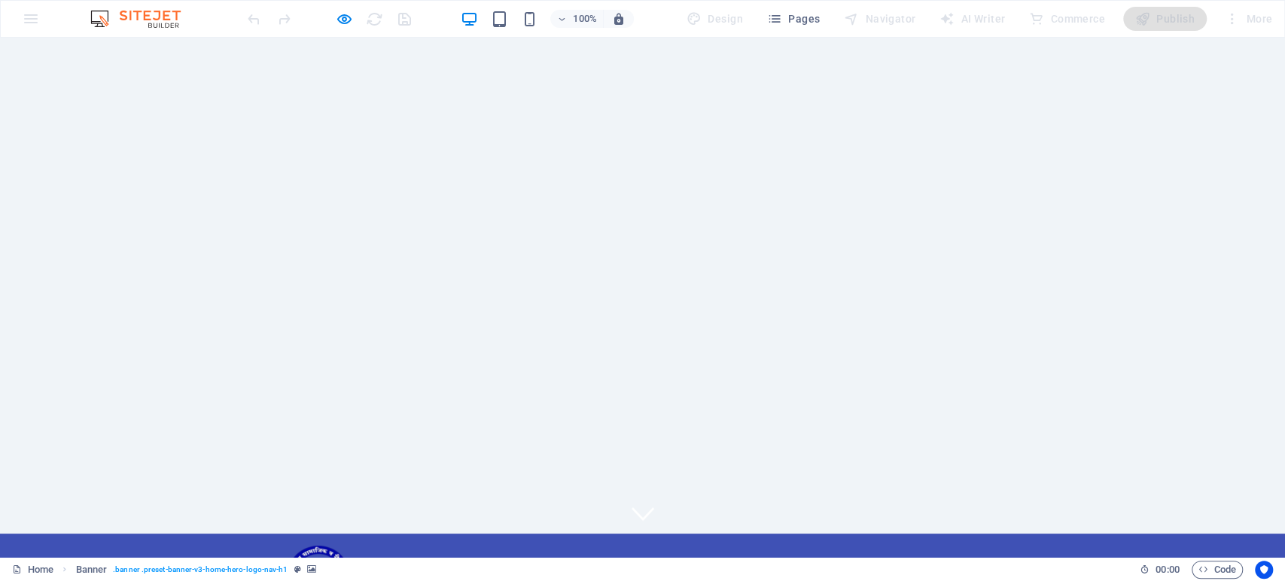
scroll to position [0, 0]
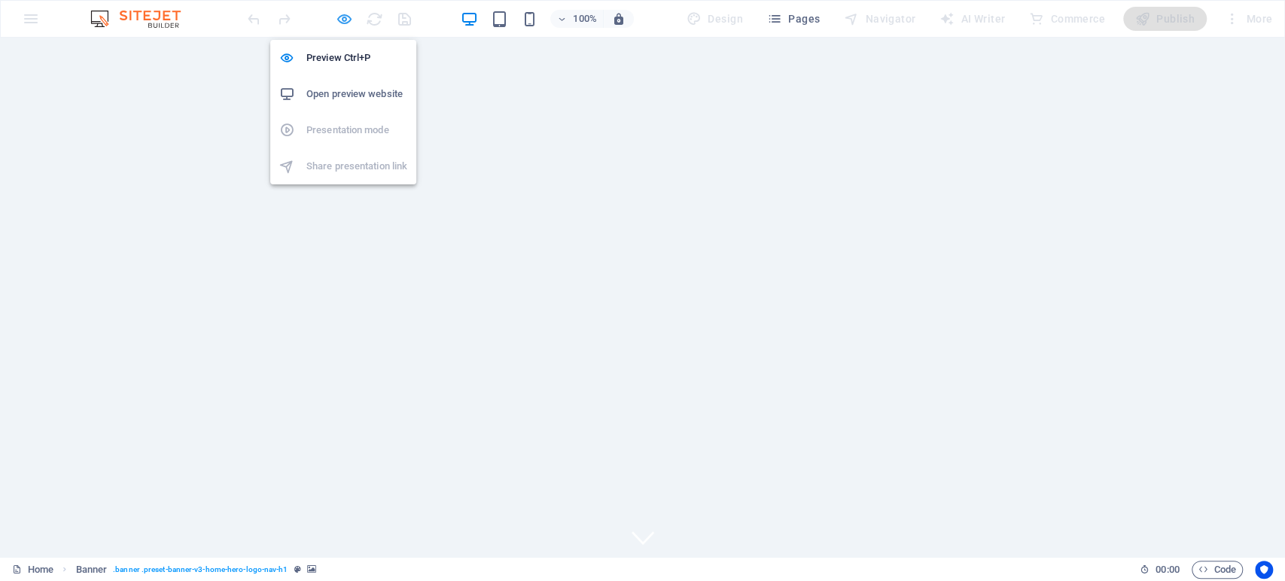
click at [347, 14] on icon "button" at bounding box center [344, 19] width 17 height 17
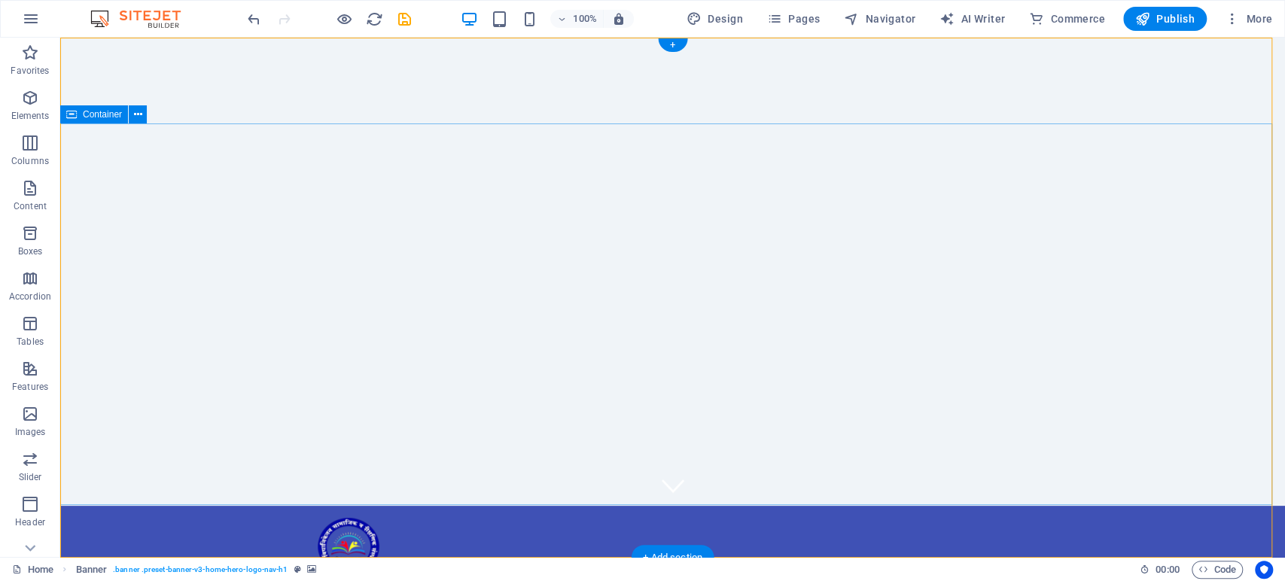
scroll to position [84, 0]
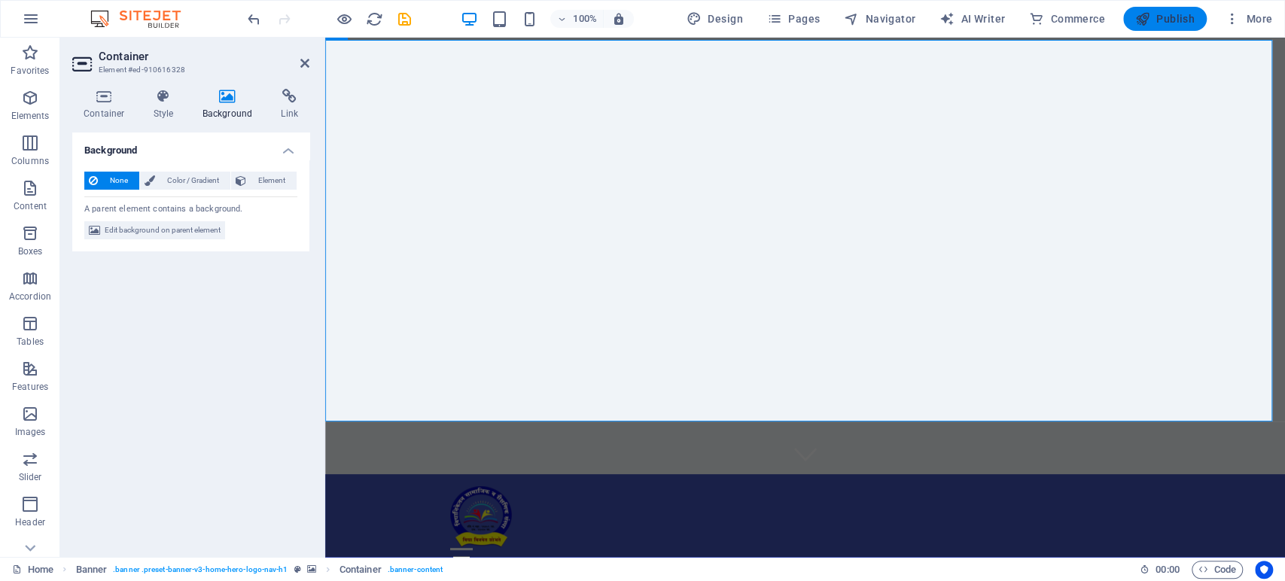
drag, startPoint x: 1168, startPoint y: 15, endPoint x: 1055, endPoint y: 48, distance: 116.9
click at [1168, 15] on span "Publish" at bounding box center [1164, 18] width 59 height 15
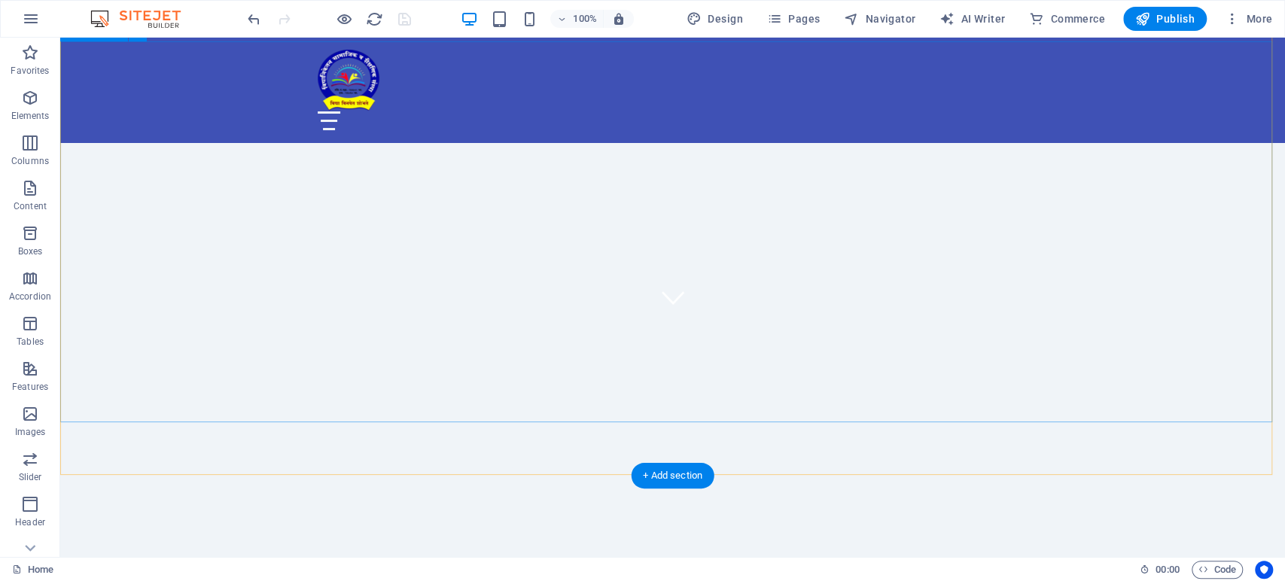
scroll to position [251, 0]
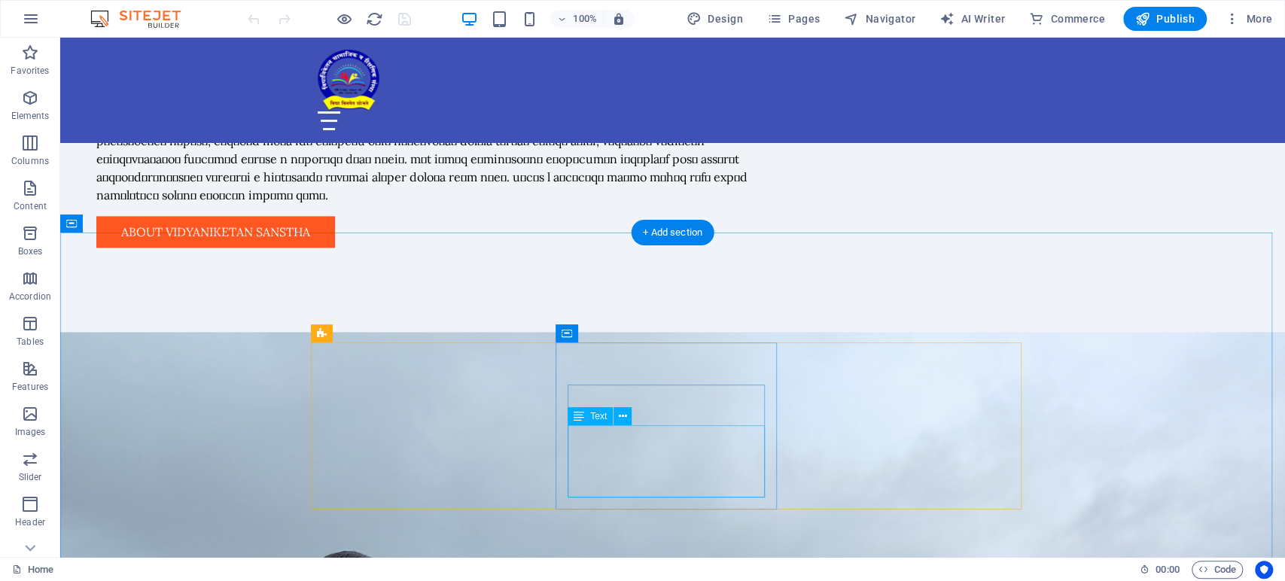
scroll to position [1421, 0]
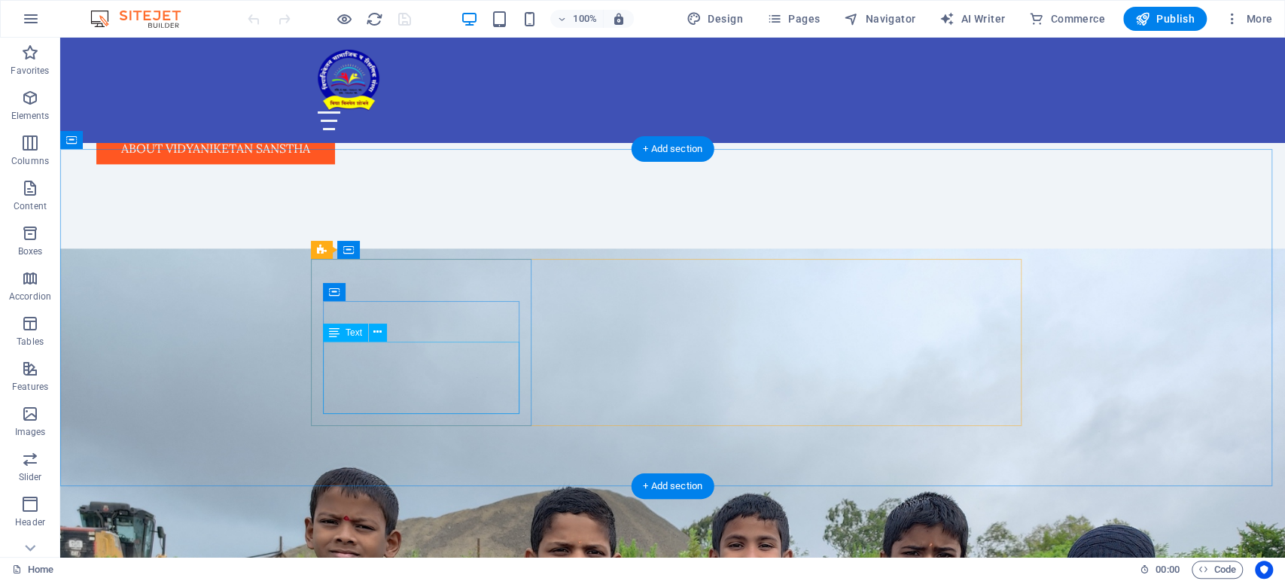
drag, startPoint x: 396, startPoint y: 385, endPoint x: 131, endPoint y: 384, distance: 265.0
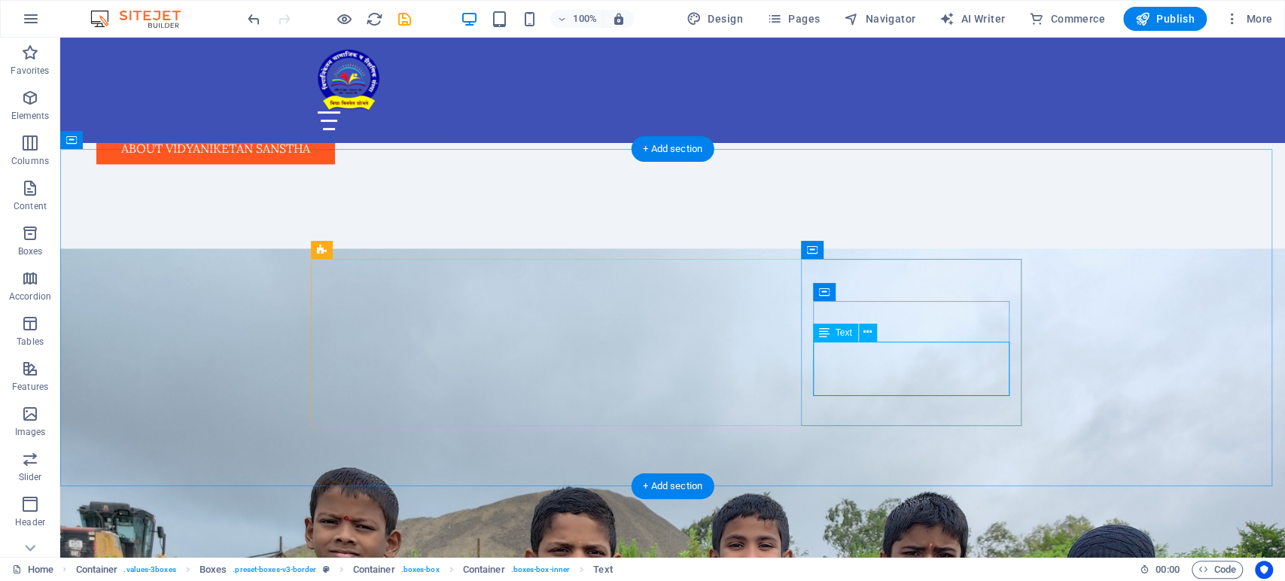
drag, startPoint x: 915, startPoint y: 366, endPoint x: 650, endPoint y: 365, distance: 265.0
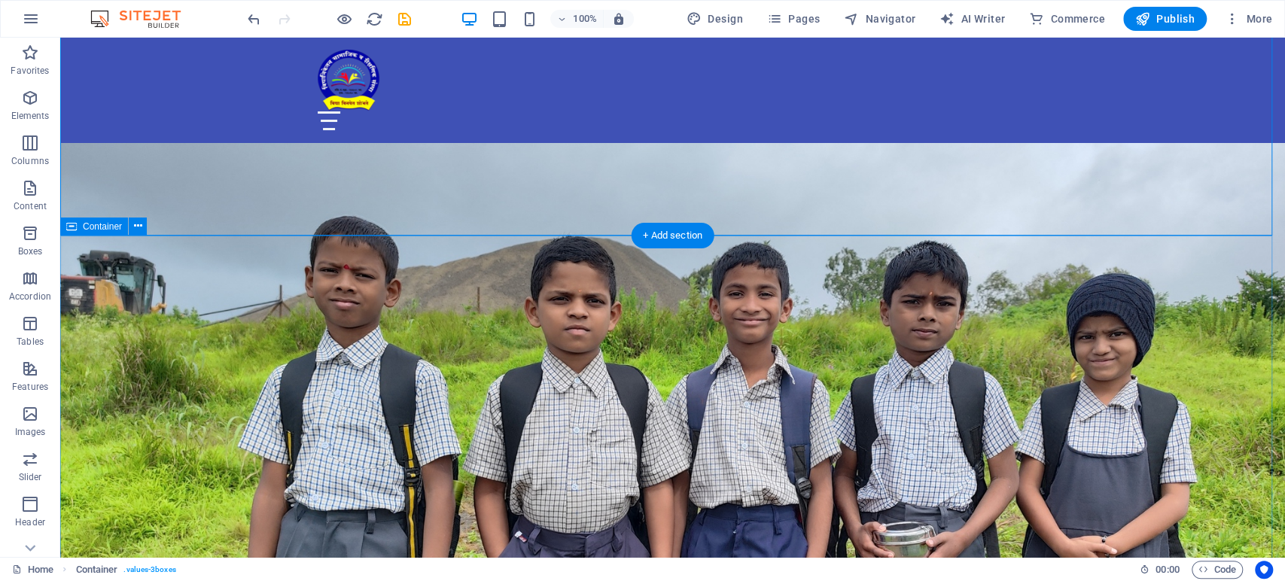
scroll to position [1756, 0]
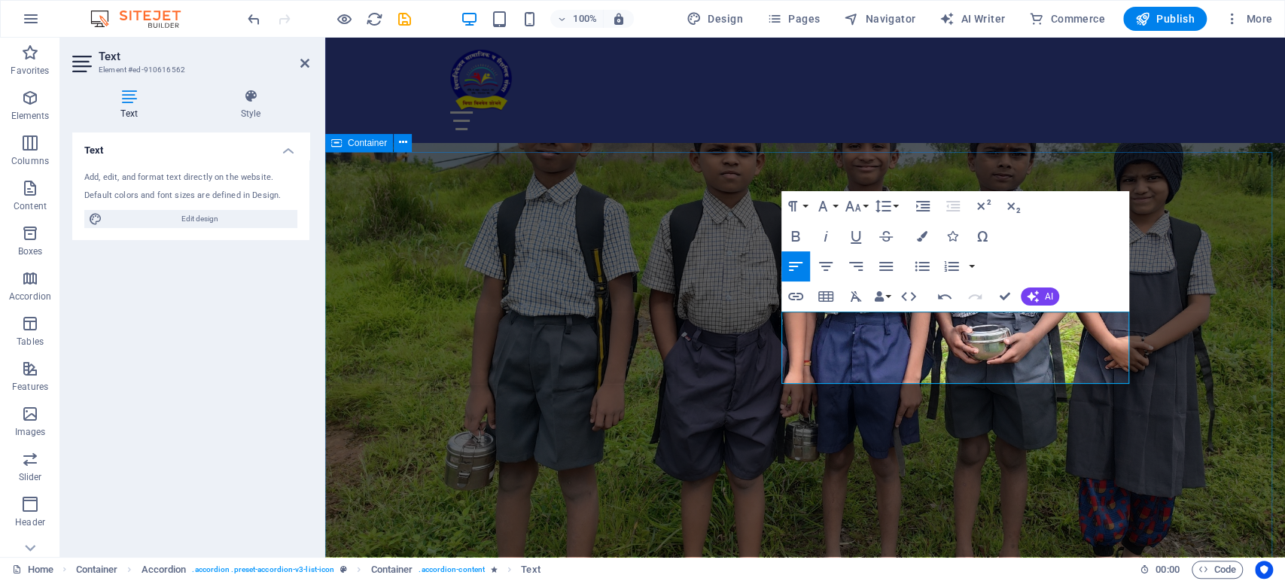
drag, startPoint x: 1201, startPoint y: 388, endPoint x: 1467, endPoint y: 385, distance: 266.5
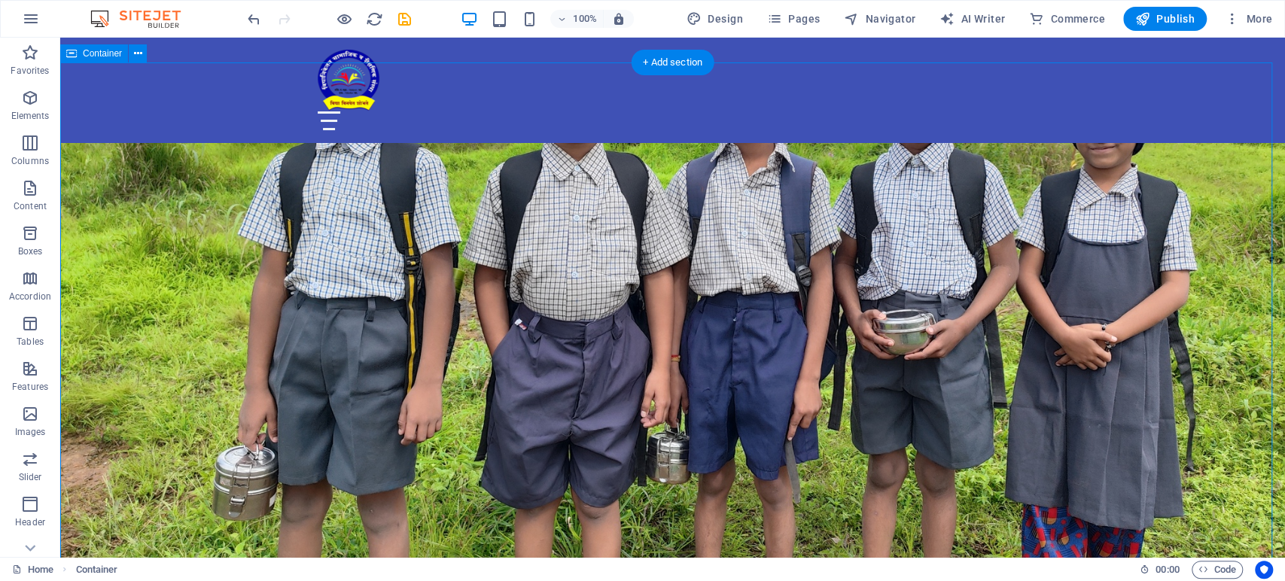
scroll to position [1923, 0]
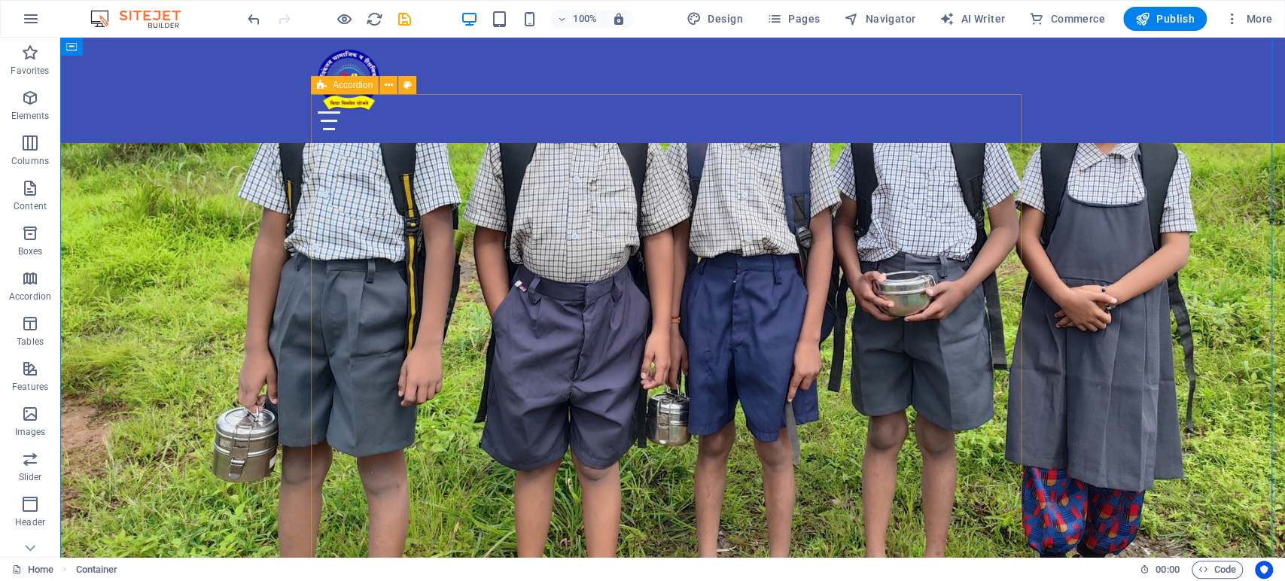
scroll to position [2090, 0]
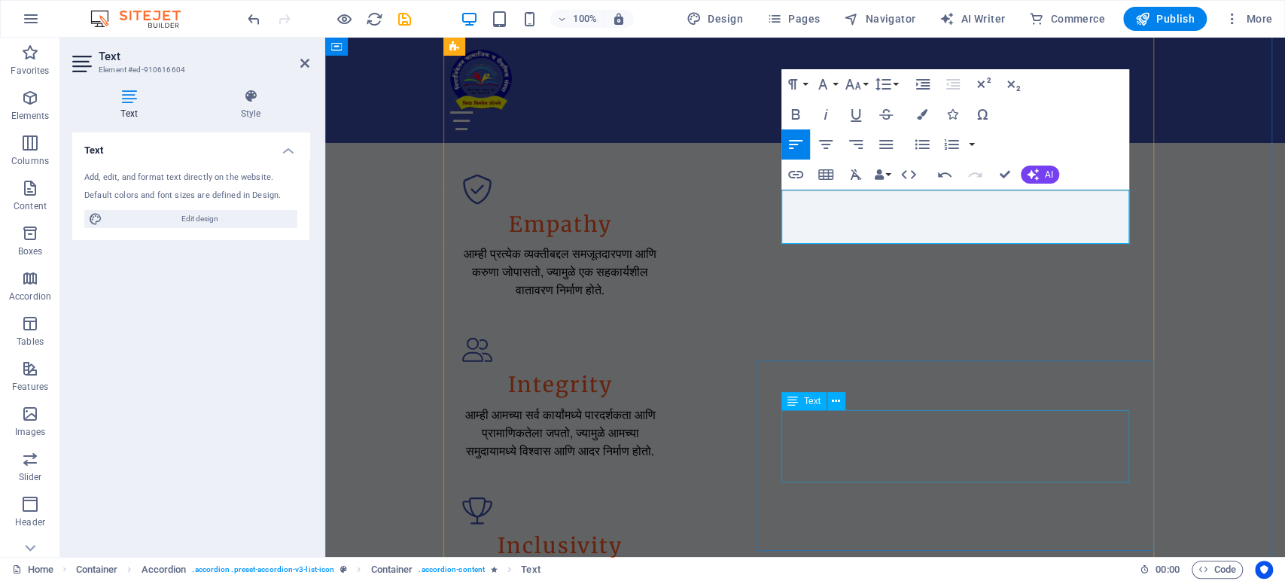
scroll to position [2342, 0]
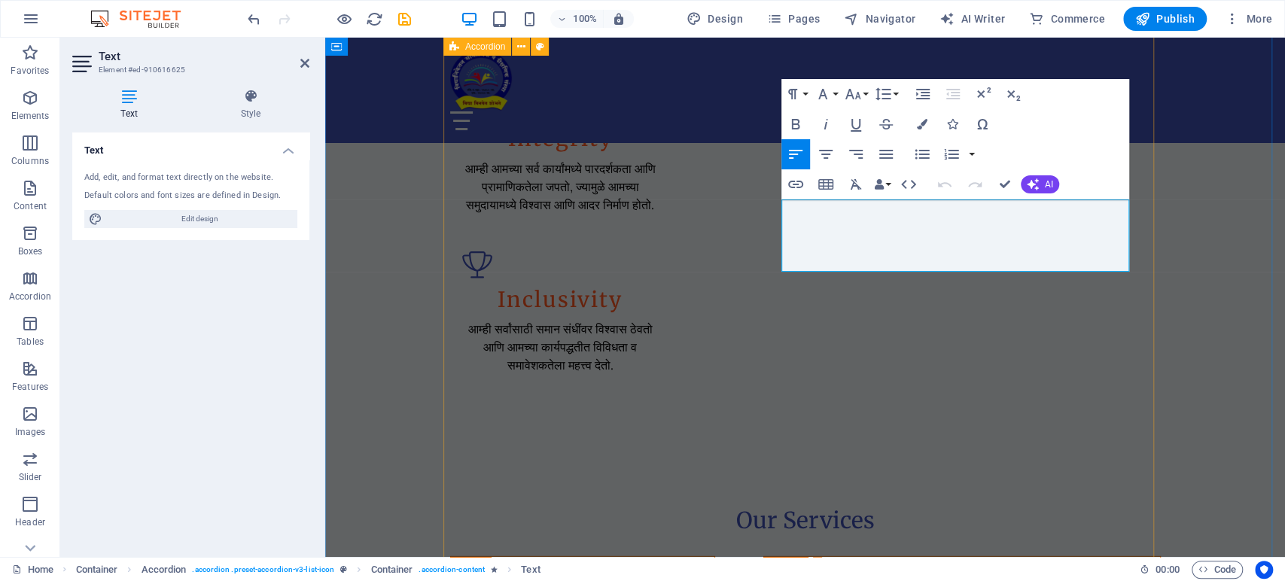
scroll to position [2592, 0]
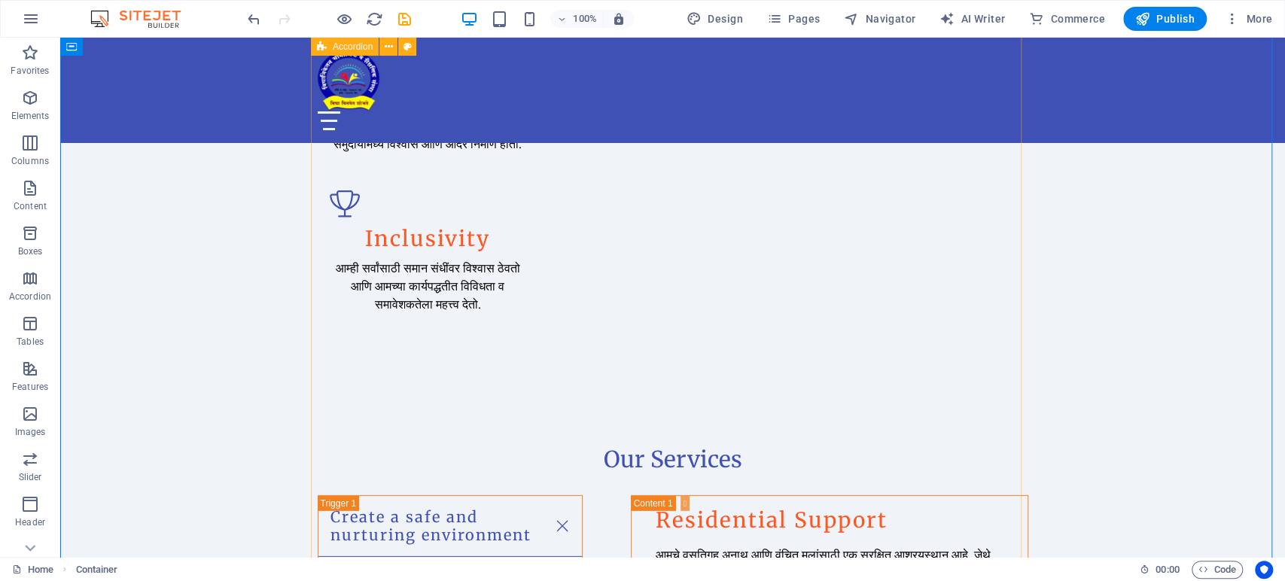
scroll to position [2676, 0]
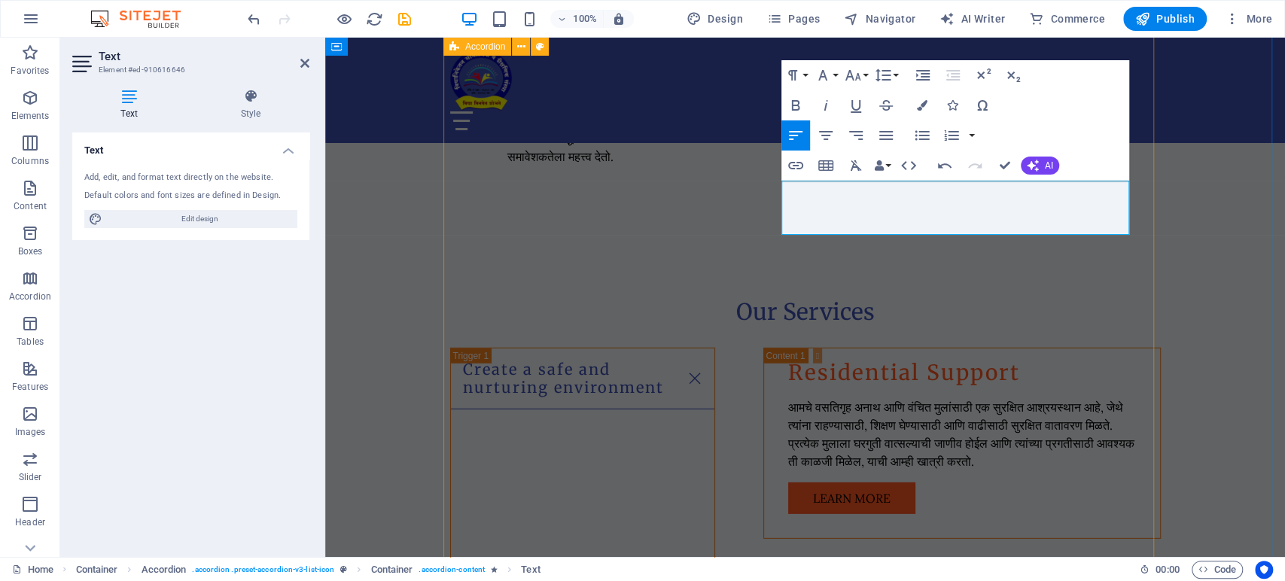
scroll to position [2927, 0]
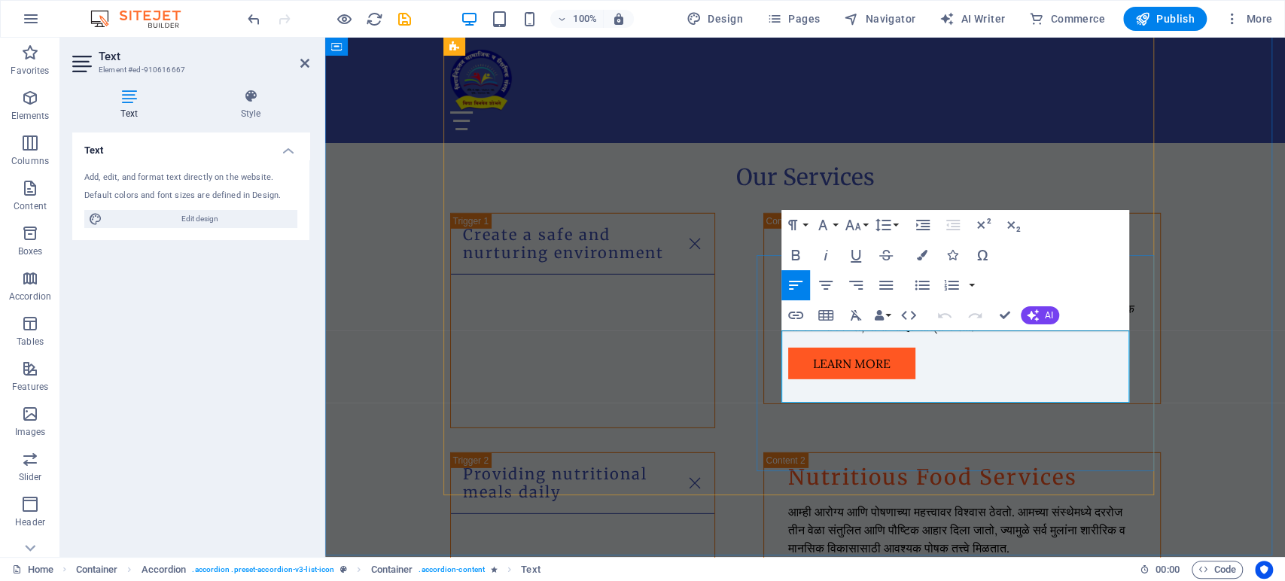
copy p "Join us in making a difference! We welcome volunteers and sponsors to help expa…"
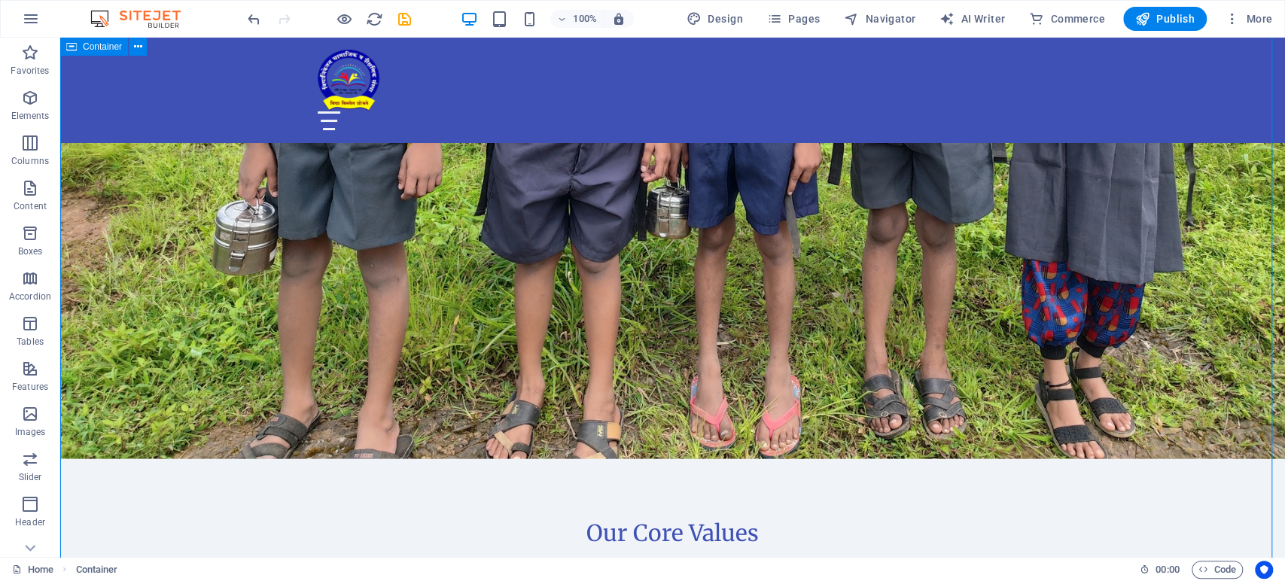
scroll to position [2090, 0]
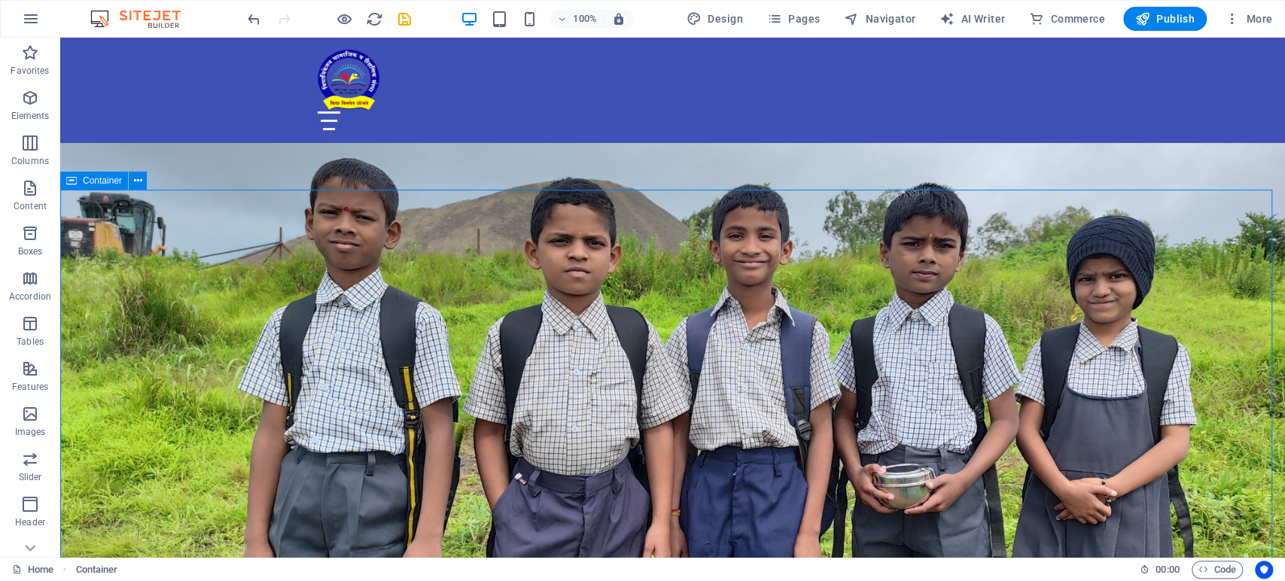
scroll to position [1756, 0]
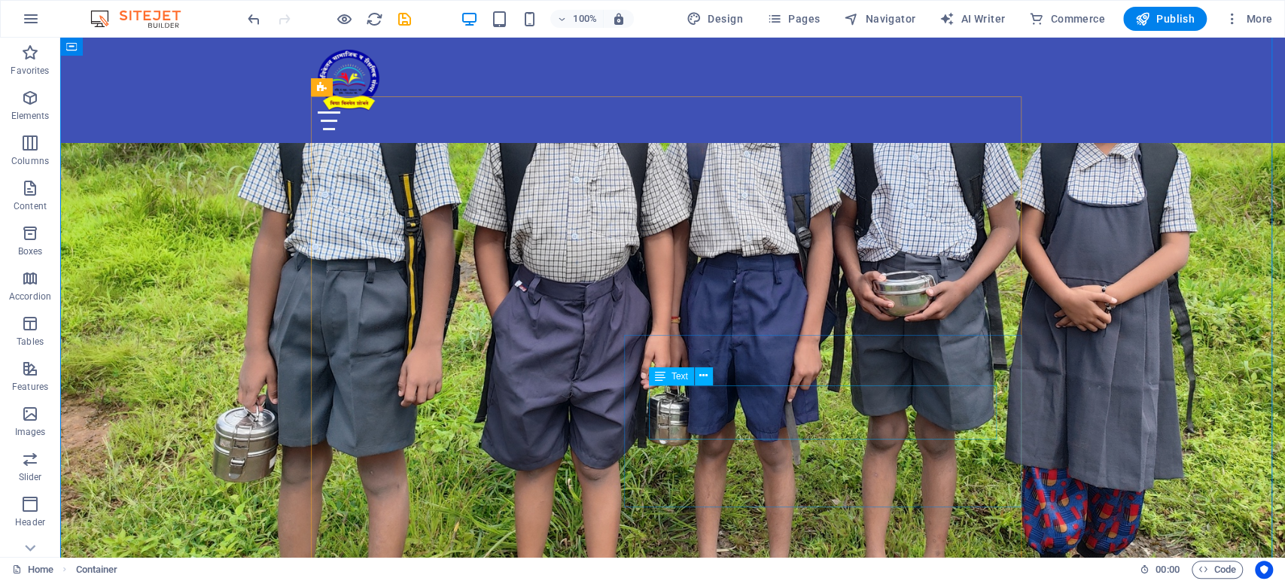
scroll to position [2007, 0]
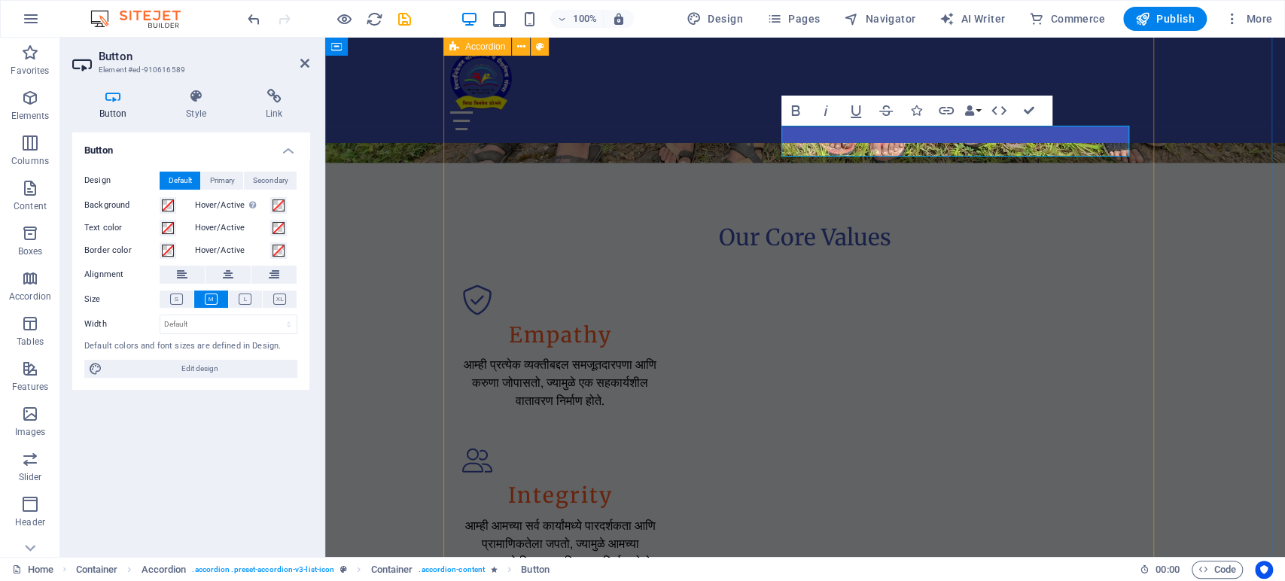
scroll to position [2258, 0]
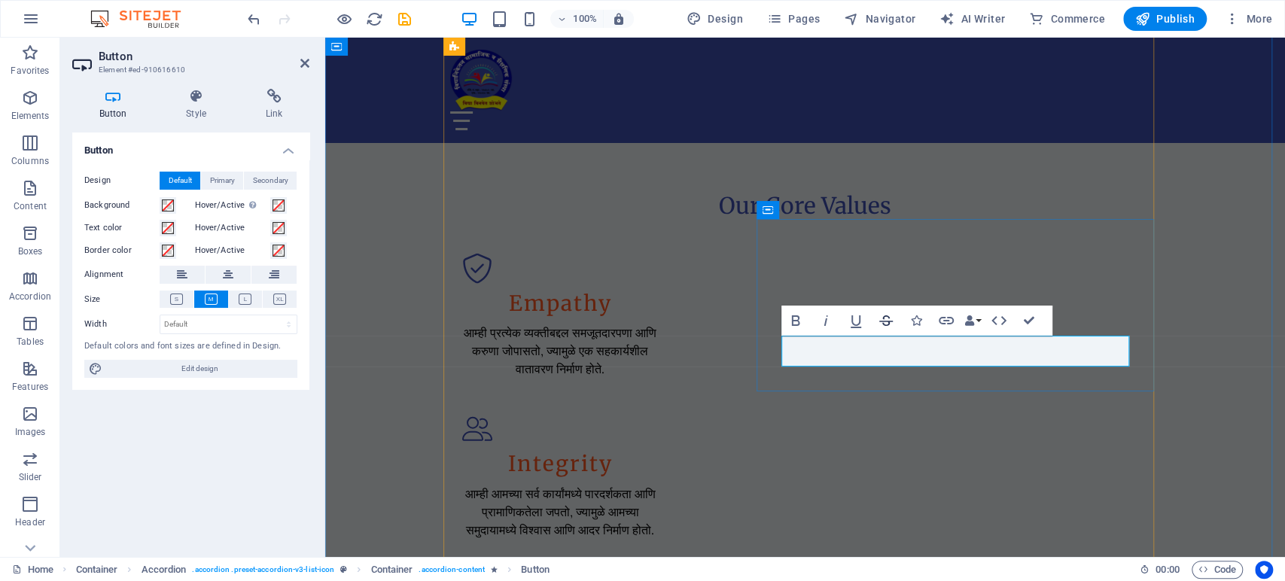
scroll to position [2342, 0]
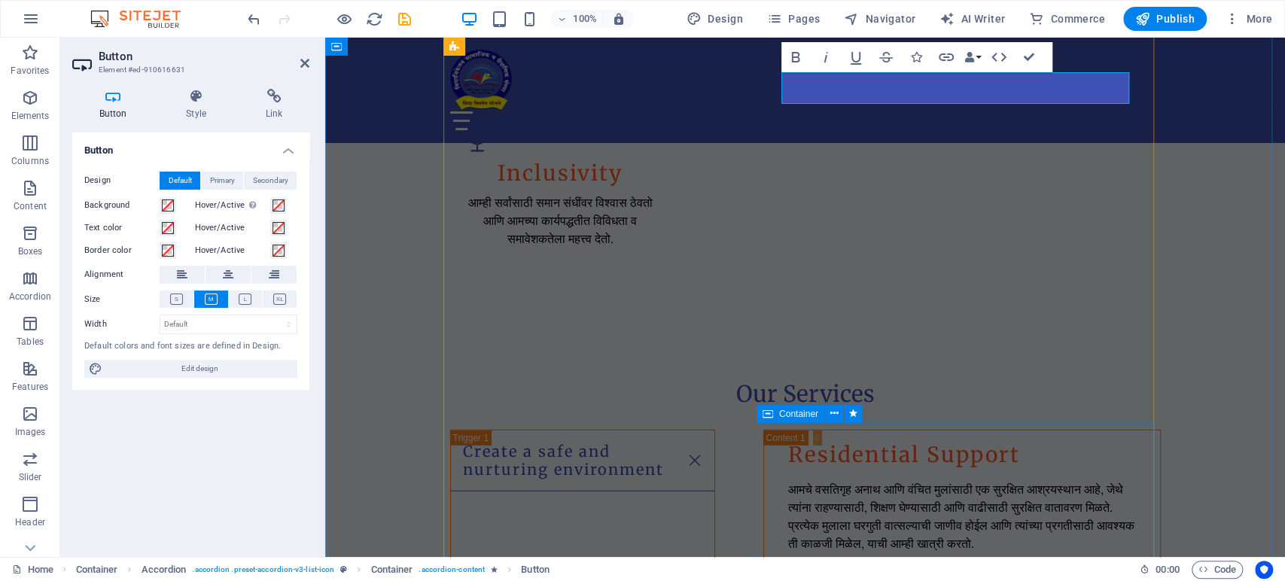
scroll to position [2760, 0]
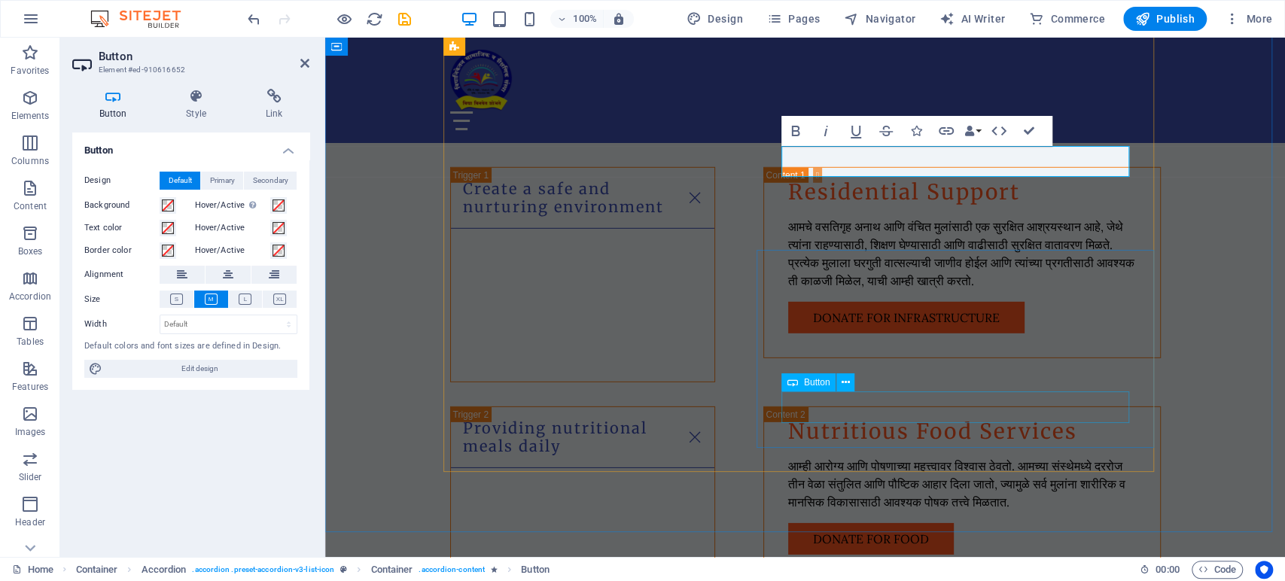
scroll to position [3011, 0]
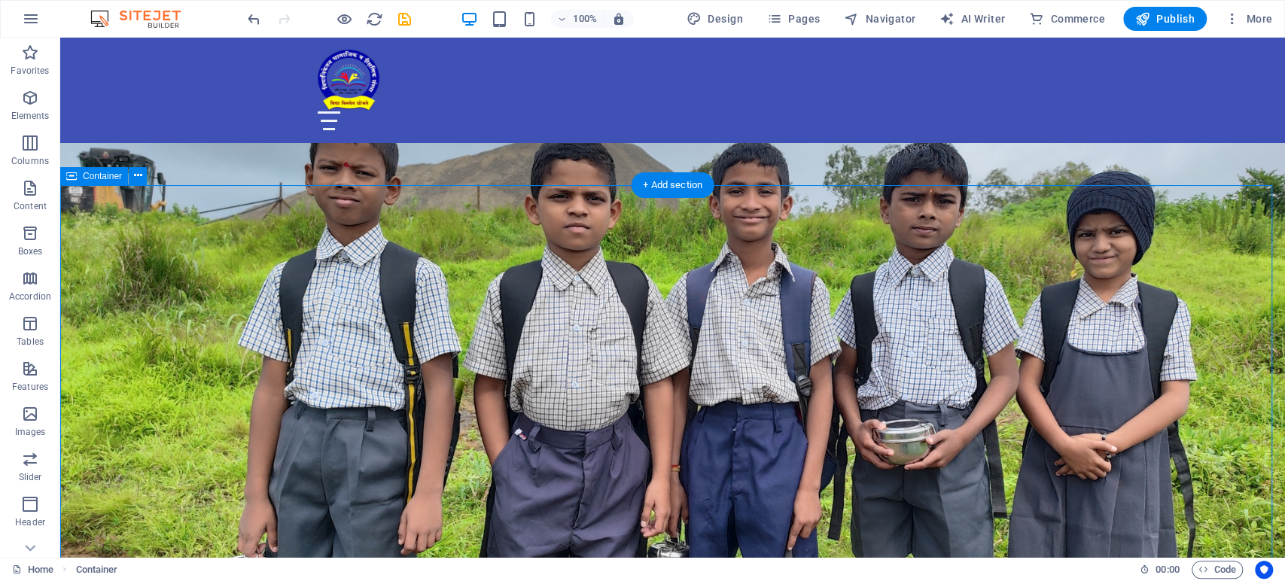
scroll to position [1840, 0]
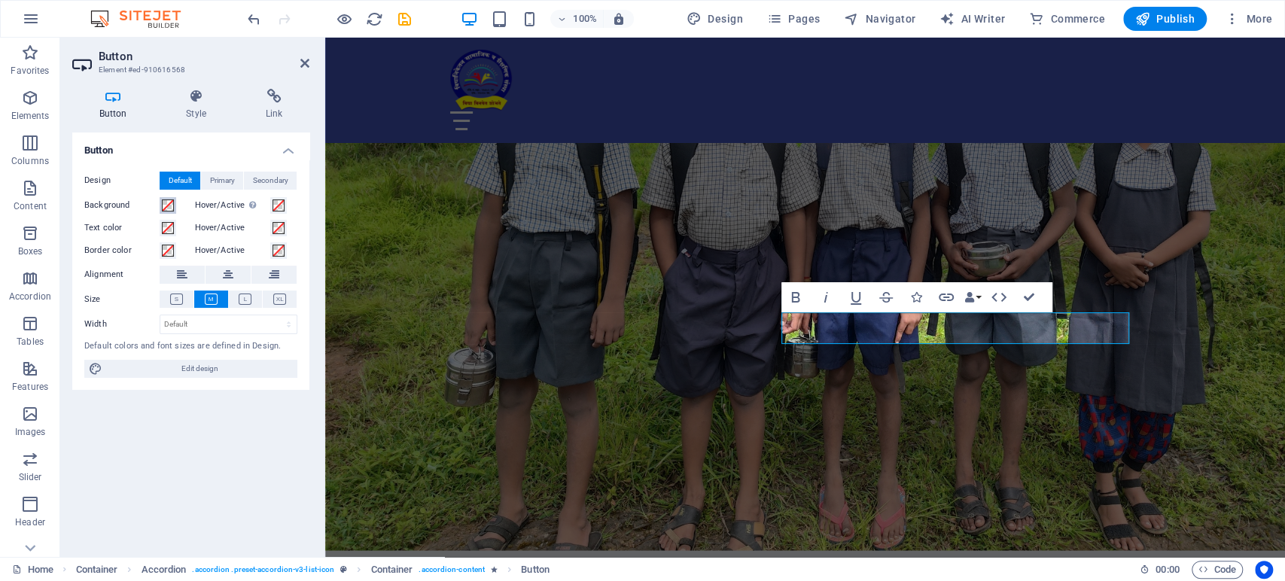
click at [164, 206] on span at bounding box center [168, 205] width 12 height 12
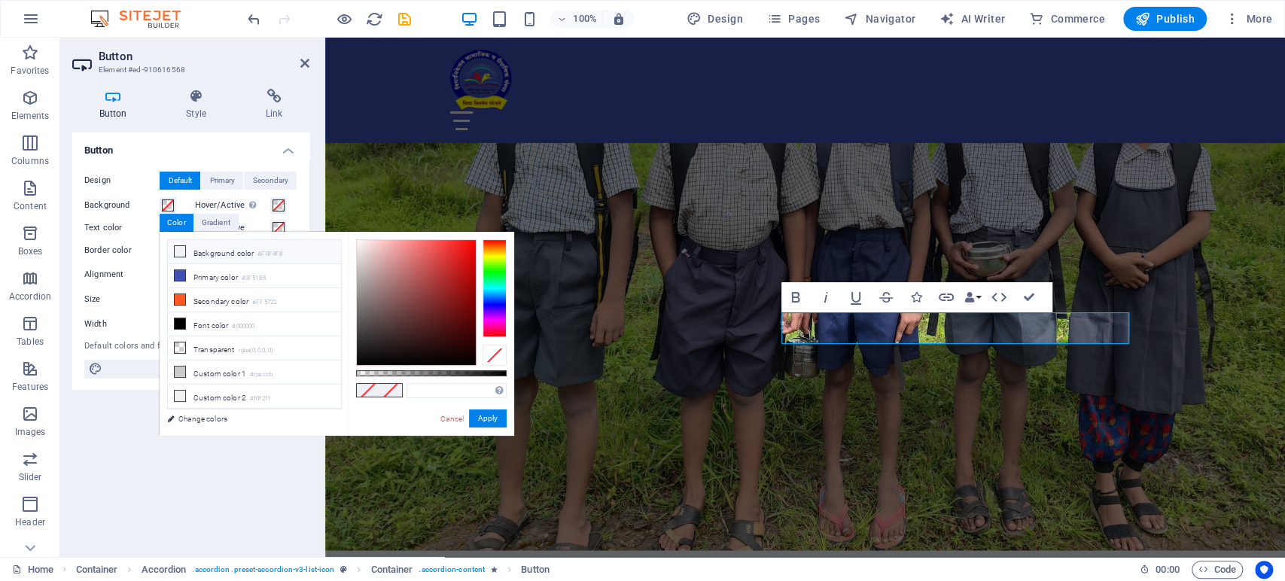
click at [181, 251] on icon at bounding box center [180, 251] width 11 height 11
type input "#f0f4f8"
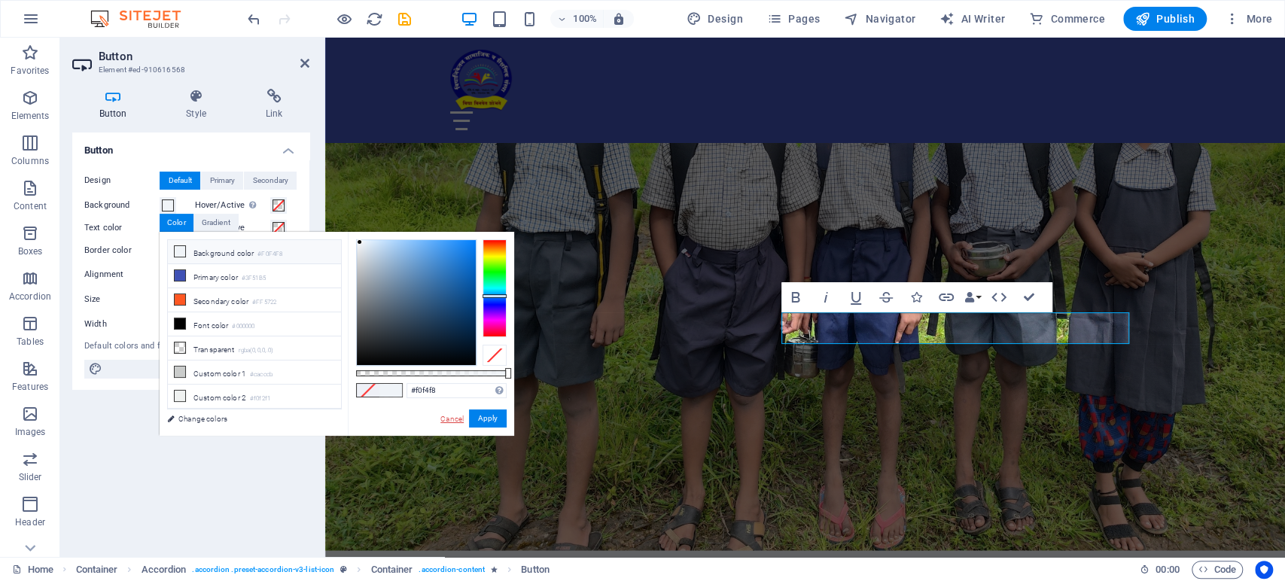
click at [450, 414] on link "Cancel" at bounding box center [452, 418] width 26 height 11
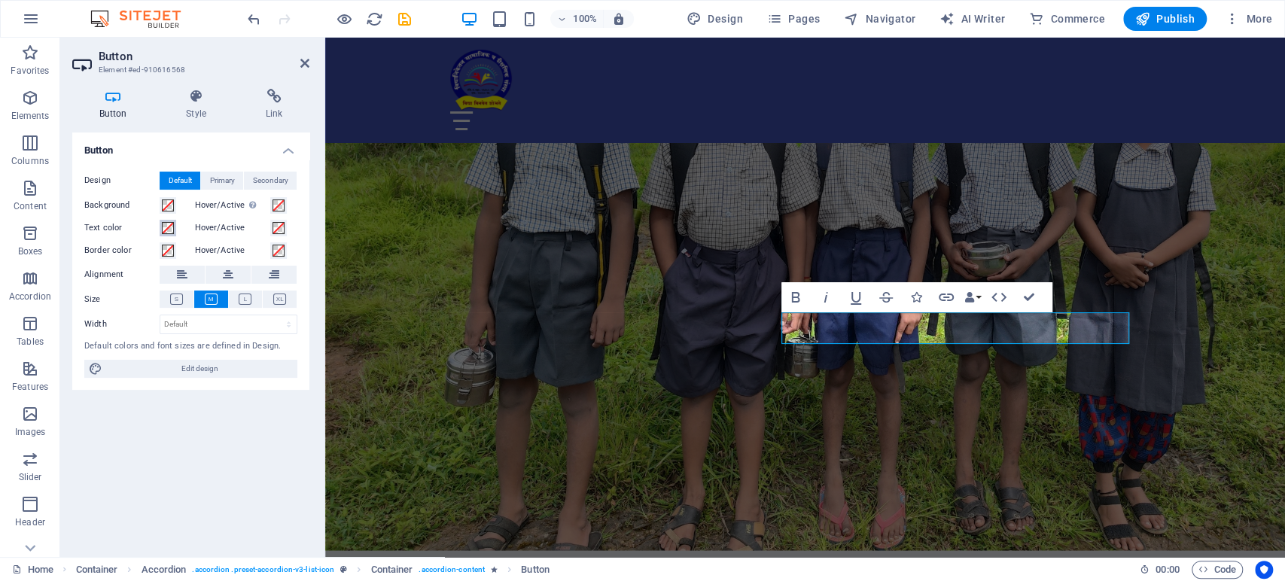
click at [163, 227] on span at bounding box center [168, 228] width 12 height 12
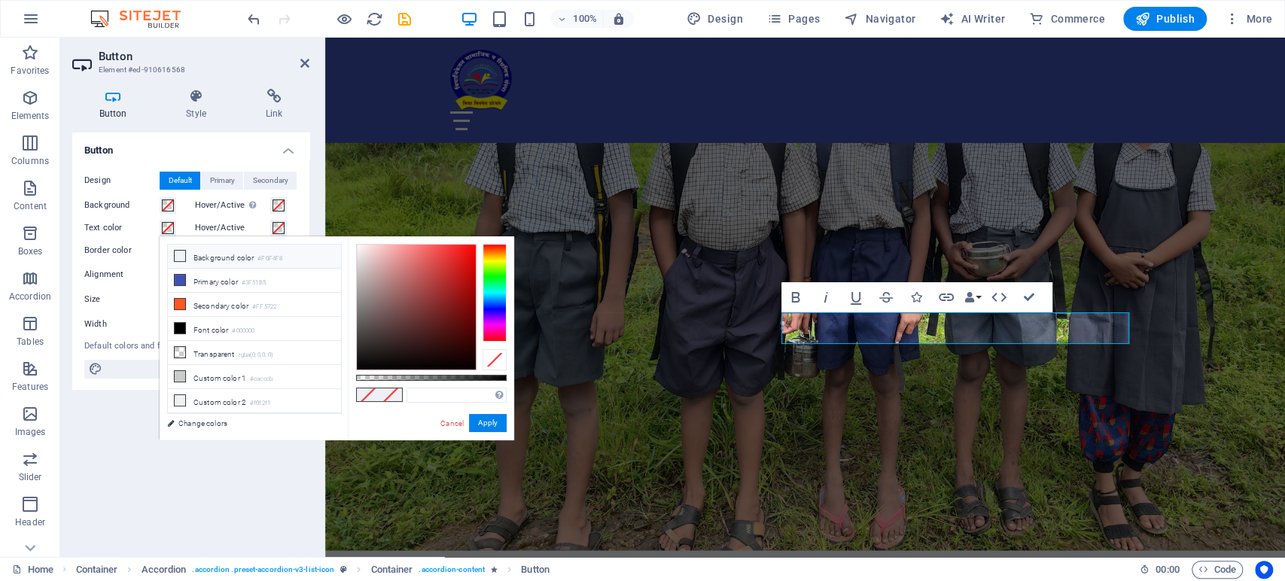
click at [174, 257] on span at bounding box center [180, 256] width 12 height 12
type input "#f0f4f8"
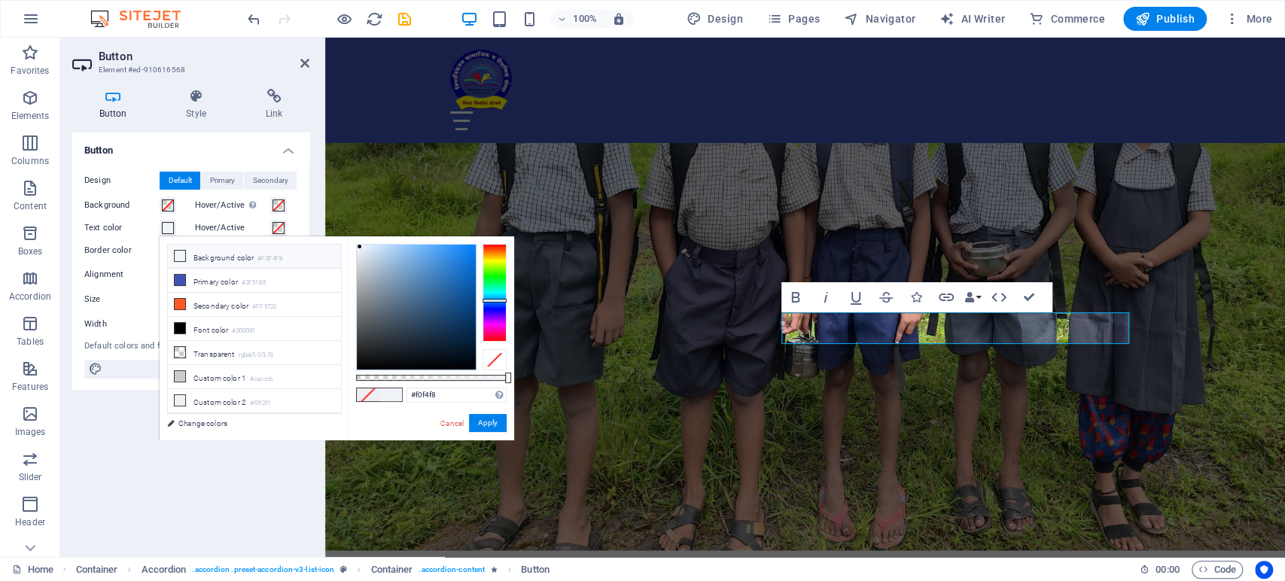
click at [181, 256] on icon at bounding box center [180, 256] width 11 height 11
click at [491, 421] on button "Apply" at bounding box center [488, 423] width 38 height 18
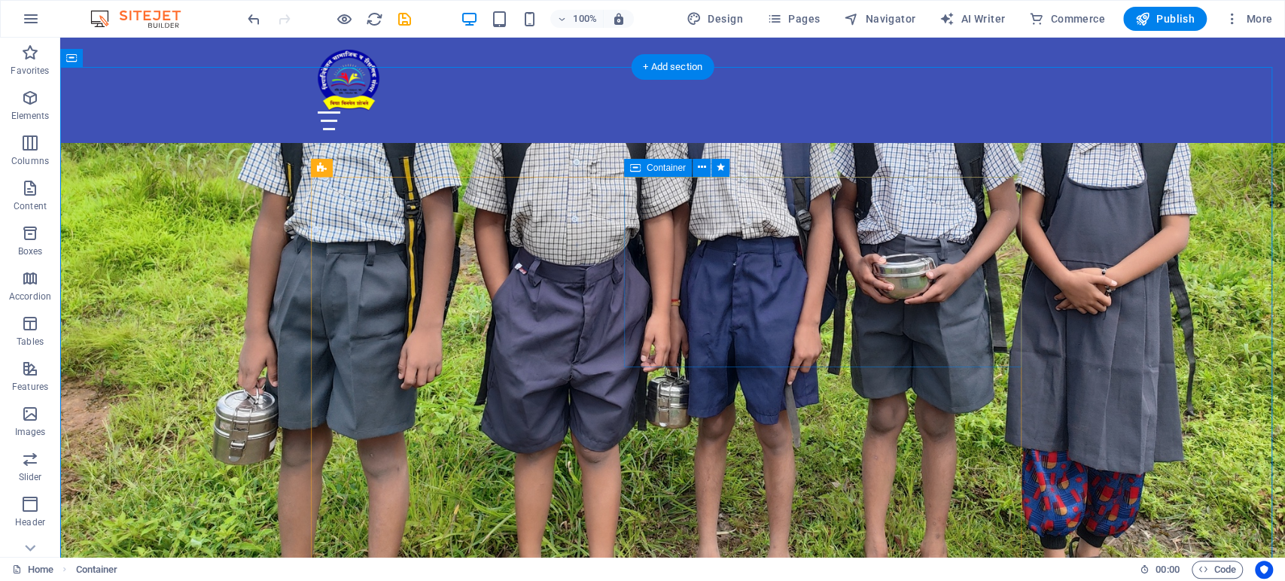
scroll to position [2090, 0]
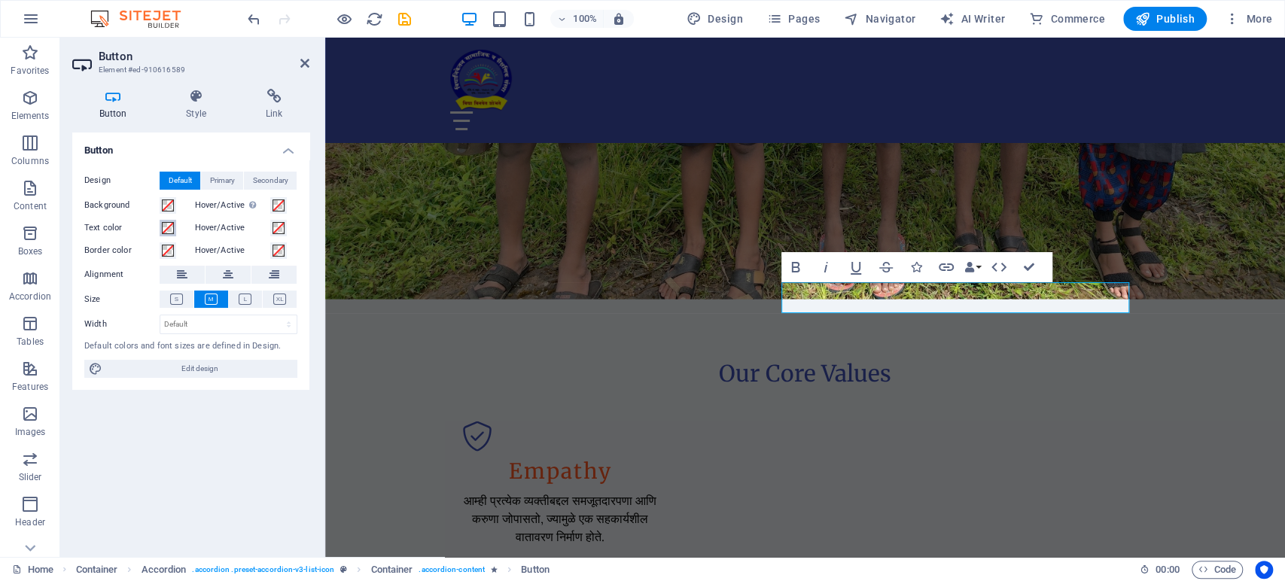
click at [166, 224] on span at bounding box center [168, 228] width 12 height 12
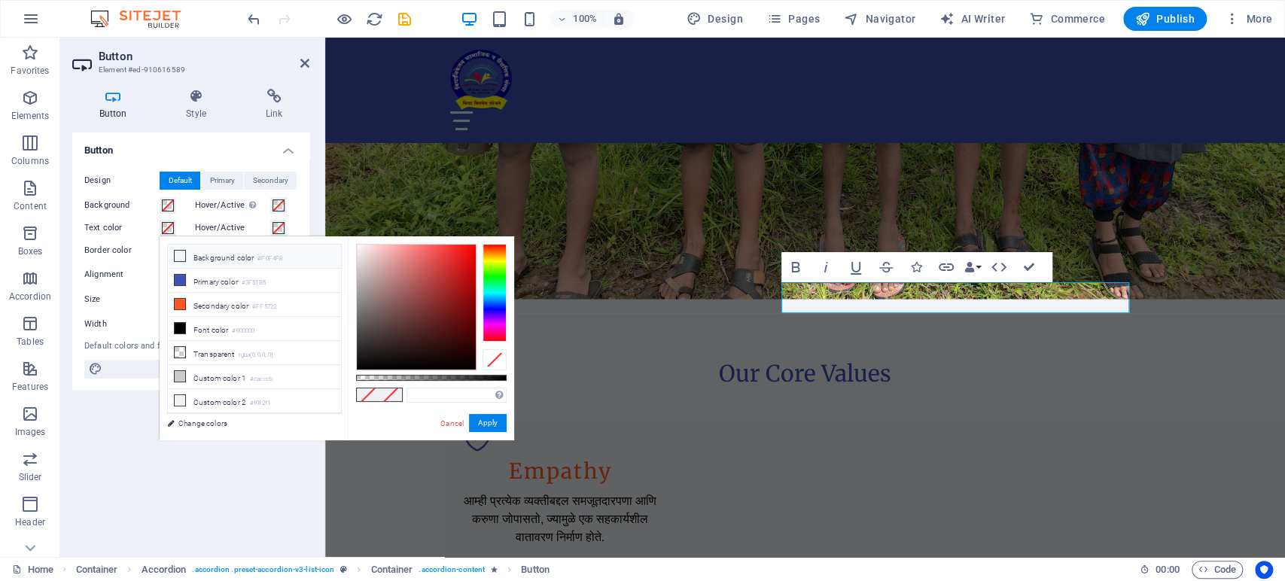
click at [177, 258] on icon at bounding box center [180, 256] width 11 height 11
type input "#f0f4f8"
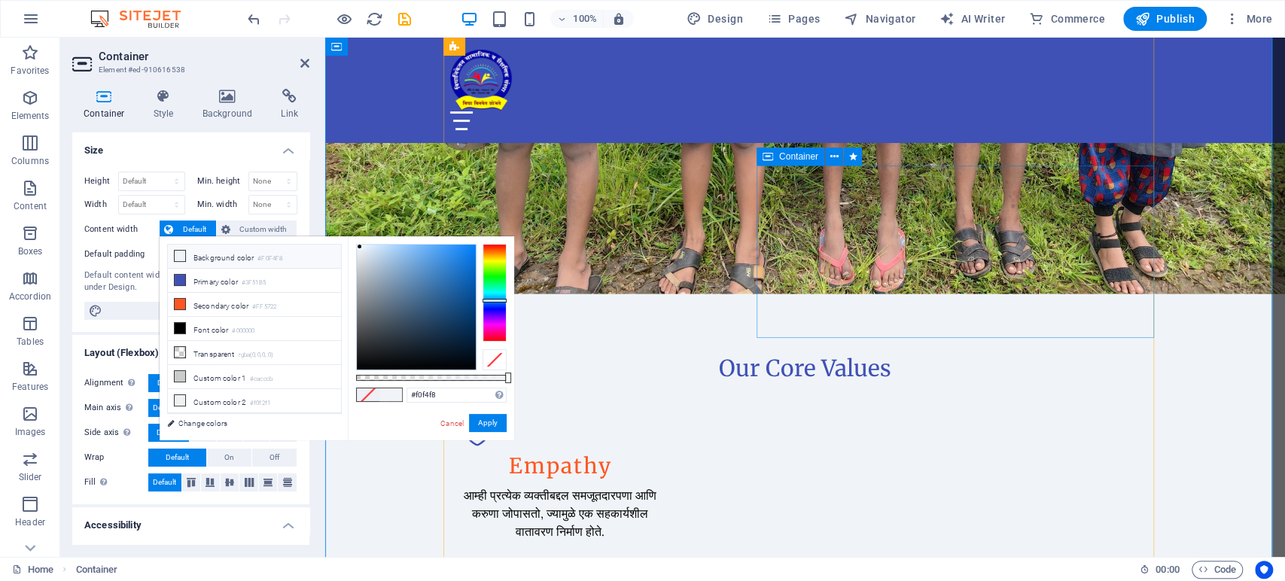
scroll to position [2258, 0]
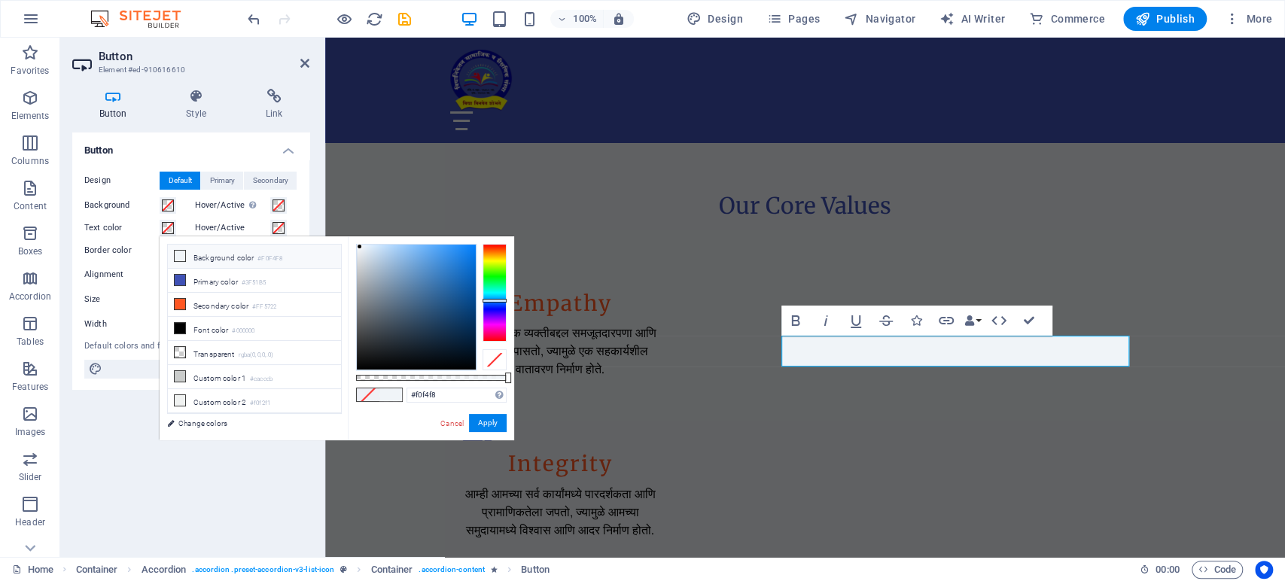
click at [111, 224] on label "Text color" at bounding box center [121, 228] width 75 height 18
click at [160, 224] on button "Text color" at bounding box center [168, 228] width 17 height 17
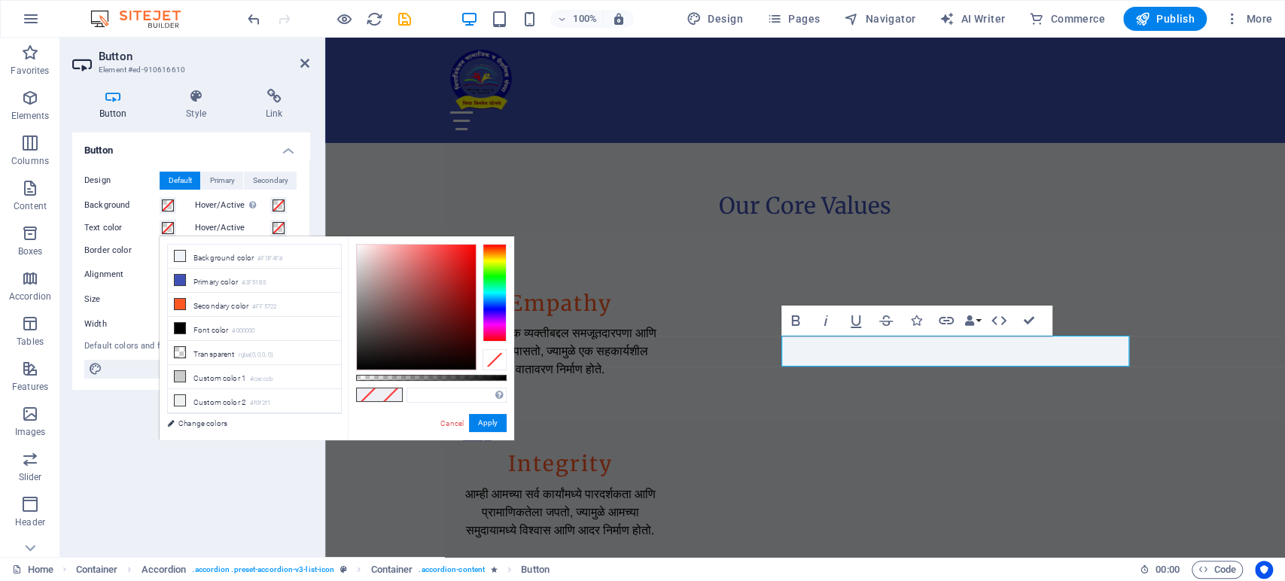
click at [168, 228] on span at bounding box center [168, 228] width 12 height 12
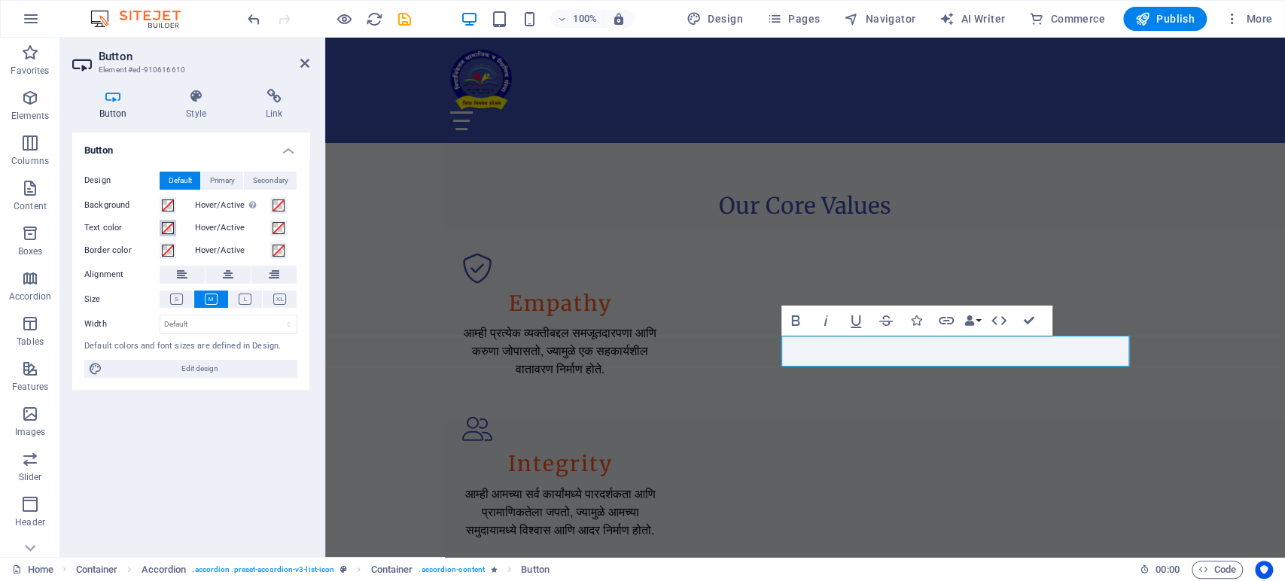
click at [168, 228] on span at bounding box center [168, 228] width 12 height 12
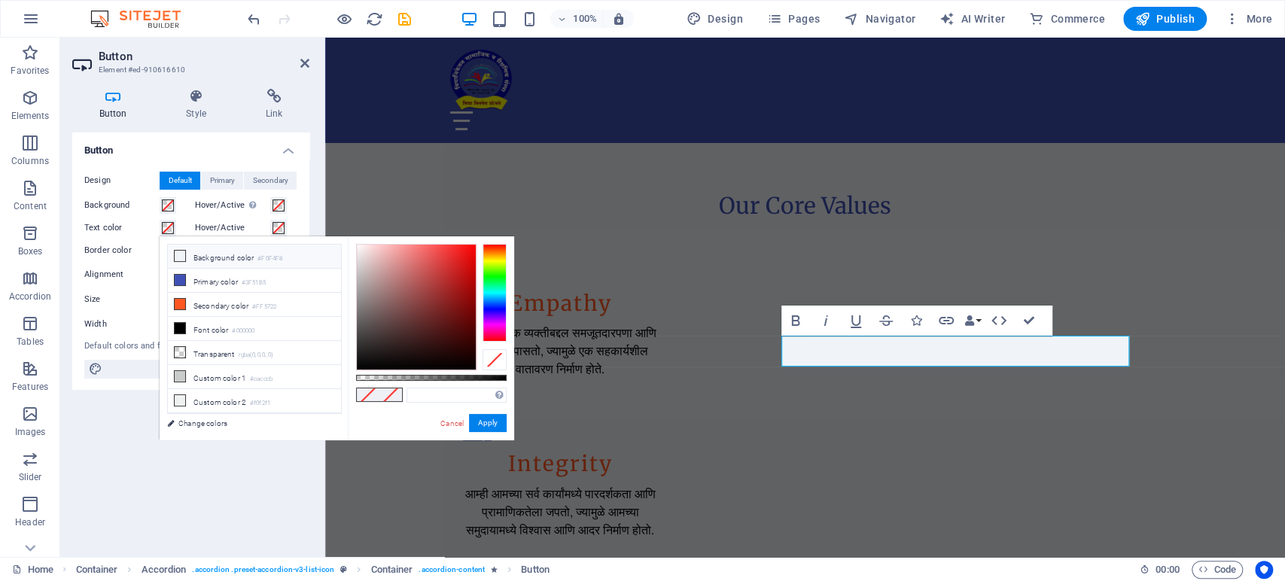
click at [180, 254] on icon at bounding box center [180, 256] width 11 height 11
type input "#f0f4f8"
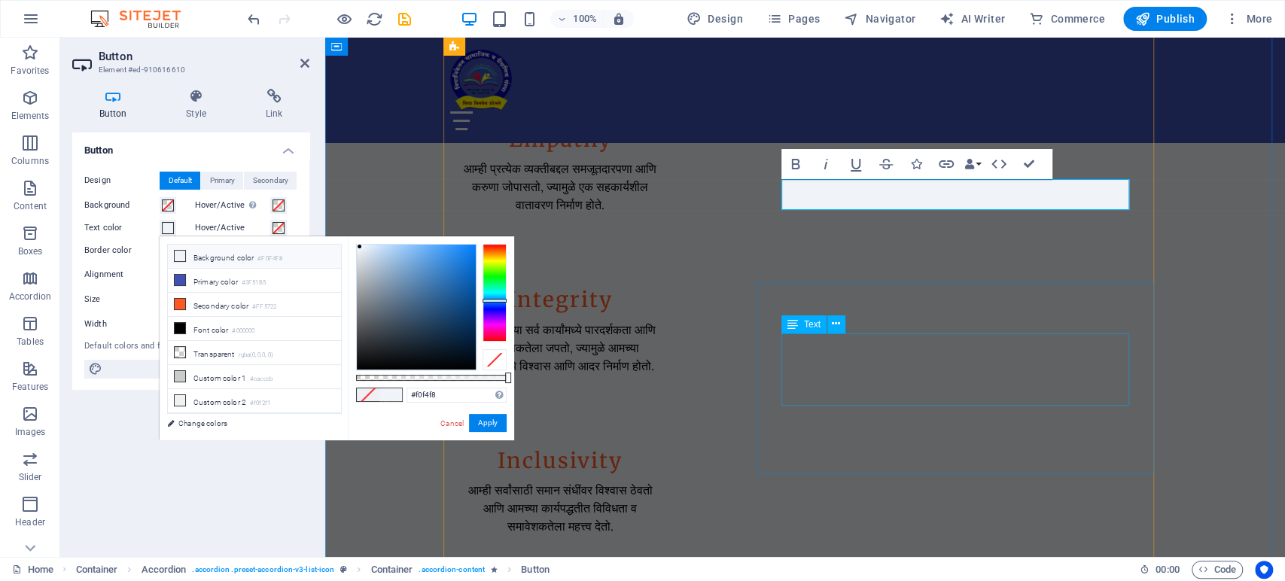
scroll to position [2425, 0]
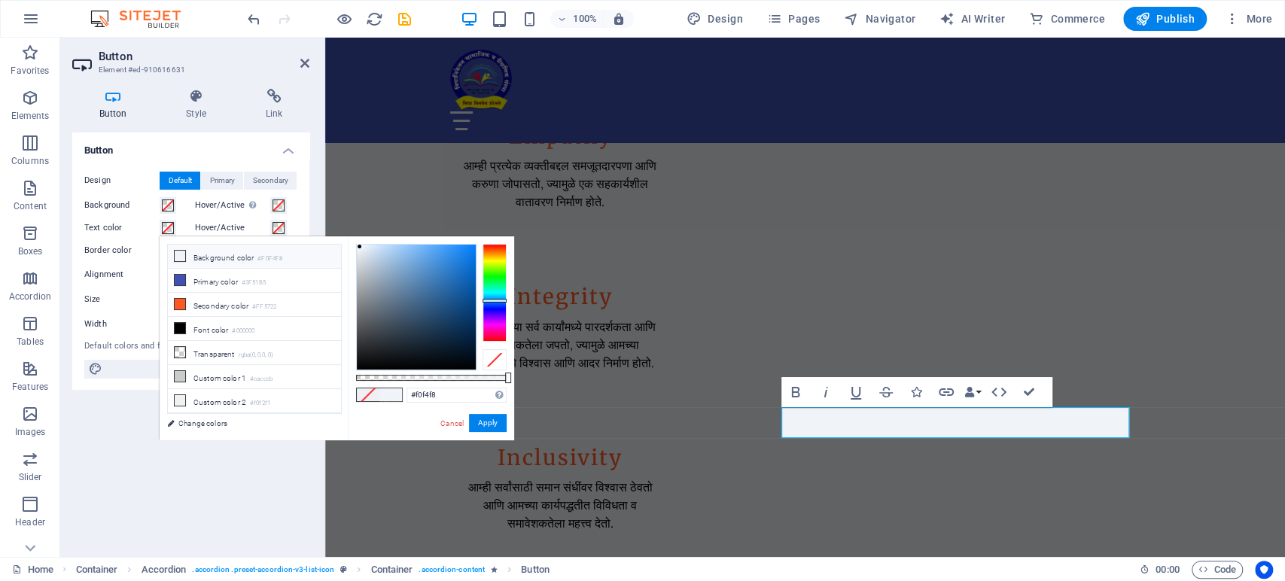
click at [181, 254] on icon at bounding box center [180, 256] width 11 height 11
click at [488, 417] on button "Apply" at bounding box center [488, 423] width 38 height 18
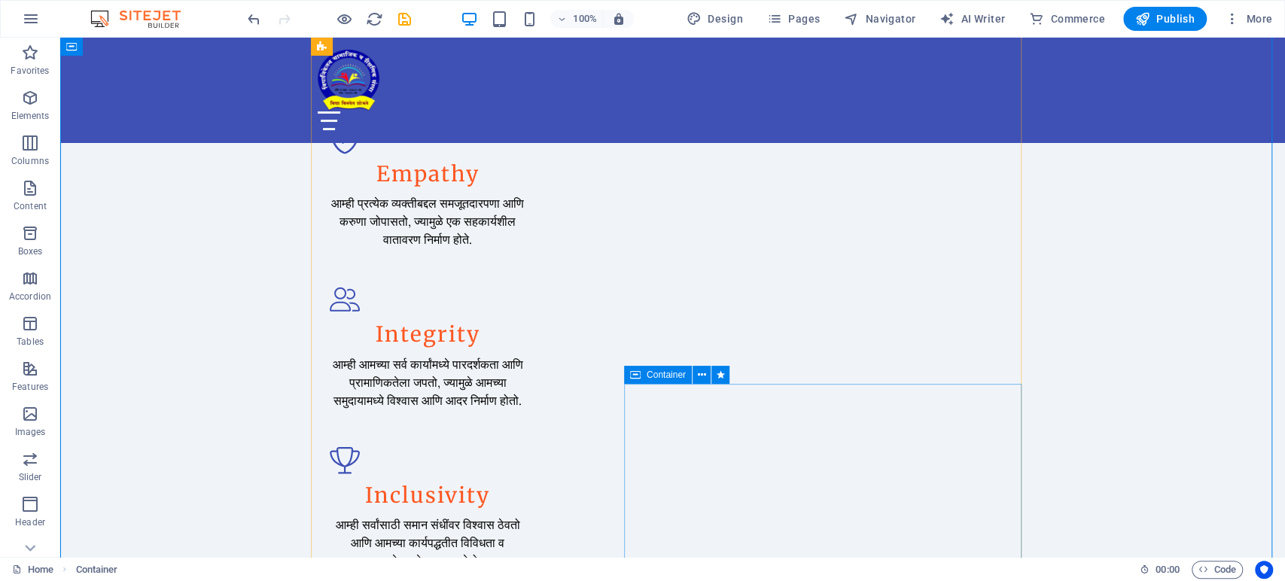
scroll to position [2592, 0]
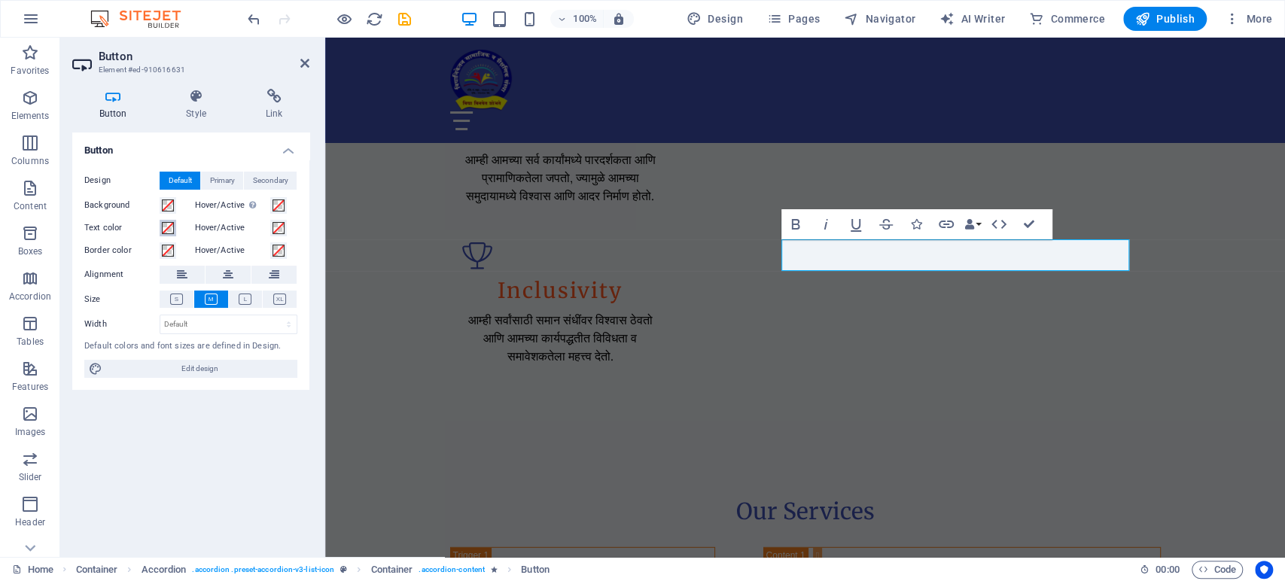
click at [160, 227] on button "Text color" at bounding box center [168, 228] width 17 height 17
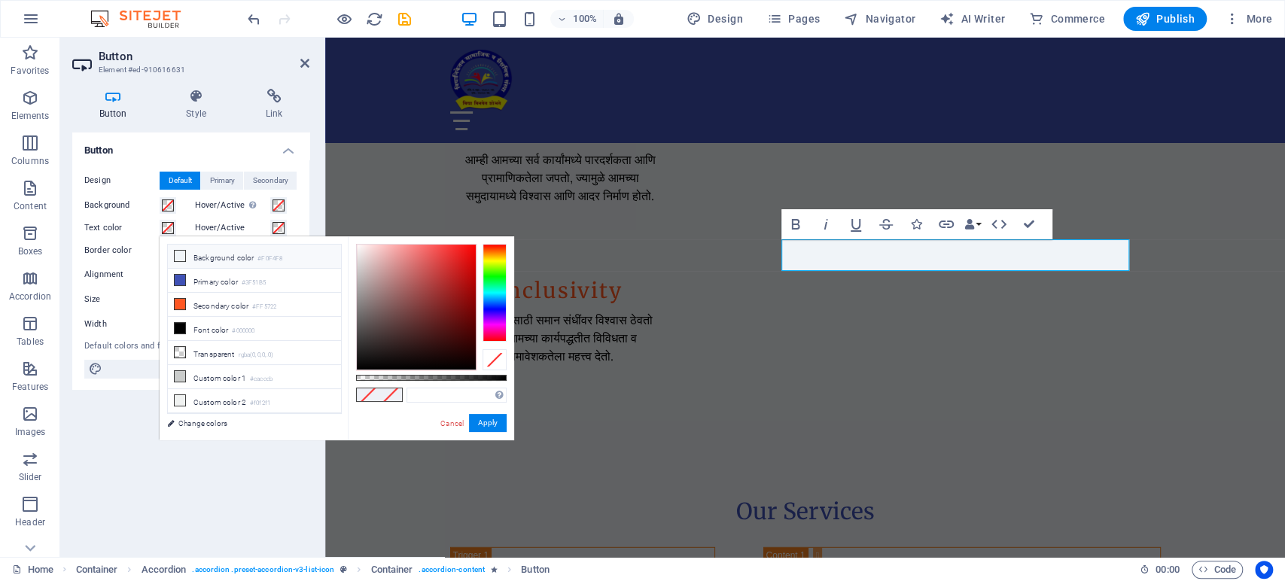
click at [211, 253] on li "Background color #F0F4F8" at bounding box center [254, 257] width 173 height 24
type input "#f0f4f8"
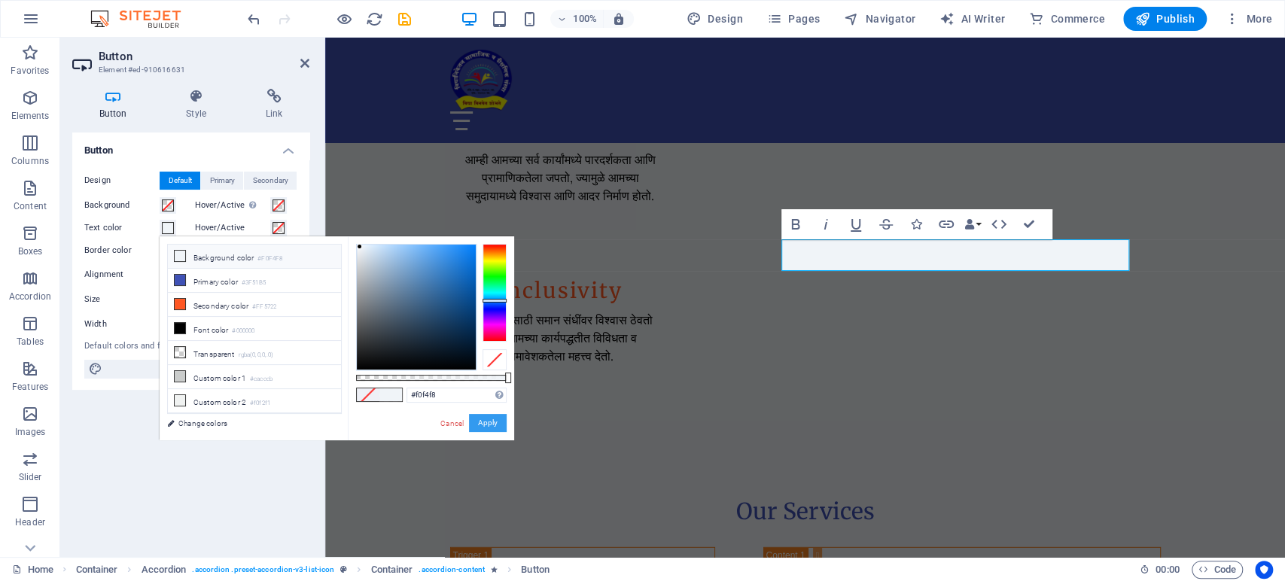
click at [492, 414] on button "Apply" at bounding box center [488, 423] width 38 height 18
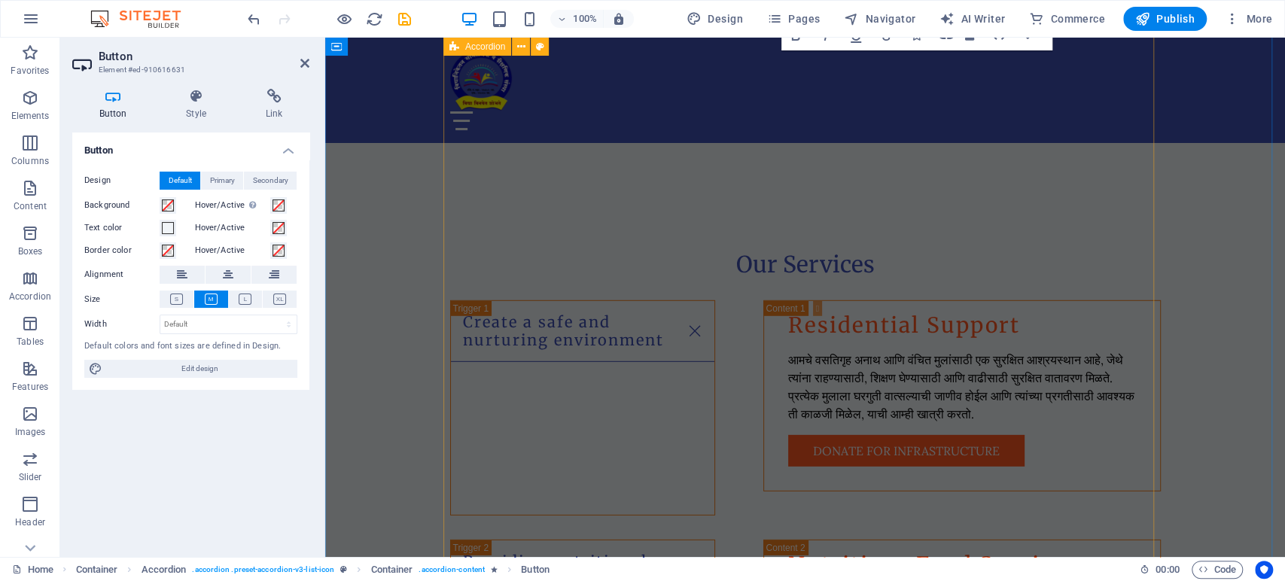
scroll to position [2843, 0]
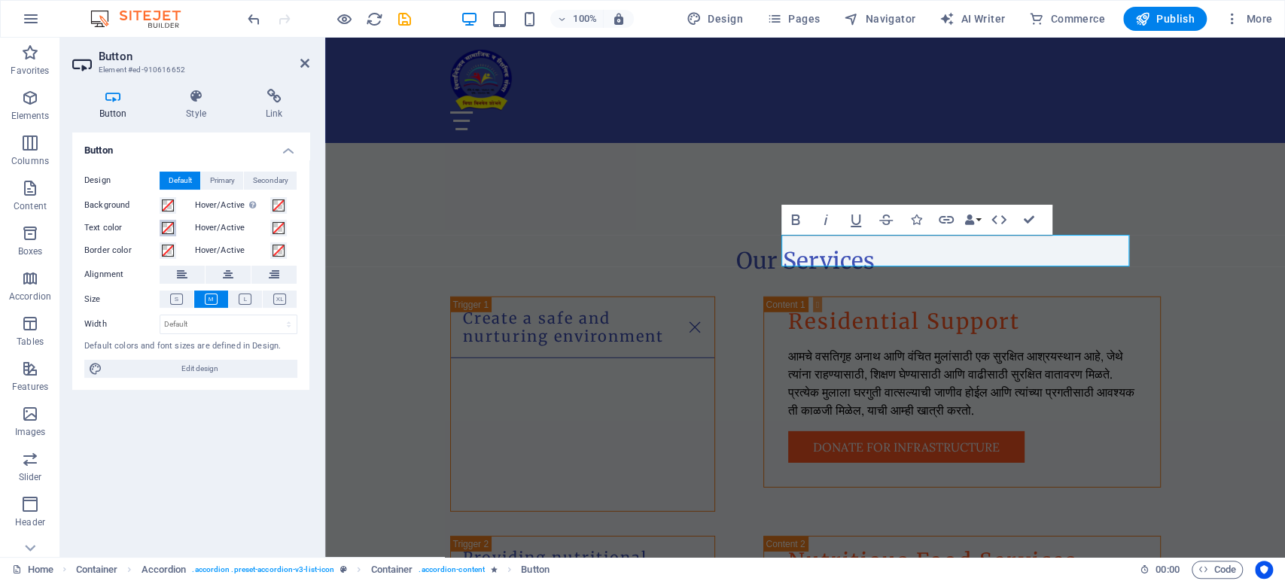
click at [169, 230] on span at bounding box center [168, 228] width 12 height 12
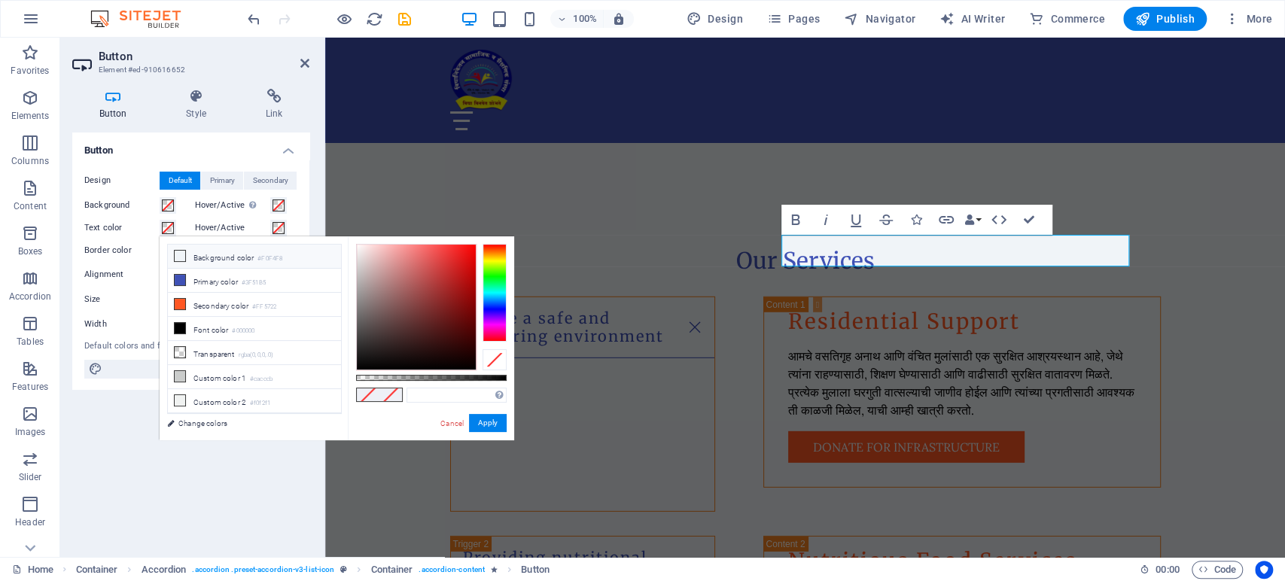
click at [175, 254] on icon at bounding box center [180, 256] width 11 height 11
type input "#f0f4f8"
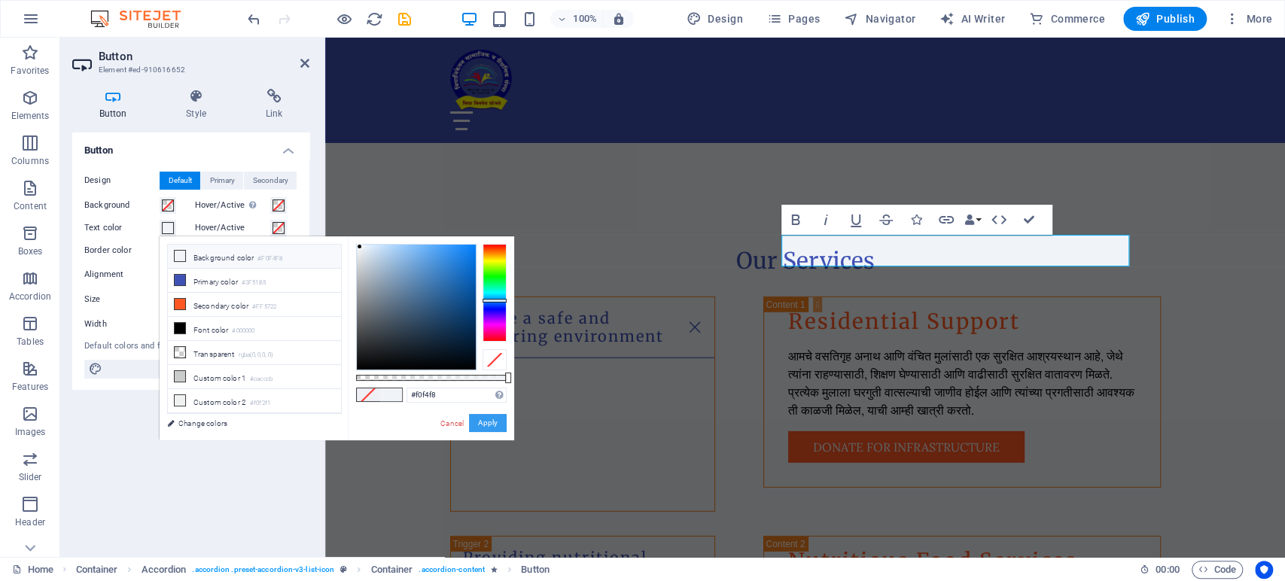
drag, startPoint x: 489, startPoint y: 422, endPoint x: 513, endPoint y: 236, distance: 187.5
click at [488, 422] on button "Apply" at bounding box center [488, 423] width 38 height 18
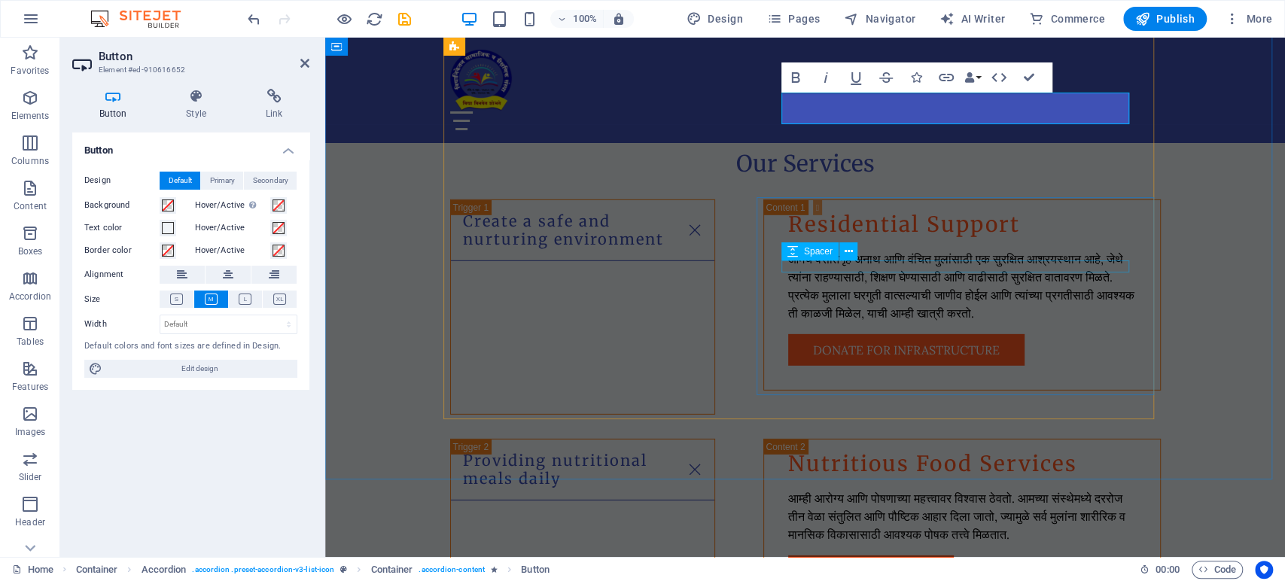
scroll to position [3011, 0]
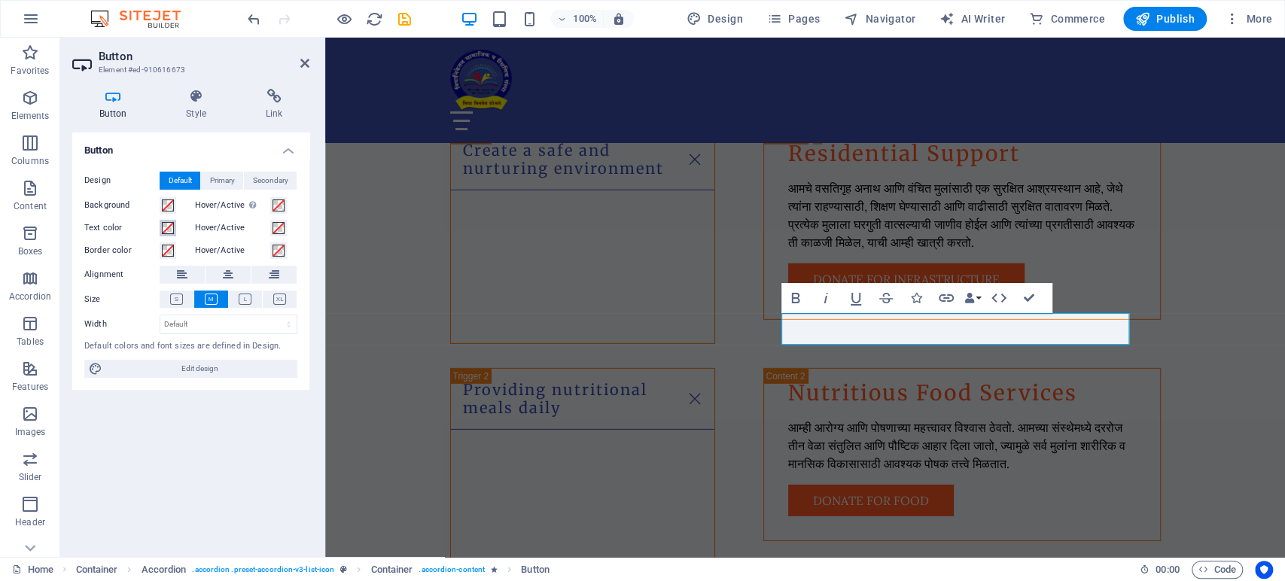
click at [165, 225] on span at bounding box center [168, 228] width 12 height 12
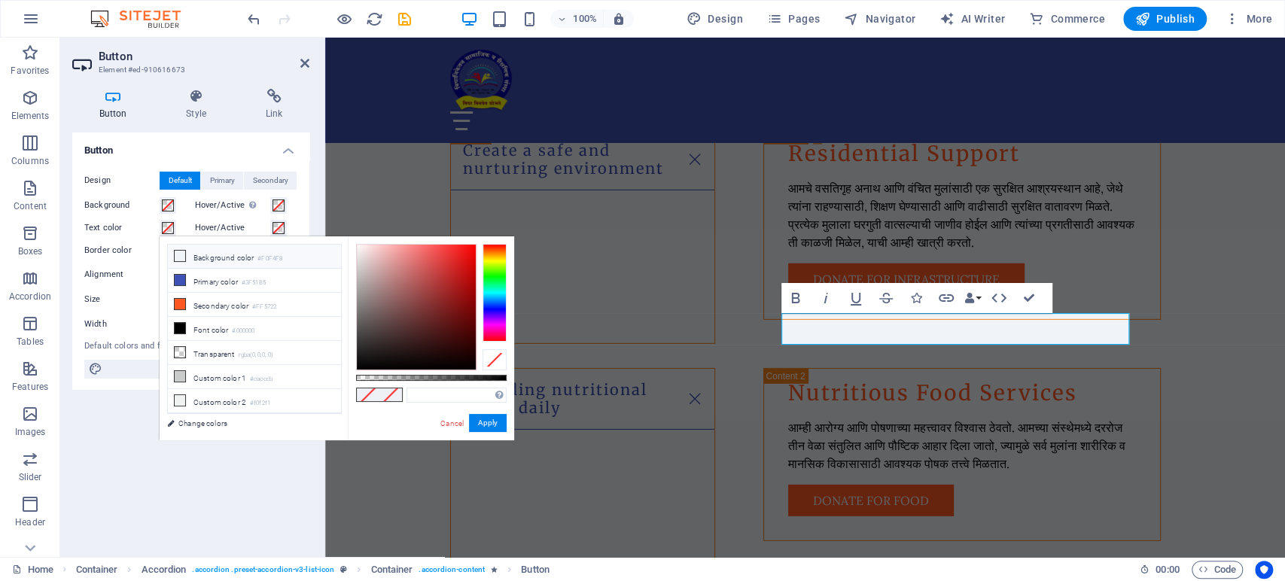
click at [181, 254] on icon at bounding box center [180, 256] width 11 height 11
type input "#f0f4f8"
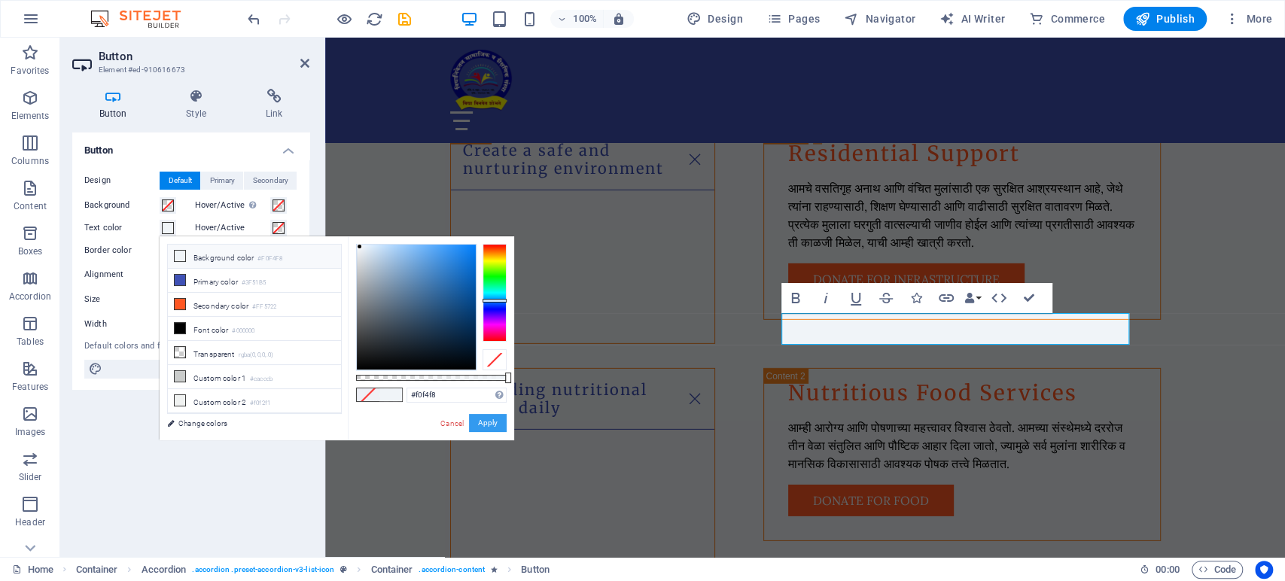
drag, startPoint x: 483, startPoint y: 422, endPoint x: 611, endPoint y: 370, distance: 138.1
click at [483, 422] on button "Apply" at bounding box center [488, 423] width 38 height 18
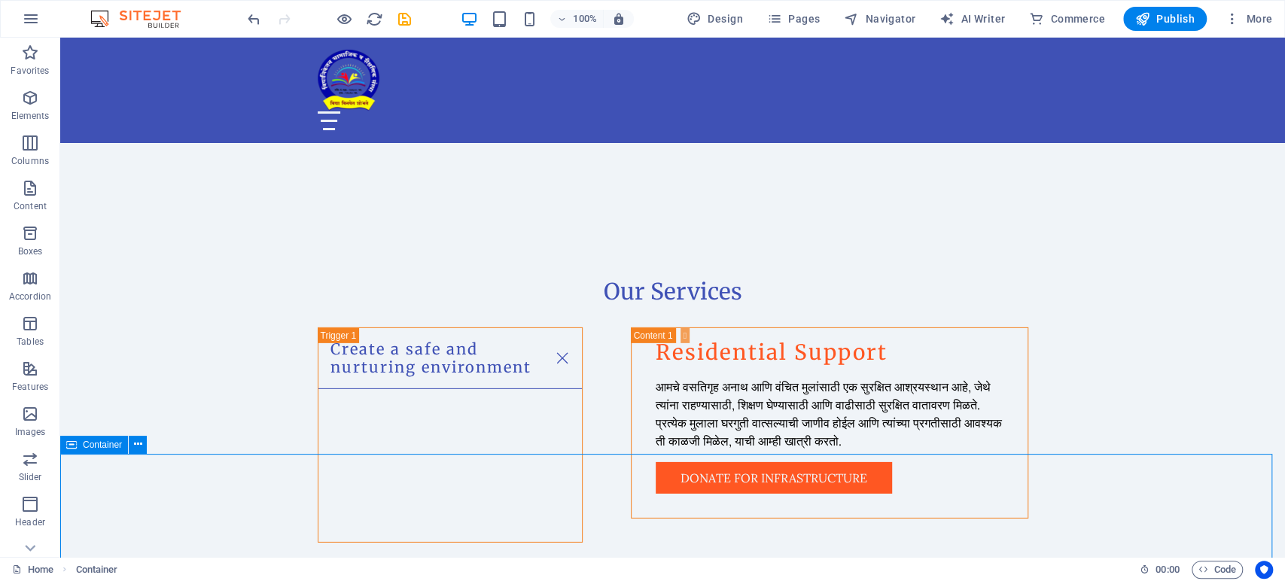
drag, startPoint x: 810, startPoint y: 453, endPoint x: 1074, endPoint y: 453, distance: 264.2
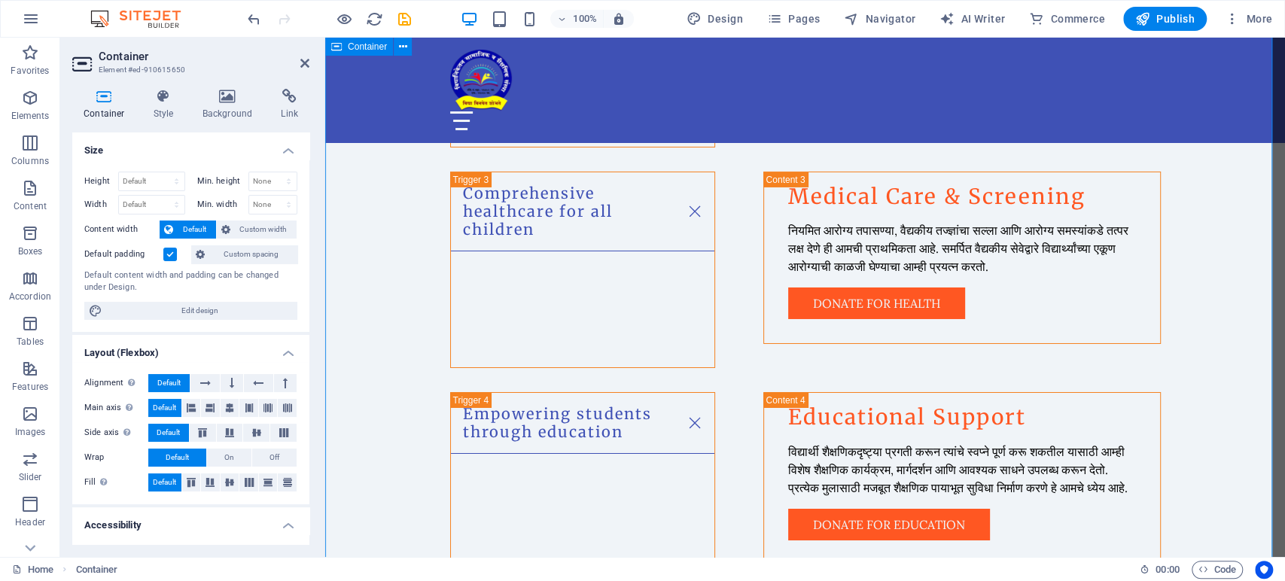
scroll to position [3345, 0]
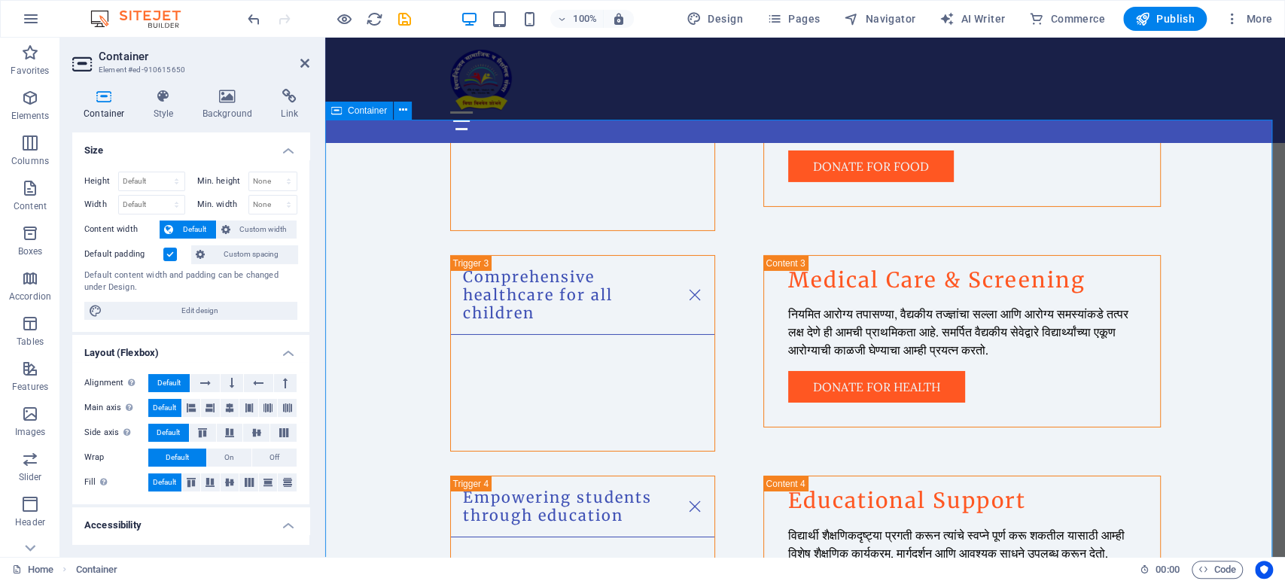
click at [232, 93] on icon at bounding box center [227, 96] width 73 height 15
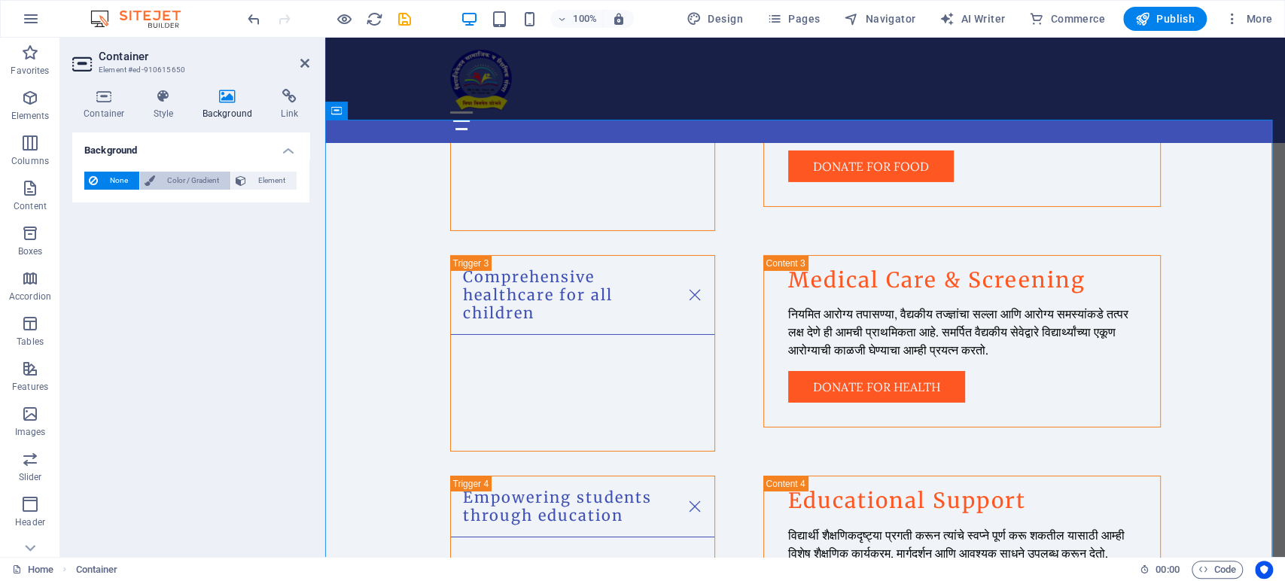
click at [172, 182] on span "Color / Gradient" at bounding box center [193, 181] width 66 height 18
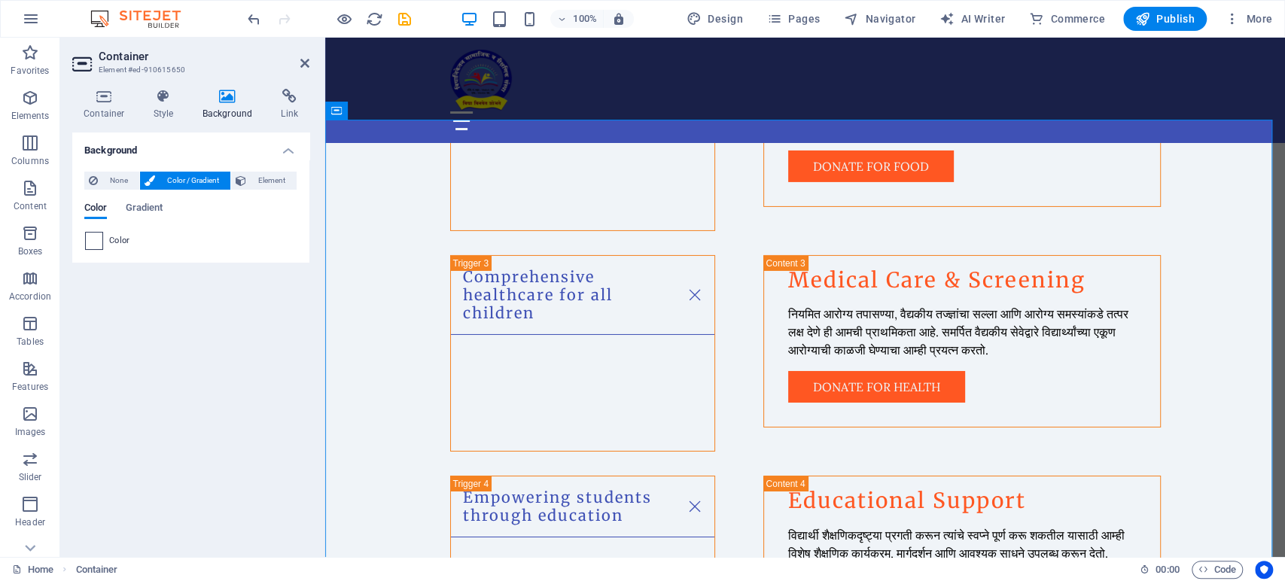
click at [94, 241] on span at bounding box center [94, 241] width 17 height 17
click at [0, 0] on li "Background color #F0F4F8" at bounding box center [0, 0] width 0 height 0
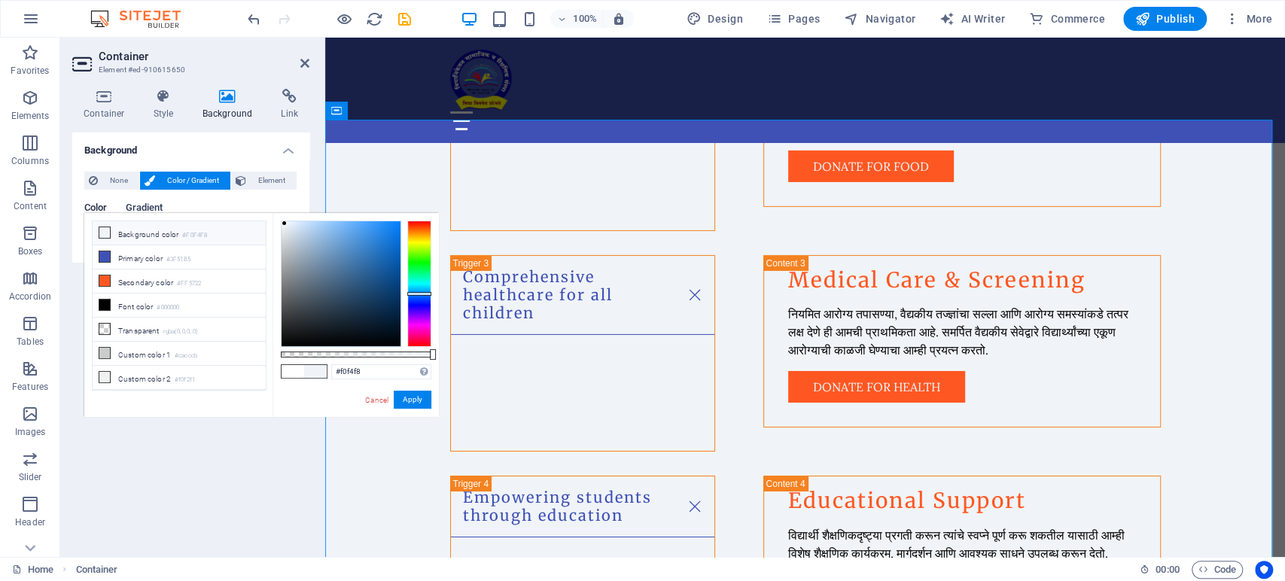
click at [134, 207] on span "Gradient" at bounding box center [144, 209] width 38 height 21
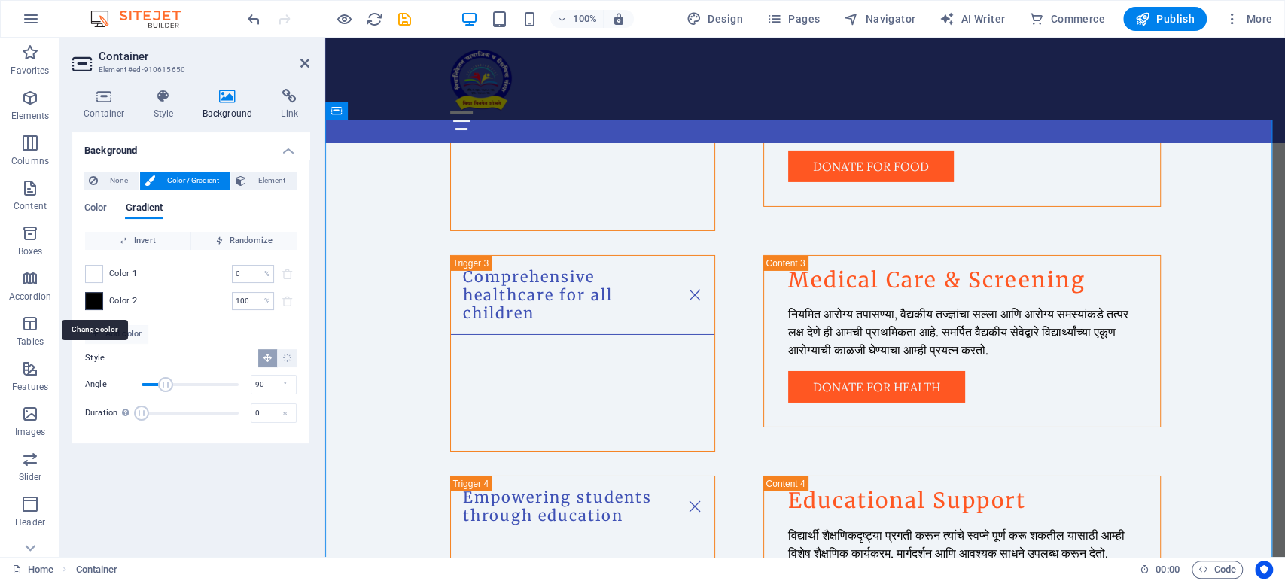
click at [93, 303] on span at bounding box center [94, 301] width 17 height 17
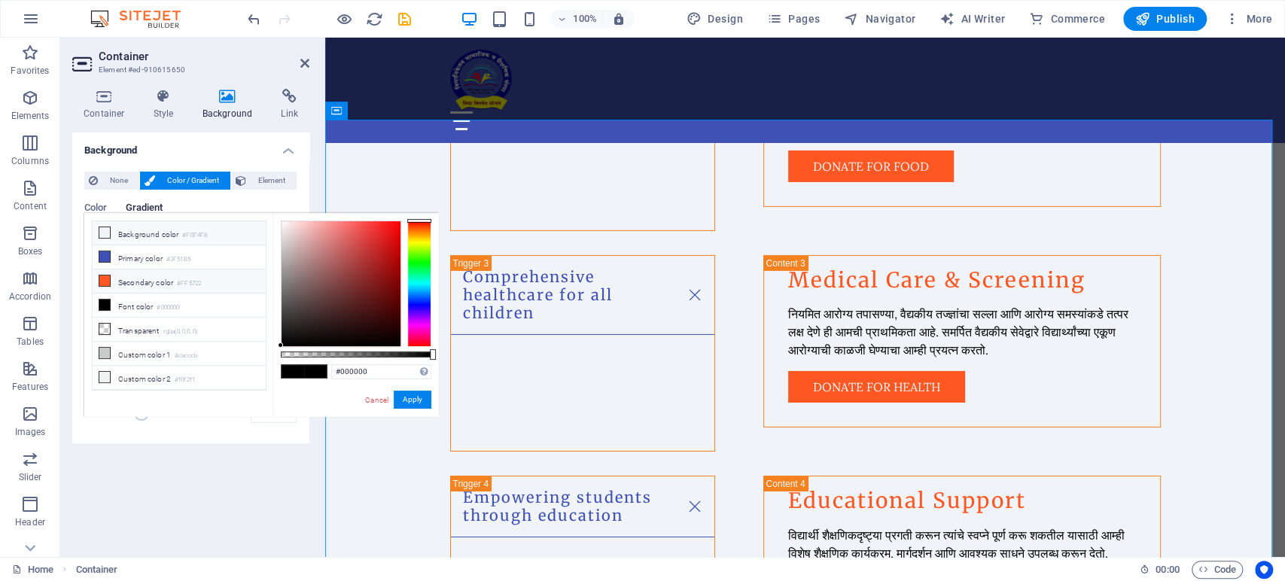
click at [106, 276] on icon at bounding box center [104, 281] width 11 height 11
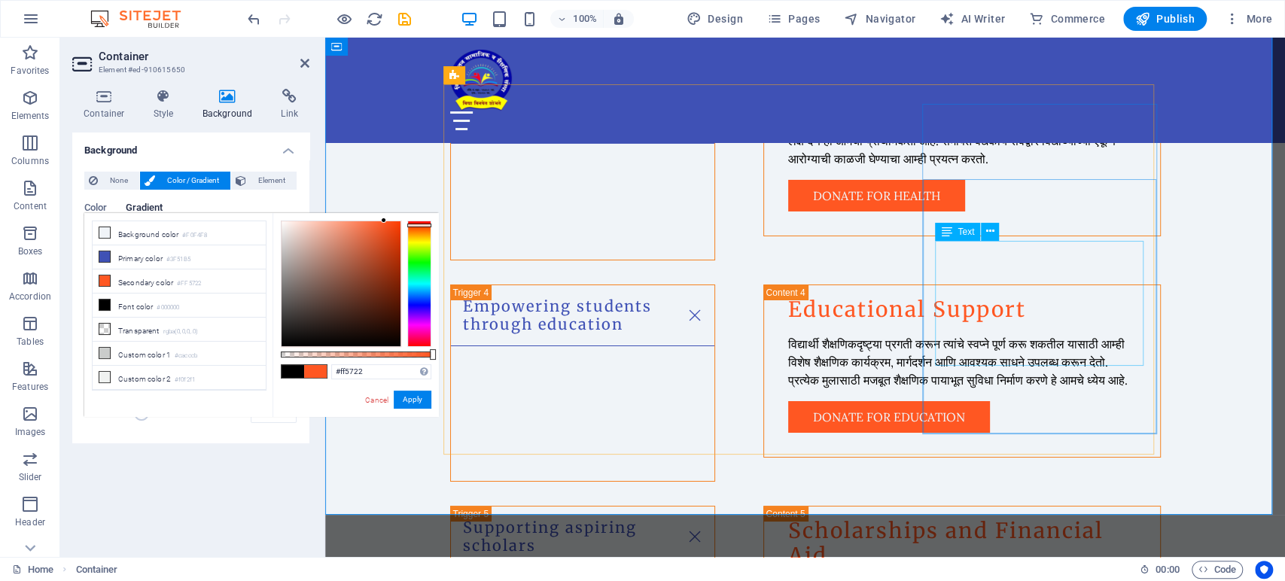
scroll to position [3679, 0]
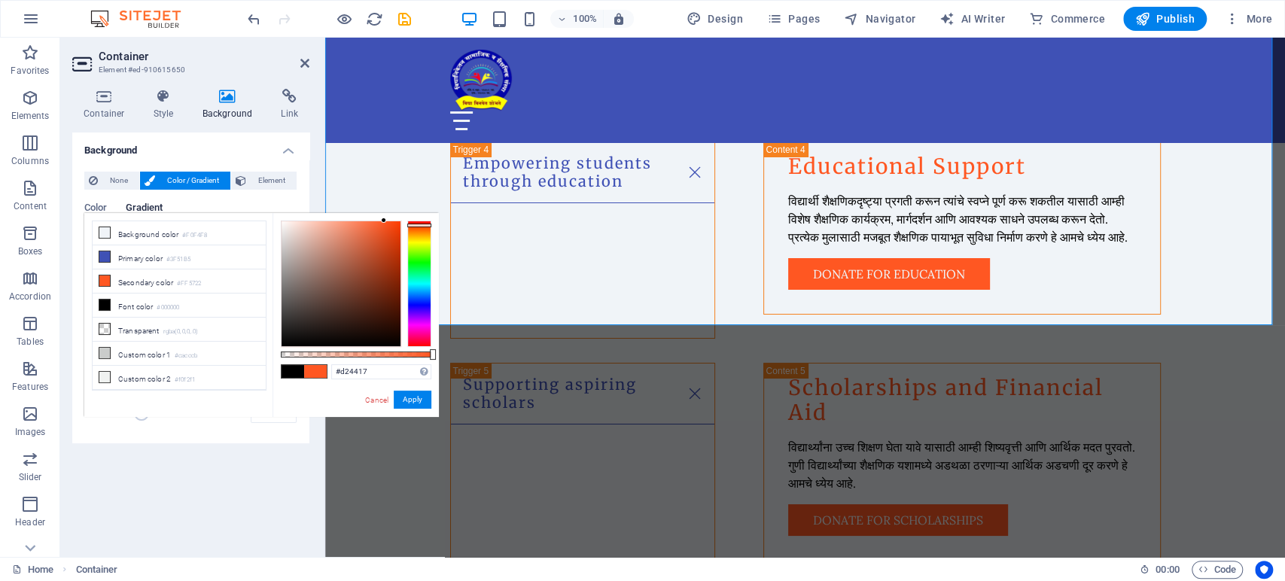
click at [387, 242] on div at bounding box center [341, 283] width 119 height 125
click at [389, 261] on div at bounding box center [341, 283] width 119 height 125
click at [389, 261] on div at bounding box center [388, 260] width 5 height 5
click at [391, 269] on div at bounding box center [341, 283] width 119 height 125
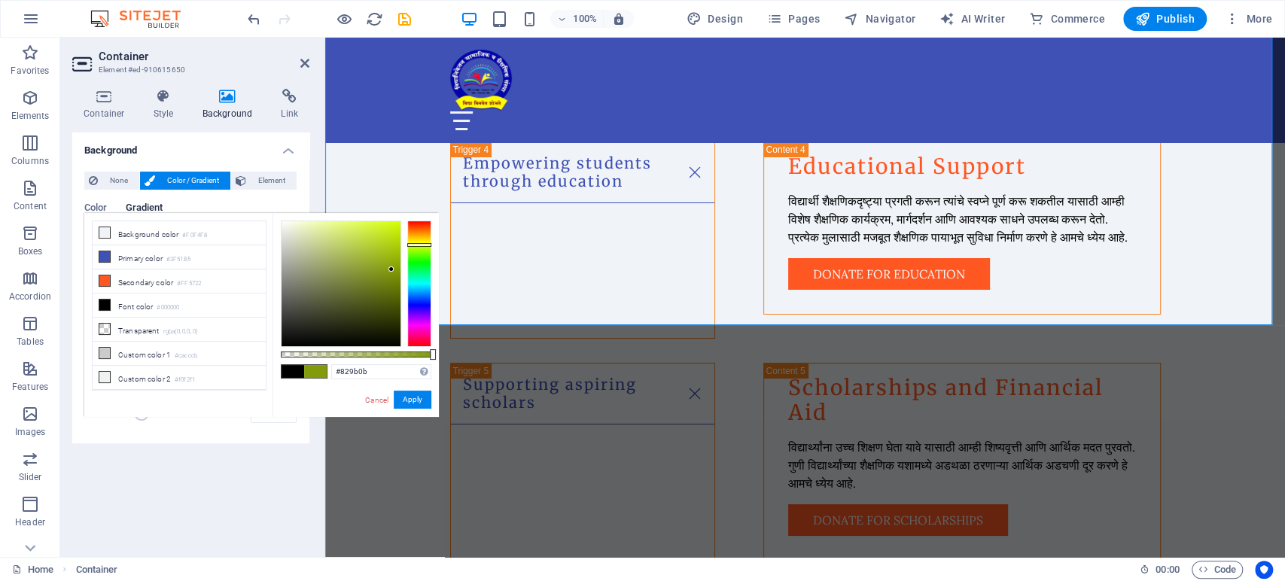
click at [420, 245] on div at bounding box center [419, 284] width 24 height 126
click at [420, 236] on div at bounding box center [419, 237] width 24 height 4
click at [413, 239] on div at bounding box center [419, 240] width 24 height 4
type input "#efde23"
click at [382, 228] on div at bounding box center [341, 283] width 119 height 125
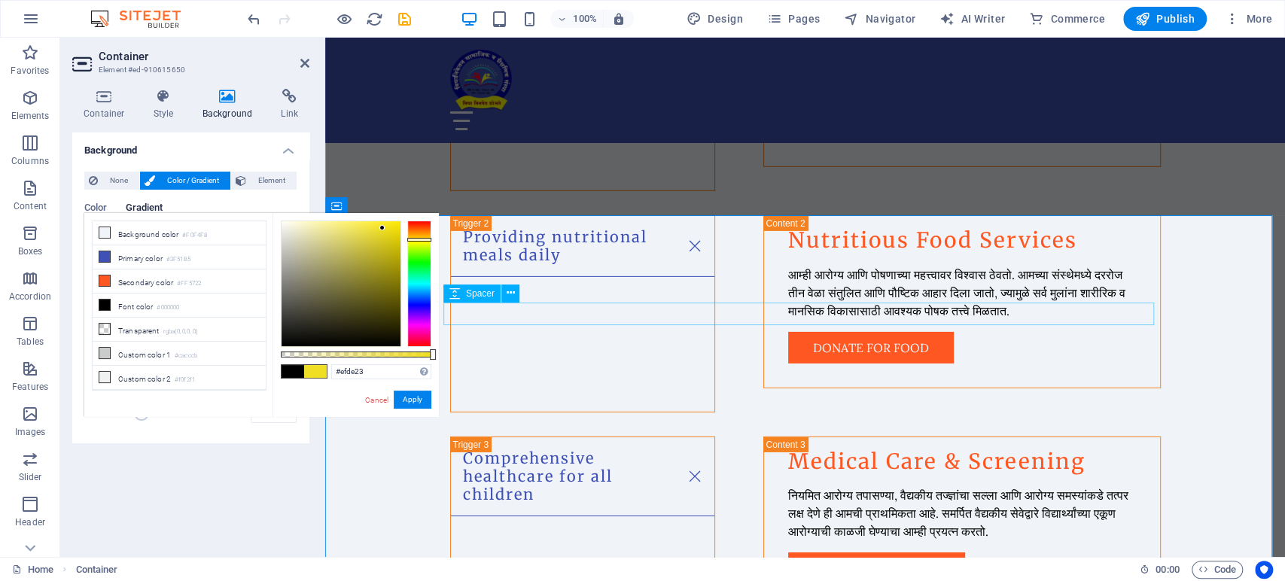
scroll to position [3095, 0]
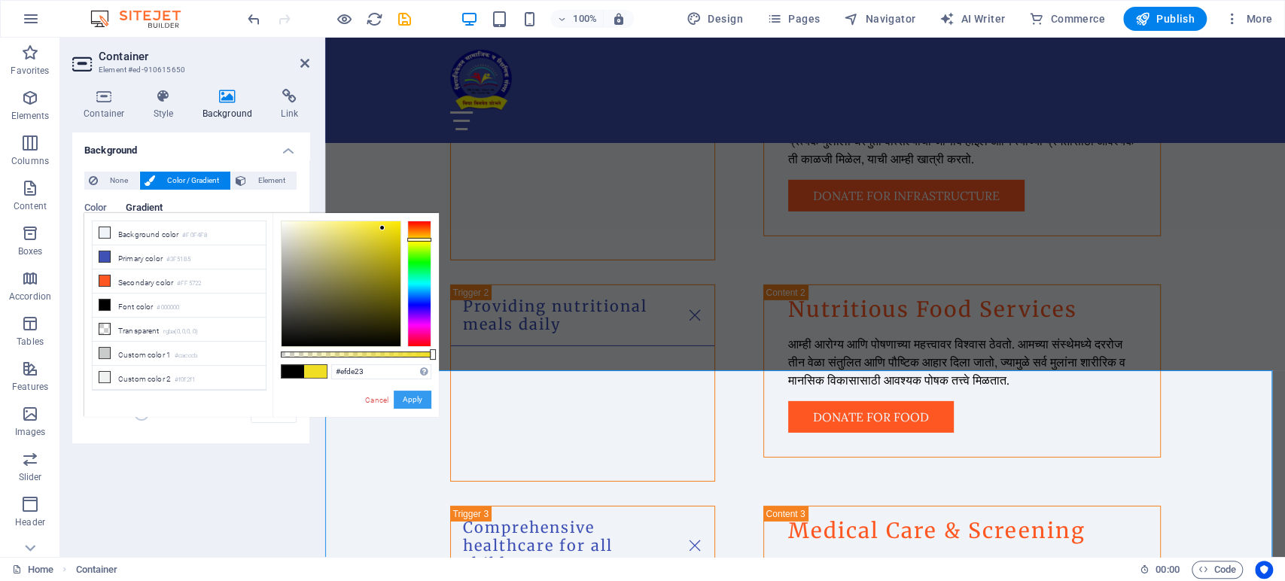
click at [409, 400] on button "Apply" at bounding box center [413, 400] width 38 height 18
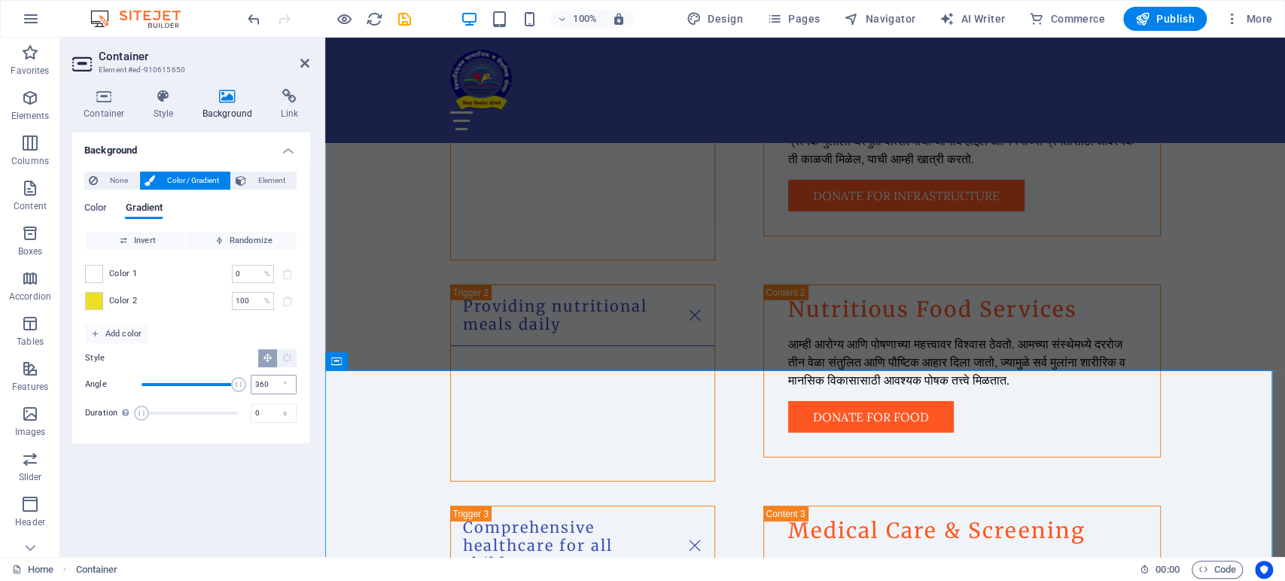
drag, startPoint x: 169, startPoint y: 382, endPoint x: 271, endPoint y: 380, distance: 102.4
click at [271, 380] on div "Angle 360 °" at bounding box center [191, 384] width 212 height 23
click at [239, 388] on span "Angle" at bounding box center [238, 384] width 15 height 15
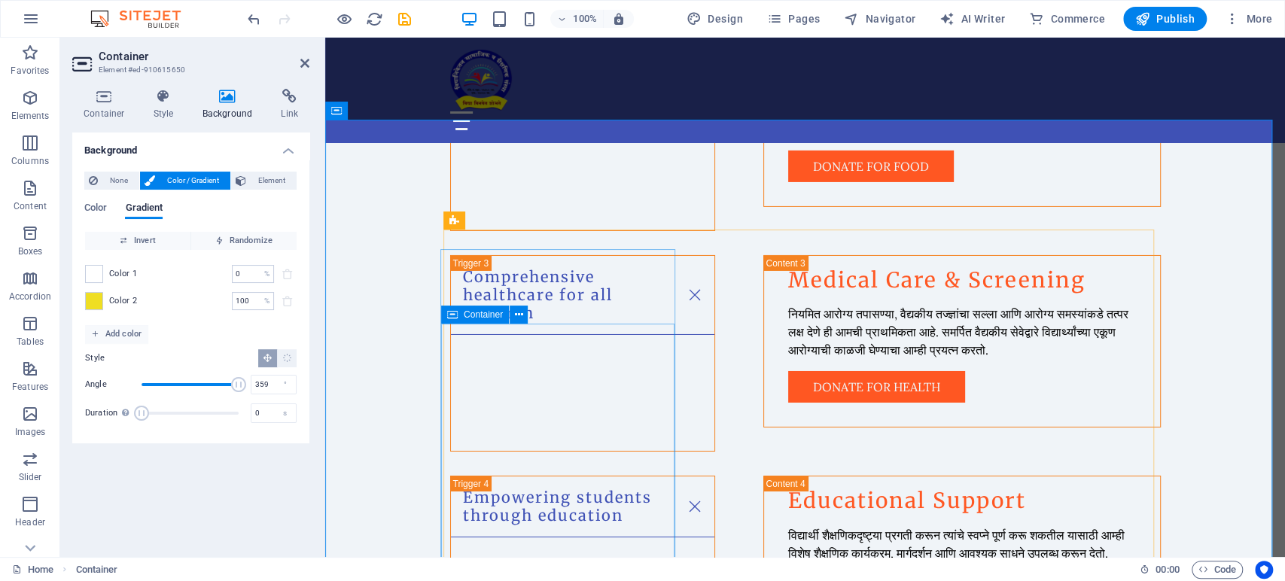
scroll to position [3512, 0]
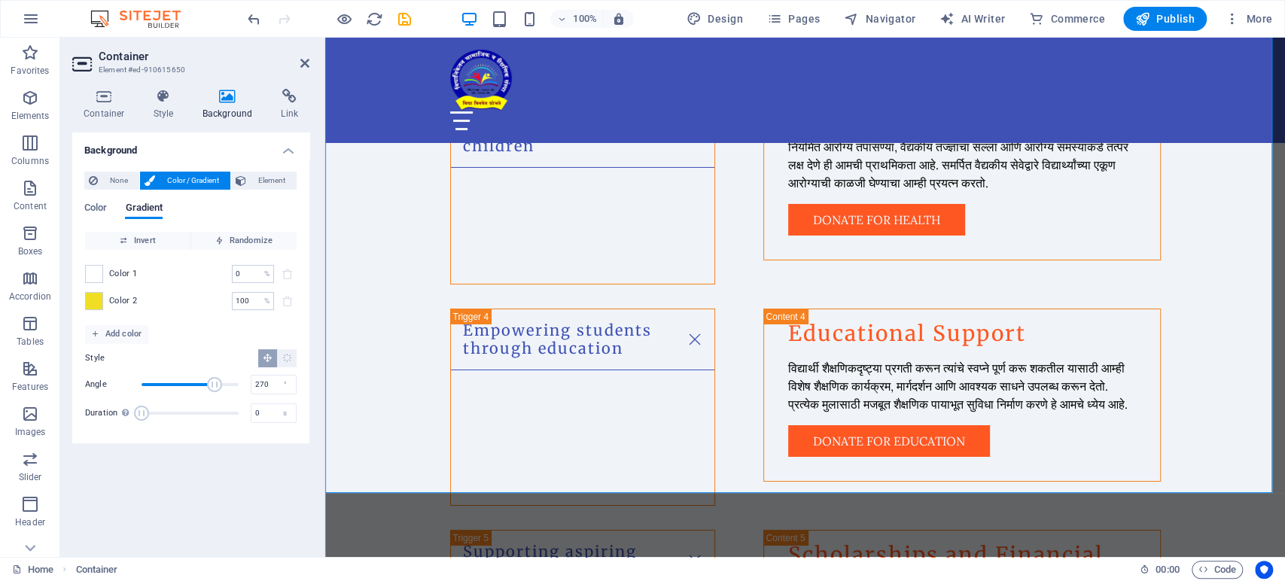
drag, startPoint x: 235, startPoint y: 382, endPoint x: 215, endPoint y: 383, distance: 20.4
click at [215, 383] on span "Angle" at bounding box center [214, 384] width 15 height 15
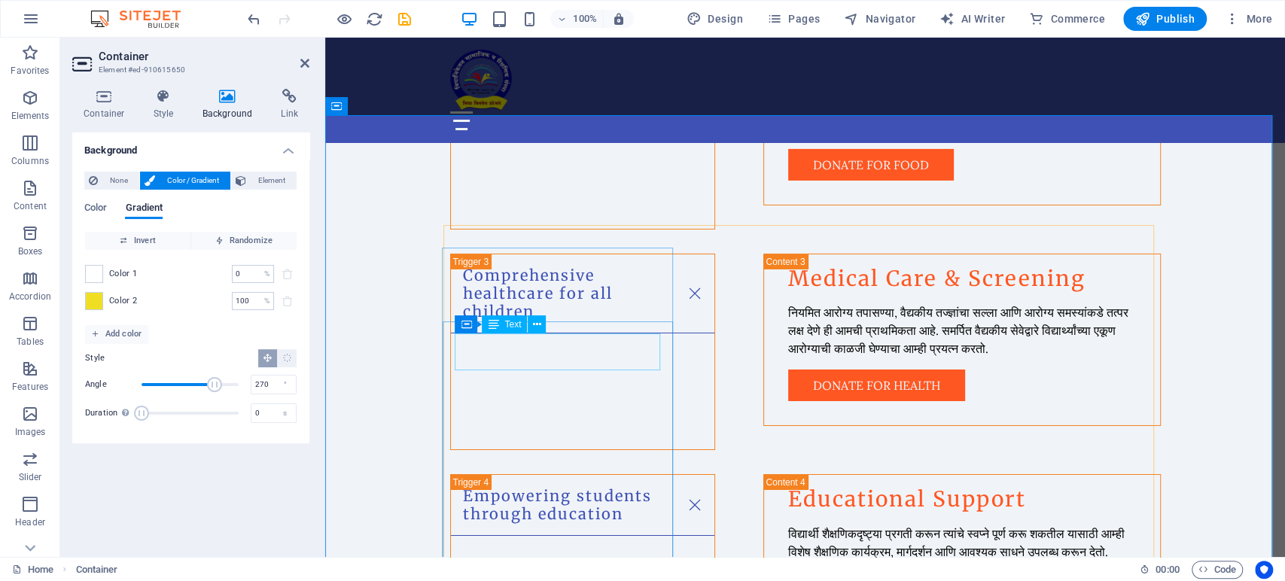
scroll to position [3345, 0]
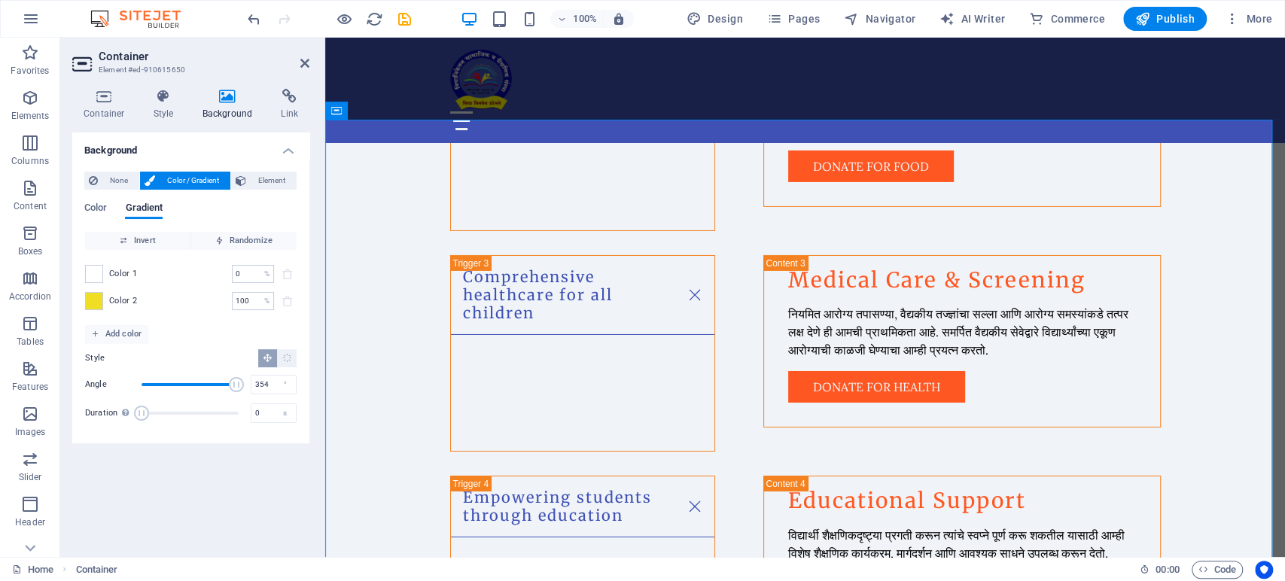
drag, startPoint x: 214, startPoint y: 382, endPoint x: 303, endPoint y: 379, distance: 89.6
click at [242, 384] on span "Angle" at bounding box center [236, 384] width 15 height 15
type input "360"
click at [289, 358] on icon "Radial gradient" at bounding box center [287, 358] width 10 height 10
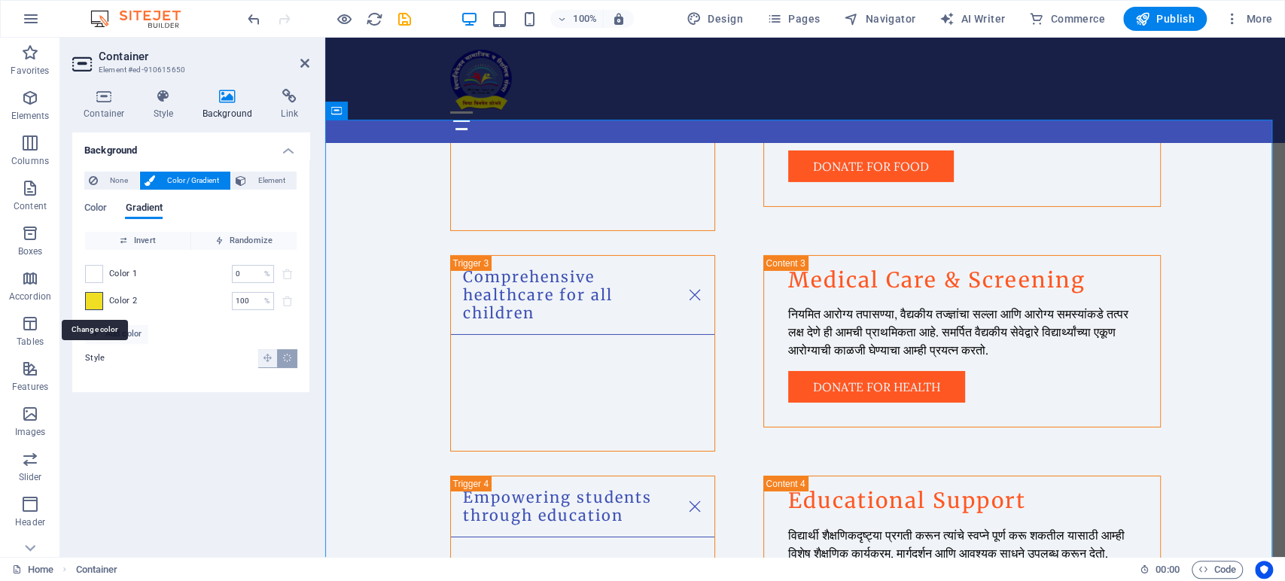
click at [93, 301] on span at bounding box center [94, 301] width 17 height 17
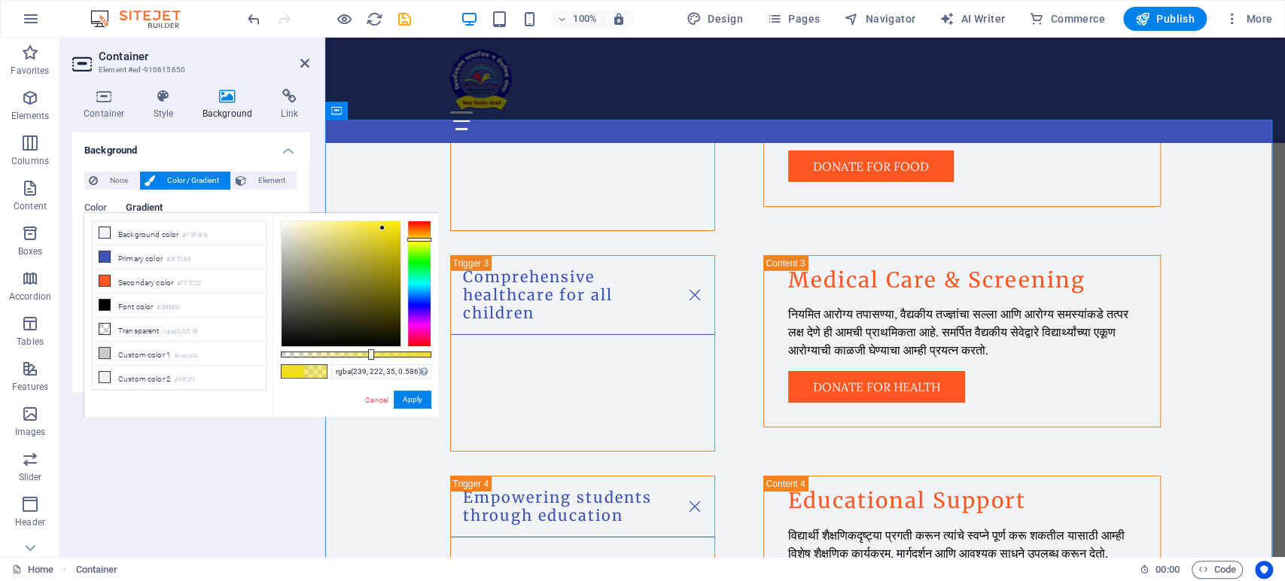
type input "rgba(239, 222, 35, 0.581)"
drag, startPoint x: 431, startPoint y: 352, endPoint x: 368, endPoint y: 360, distance: 62.9
click at [368, 360] on div "rgba(239, 222, 35, 0.581) Supported formats #0852ed rgb(8, 82, 237) rgba(8, 82,…" at bounding box center [355, 424] width 166 height 422
click at [1169, 17] on span "Publish" at bounding box center [1164, 18] width 59 height 15
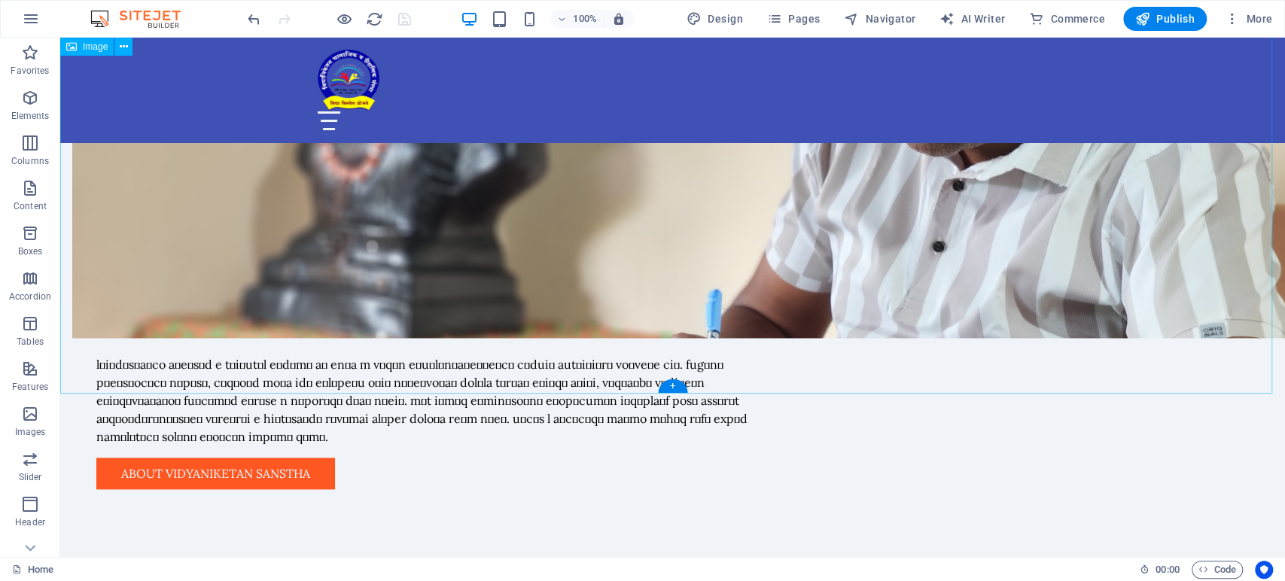
scroll to position [1087, 0]
